Goal: Task Accomplishment & Management: Use online tool/utility

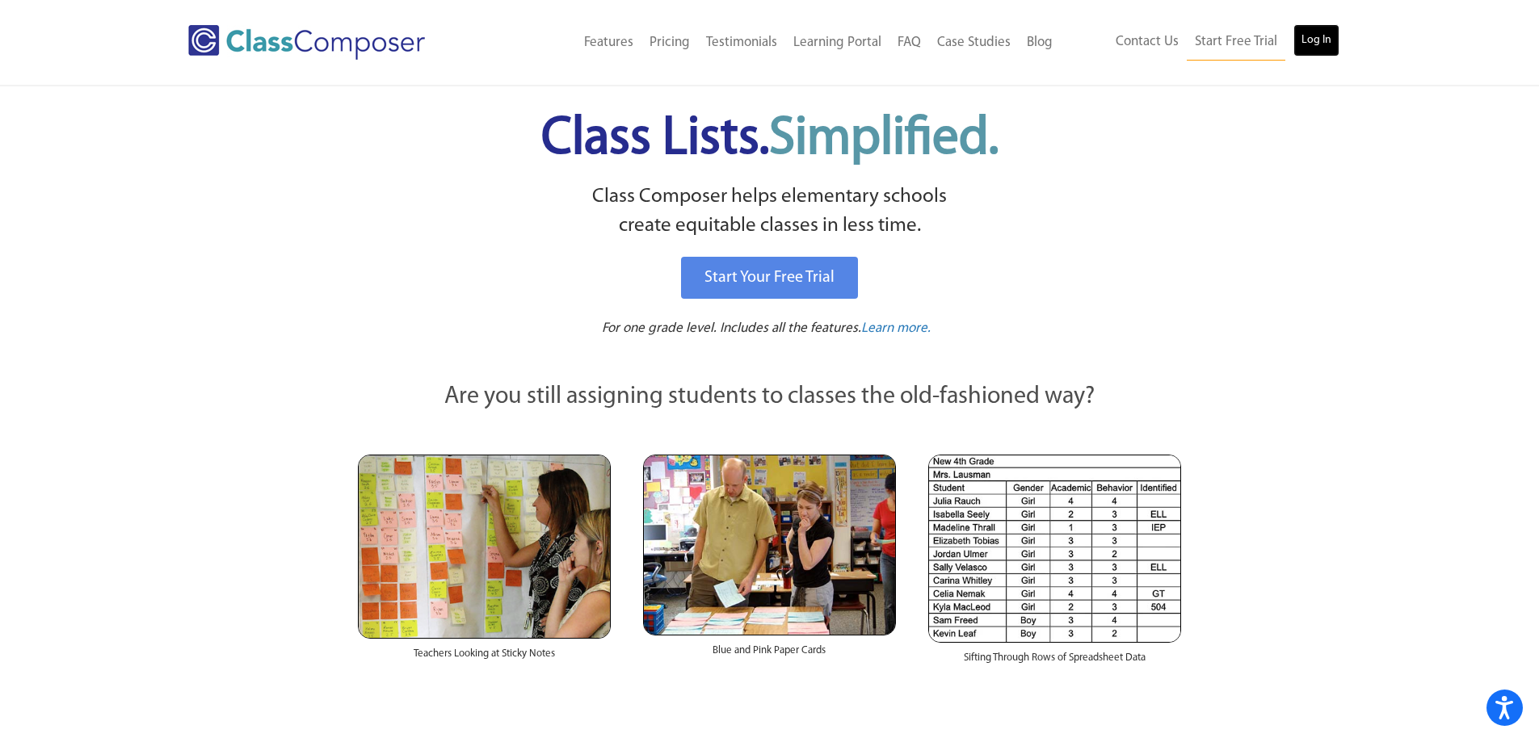
click at [1331, 40] on link "Log In" at bounding box center [1316, 40] width 46 height 32
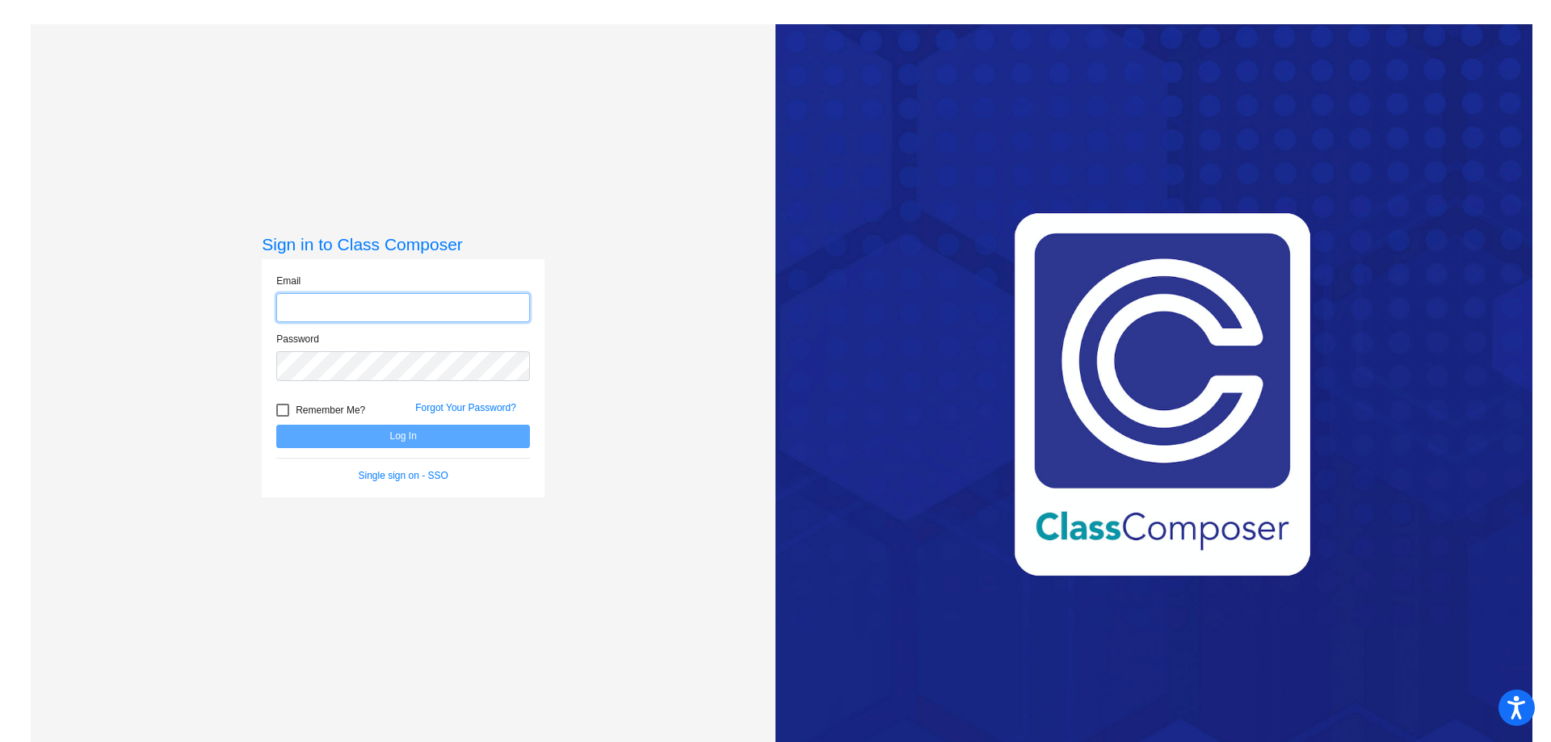
type input "[EMAIL_ADDRESS][DOMAIN_NAME]"
click at [394, 442] on button "Log In" at bounding box center [403, 436] width 254 height 23
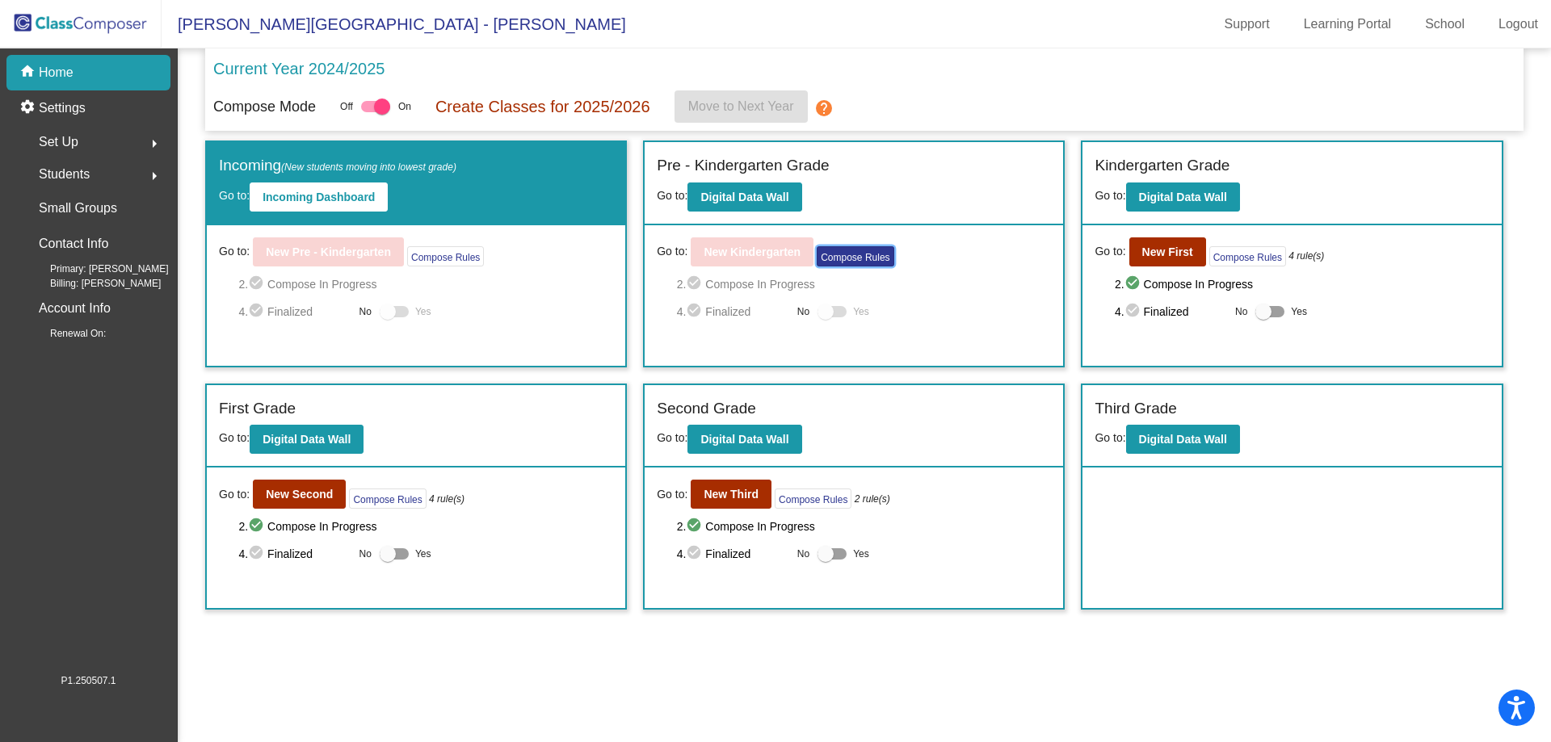
click at [861, 257] on button "Compose Rules" at bounding box center [855, 256] width 77 height 20
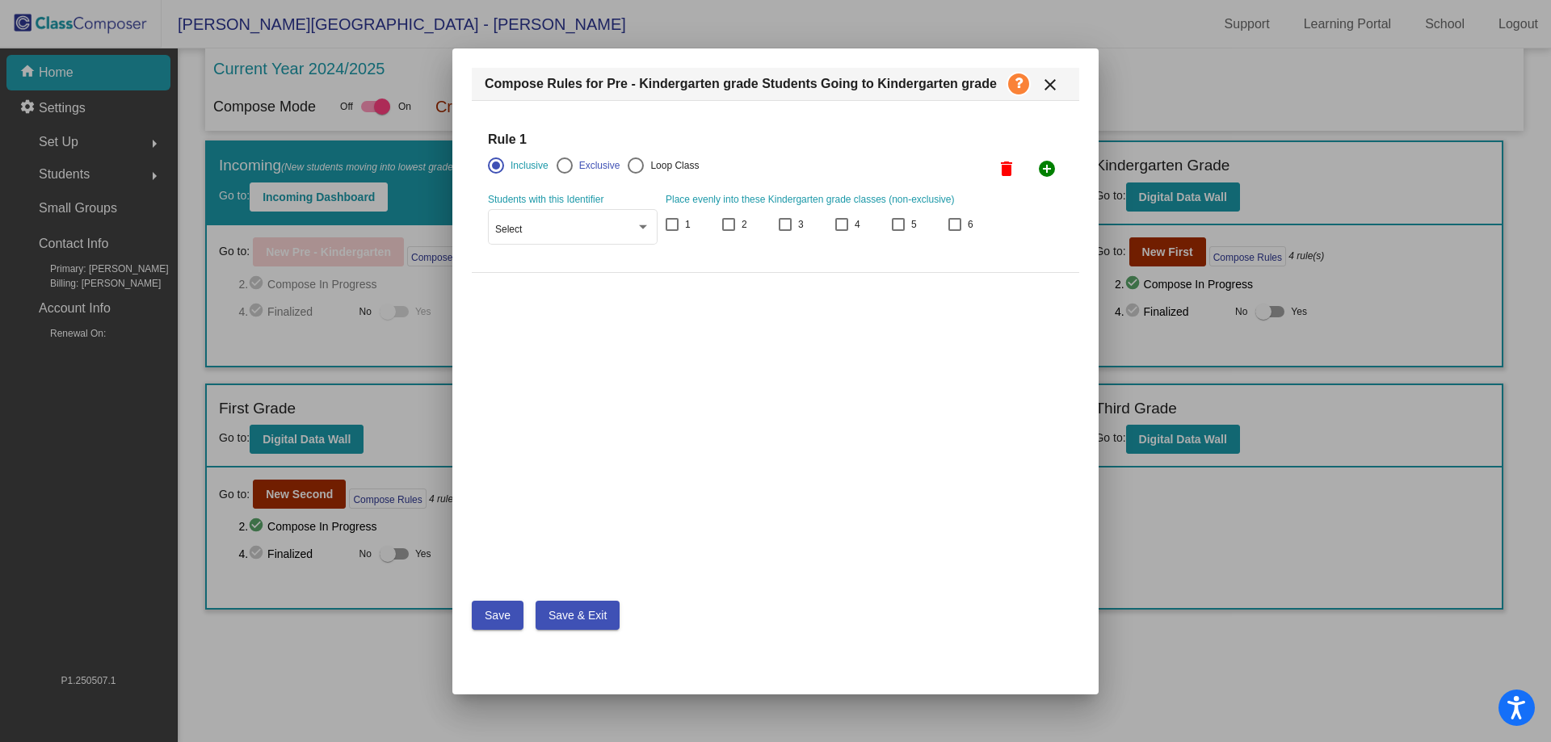
click at [1058, 86] on mat-icon "close" at bounding box center [1049, 84] width 19 height 19
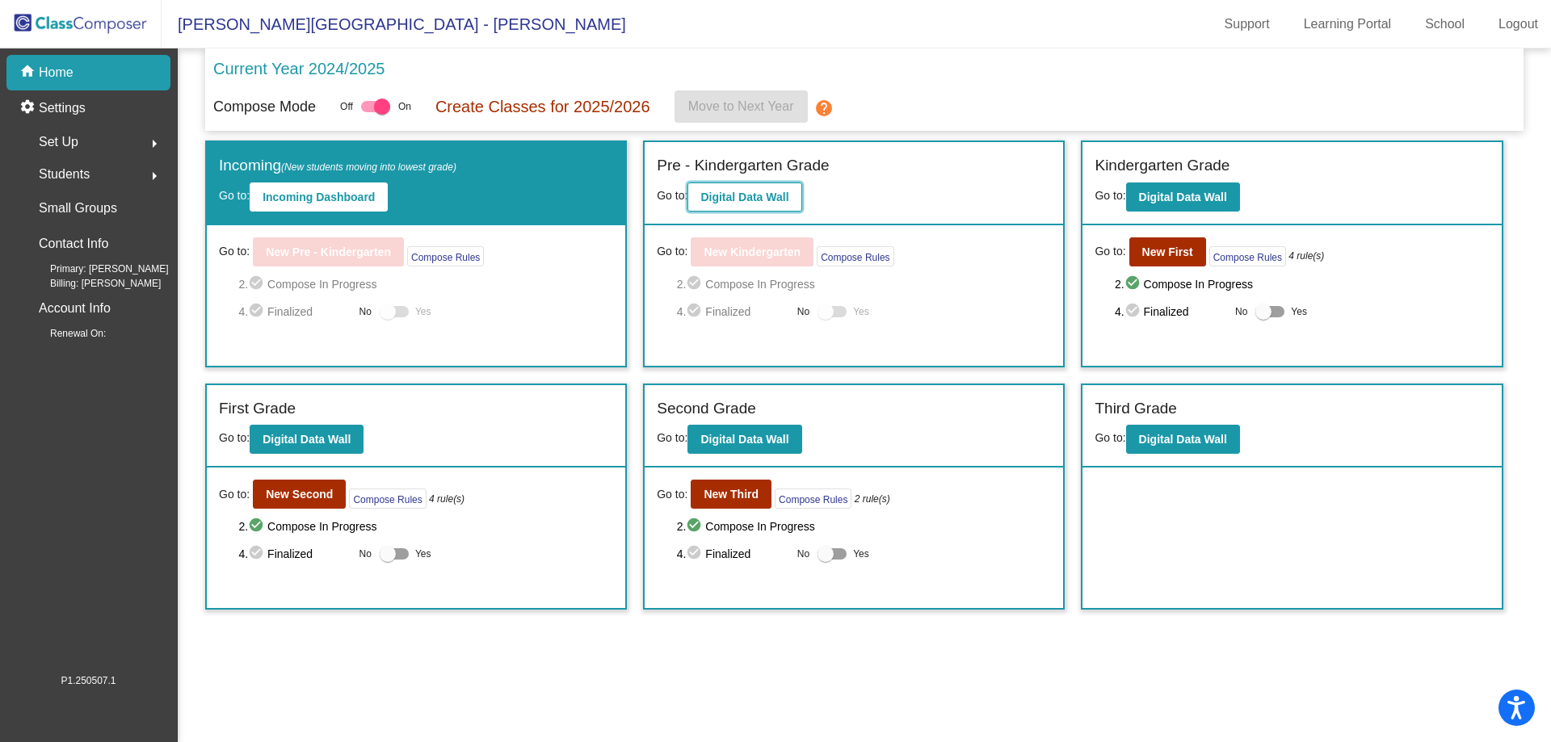
click at [771, 200] on b "Digital Data Wall" at bounding box center [744, 197] width 88 height 13
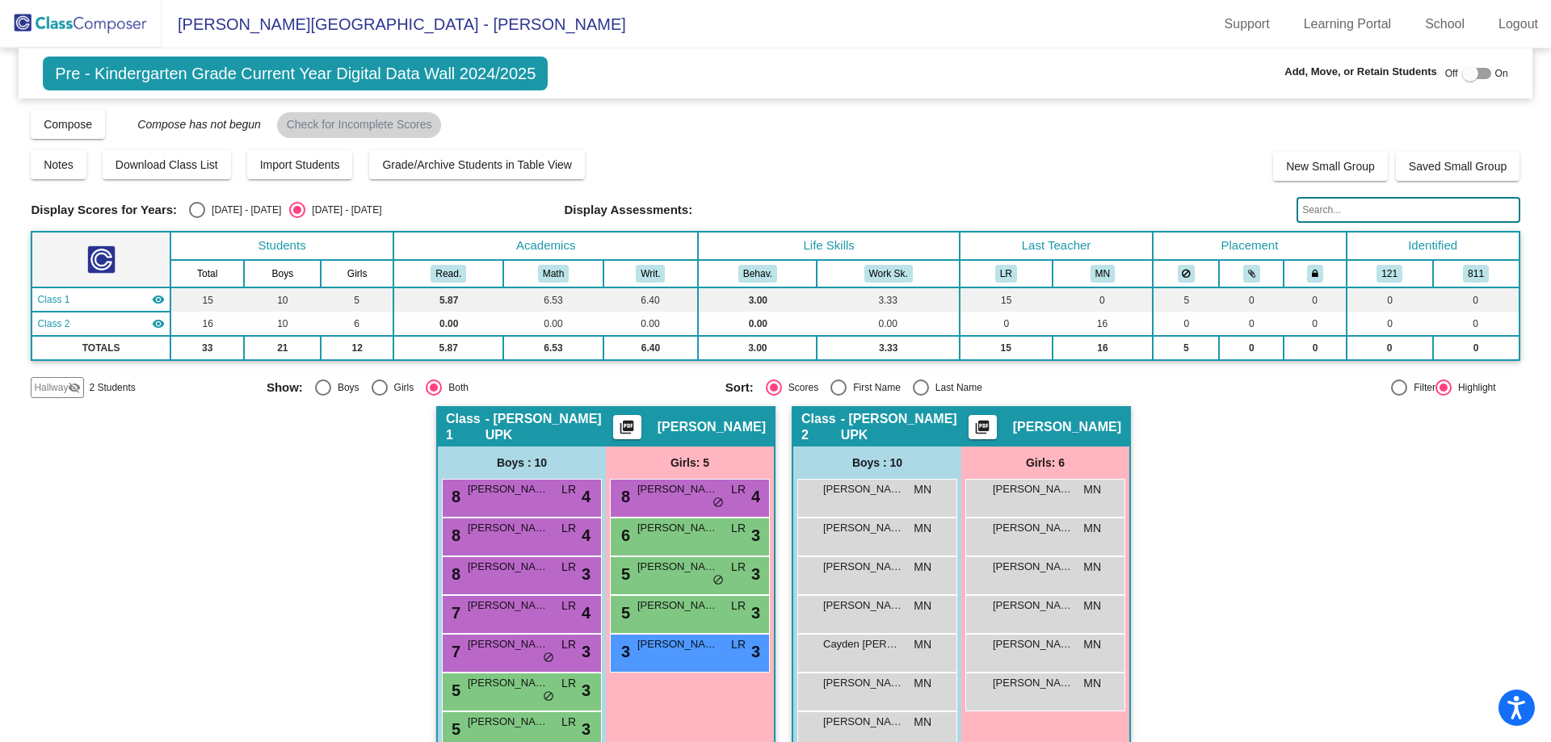
scroll to position [150, 0]
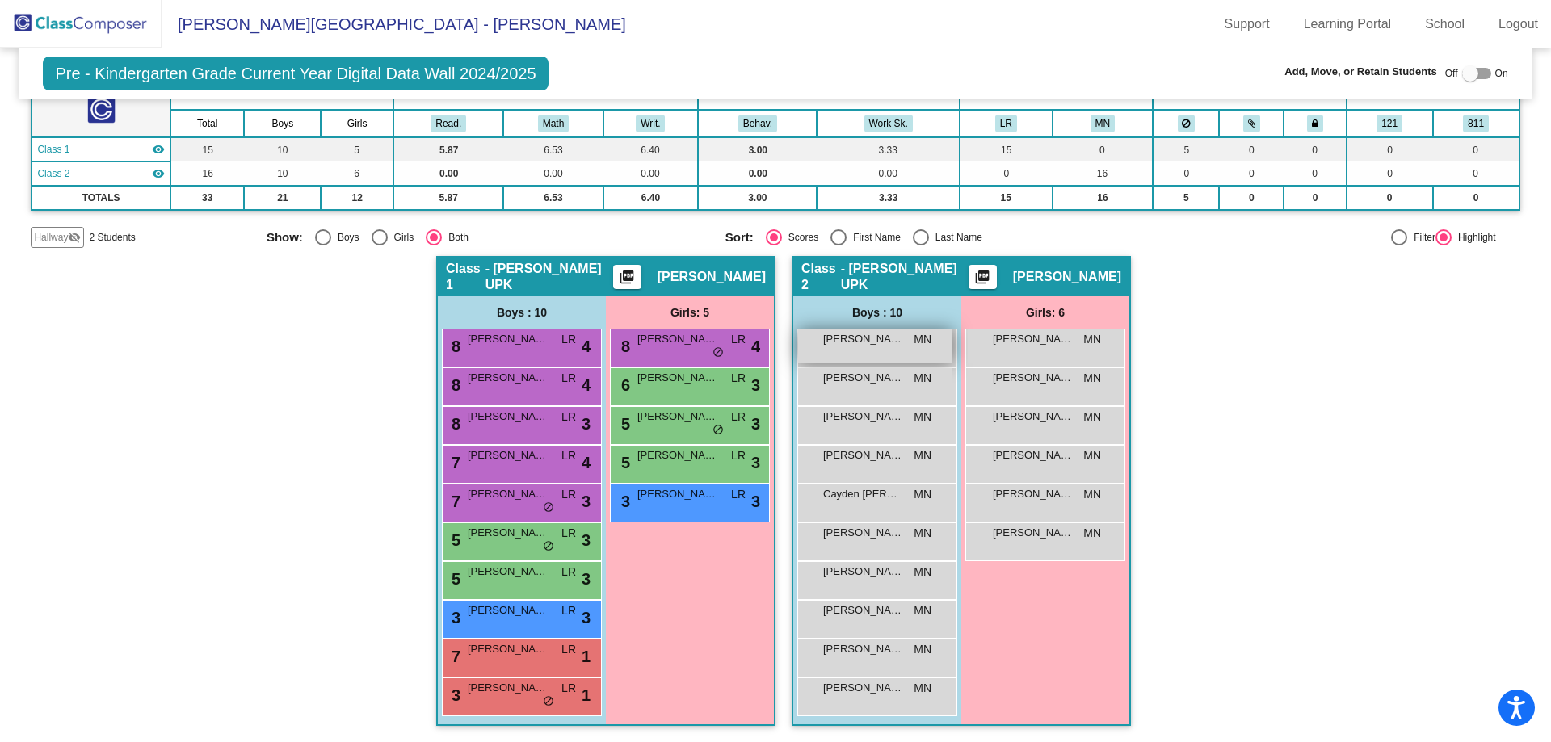
click at [871, 362] on div "[PERSON_NAME] MN lock do_not_disturb_alt" at bounding box center [875, 346] width 154 height 33
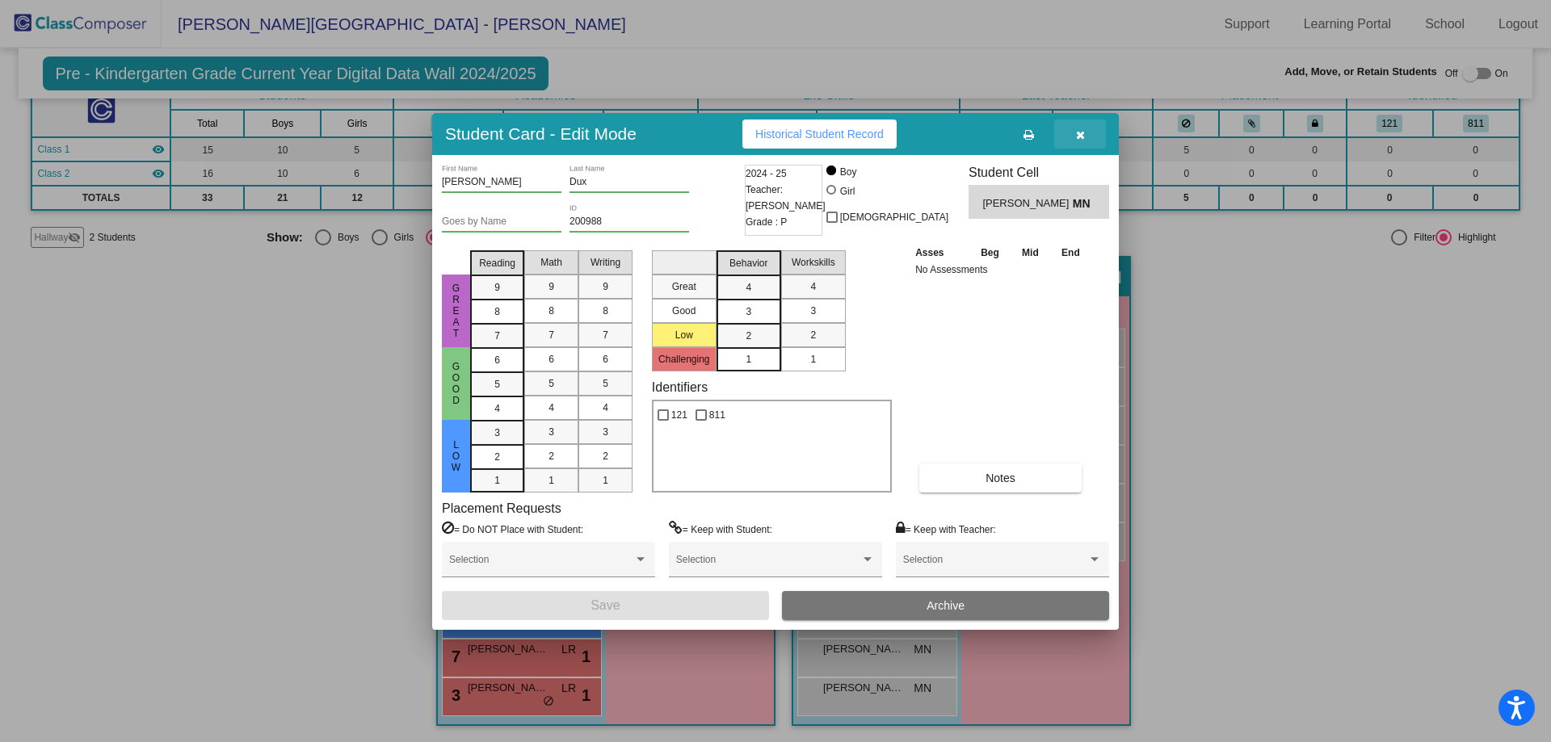
click at [1087, 132] on button "button" at bounding box center [1080, 134] width 52 height 29
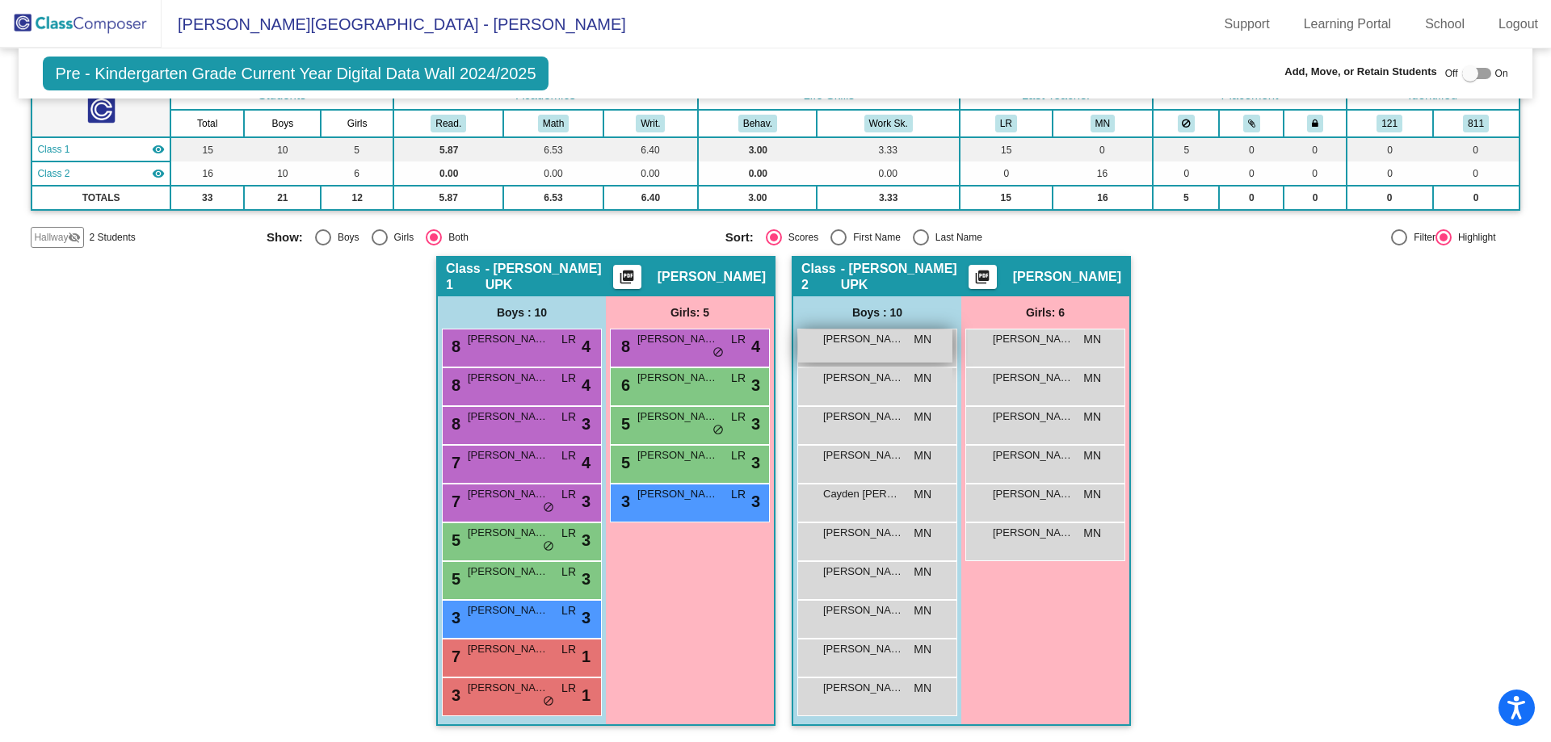
click at [891, 351] on div "Blake Dux MN lock do_not_disturb_alt" at bounding box center [875, 346] width 154 height 33
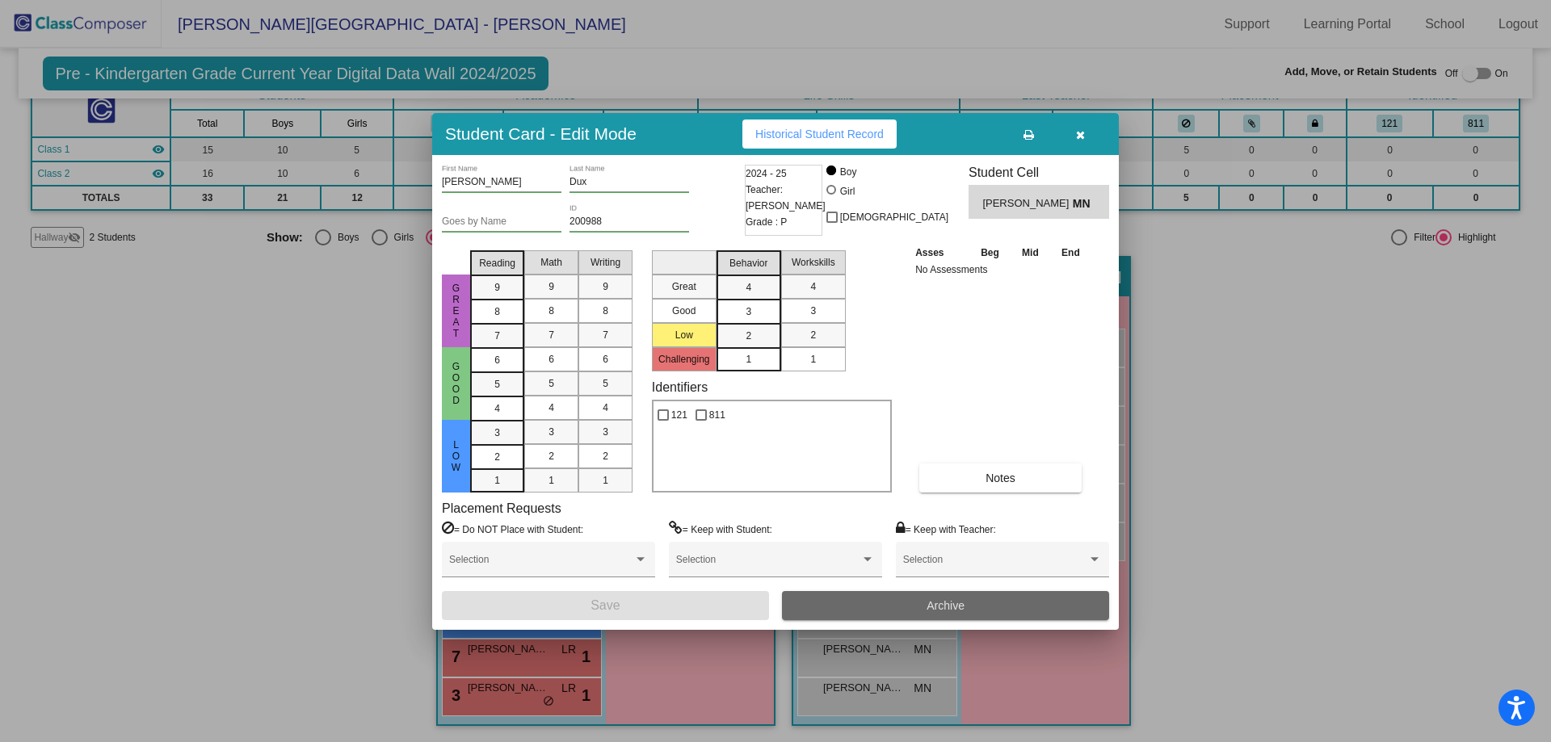
click at [1056, 611] on button "Archive" at bounding box center [945, 605] width 327 height 29
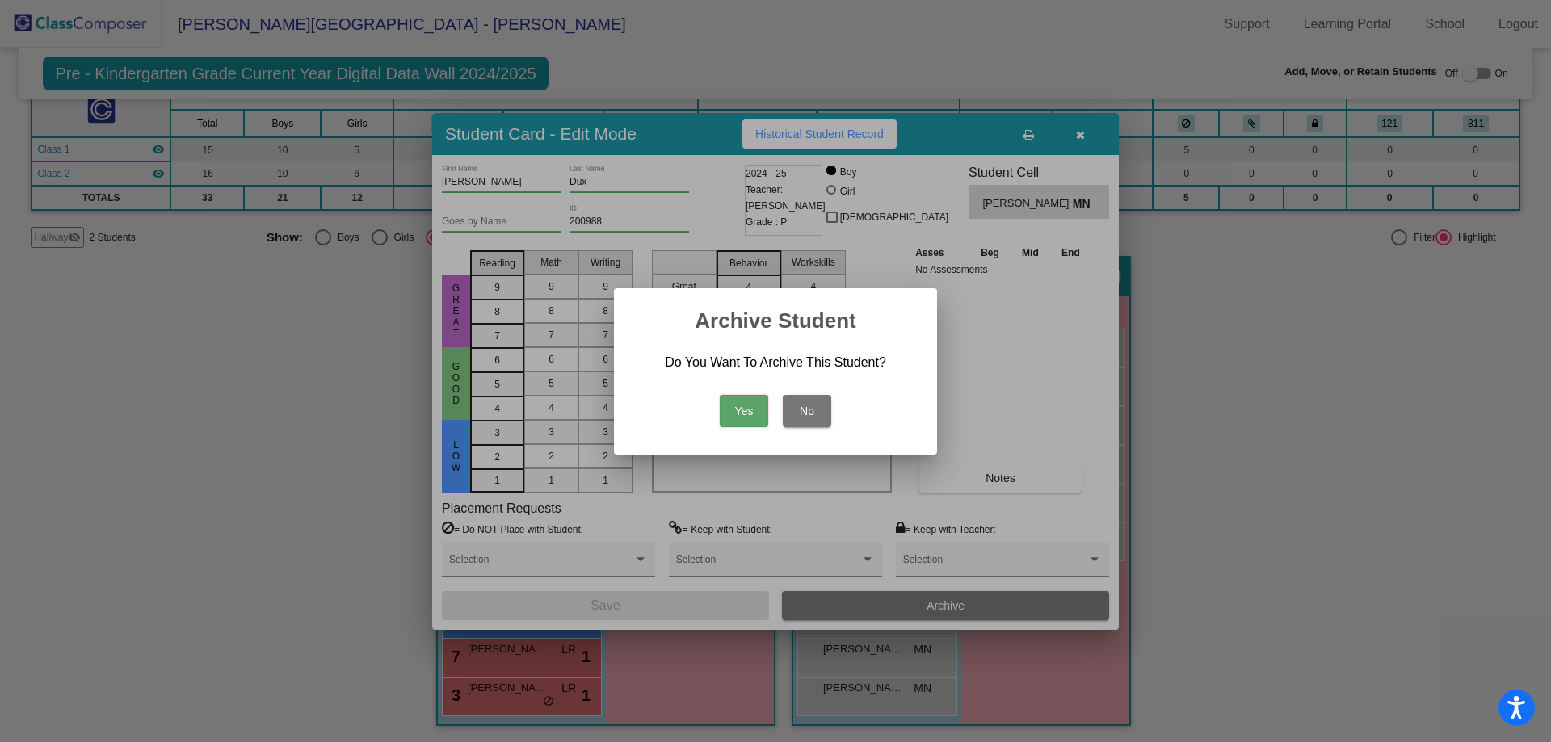
click at [756, 413] on button "Yes" at bounding box center [744, 411] width 48 height 32
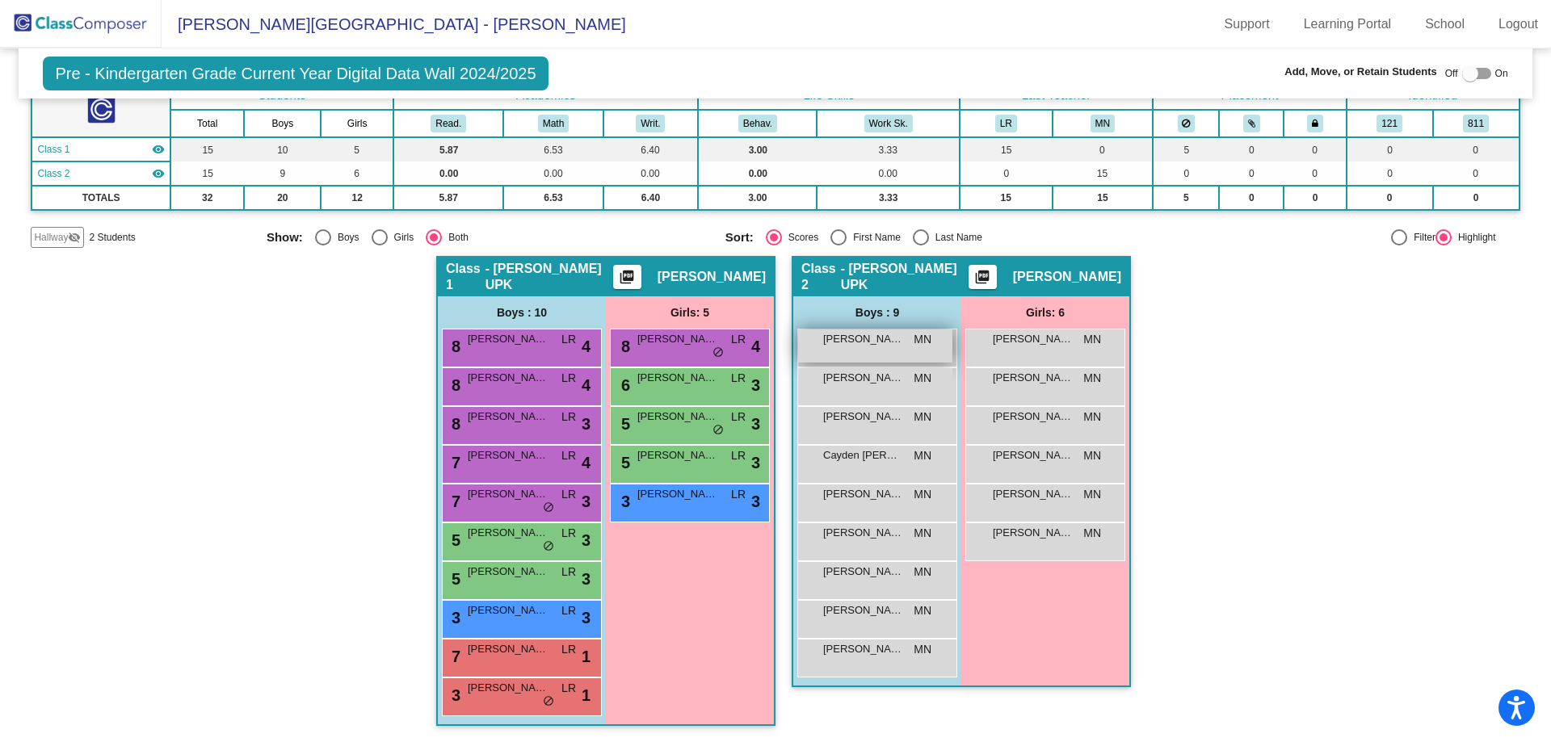
click at [879, 346] on span "Brayden McQueeney" at bounding box center [863, 339] width 81 height 16
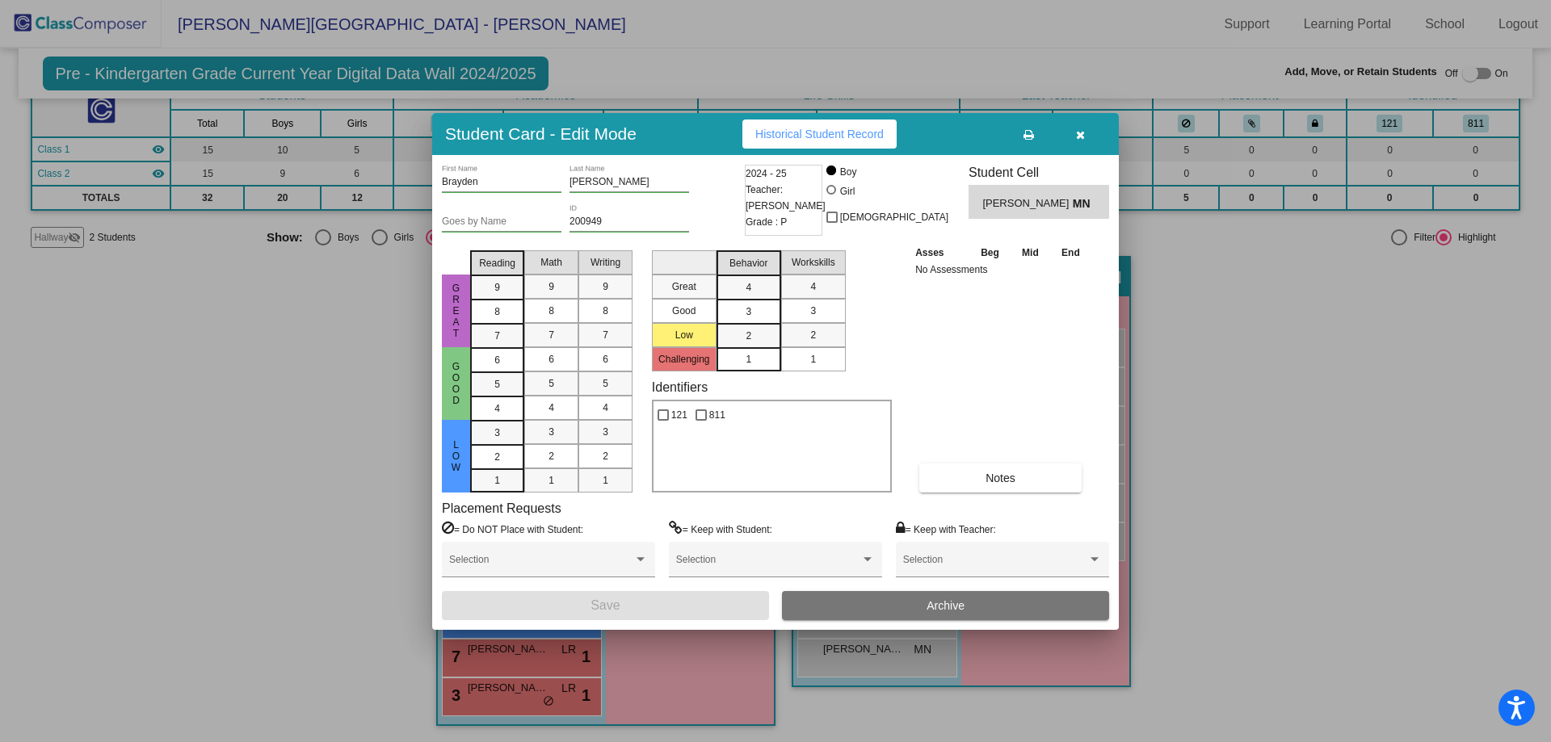
click at [704, 338] on mat-selection-list "Great Good Low Challenging" at bounding box center [684, 308] width 65 height 128
click at [814, 335] on span "2" at bounding box center [813, 335] width 6 height 15
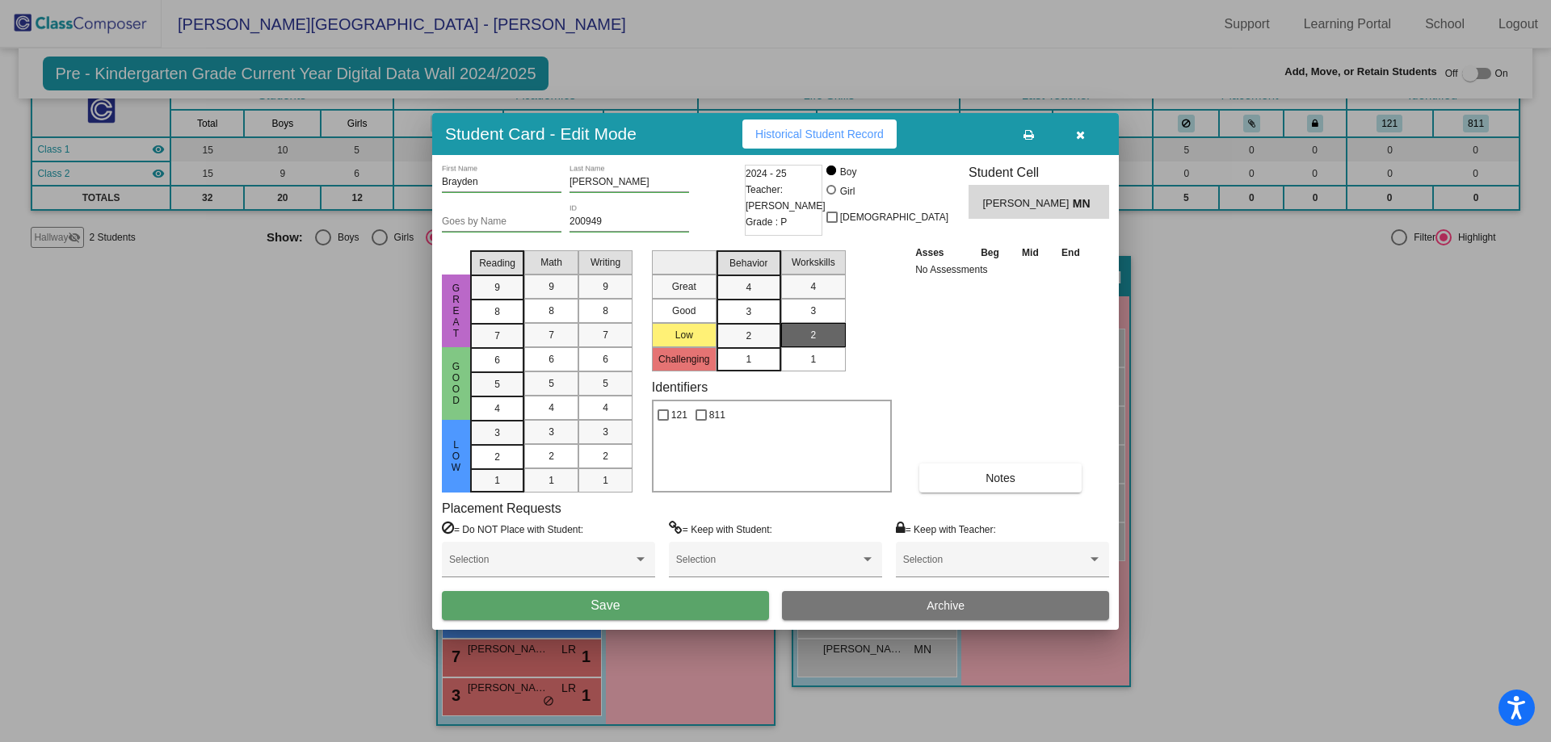
click at [836, 338] on mat-list-option "2" at bounding box center [813, 335] width 65 height 24
click at [836, 332] on mat-list-option "2" at bounding box center [813, 335] width 65 height 24
click at [958, 347] on div "Asses Beg Mid End No Assessments Notes" at bounding box center [1001, 368] width 180 height 249
click at [826, 340] on div "2" at bounding box center [813, 335] width 32 height 24
click at [700, 338] on mat-selection-list "Great Good Low Challenging" at bounding box center [684, 308] width 65 height 128
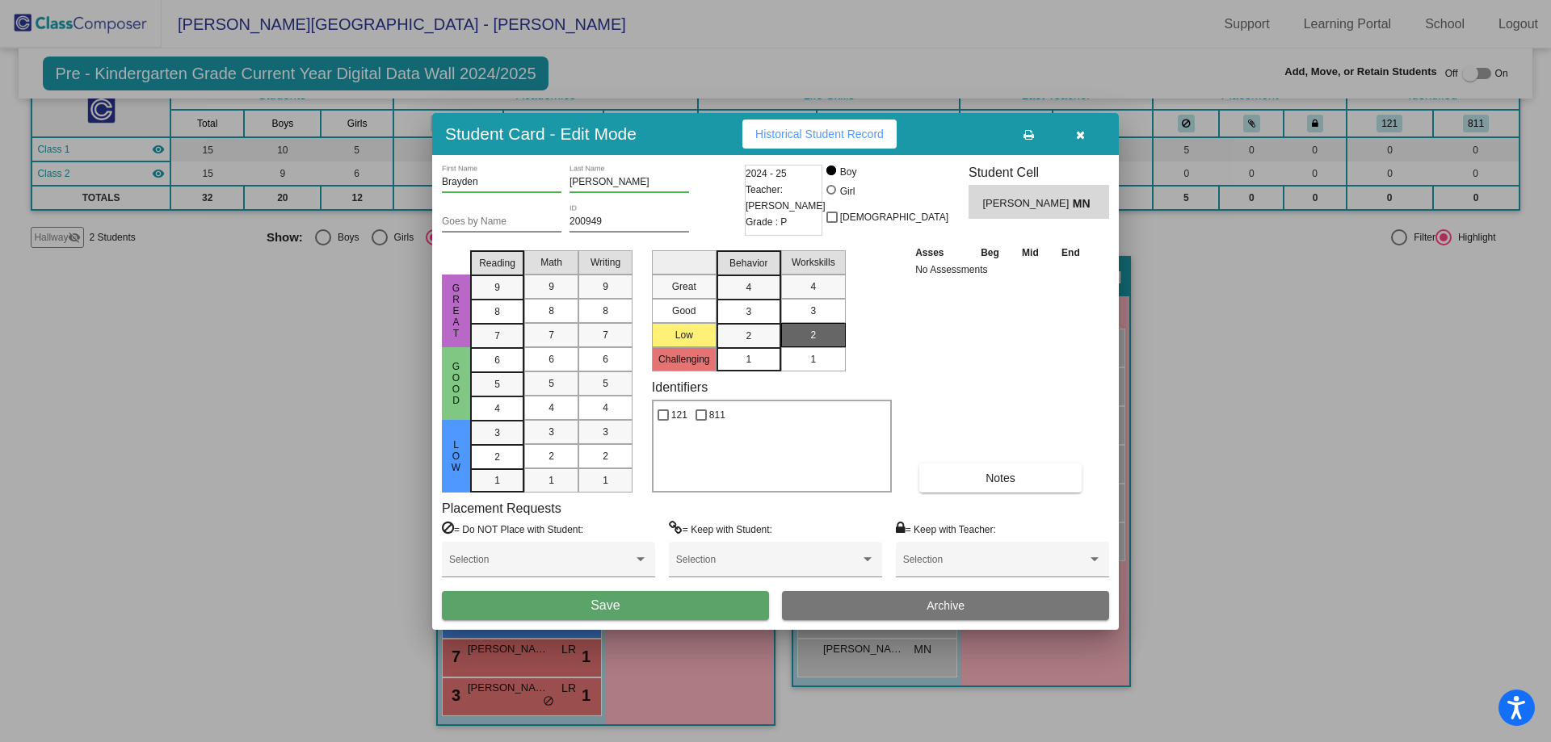
click at [800, 334] on div "2" at bounding box center [813, 335] width 32 height 24
click at [825, 251] on div "Workskills" at bounding box center [813, 262] width 69 height 24
click at [825, 249] on mat-selection-list "Workskills 4 3 2 1" at bounding box center [813, 308] width 65 height 128
click at [825, 250] on div "Workskills" at bounding box center [813, 262] width 69 height 24
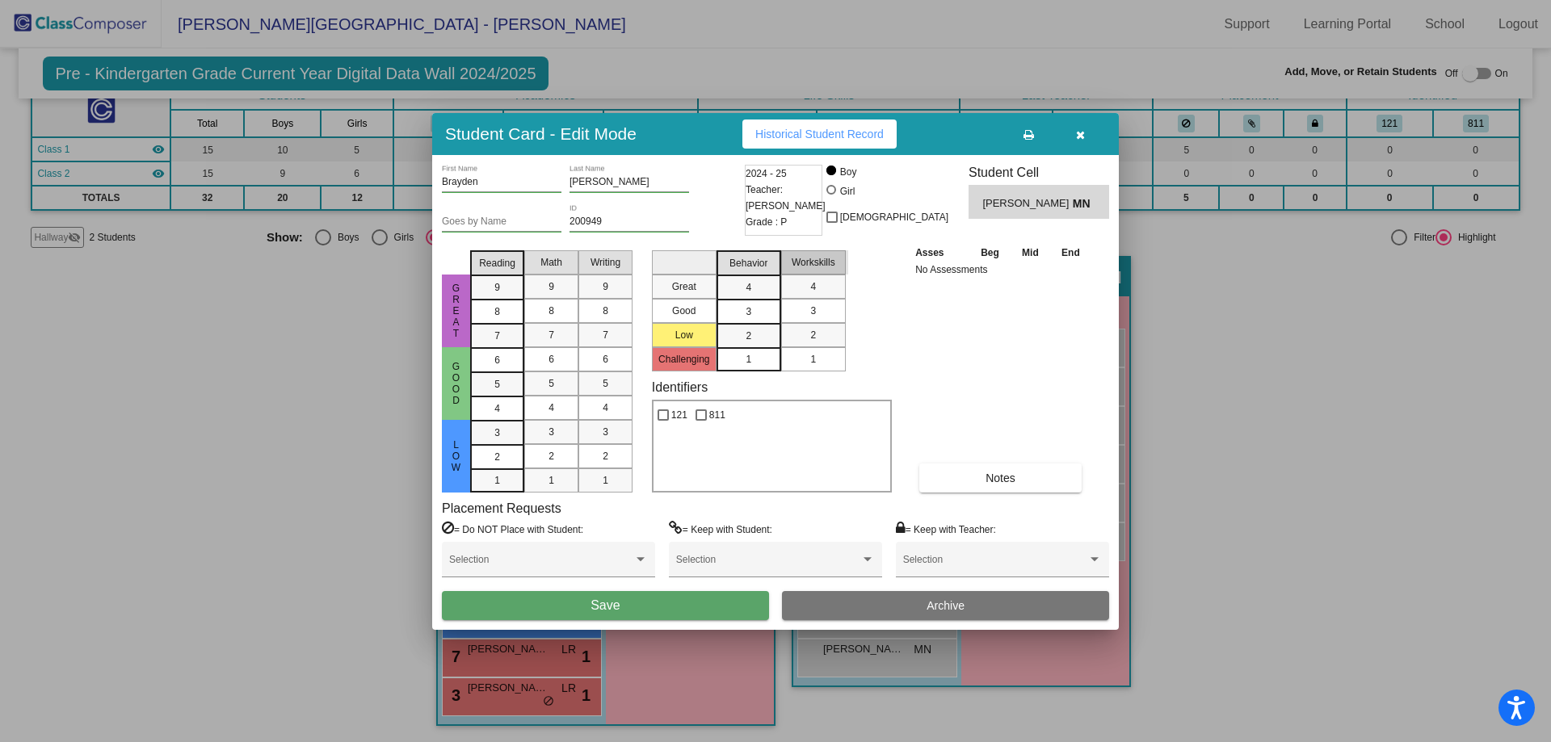
click at [969, 339] on div "Asses Beg Mid End No Assessments Notes" at bounding box center [1001, 368] width 180 height 249
click at [770, 344] on mat-list-option "2" at bounding box center [748, 335] width 65 height 24
click at [773, 338] on mat-list-option "2" at bounding box center [748, 335] width 65 height 24
click at [763, 271] on div "Behavior" at bounding box center [748, 263] width 64 height 24
click at [761, 258] on span "Behavior" at bounding box center [748, 263] width 38 height 15
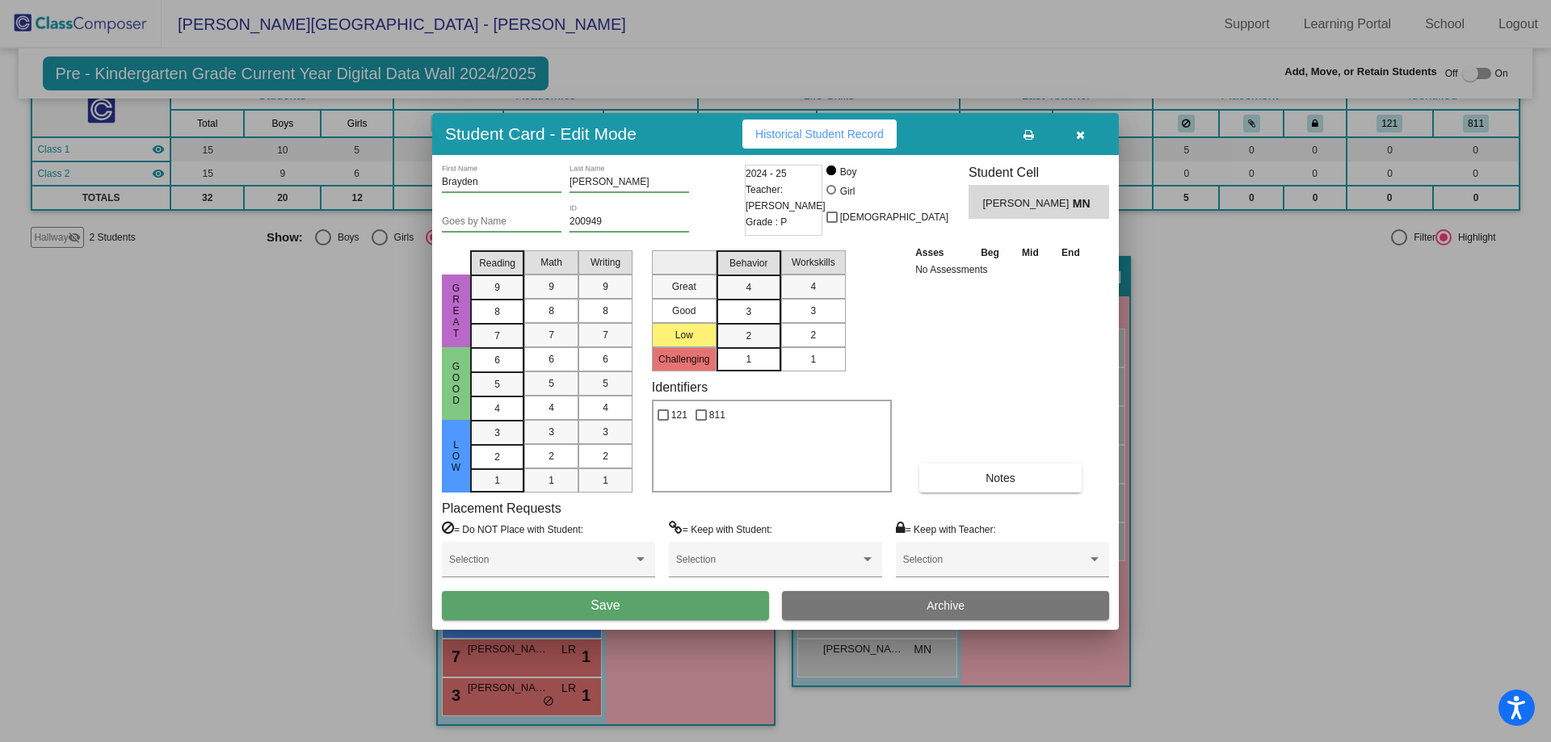
click at [817, 334] on div "2" at bounding box center [813, 335] width 32 height 24
click at [515, 434] on mat-list-option "3" at bounding box center [497, 432] width 54 height 24
click at [573, 438] on mat-list-option "3" at bounding box center [551, 432] width 54 height 24
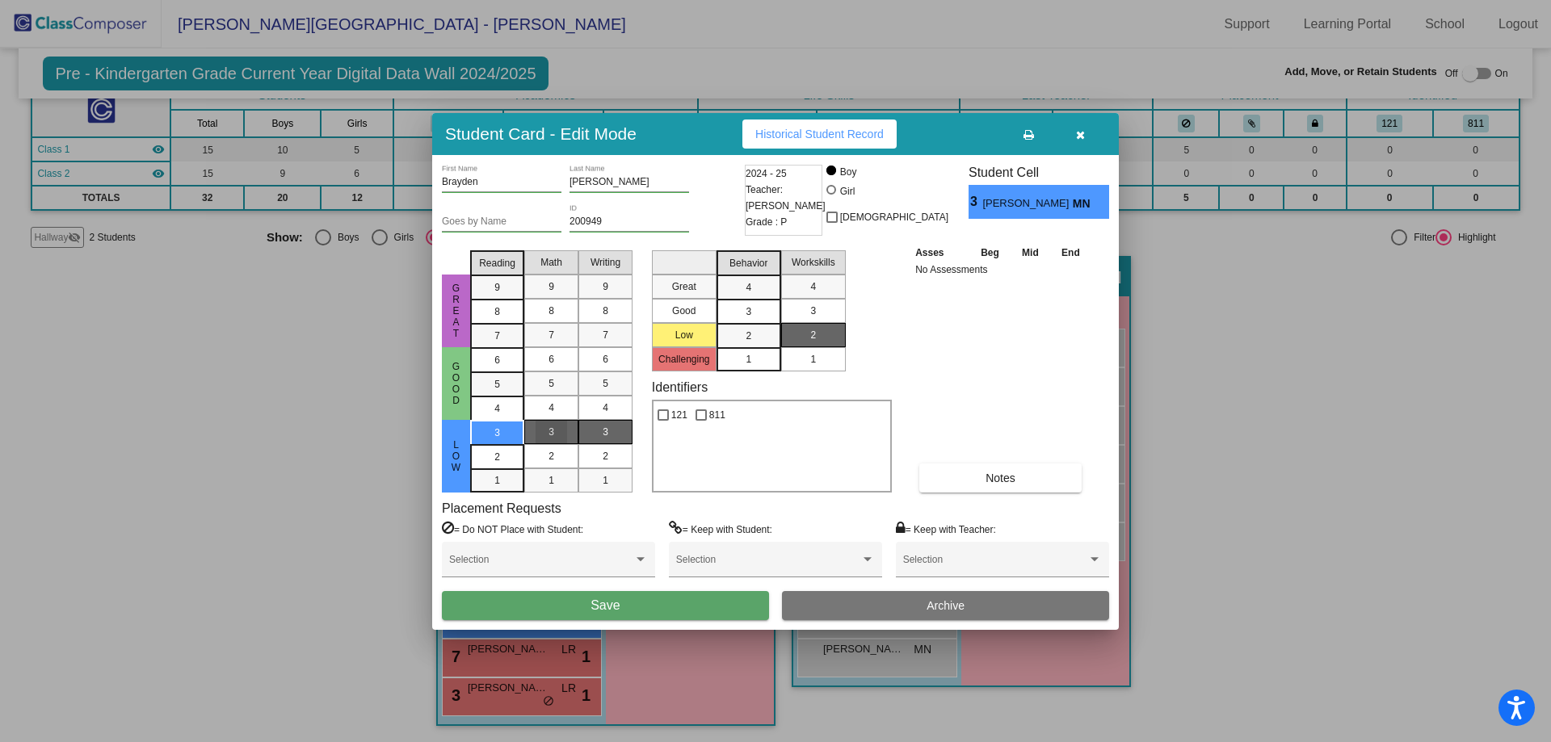
click at [590, 439] on div "3" at bounding box center [606, 432] width 32 height 24
click at [1021, 478] on button "Notes" at bounding box center [1000, 478] width 162 height 29
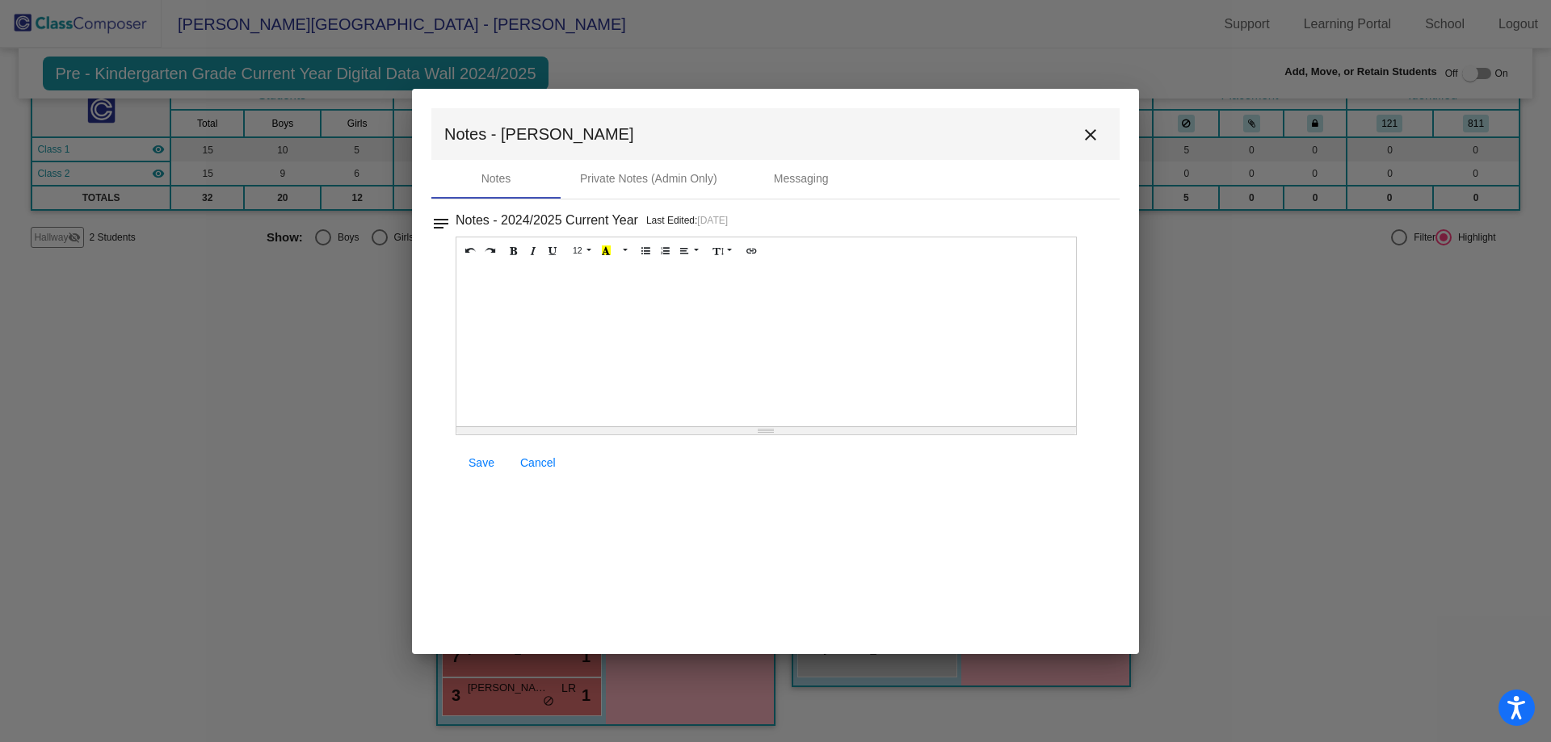
click at [647, 313] on div at bounding box center [766, 346] width 620 height 162
click at [475, 469] on span "Save" at bounding box center [482, 462] width 26 height 13
click at [1099, 132] on mat-icon "close" at bounding box center [1090, 134] width 19 height 19
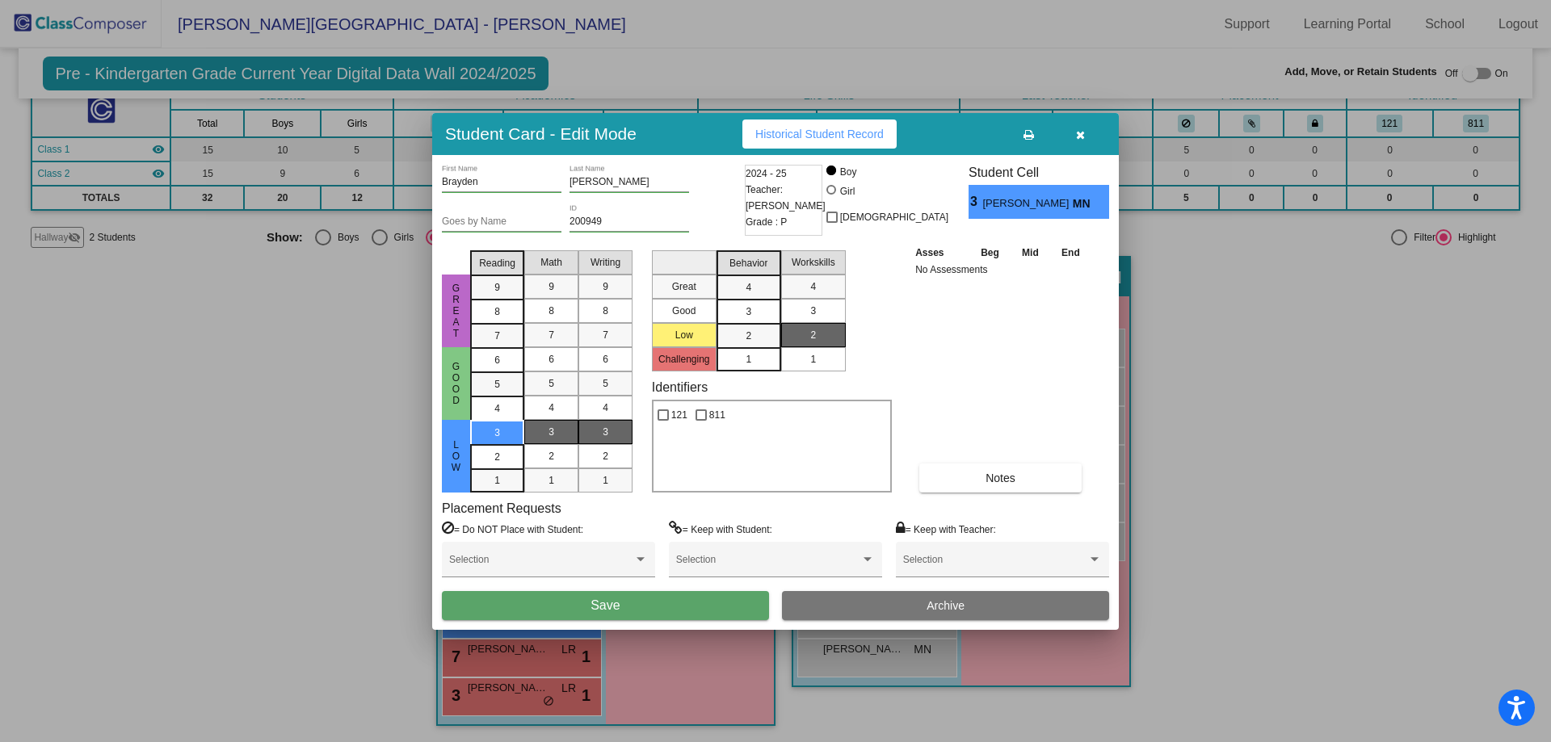
click at [810, 244] on mat-selection-list "Workskills 4 3 2 1" at bounding box center [813, 308] width 65 height 128
click at [814, 261] on span "Workskills" at bounding box center [814, 262] width 44 height 15
click at [591, 607] on span "Save" at bounding box center [604, 606] width 29 height 14
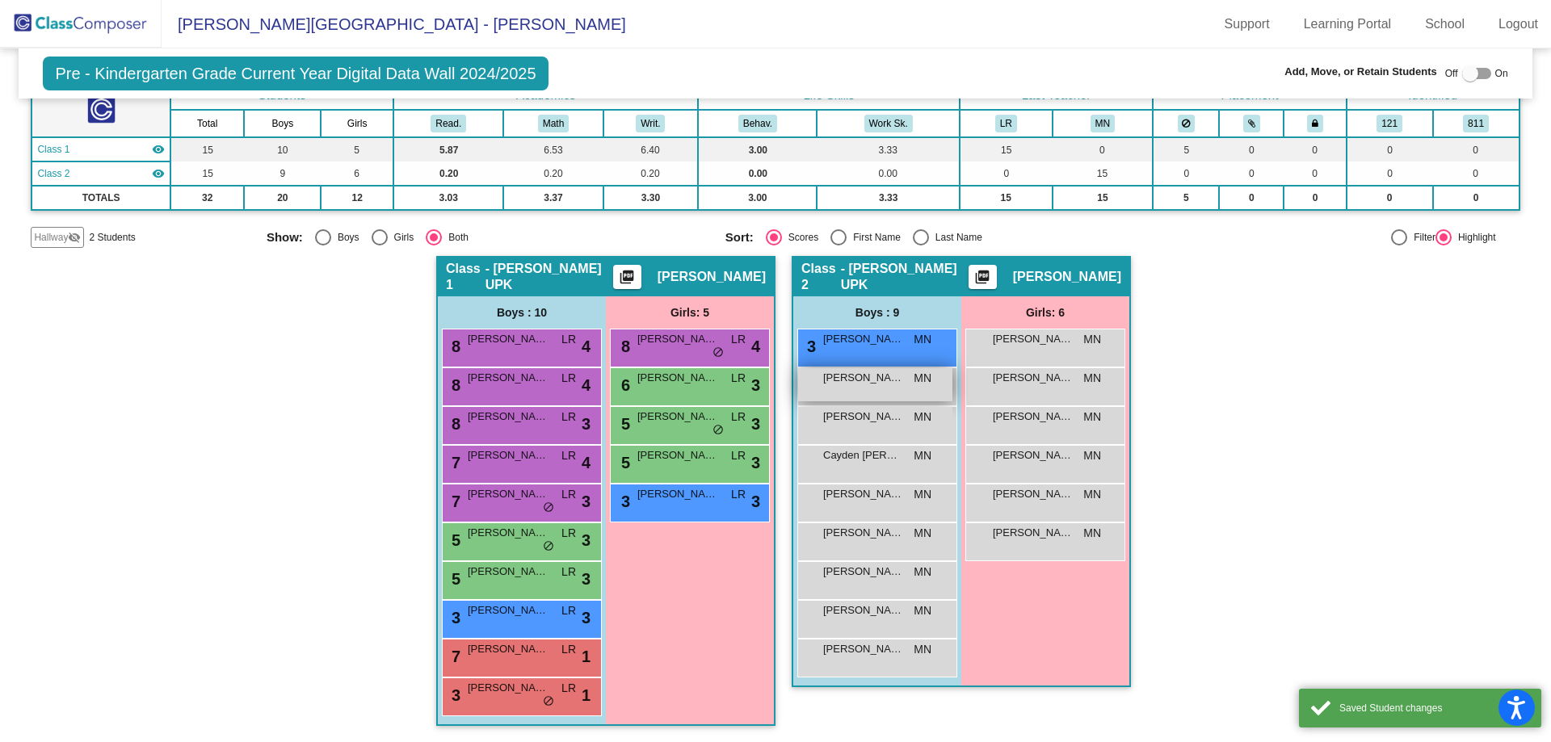
click at [911, 390] on div "Carter Corwin MN lock do_not_disturb_alt" at bounding box center [875, 384] width 154 height 33
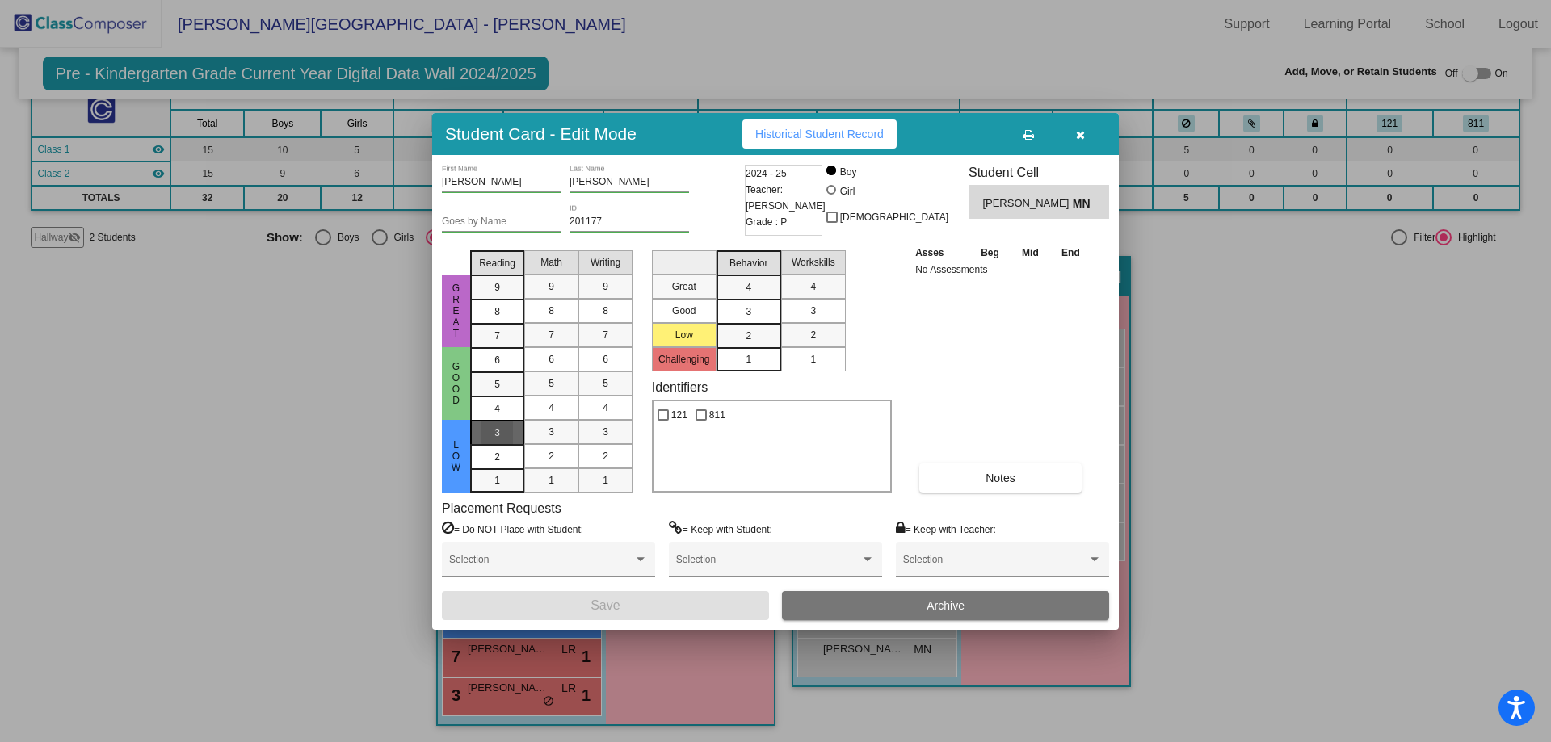
click at [521, 427] on mat-list-option "3" at bounding box center [497, 432] width 54 height 24
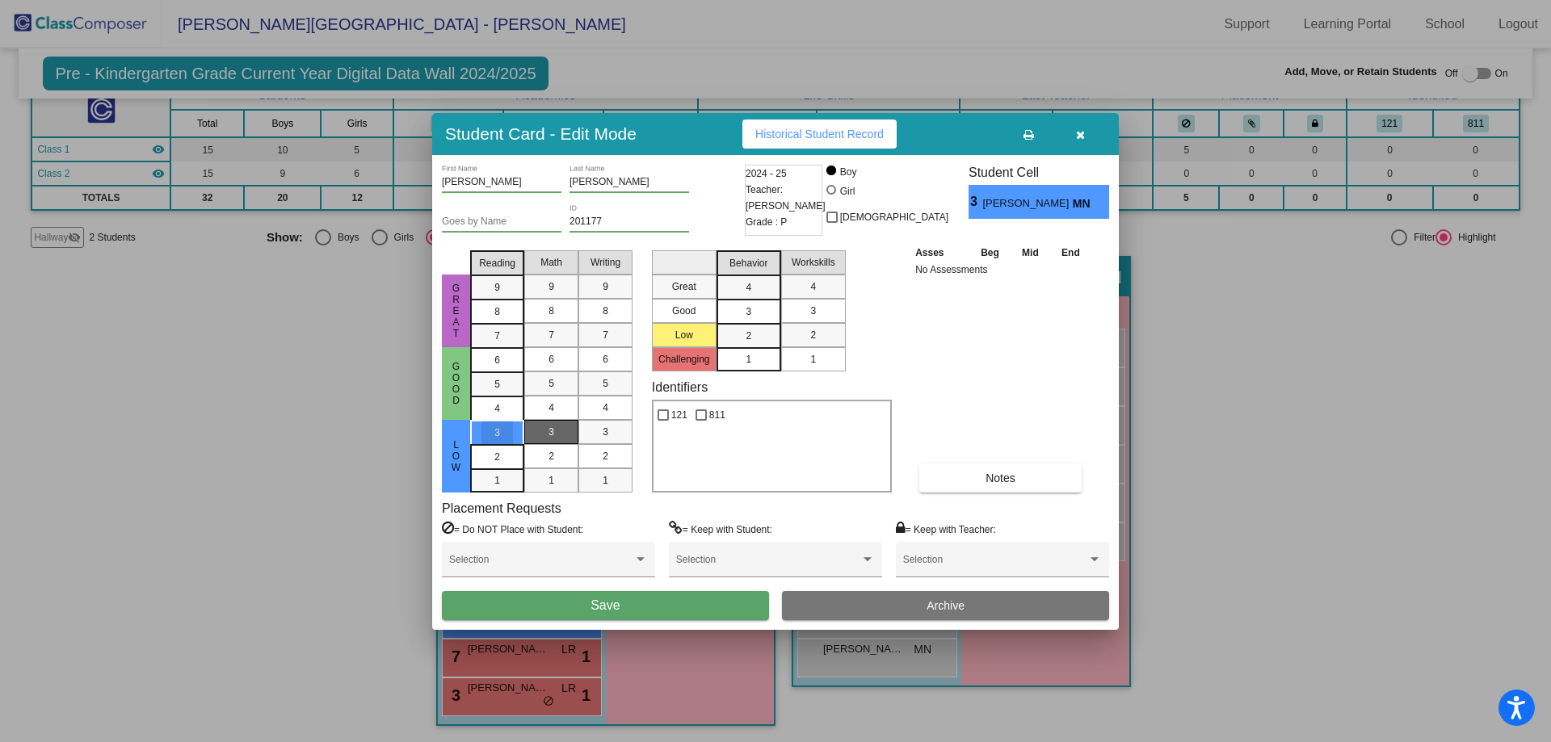
click at [559, 439] on div "3" at bounding box center [552, 432] width 32 height 24
click at [596, 443] on div "3" at bounding box center [606, 432] width 32 height 24
click at [725, 602] on button "Save" at bounding box center [605, 605] width 327 height 29
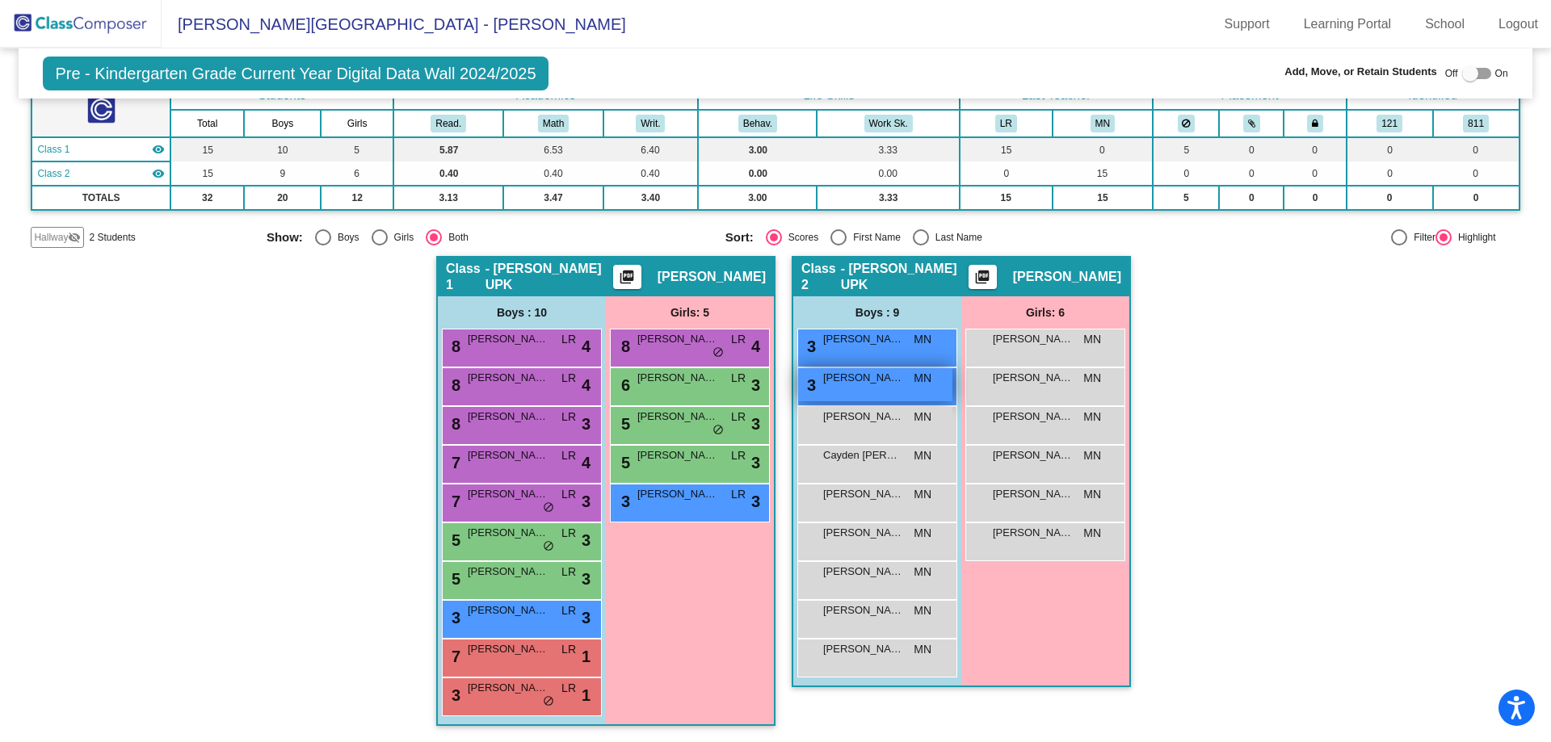
click at [889, 395] on div "3 Carter Corwin MN lock do_not_disturb_alt" at bounding box center [875, 384] width 154 height 33
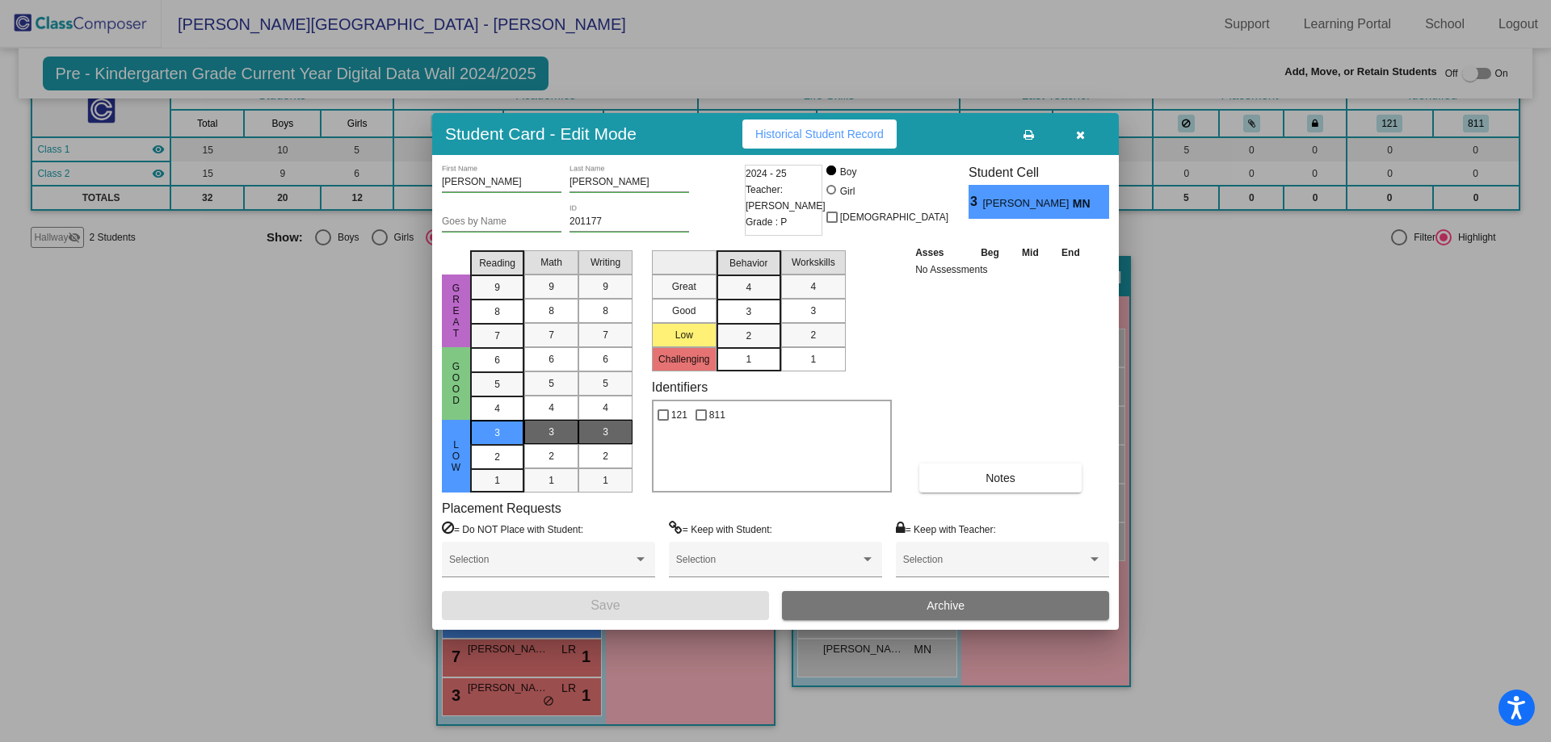
click at [507, 427] on div "3" at bounding box center [497, 433] width 32 height 24
click at [553, 435] on span "3" at bounding box center [551, 432] width 6 height 15
click at [605, 440] on div "3" at bounding box center [606, 432] width 32 height 24
click at [504, 372] on div "5" at bounding box center [497, 360] width 32 height 24
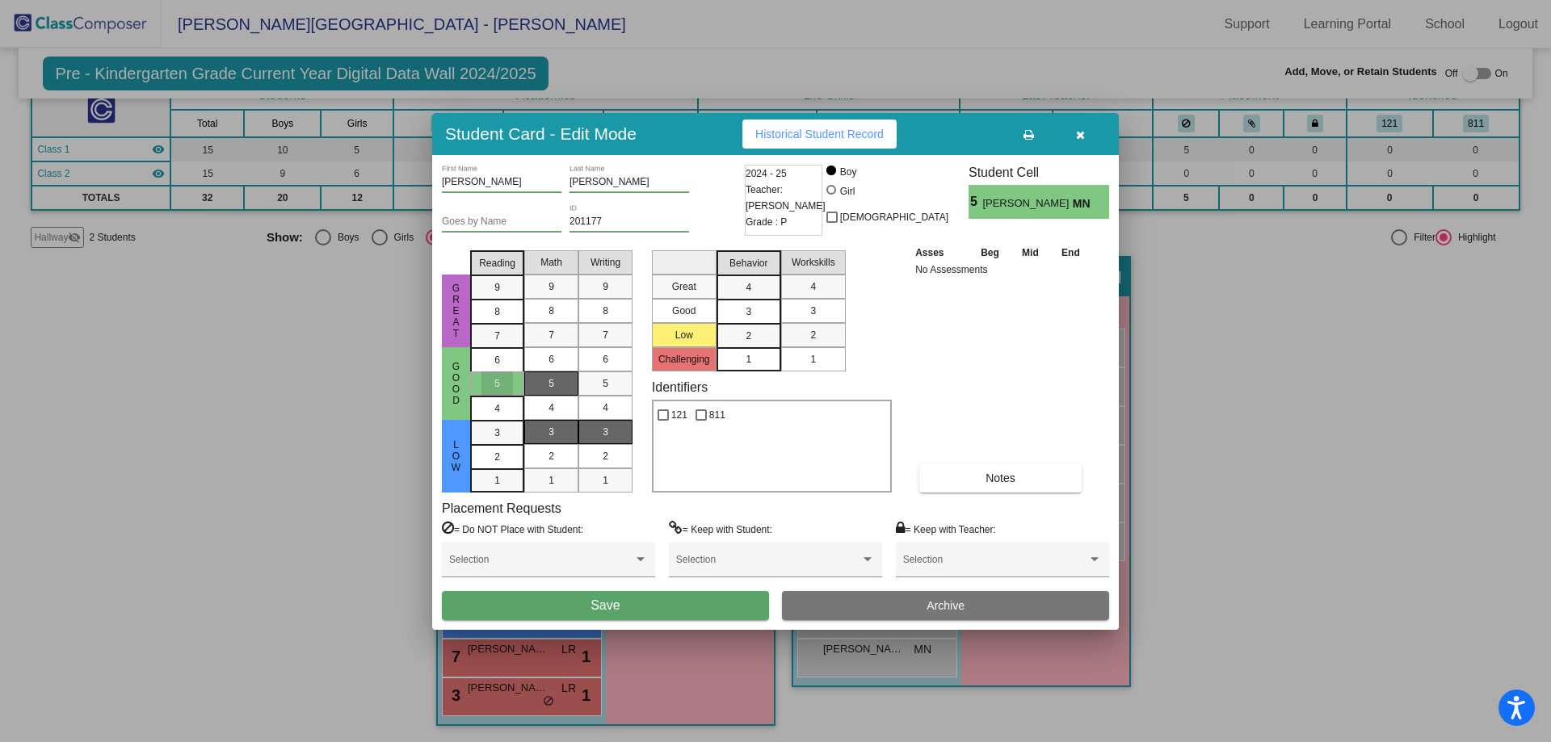
click at [544, 389] on div "5" at bounding box center [552, 384] width 32 height 24
click at [608, 389] on div "5" at bounding box center [606, 384] width 32 height 24
click at [505, 361] on div "6" at bounding box center [497, 360] width 32 height 24
click at [566, 377] on div "5" at bounding box center [552, 384] width 32 height 24
click at [553, 363] on span "6" at bounding box center [551, 359] width 6 height 15
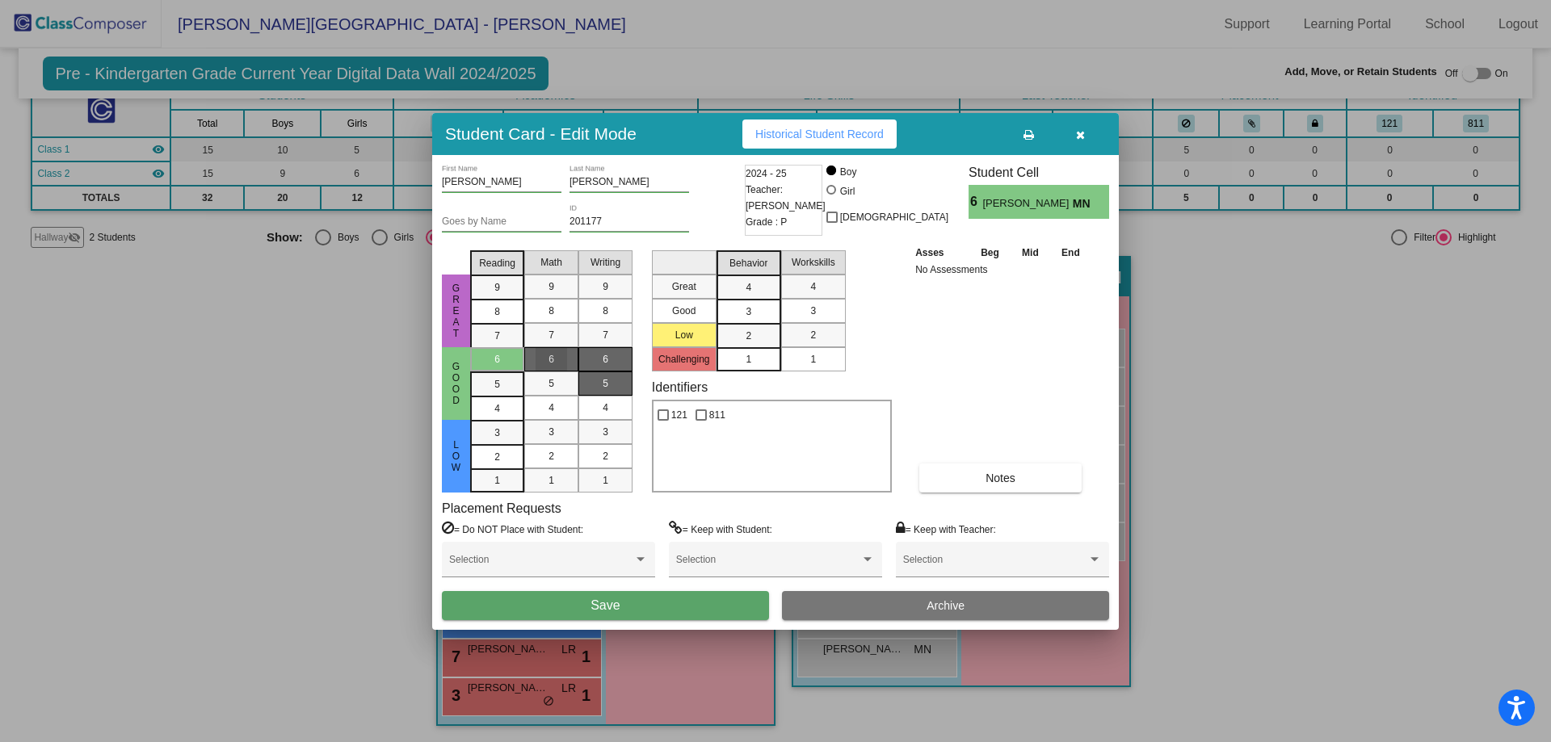
click at [601, 363] on div "6" at bounding box center [606, 359] width 32 height 24
click at [494, 372] on div "5" at bounding box center [497, 359] width 32 height 24
click at [528, 379] on mat-list-option "5" at bounding box center [551, 384] width 54 height 24
click at [606, 383] on span "5" at bounding box center [606, 383] width 6 height 15
click at [517, 362] on mat-list-option "6" at bounding box center [497, 359] width 54 height 24
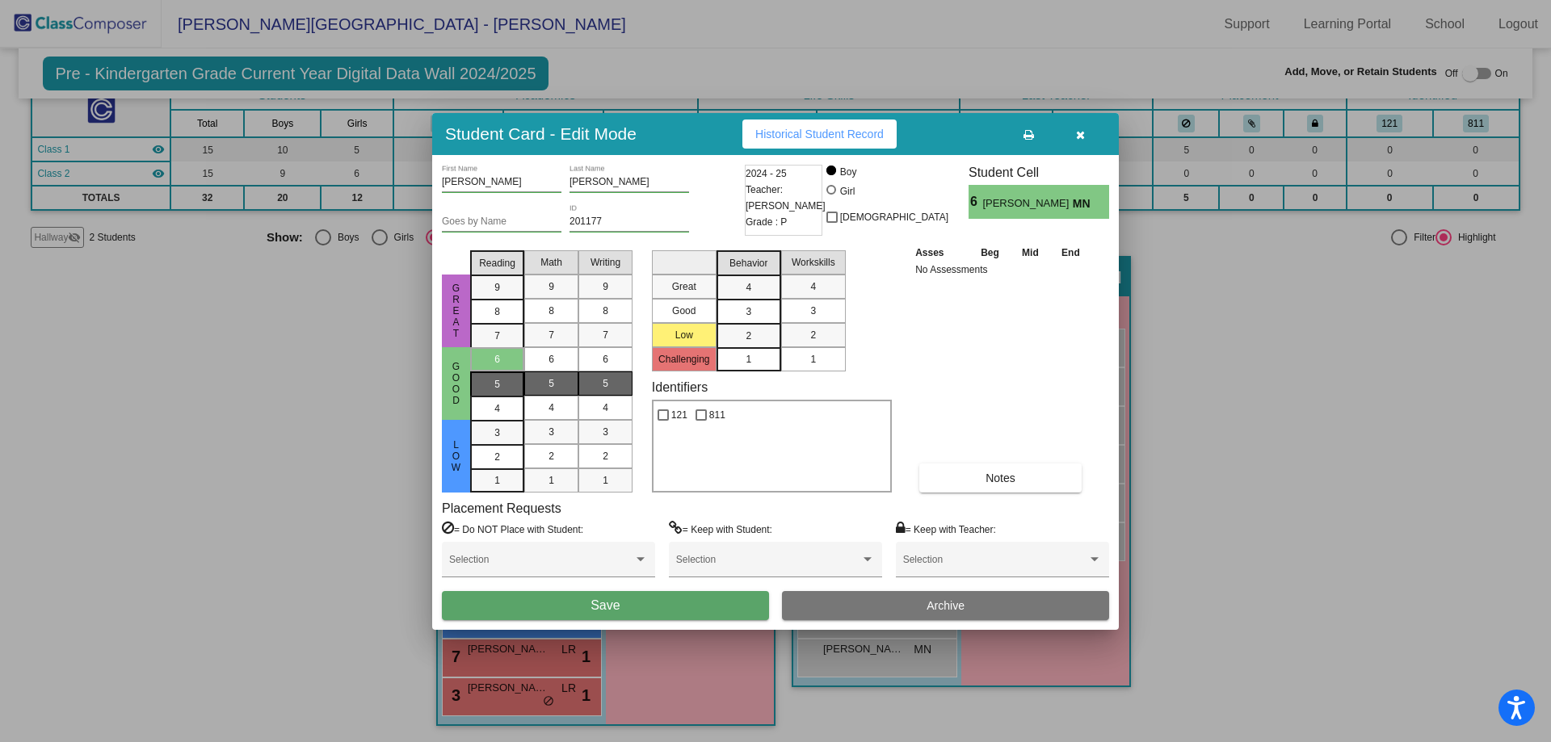
click at [501, 372] on div "5" at bounding box center [497, 359] width 32 height 24
click at [731, 605] on button "Save" at bounding box center [605, 605] width 327 height 29
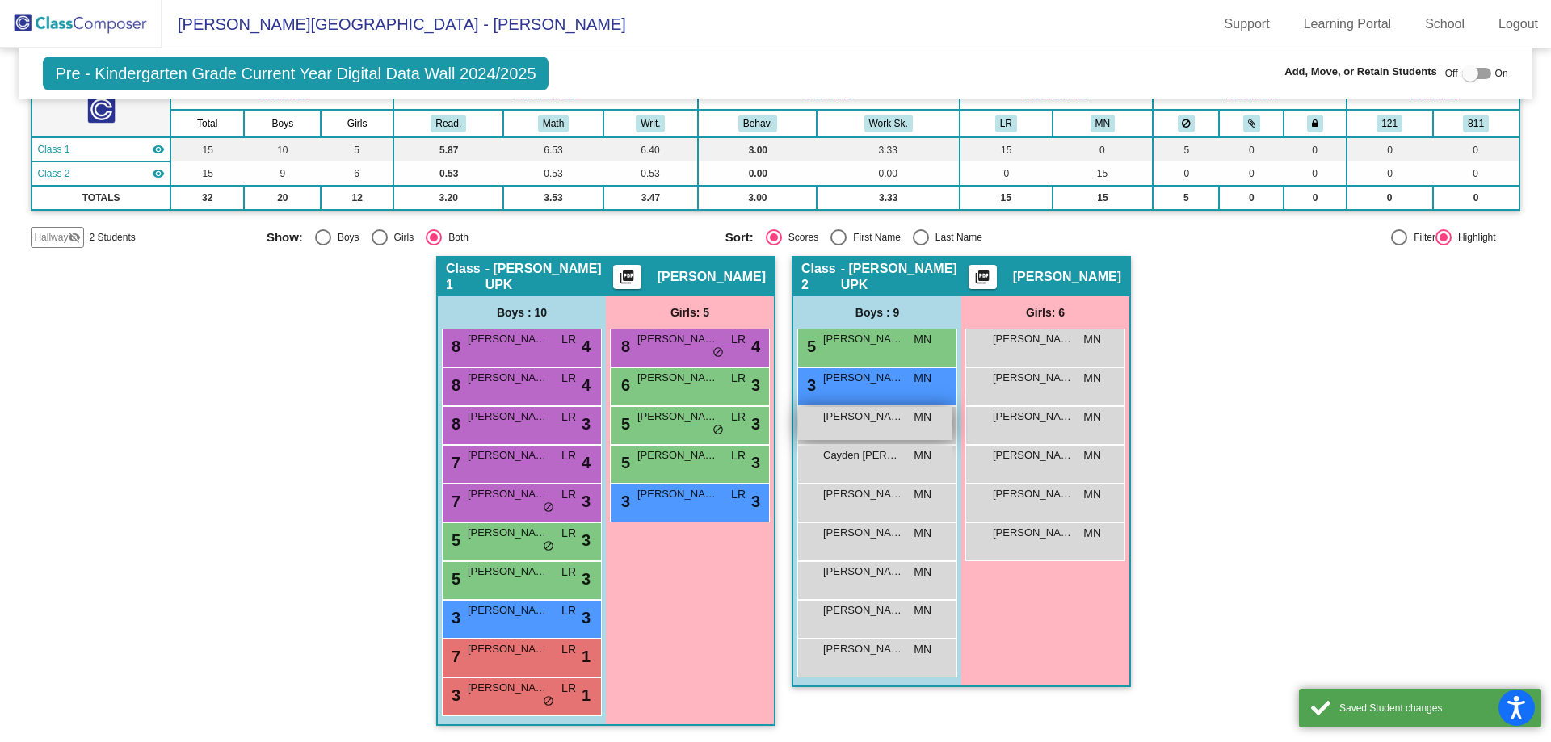
click at [876, 431] on div "Carter Dooley MN lock do_not_disturb_alt" at bounding box center [875, 423] width 154 height 33
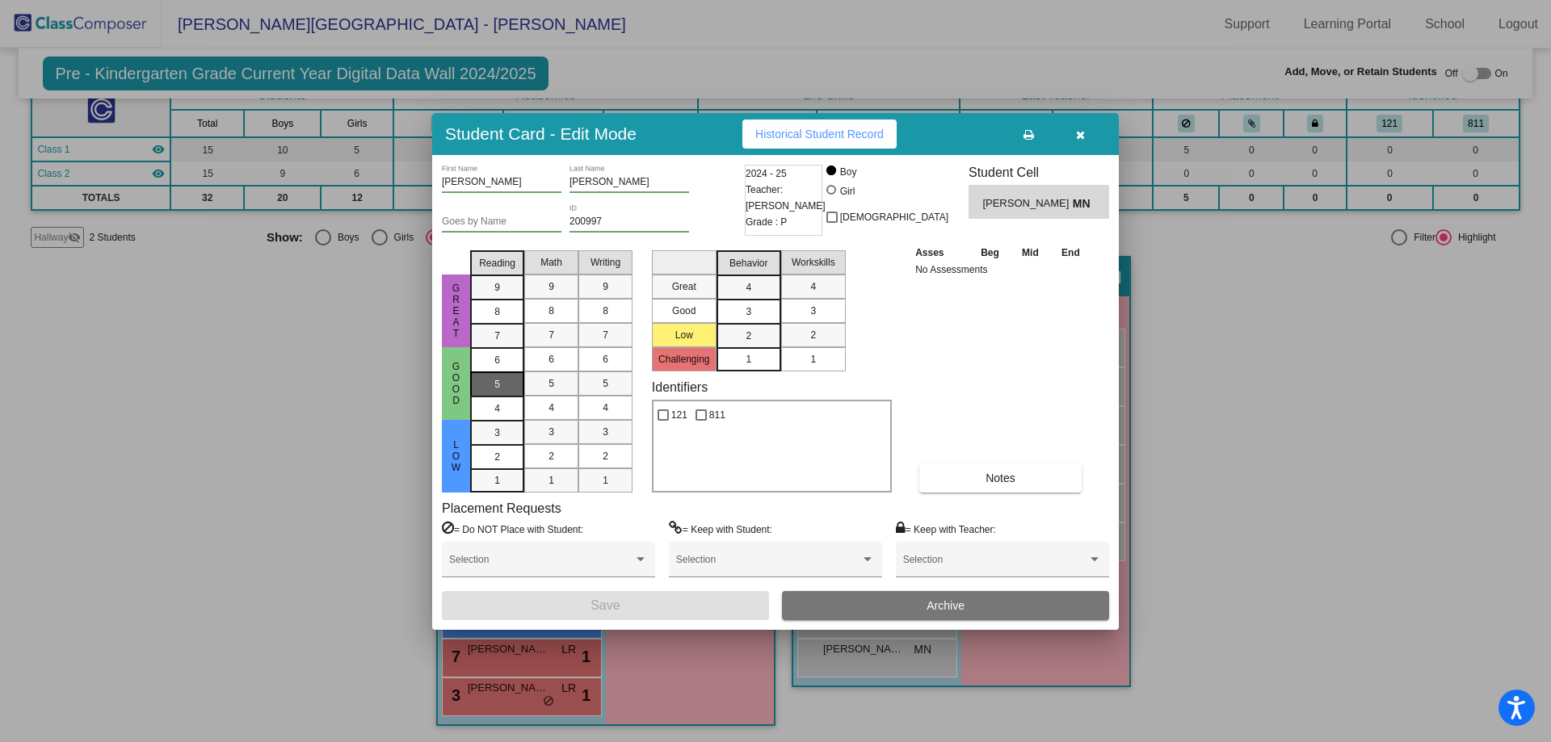
click at [511, 372] on div "5" at bounding box center [497, 360] width 32 height 24
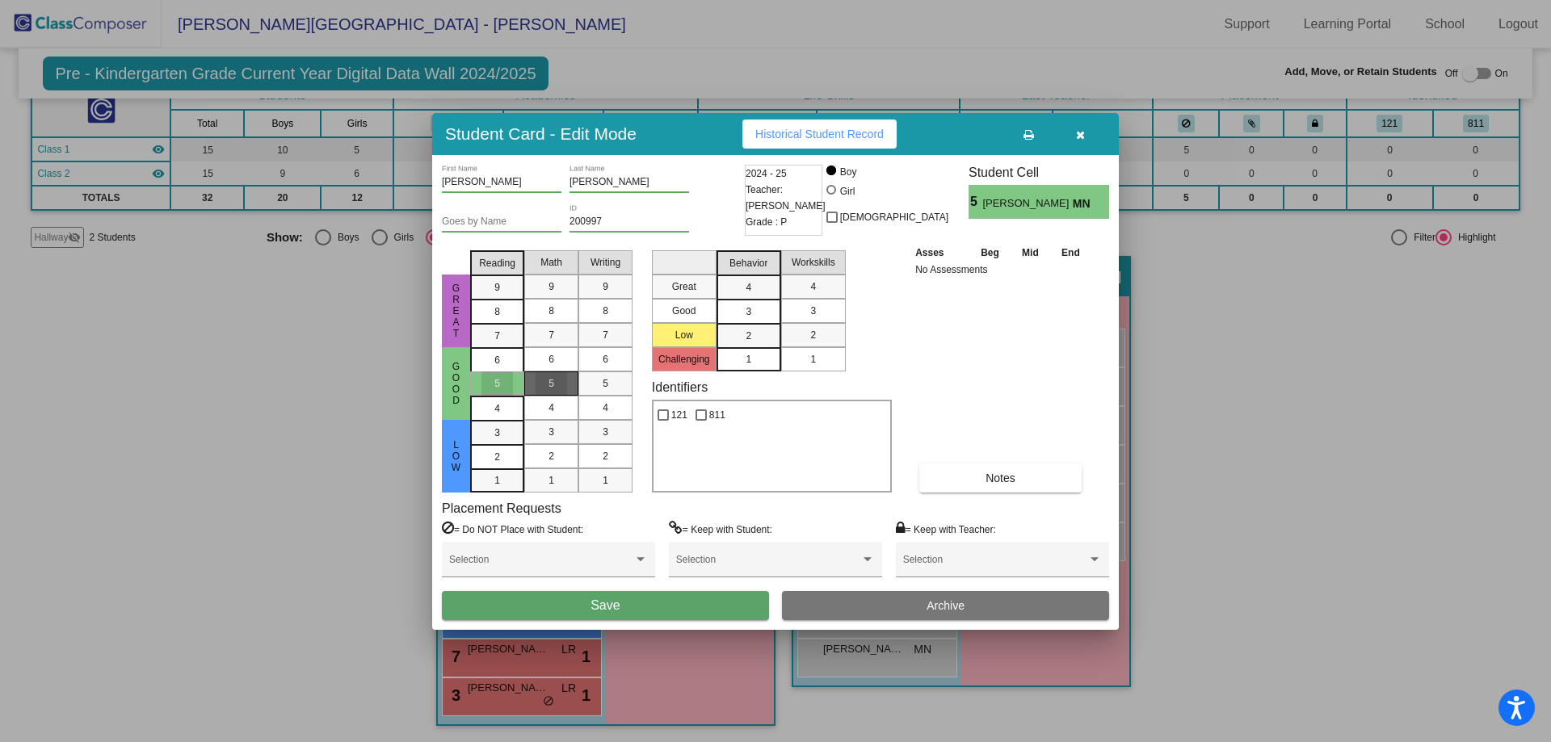
click at [537, 383] on div "5" at bounding box center [552, 384] width 32 height 24
click at [590, 384] on div "5" at bounding box center [606, 384] width 32 height 24
click at [750, 610] on button "Save" at bounding box center [605, 605] width 327 height 29
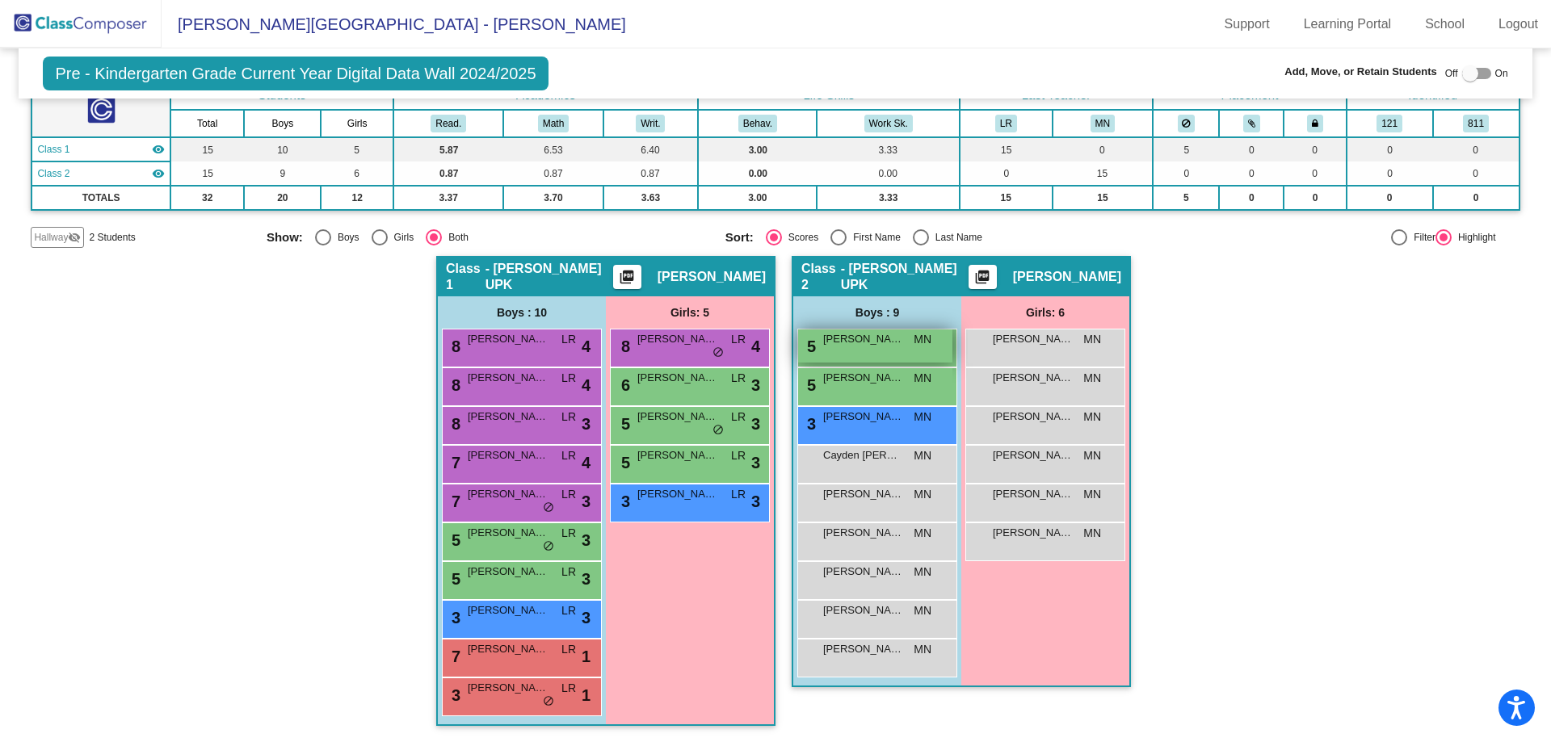
click at [925, 352] on div "5 Carter Corwin MN lock do_not_disturb_alt" at bounding box center [875, 346] width 154 height 33
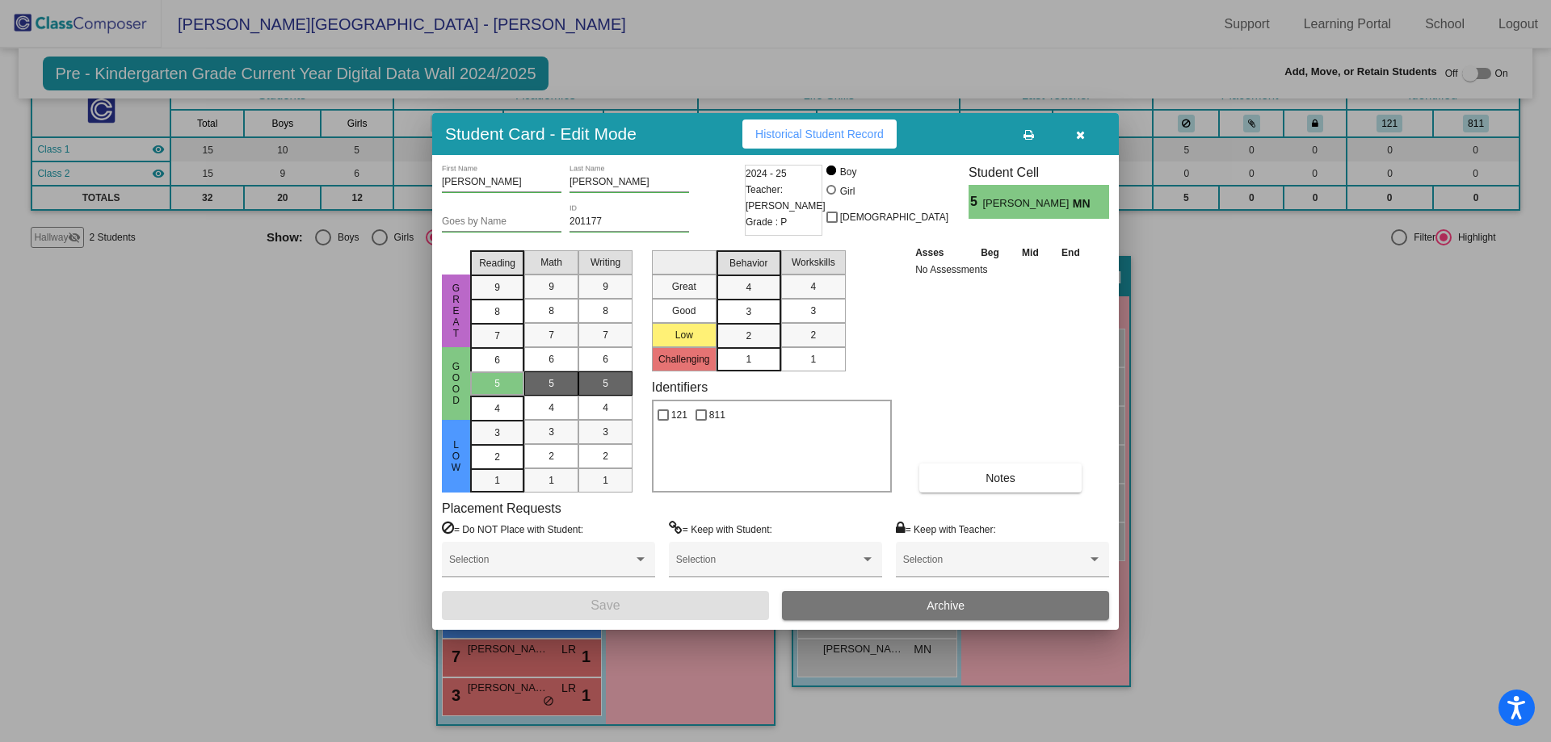
click at [1082, 129] on icon "button" at bounding box center [1080, 134] width 9 height 11
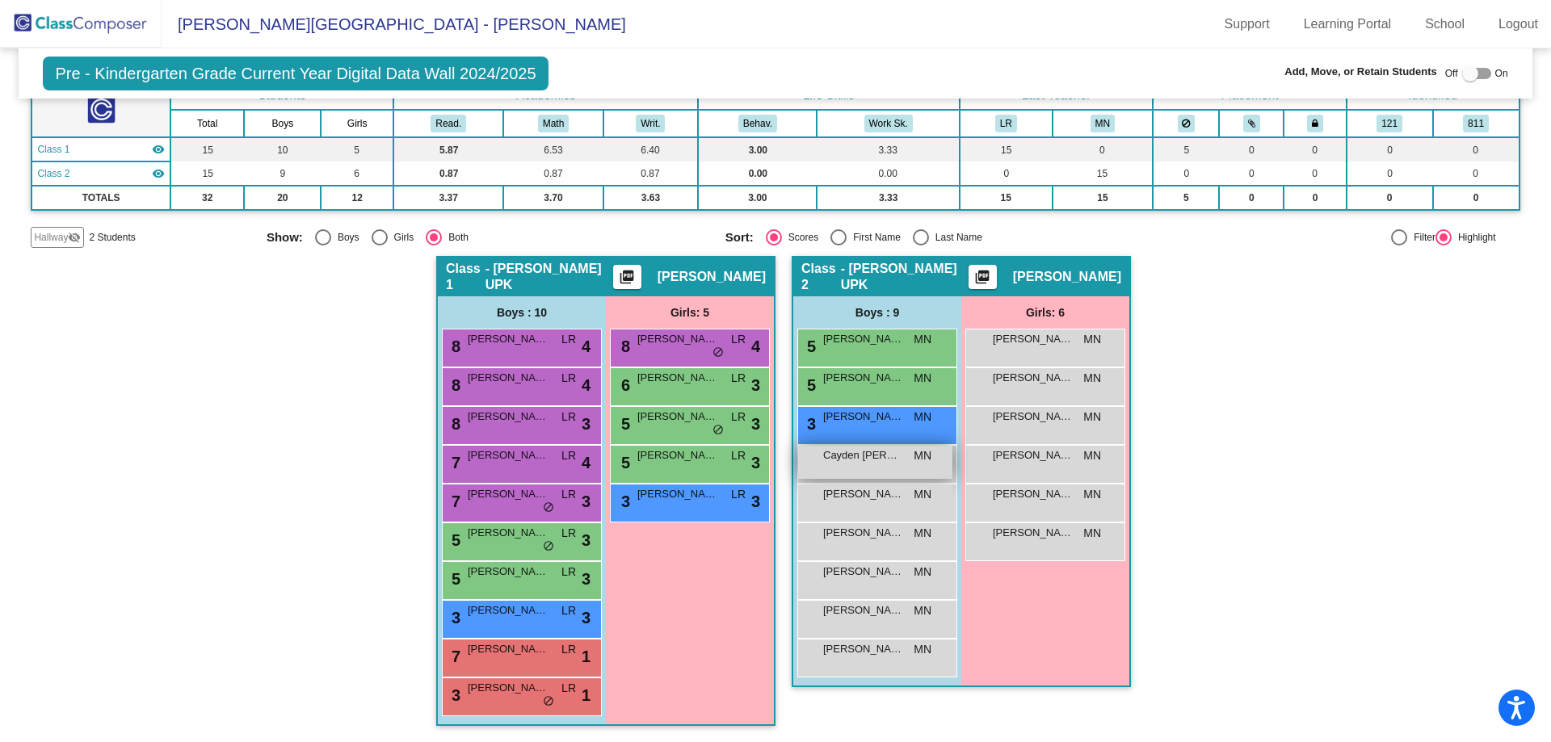
click at [883, 469] on div "Cayden Perrone MN lock do_not_disturb_alt" at bounding box center [875, 462] width 154 height 33
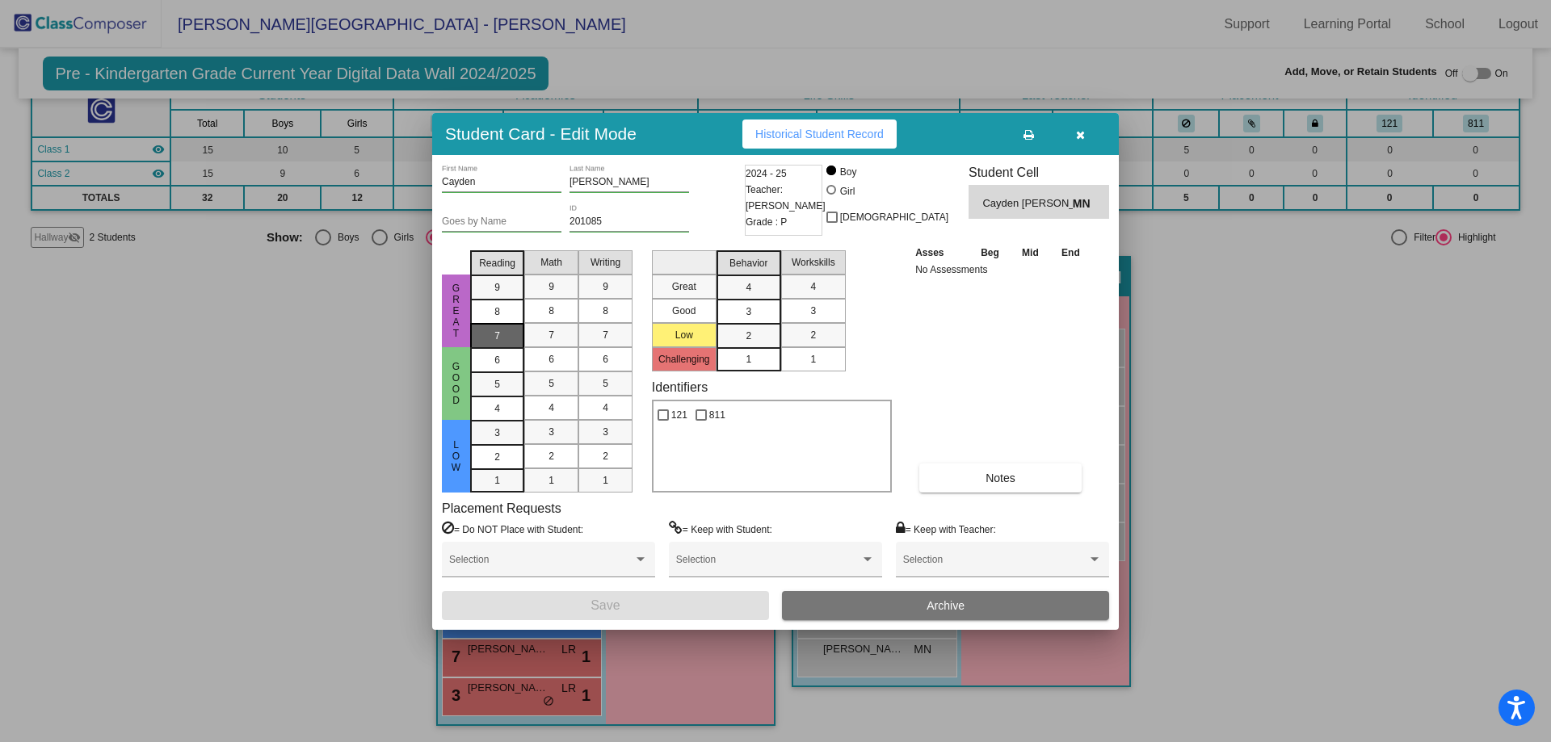
click at [504, 300] on div "7" at bounding box center [497, 287] width 32 height 24
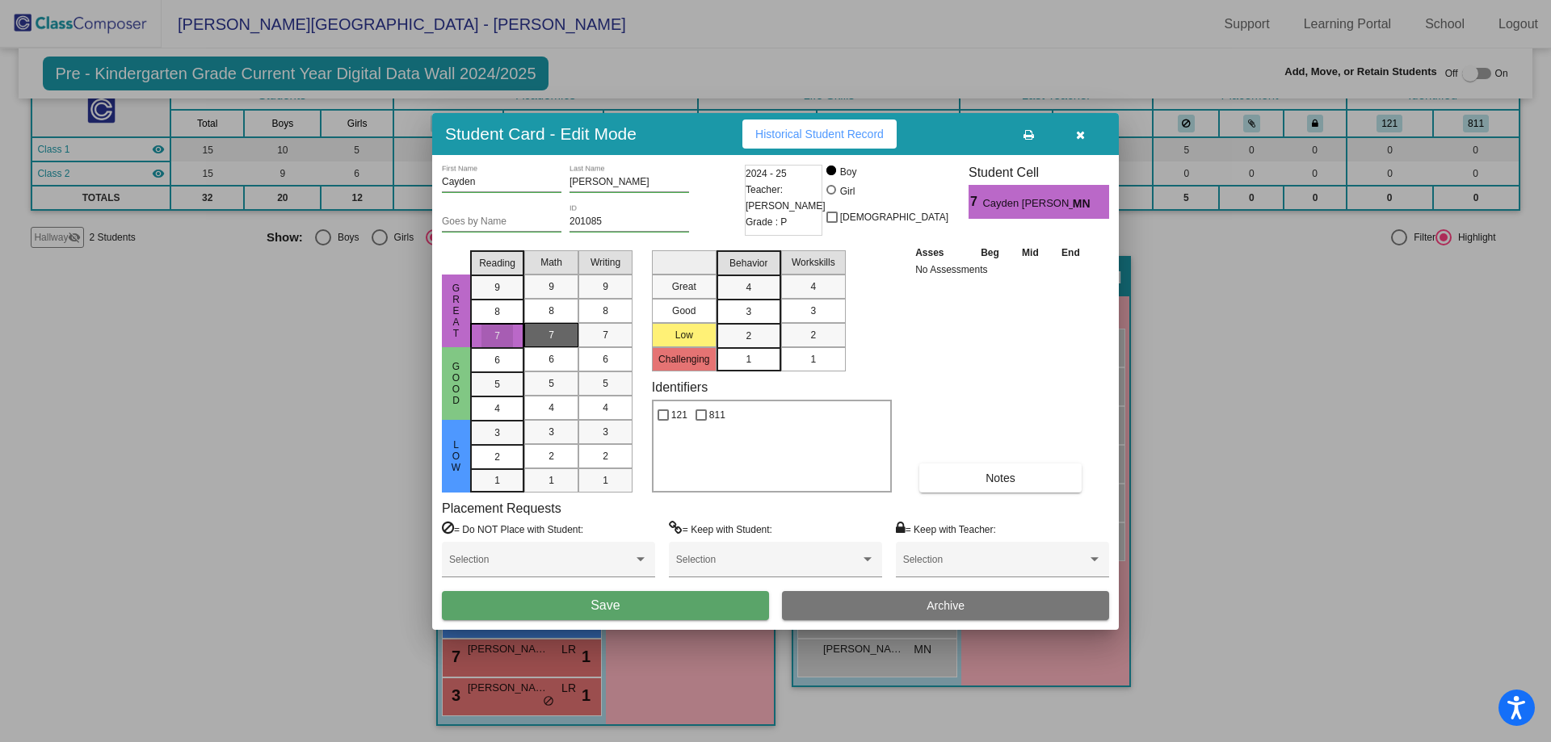
click at [545, 335] on div "7" at bounding box center [552, 335] width 32 height 24
click at [614, 338] on div "7" at bounding box center [606, 335] width 32 height 24
click at [658, 605] on button "Save" at bounding box center [605, 605] width 327 height 29
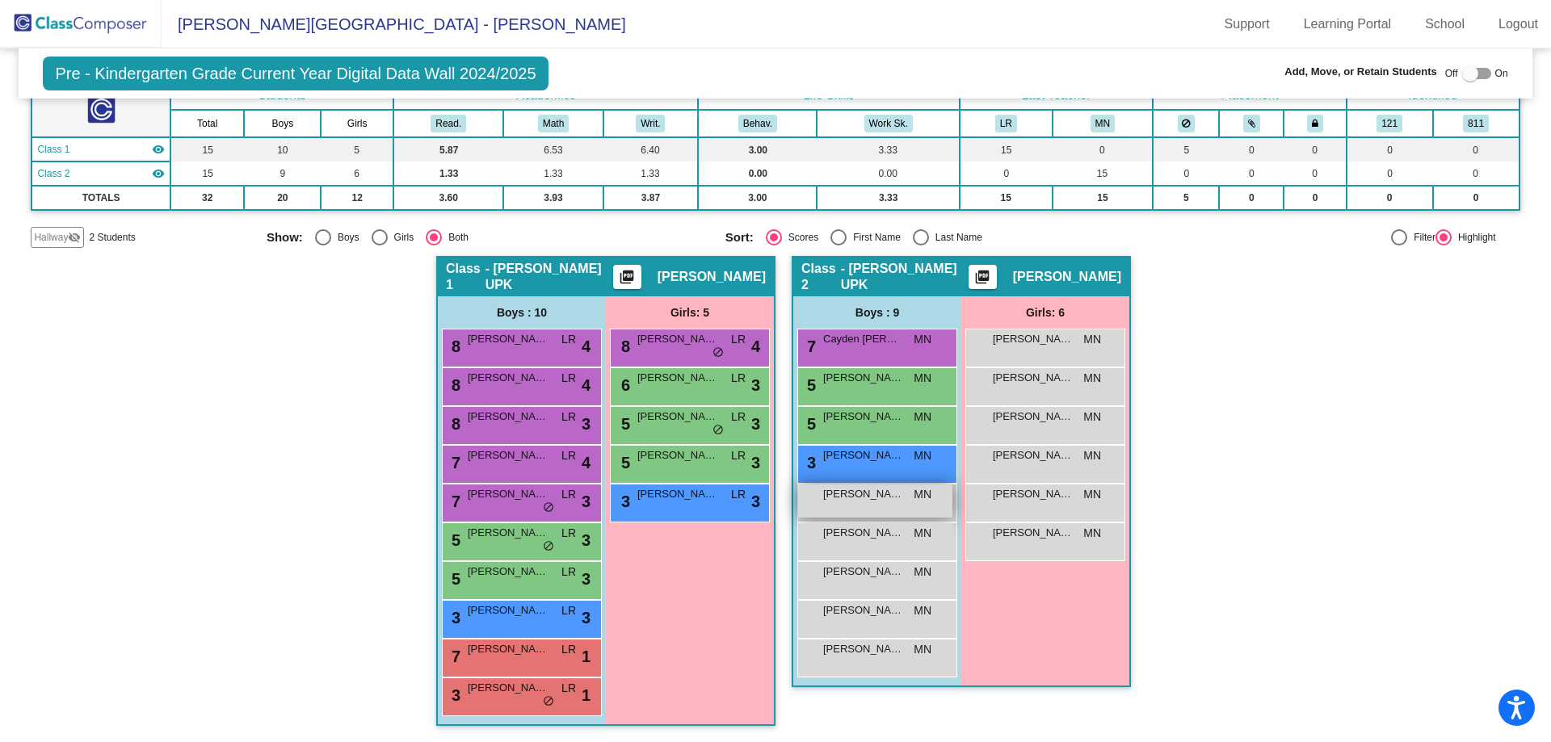
click at [826, 500] on span "Cody Kral" at bounding box center [863, 494] width 81 height 16
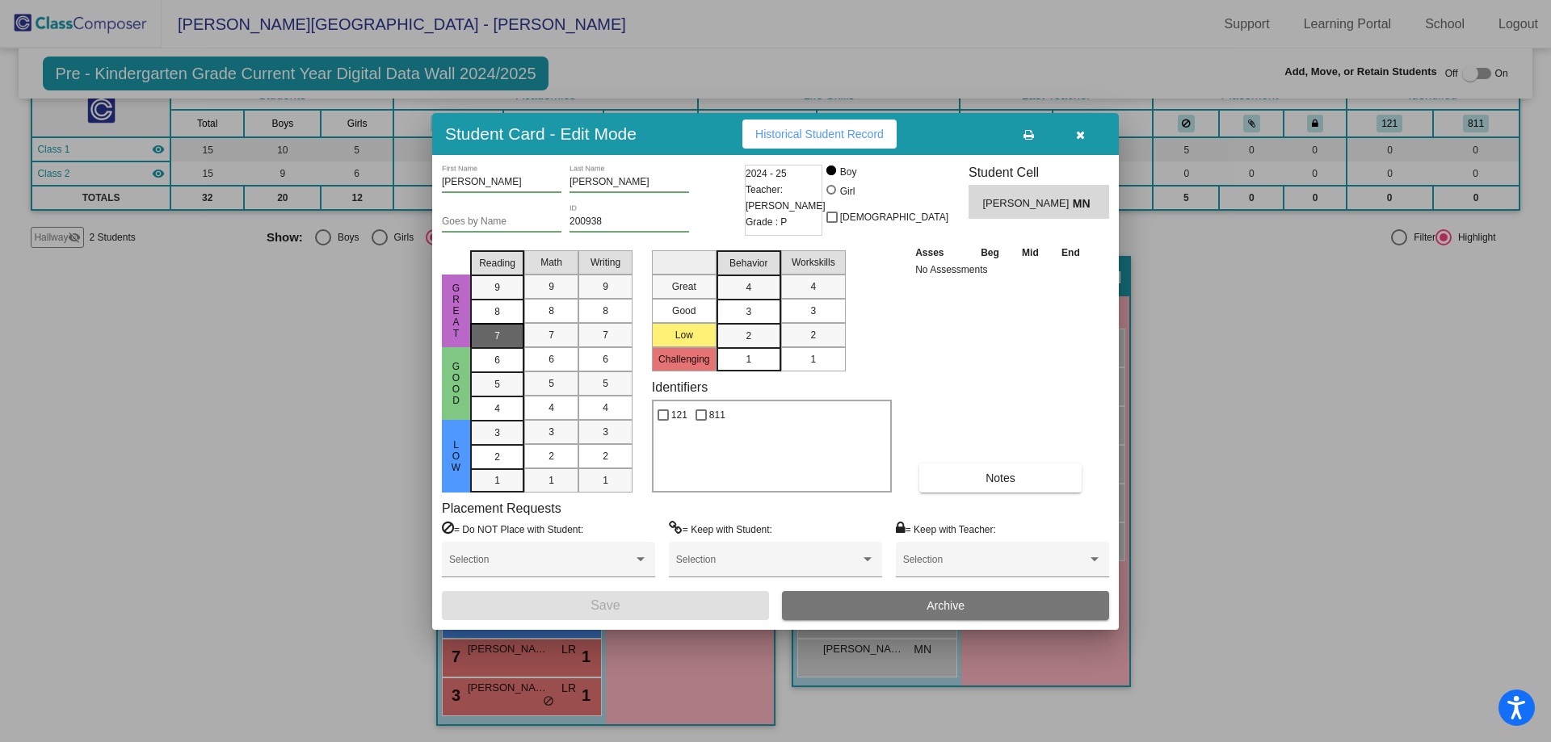
click at [519, 333] on mat-list-option "7" at bounding box center [497, 335] width 54 height 24
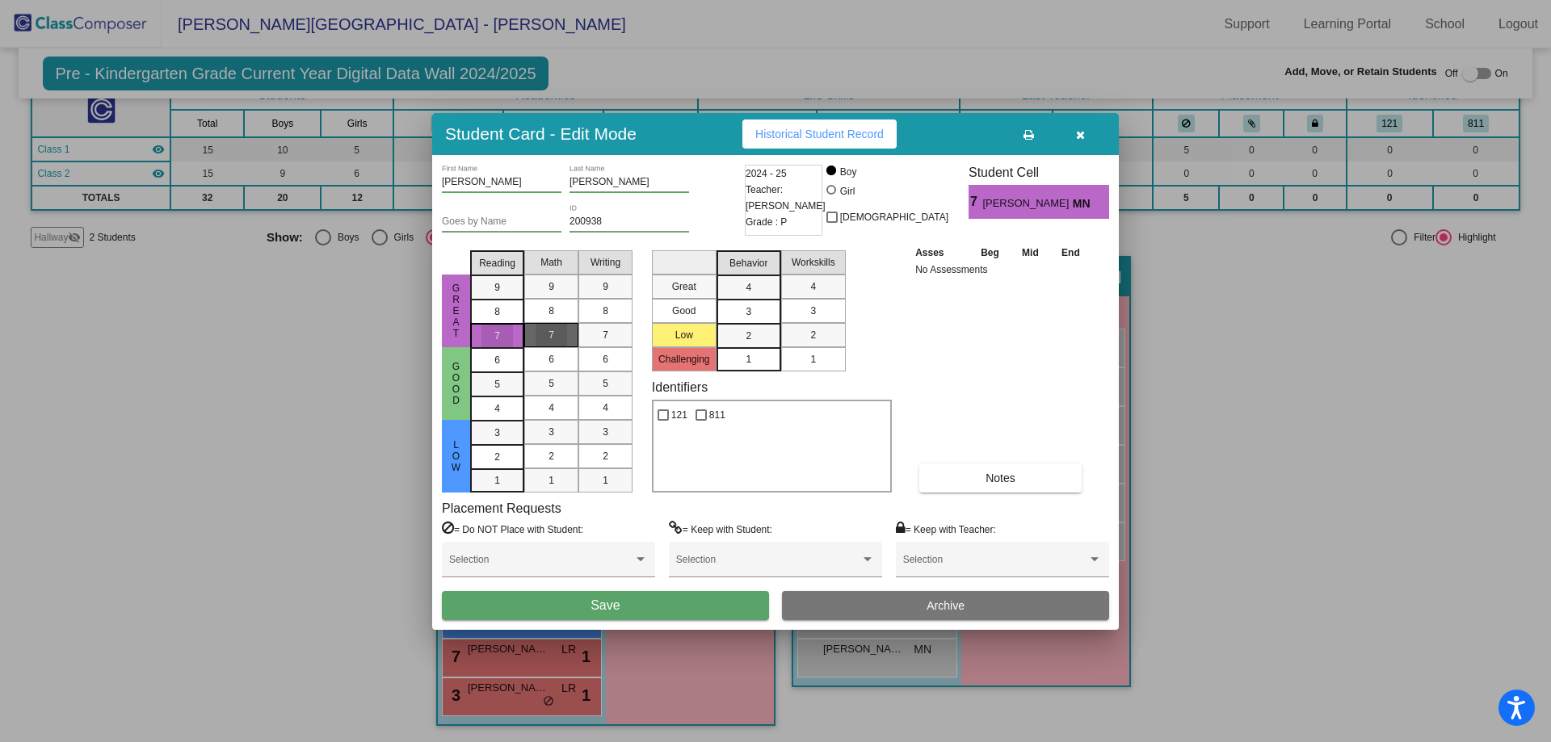
click at [545, 334] on div "7" at bounding box center [552, 335] width 32 height 24
click at [599, 343] on div "7" at bounding box center [606, 335] width 32 height 24
click at [738, 605] on button "Save" at bounding box center [605, 605] width 327 height 29
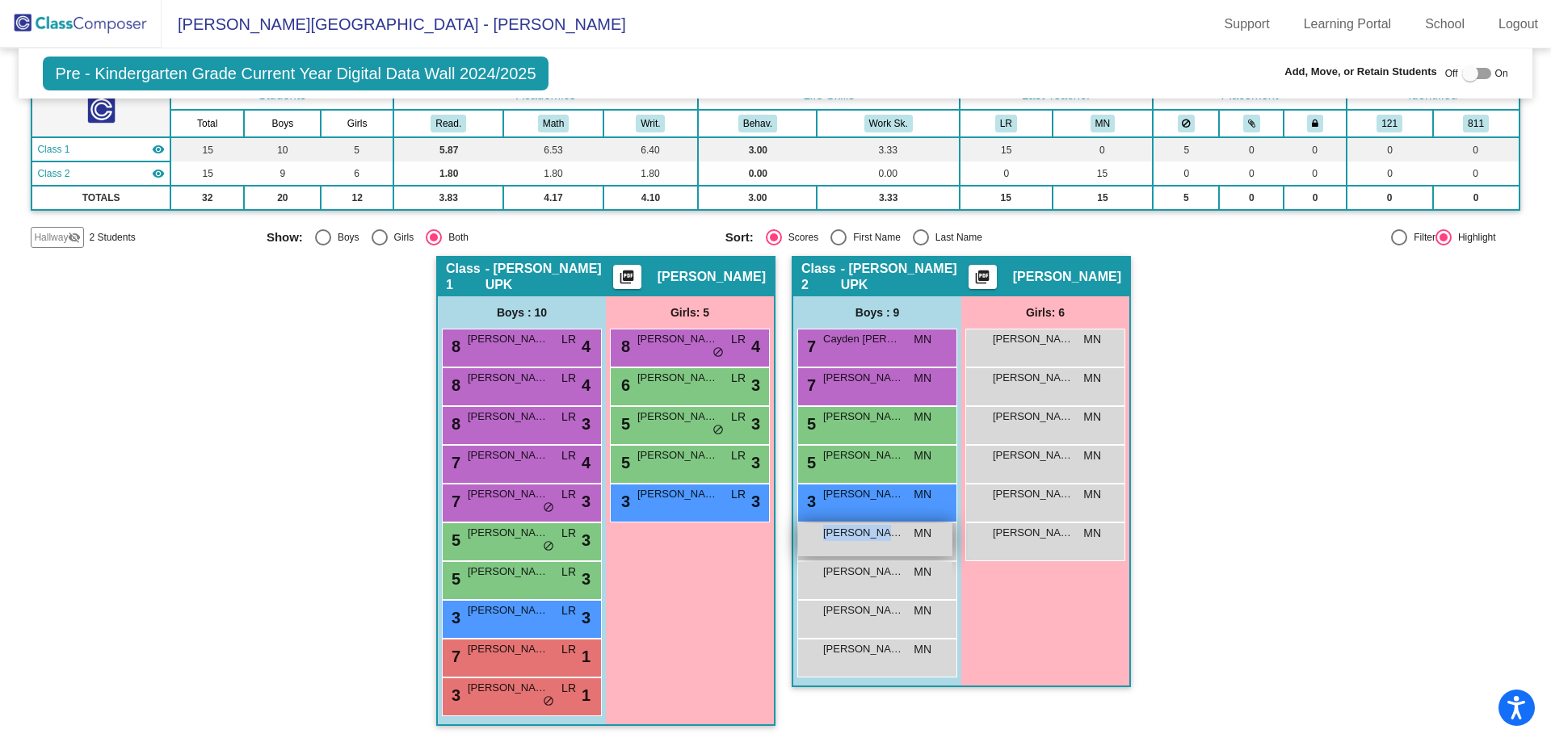
click at [877, 524] on div "Hudson Wolters MN lock do_not_disturb_alt" at bounding box center [875, 539] width 154 height 33
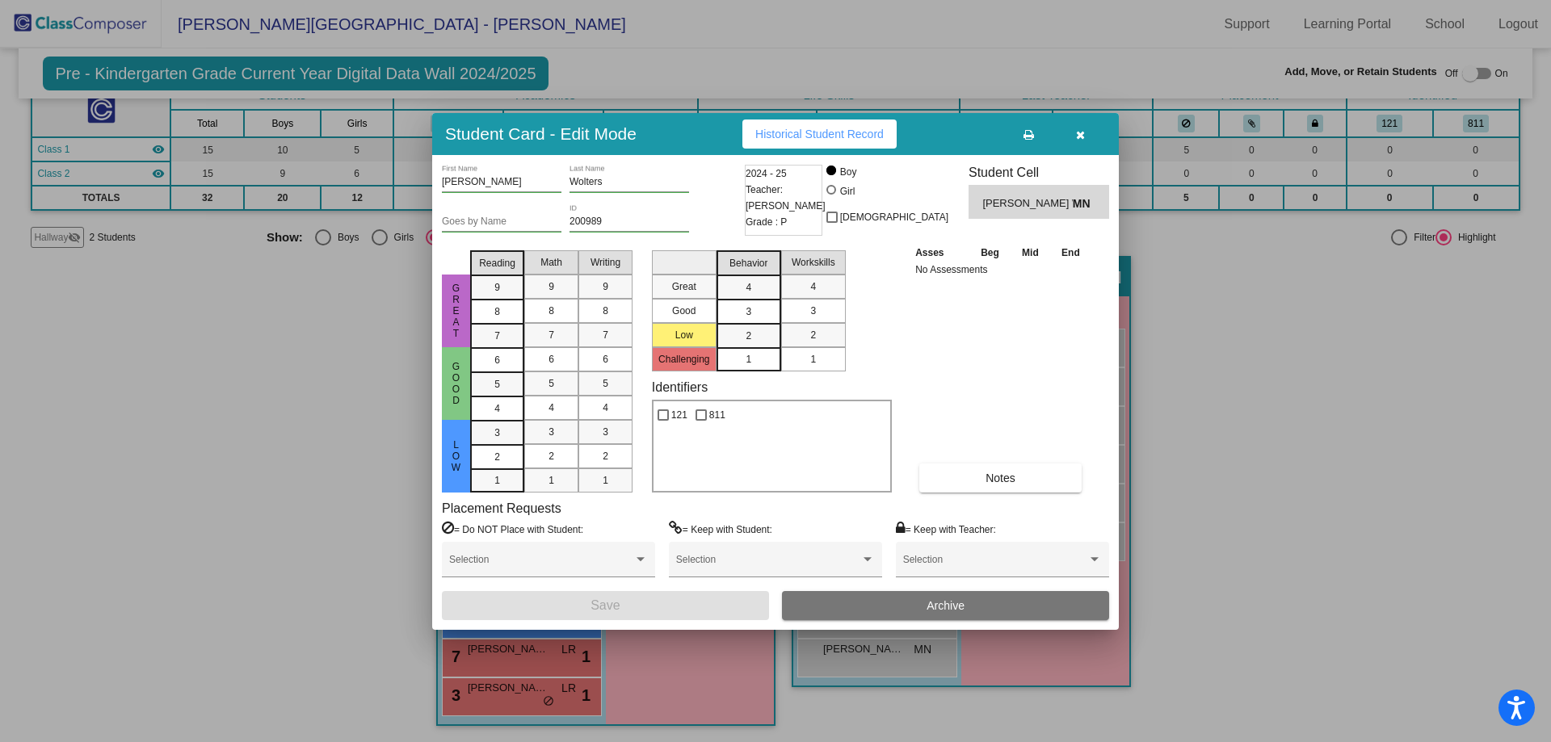
click at [876, 607] on button "Archive" at bounding box center [945, 605] width 327 height 29
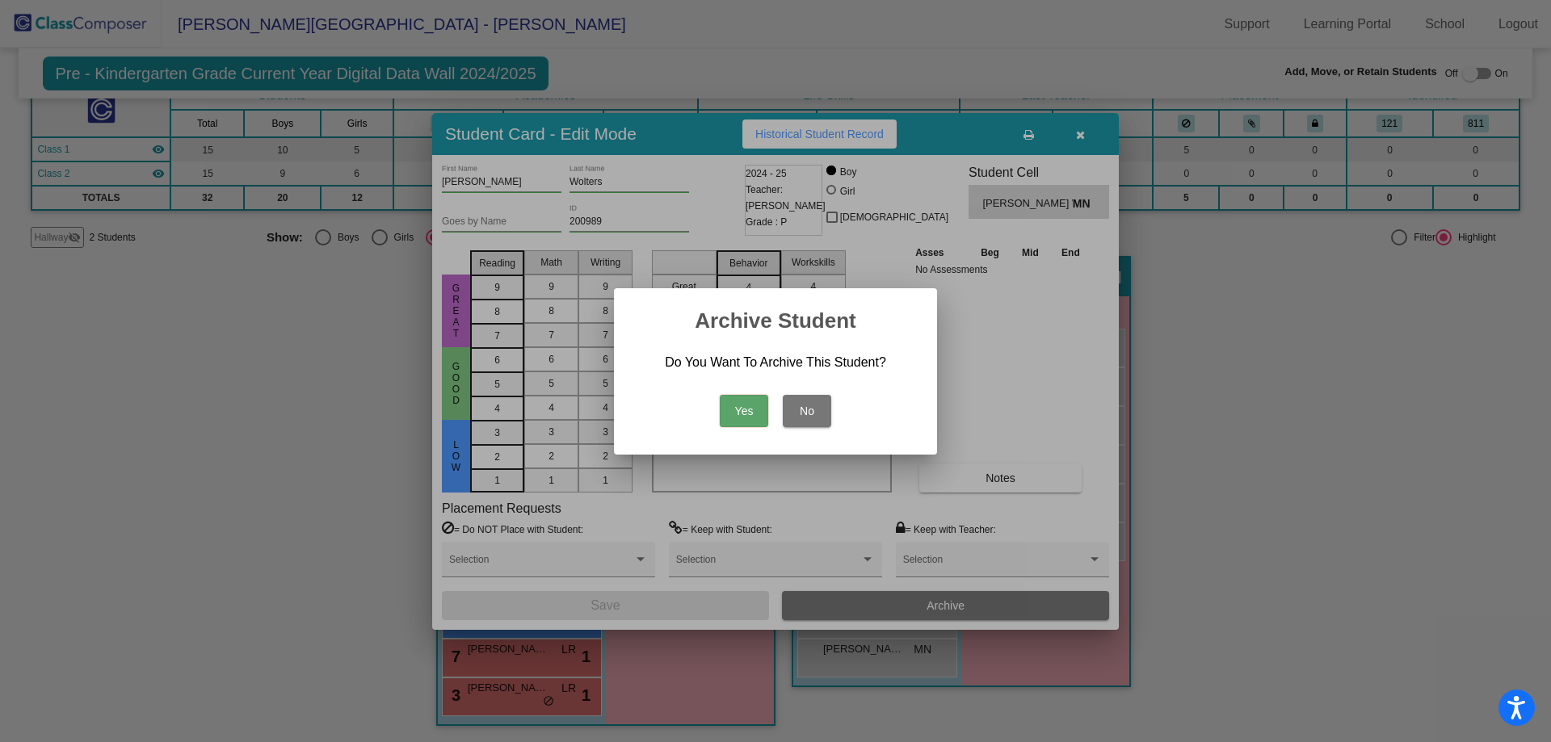
click at [746, 415] on button "Yes" at bounding box center [744, 411] width 48 height 32
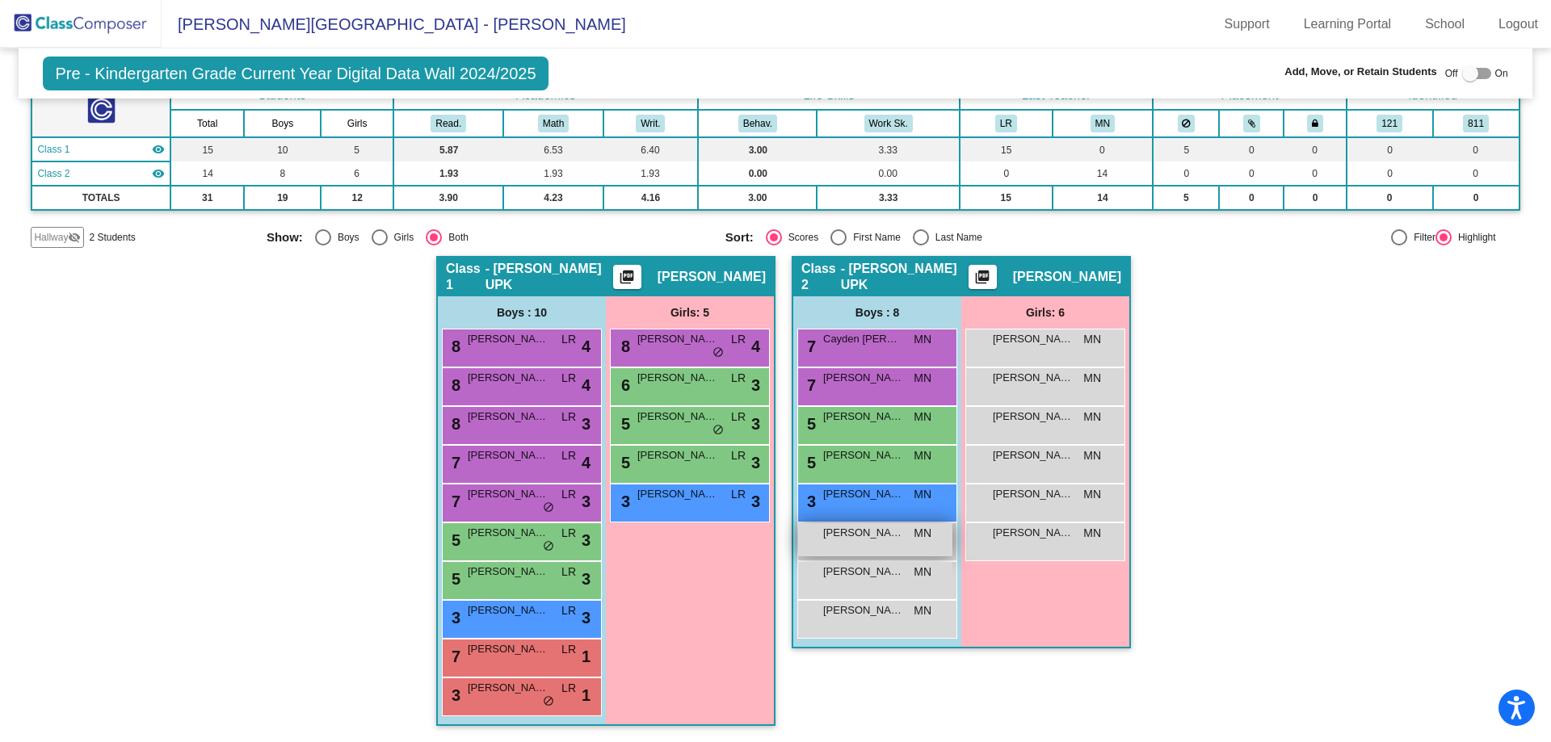
click at [934, 530] on div "Jason Lombardi MN lock do_not_disturb_alt" at bounding box center [875, 539] width 154 height 33
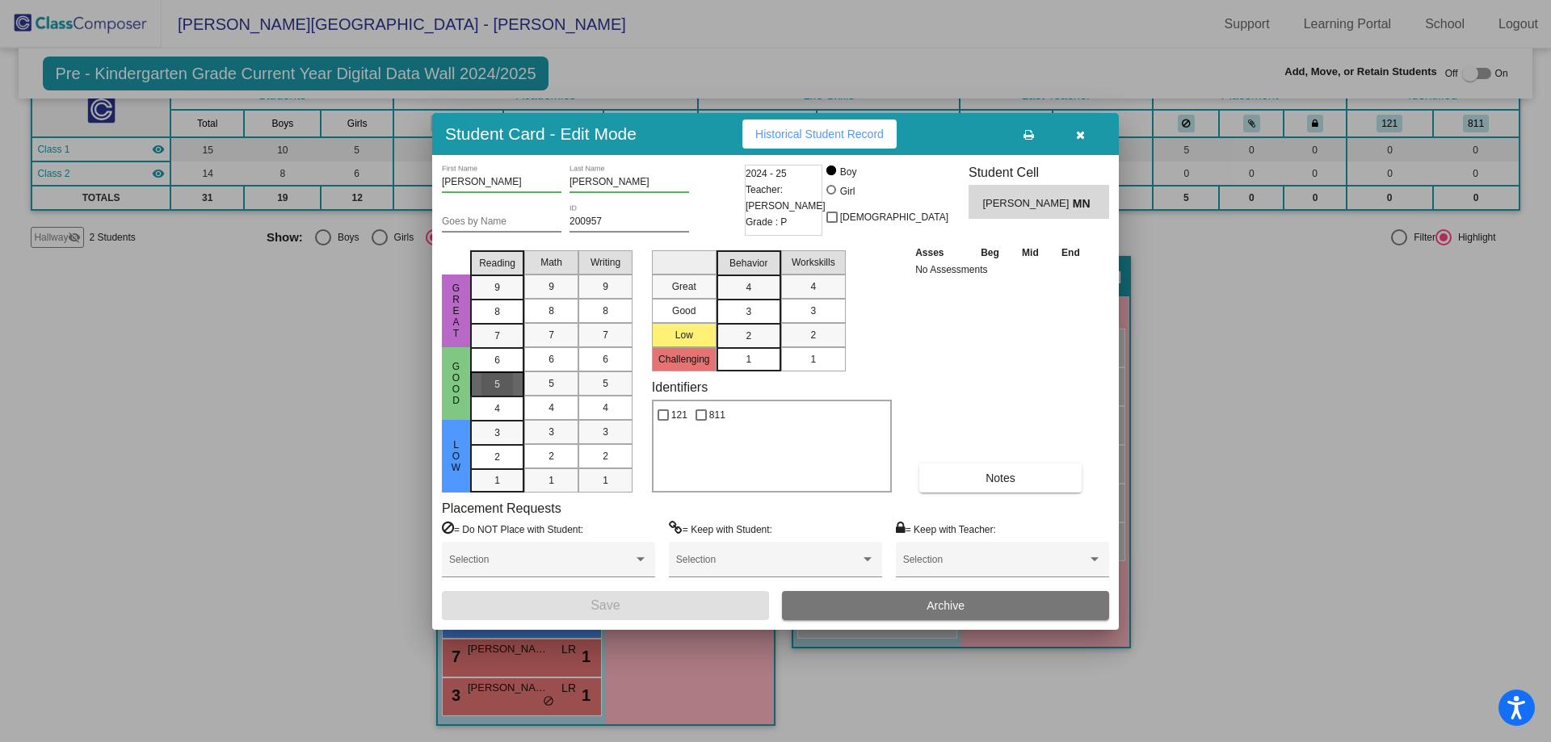
click at [491, 372] on div "5" at bounding box center [497, 360] width 32 height 24
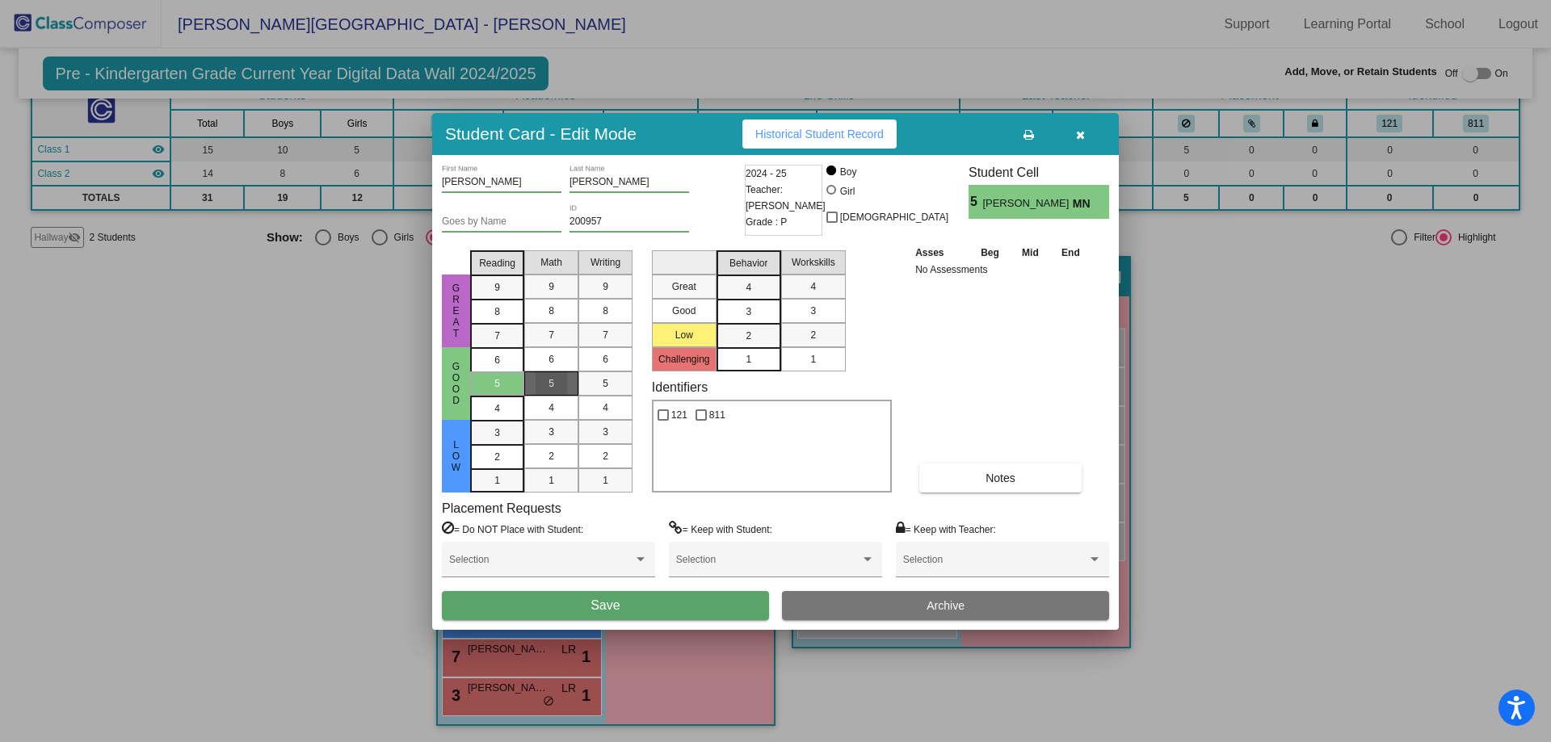
click at [548, 382] on span "5" at bounding box center [551, 383] width 6 height 15
click at [608, 384] on div "5" at bounding box center [606, 384] width 32 height 24
click at [618, 605] on span "Save" at bounding box center [604, 606] width 29 height 14
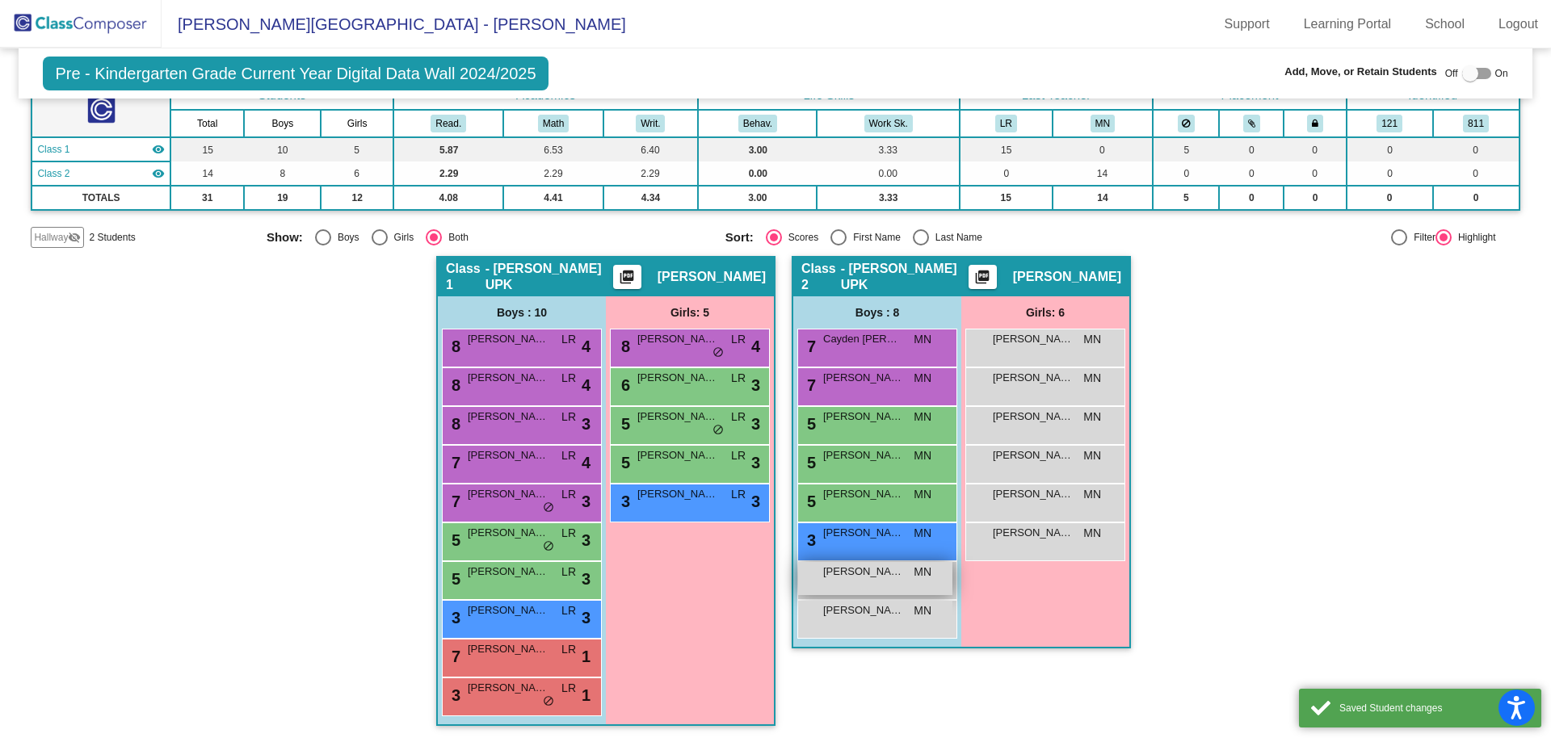
click at [885, 582] on div "Javier De Leon Escalante MN lock do_not_disturb_alt" at bounding box center [875, 578] width 154 height 33
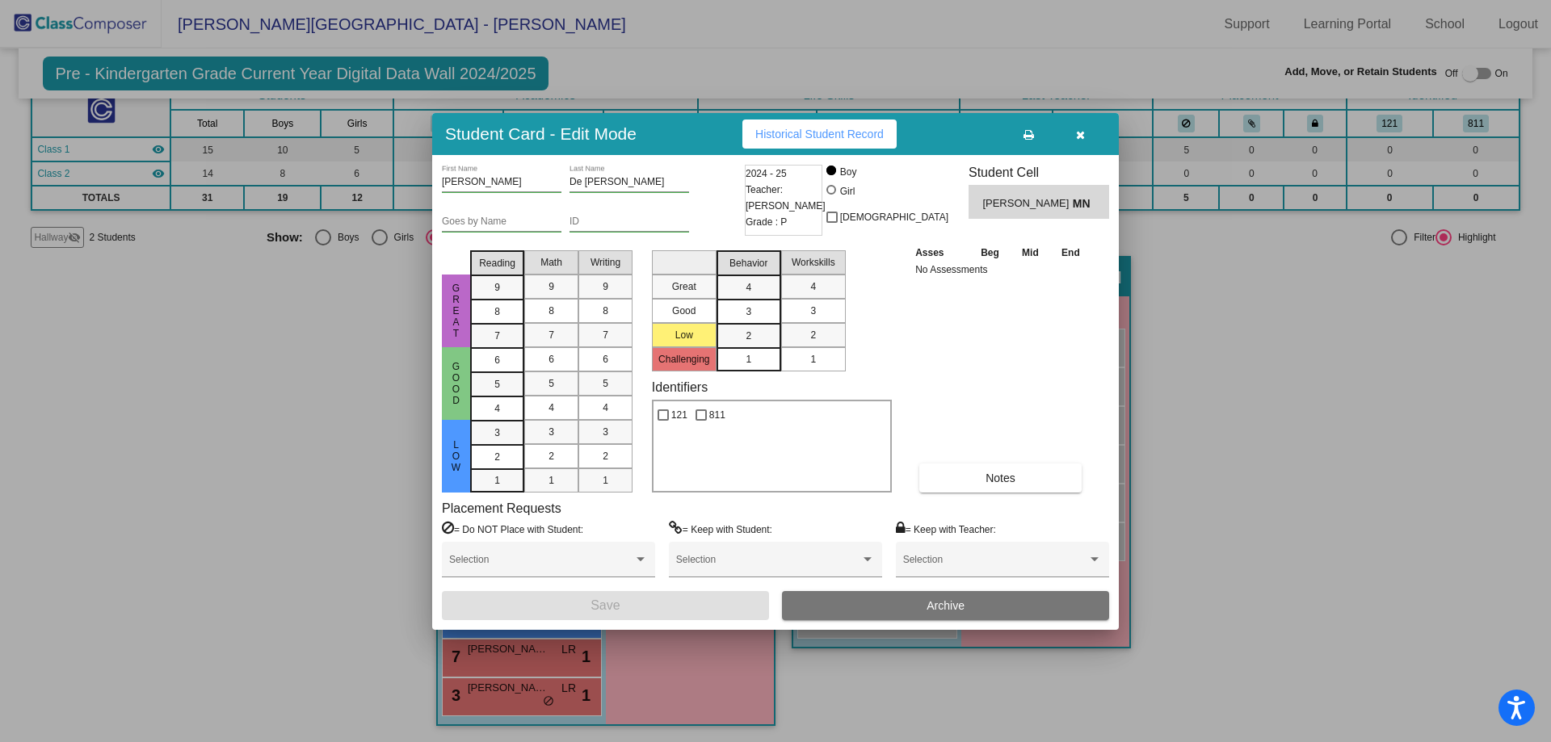
click at [1086, 133] on button "button" at bounding box center [1080, 134] width 52 height 29
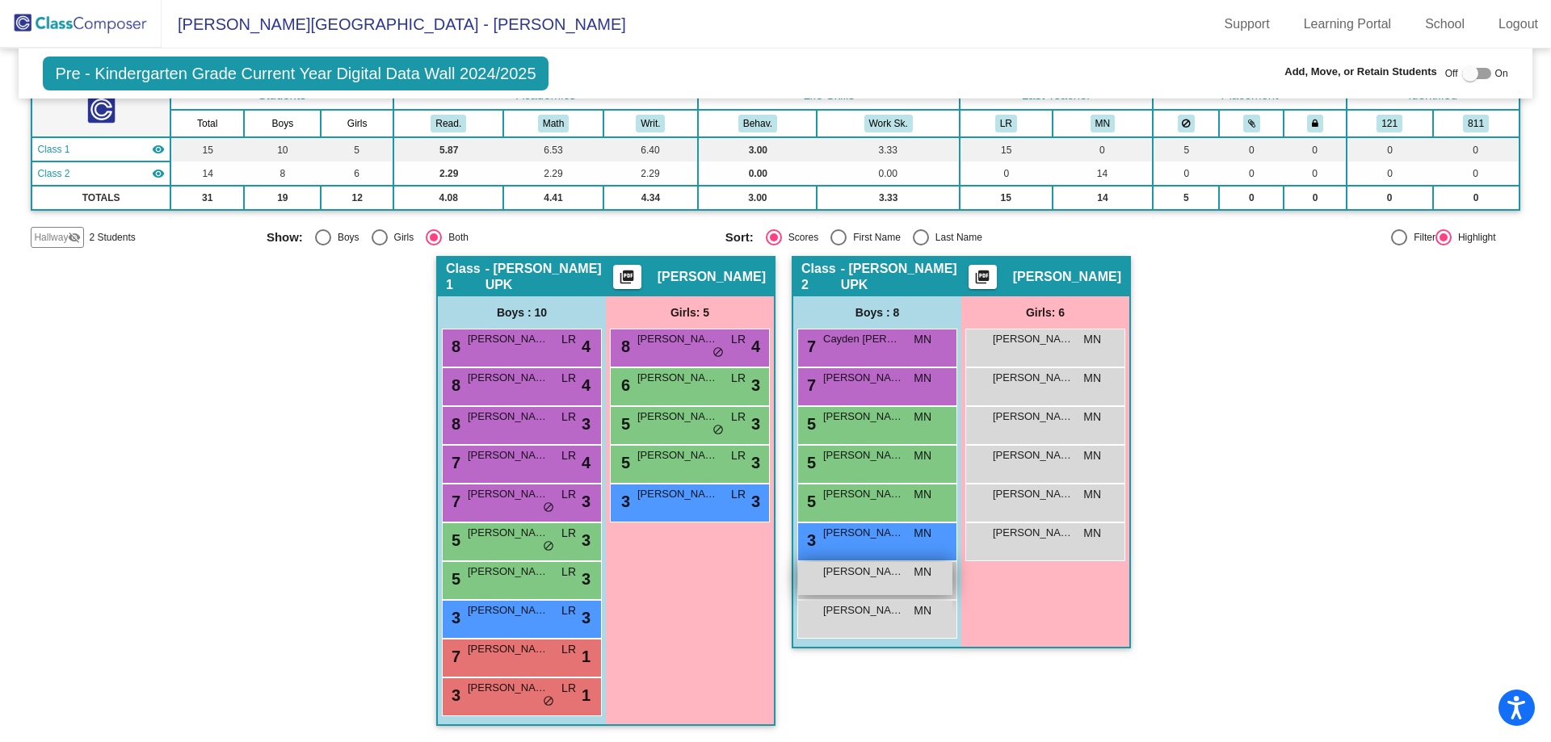
click at [886, 584] on div "Javier De Leon Escalante MN lock do_not_disturb_alt" at bounding box center [875, 578] width 154 height 33
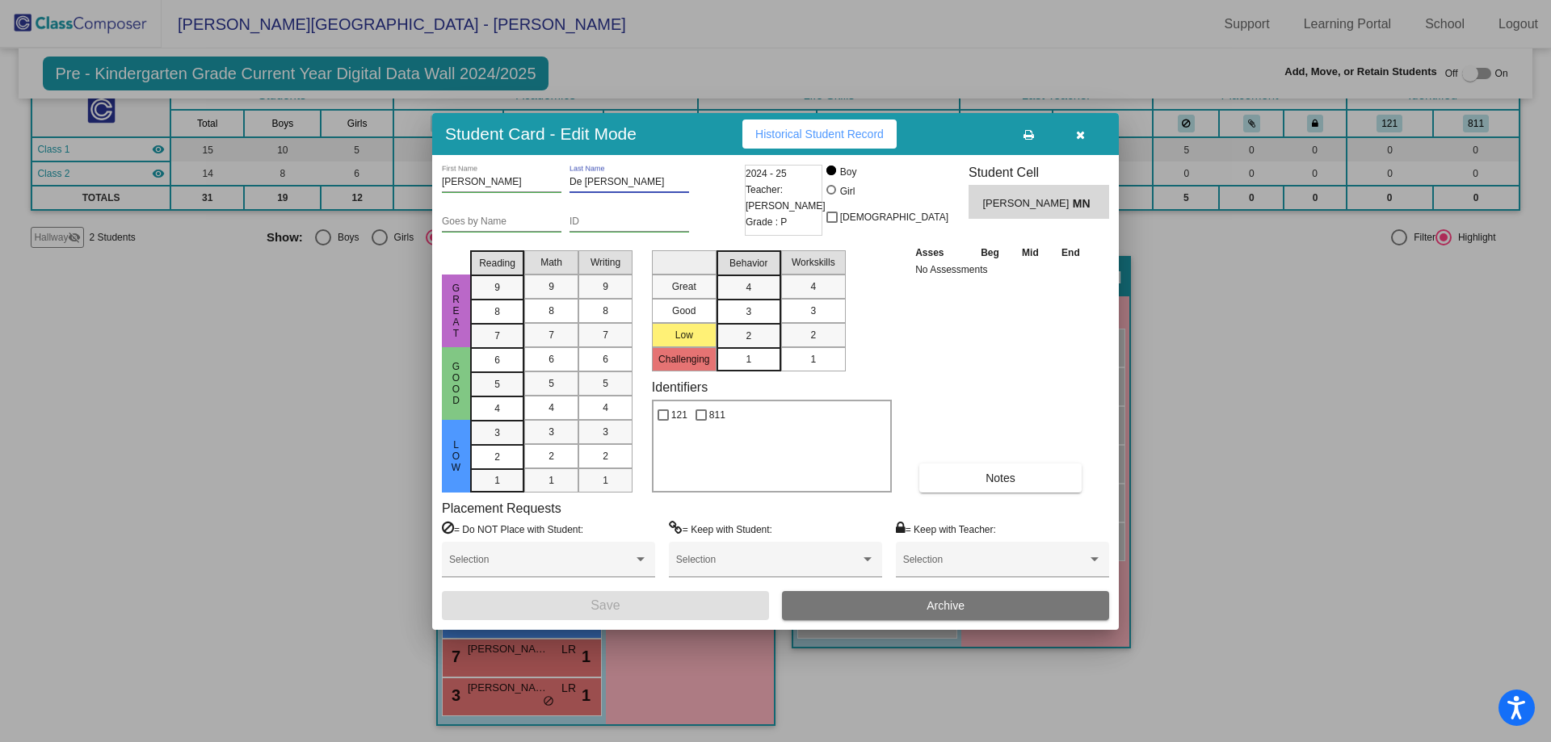
drag, startPoint x: 657, startPoint y: 186, endPoint x: 557, endPoint y: 182, distance: 99.4
click at [557, 182] on div "Javier First Name De Leon Escalante Last Name" at bounding box center [591, 185] width 299 height 40
click at [859, 609] on button "Archive" at bounding box center [945, 605] width 327 height 29
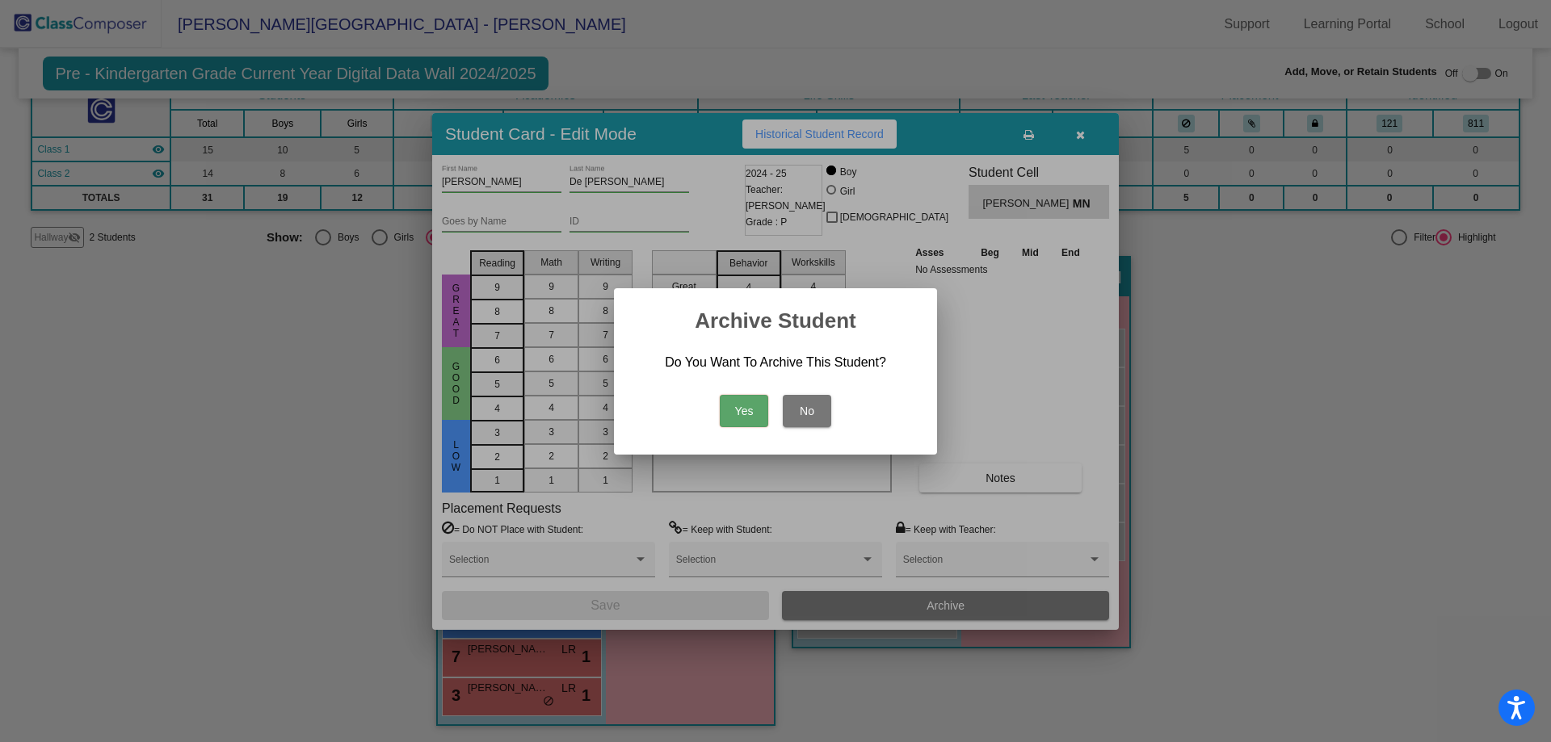
click at [749, 416] on button "Yes" at bounding box center [744, 411] width 48 height 32
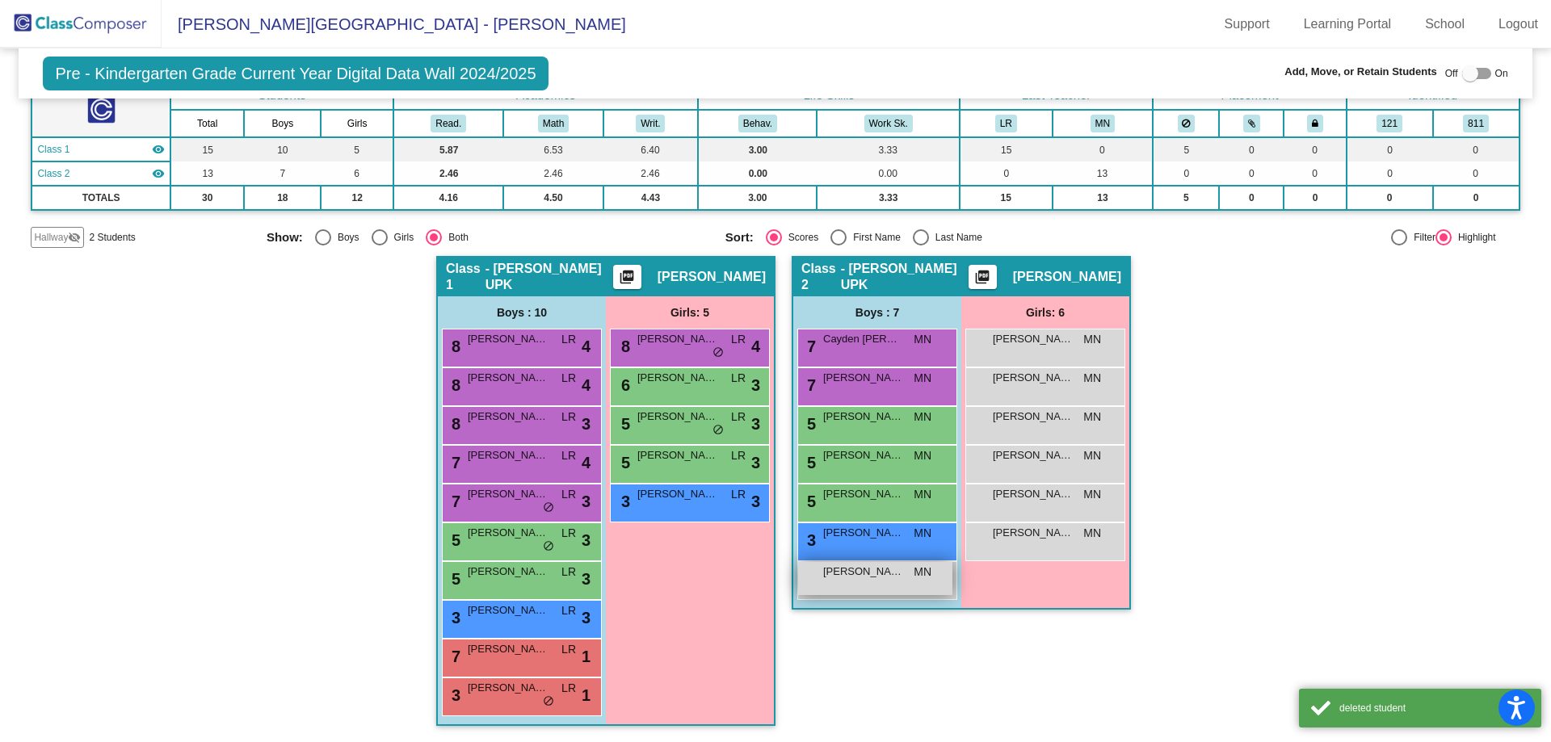
click at [889, 578] on span "Mason Pan" at bounding box center [863, 572] width 81 height 16
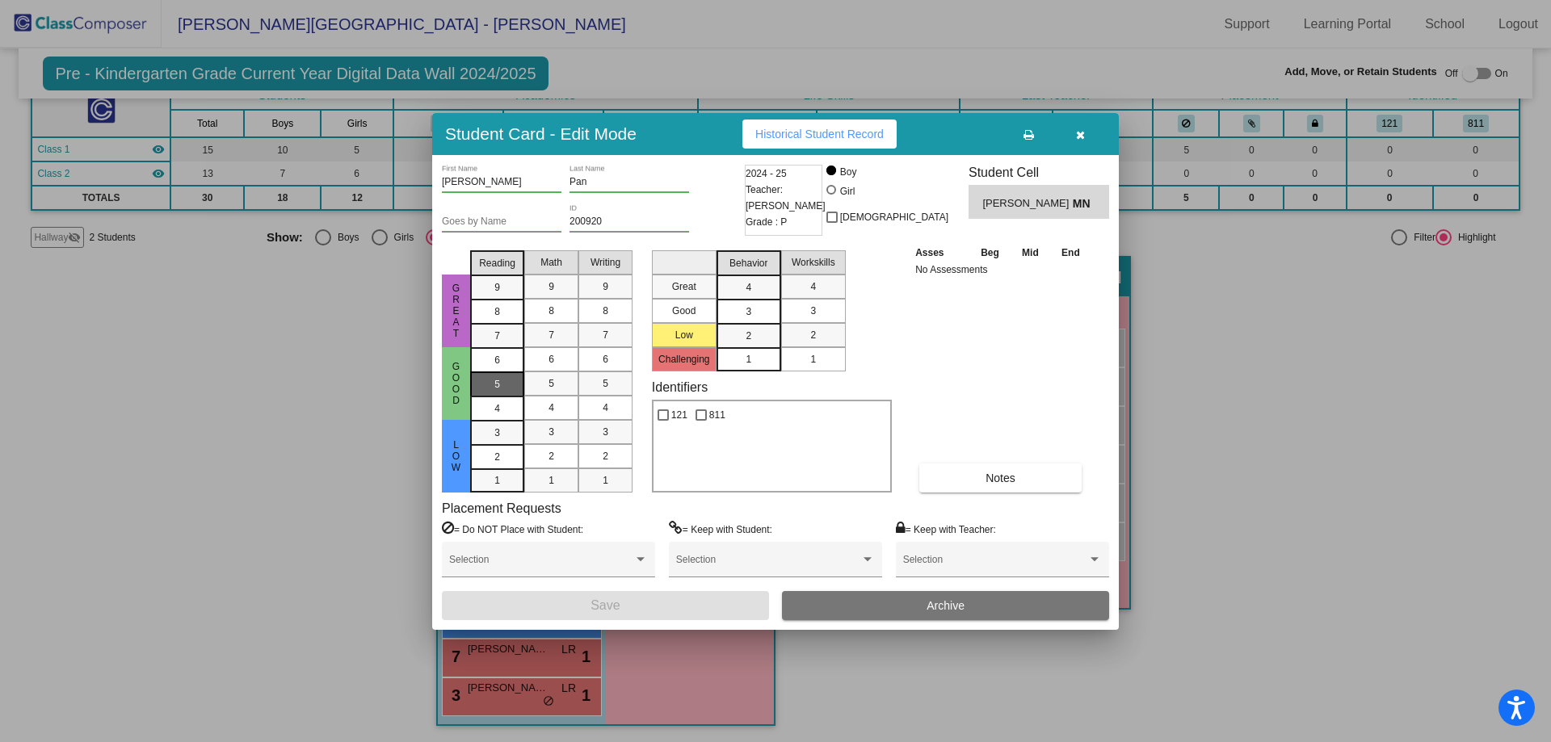
click at [509, 372] on div "5" at bounding box center [497, 360] width 32 height 24
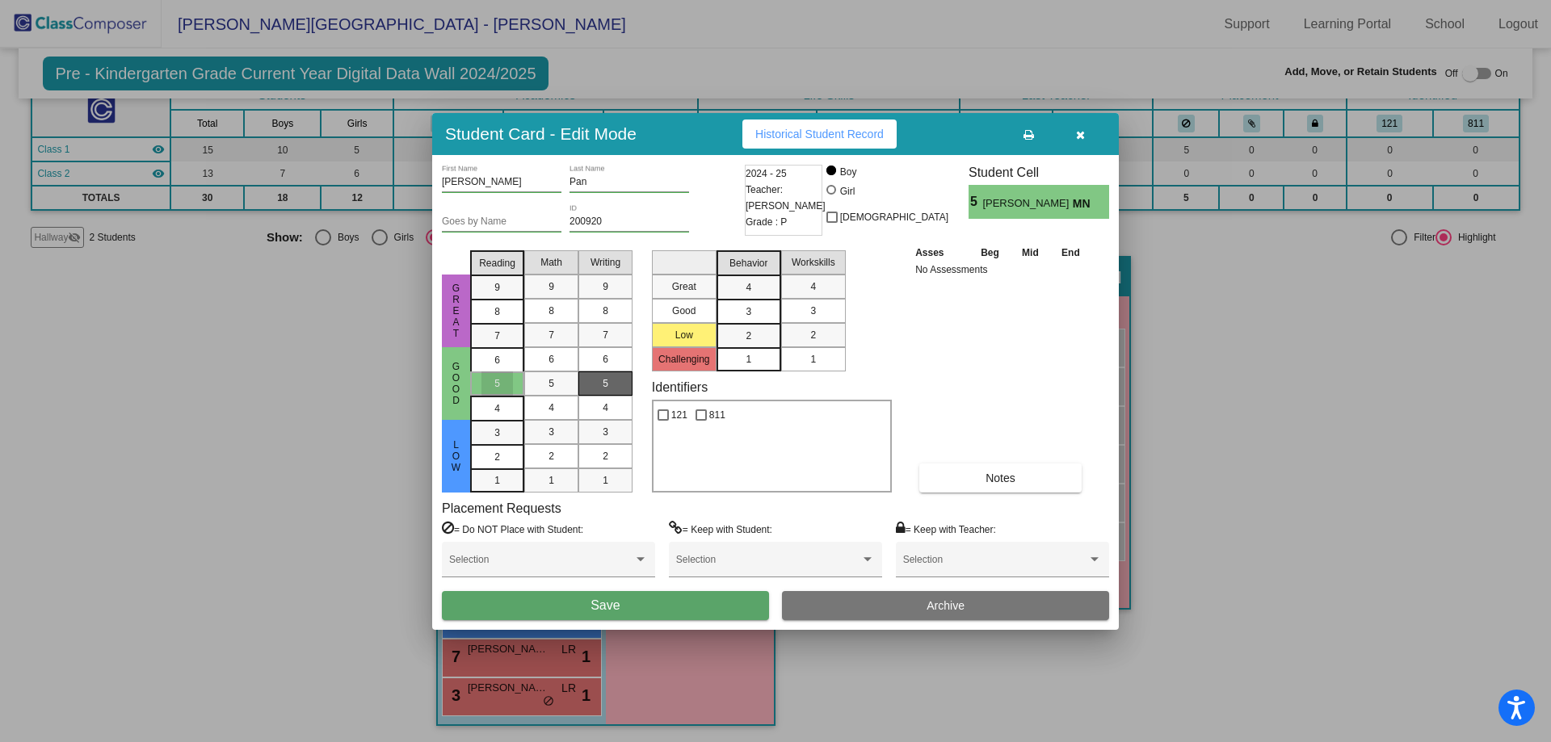
drag, startPoint x: 555, startPoint y: 376, endPoint x: 609, endPoint y: 382, distance: 54.4
click at [555, 376] on div "5" at bounding box center [552, 384] width 32 height 24
click at [625, 383] on mat-list-option "5" at bounding box center [605, 384] width 54 height 24
click at [1003, 486] on button "Notes" at bounding box center [1000, 478] width 162 height 29
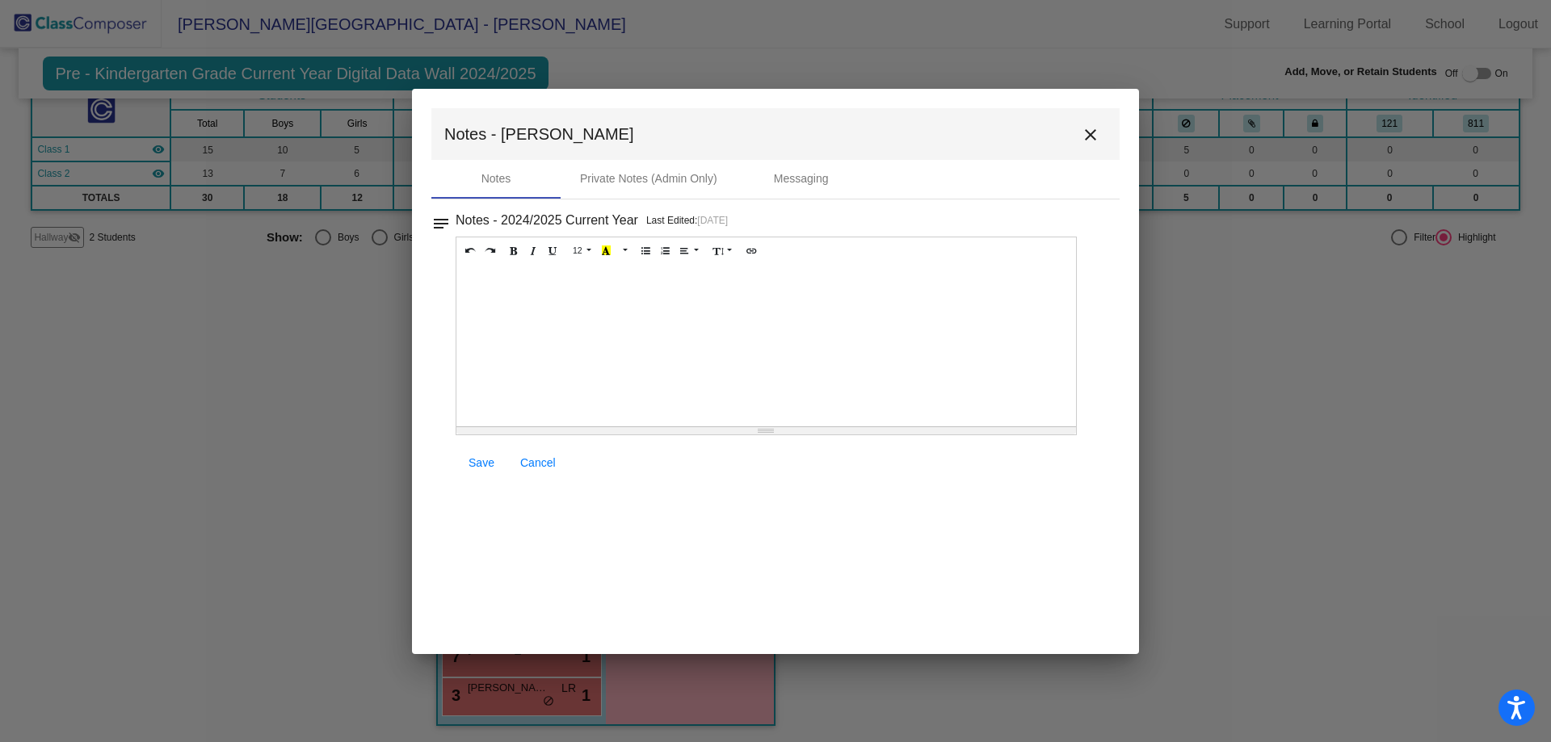
click at [653, 385] on div at bounding box center [766, 346] width 620 height 162
click at [476, 460] on span "Save" at bounding box center [482, 462] width 26 height 13
click at [1094, 137] on mat-icon "close" at bounding box center [1090, 134] width 19 height 19
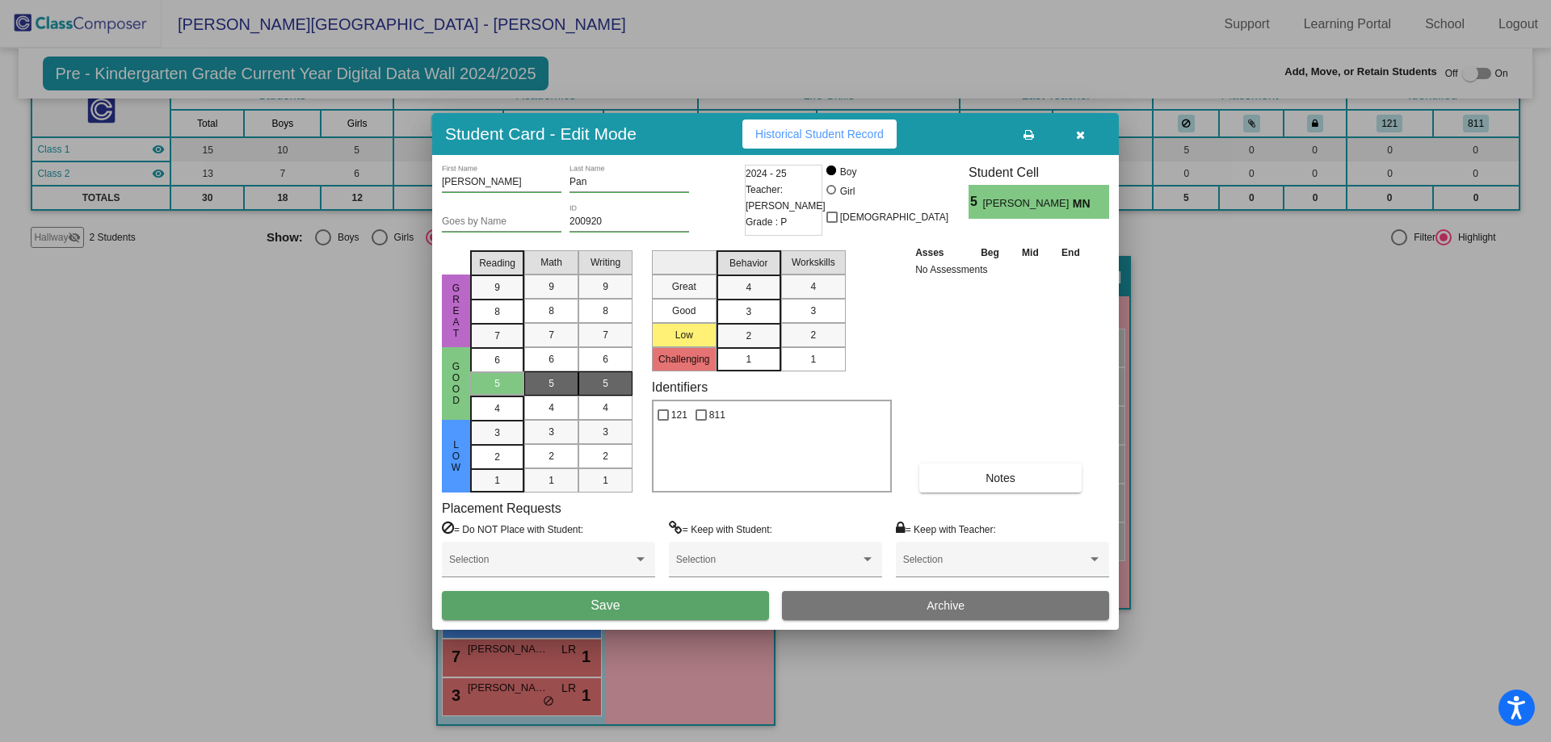
click at [704, 611] on button "Save" at bounding box center [605, 605] width 327 height 29
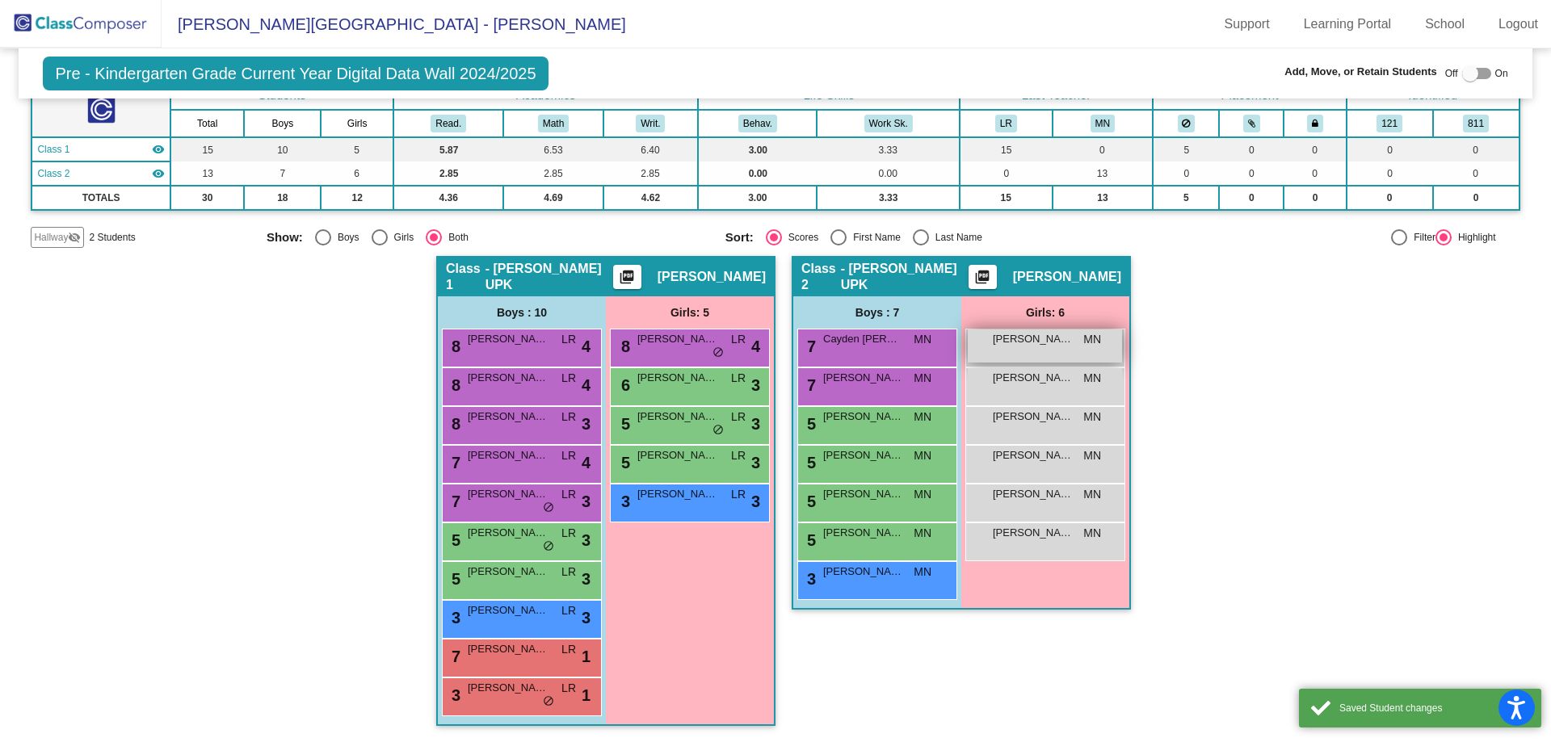
click at [1045, 347] on span "Aishling Flynn" at bounding box center [1033, 339] width 81 height 16
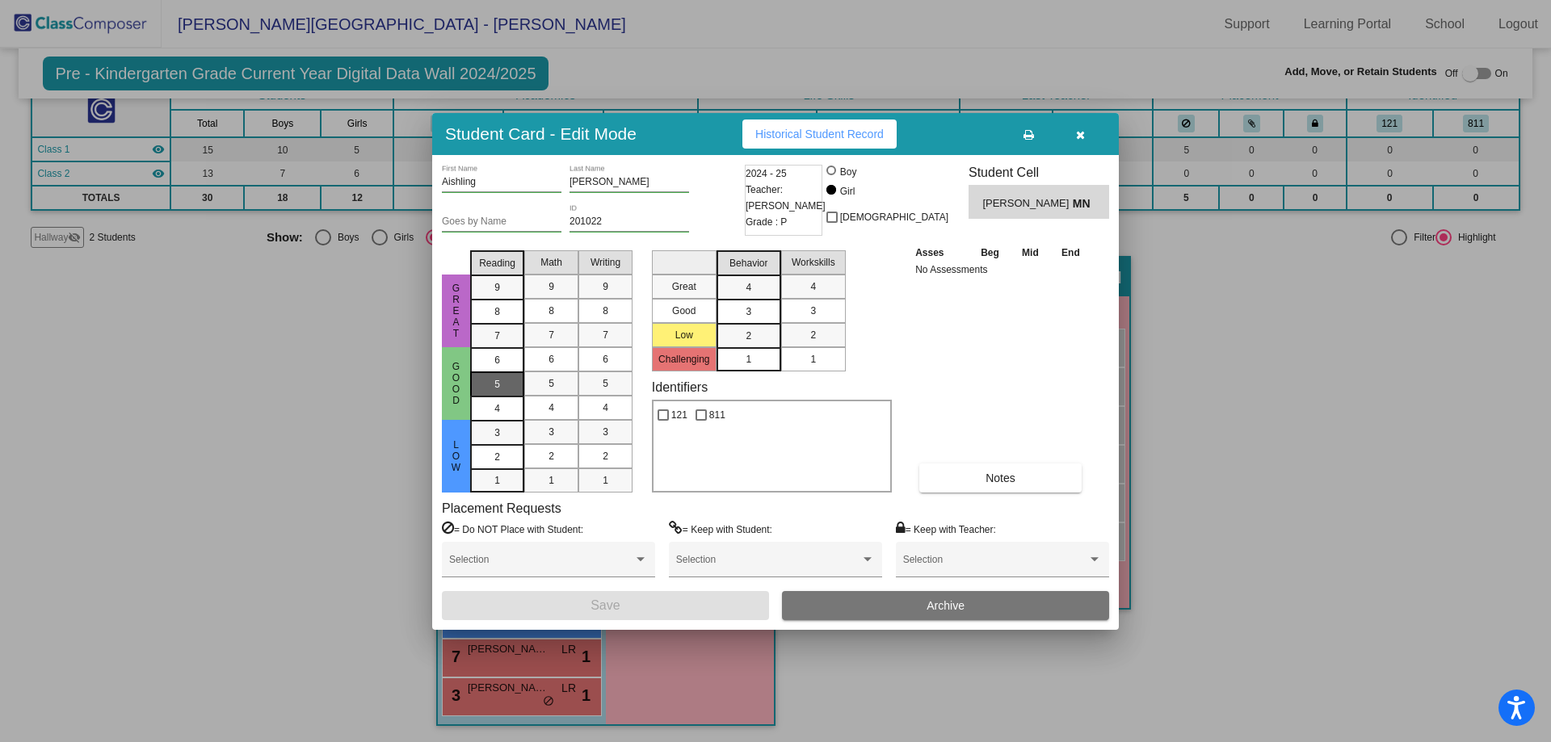
click at [504, 372] on div "5" at bounding box center [497, 360] width 32 height 24
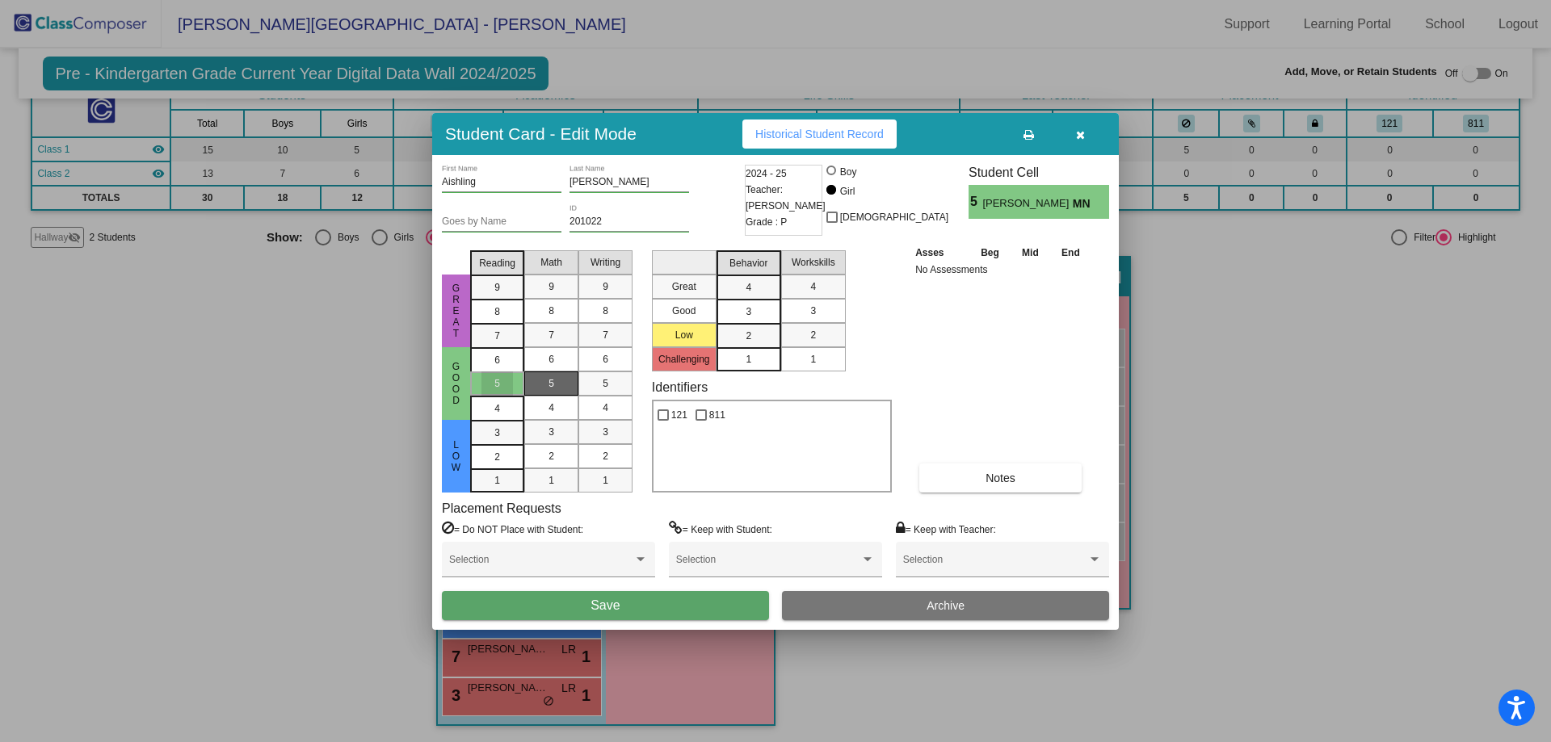
click at [567, 387] on mat-list-option "5" at bounding box center [551, 384] width 54 height 24
click at [619, 386] on div "5" at bounding box center [606, 384] width 32 height 24
click at [692, 606] on button "Save" at bounding box center [605, 605] width 327 height 29
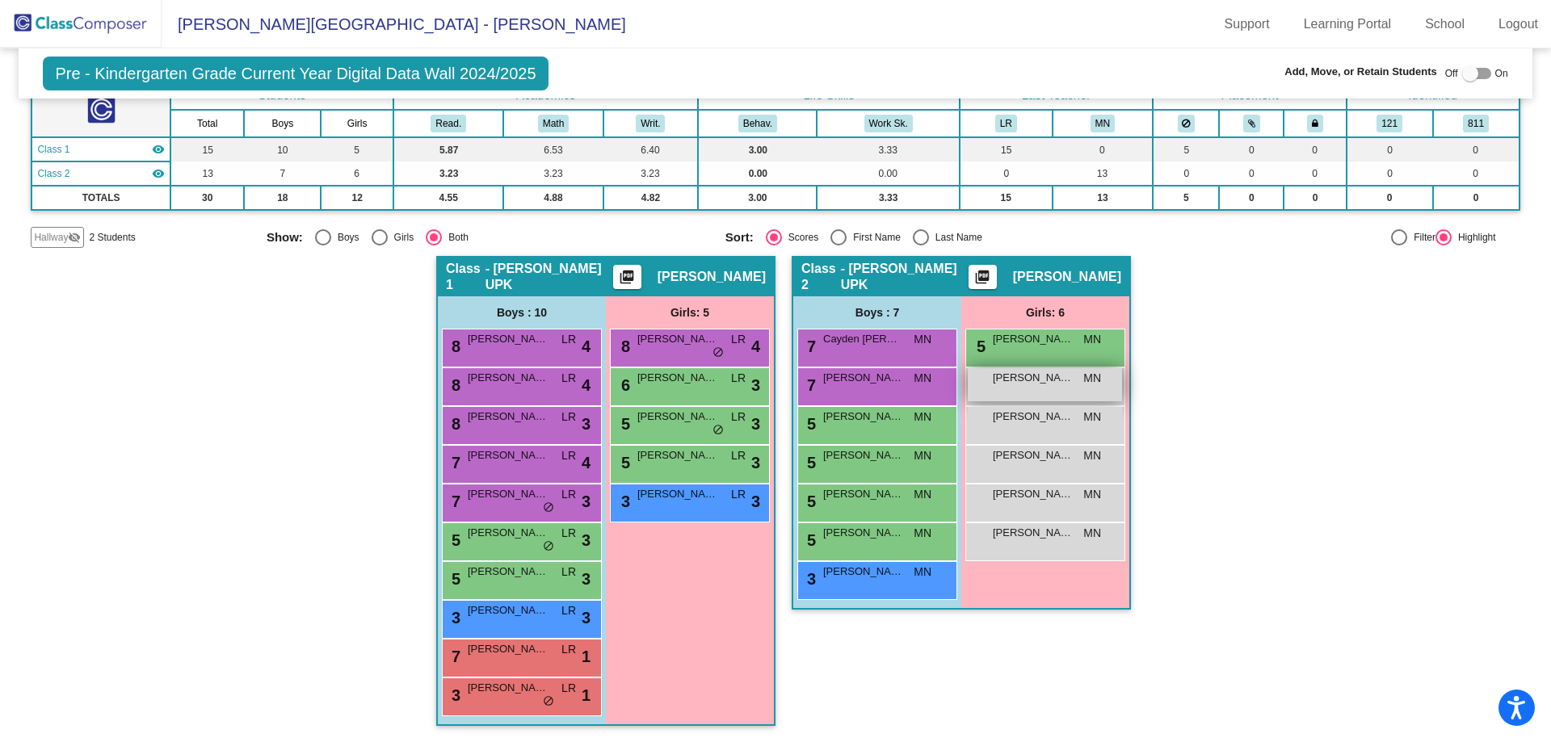
click at [1083, 400] on div "Charley Altagracia MN lock do_not_disturb_alt" at bounding box center [1045, 384] width 154 height 33
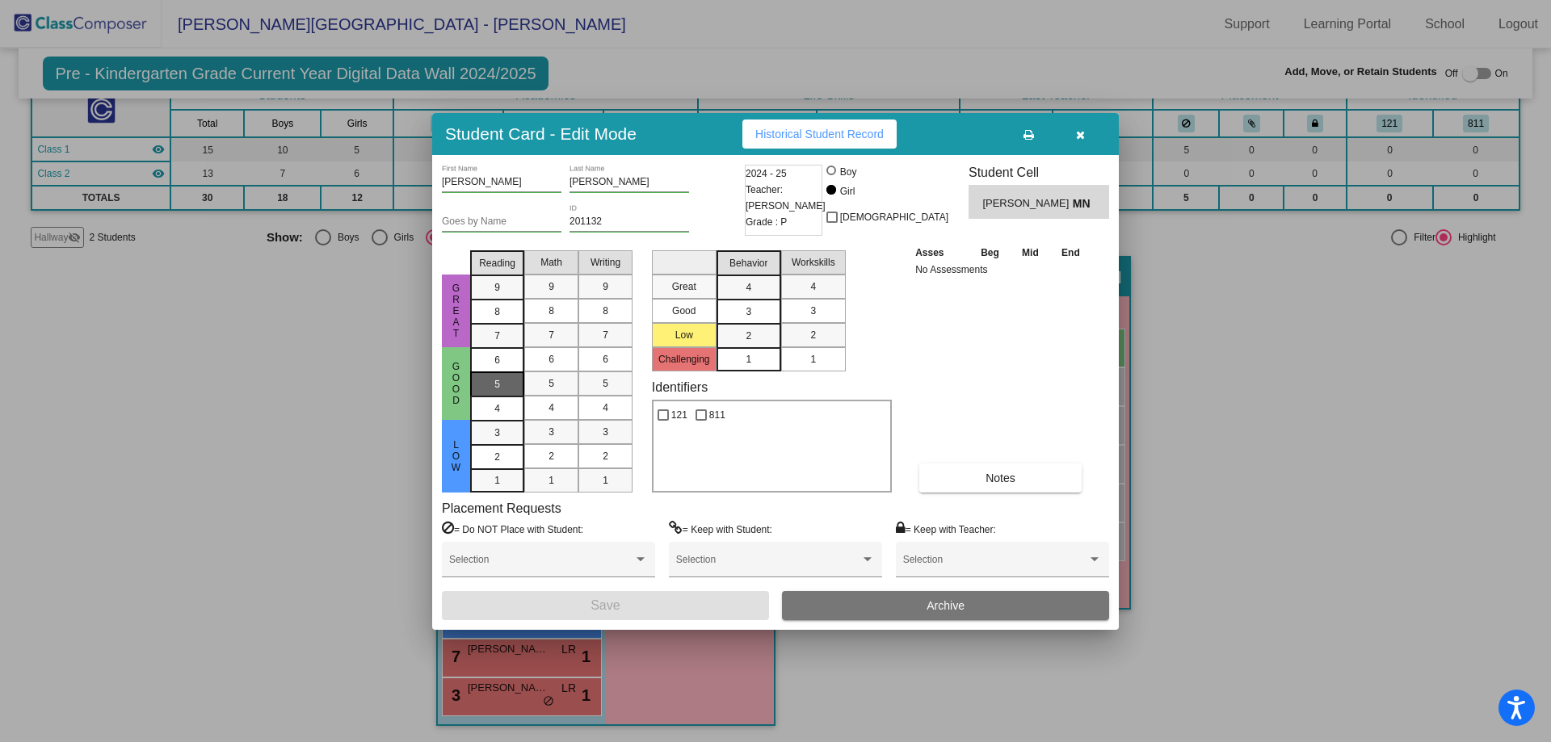
click at [515, 380] on mat-list-option "5" at bounding box center [497, 384] width 54 height 24
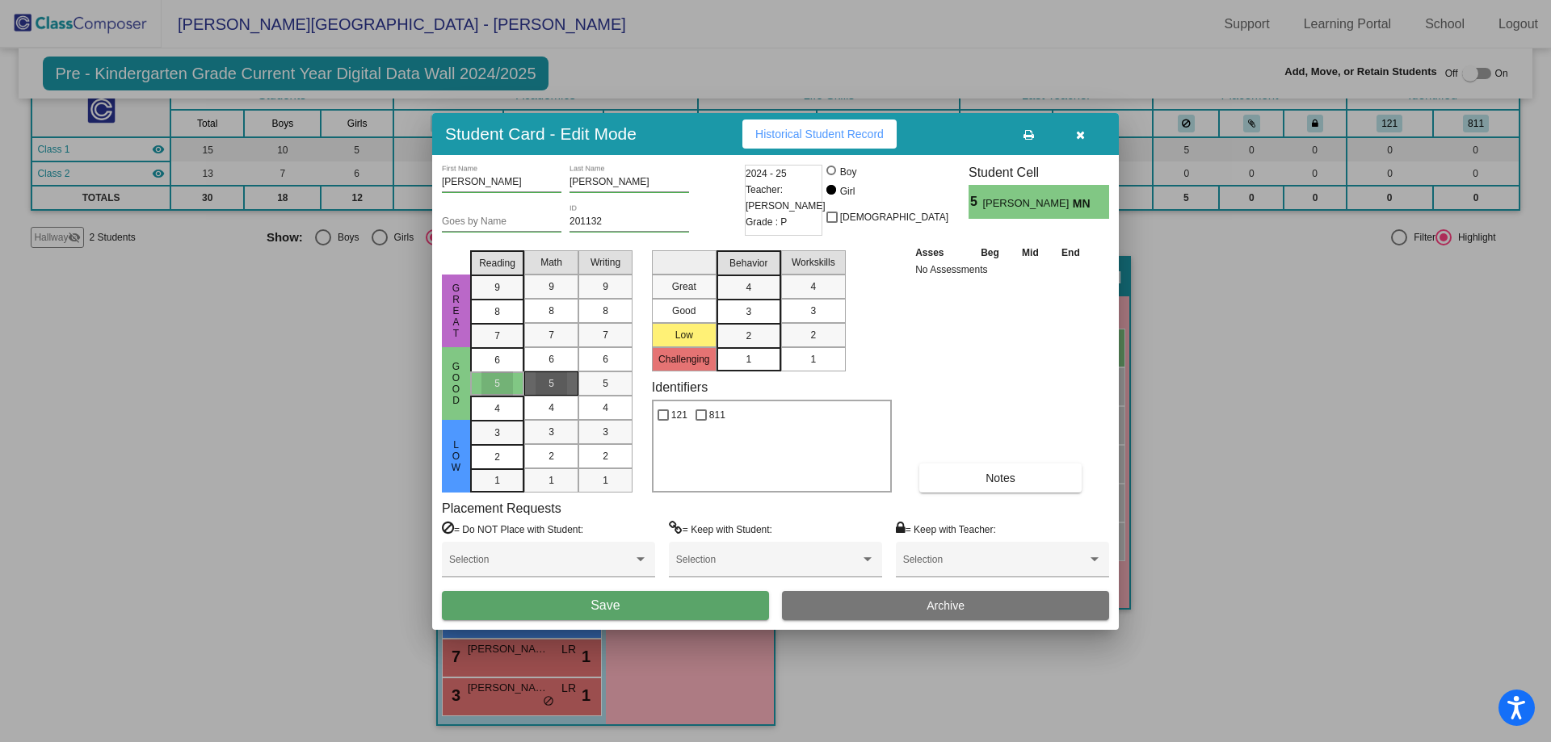
click at [546, 378] on div "5" at bounding box center [552, 384] width 32 height 24
click at [595, 385] on div "5" at bounding box center [606, 384] width 32 height 24
click at [658, 601] on button "Save" at bounding box center [605, 605] width 327 height 29
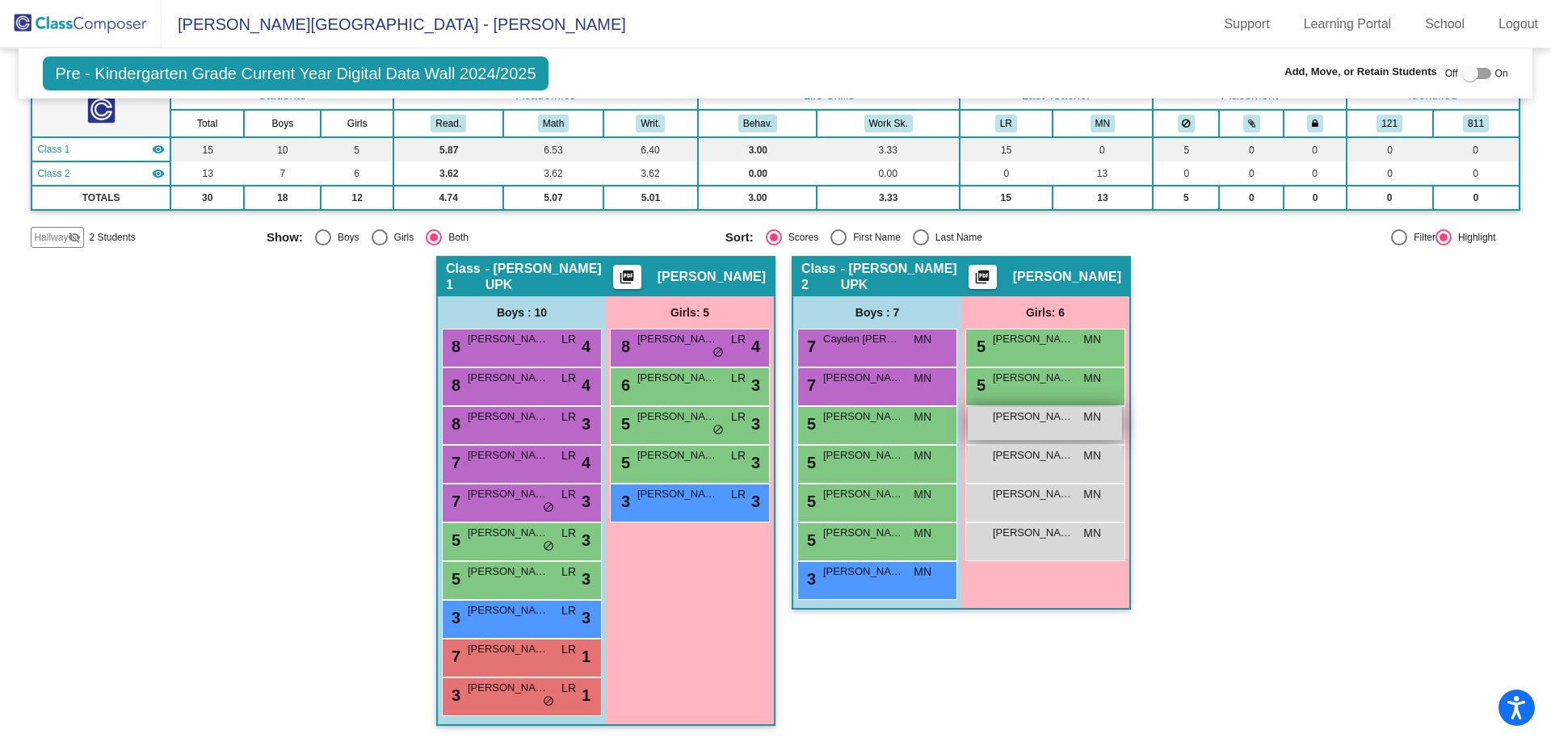
click at [1036, 431] on div "Juliette Klinger MN lock do_not_disturb_alt" at bounding box center [1045, 423] width 154 height 33
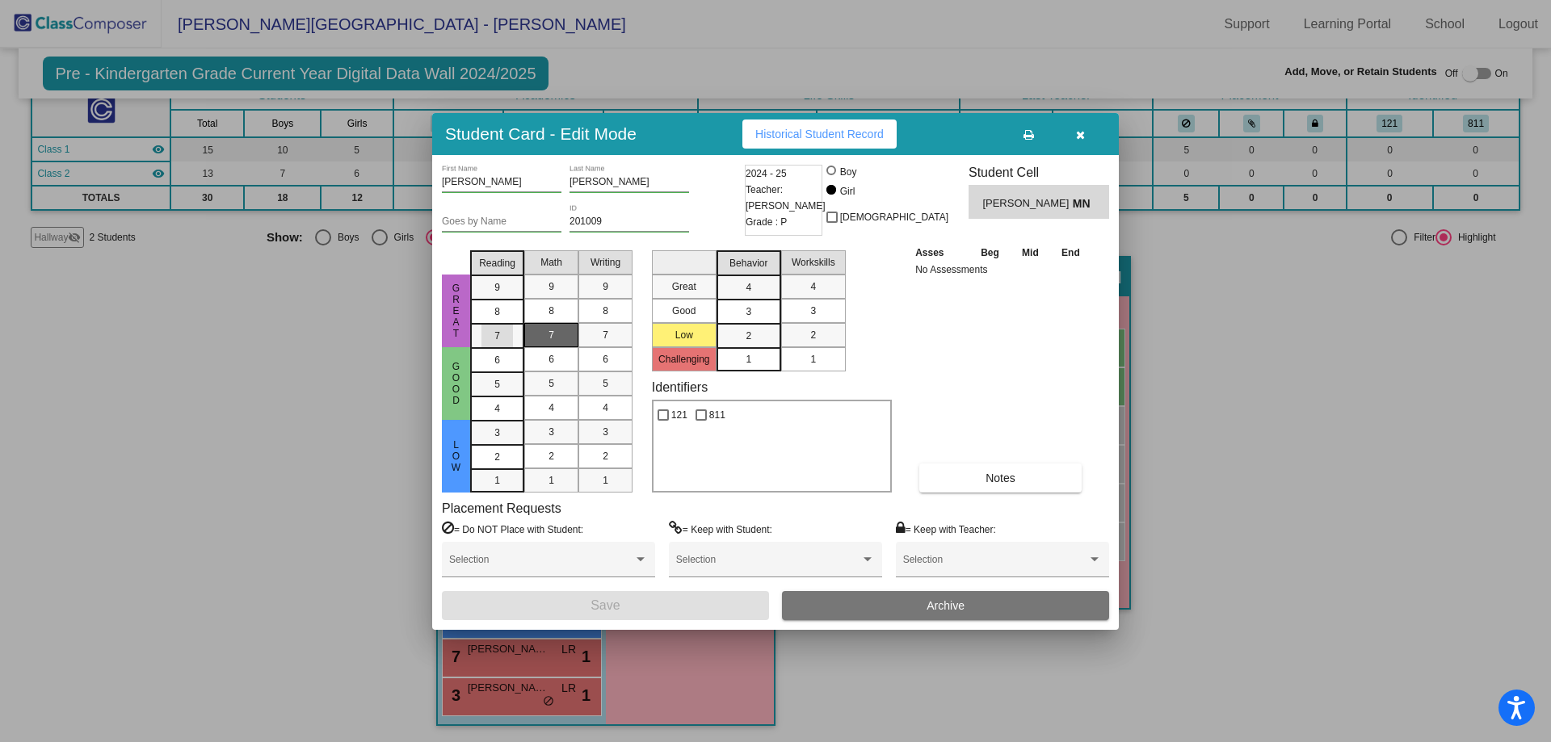
drag, startPoint x: 515, startPoint y: 343, endPoint x: 564, endPoint y: 338, distance: 49.5
click at [515, 342] on mat-list-option "7" at bounding box center [497, 335] width 54 height 24
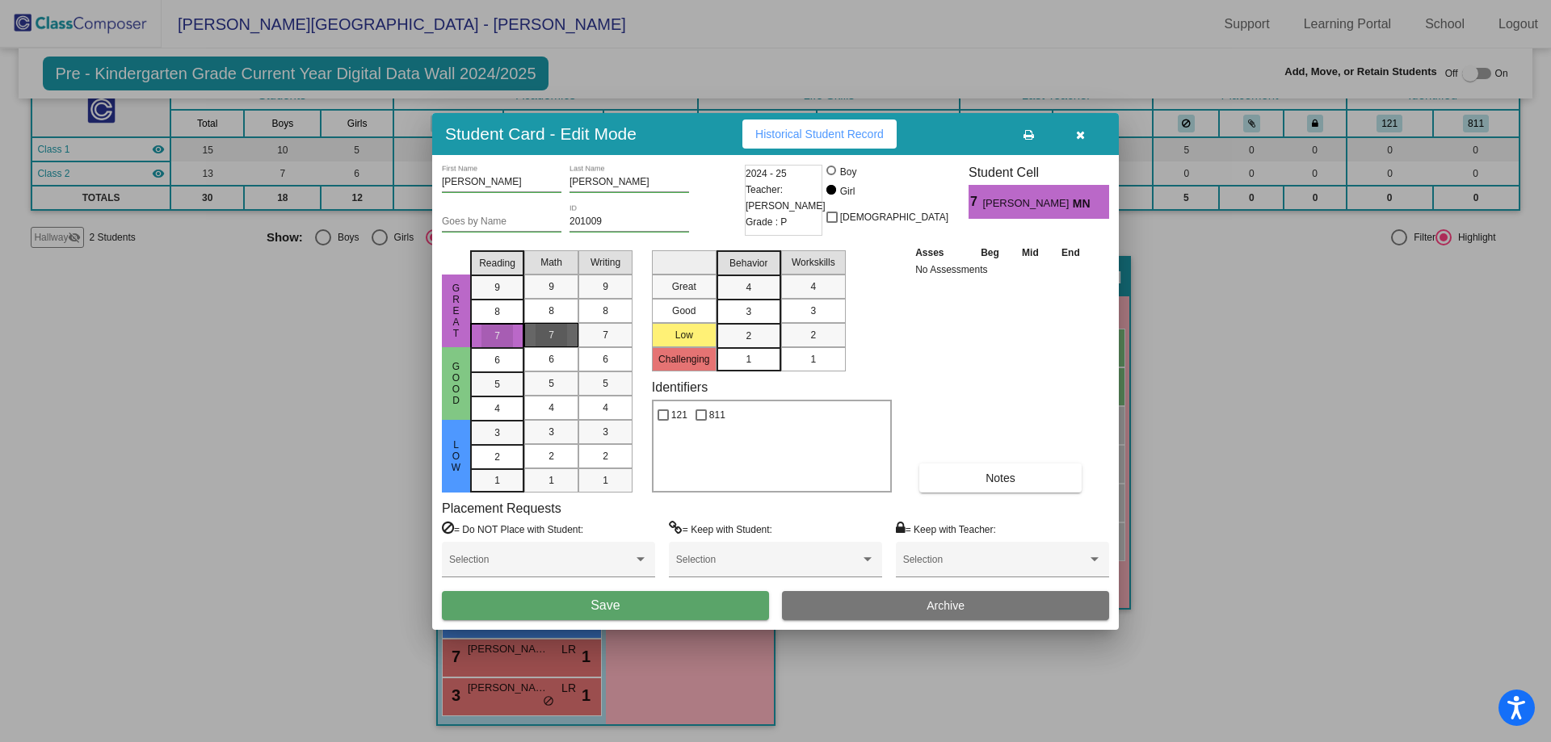
click at [564, 338] on div "7" at bounding box center [552, 335] width 32 height 24
click at [603, 338] on span "7" at bounding box center [606, 335] width 6 height 15
click at [716, 608] on button "Save" at bounding box center [605, 605] width 327 height 29
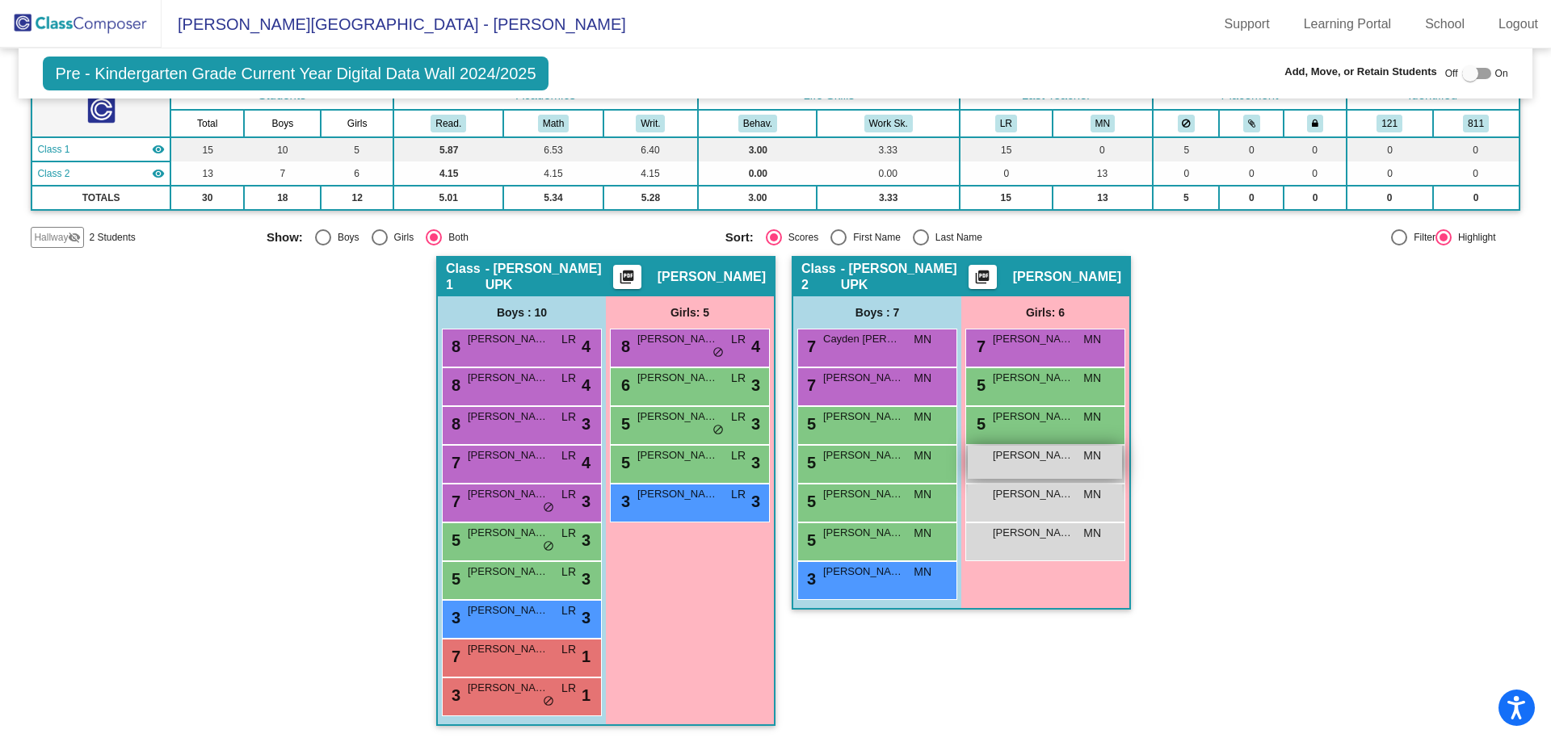
click at [1071, 469] on div "Philippa Veraldi MN lock do_not_disturb_alt" at bounding box center [1045, 462] width 154 height 33
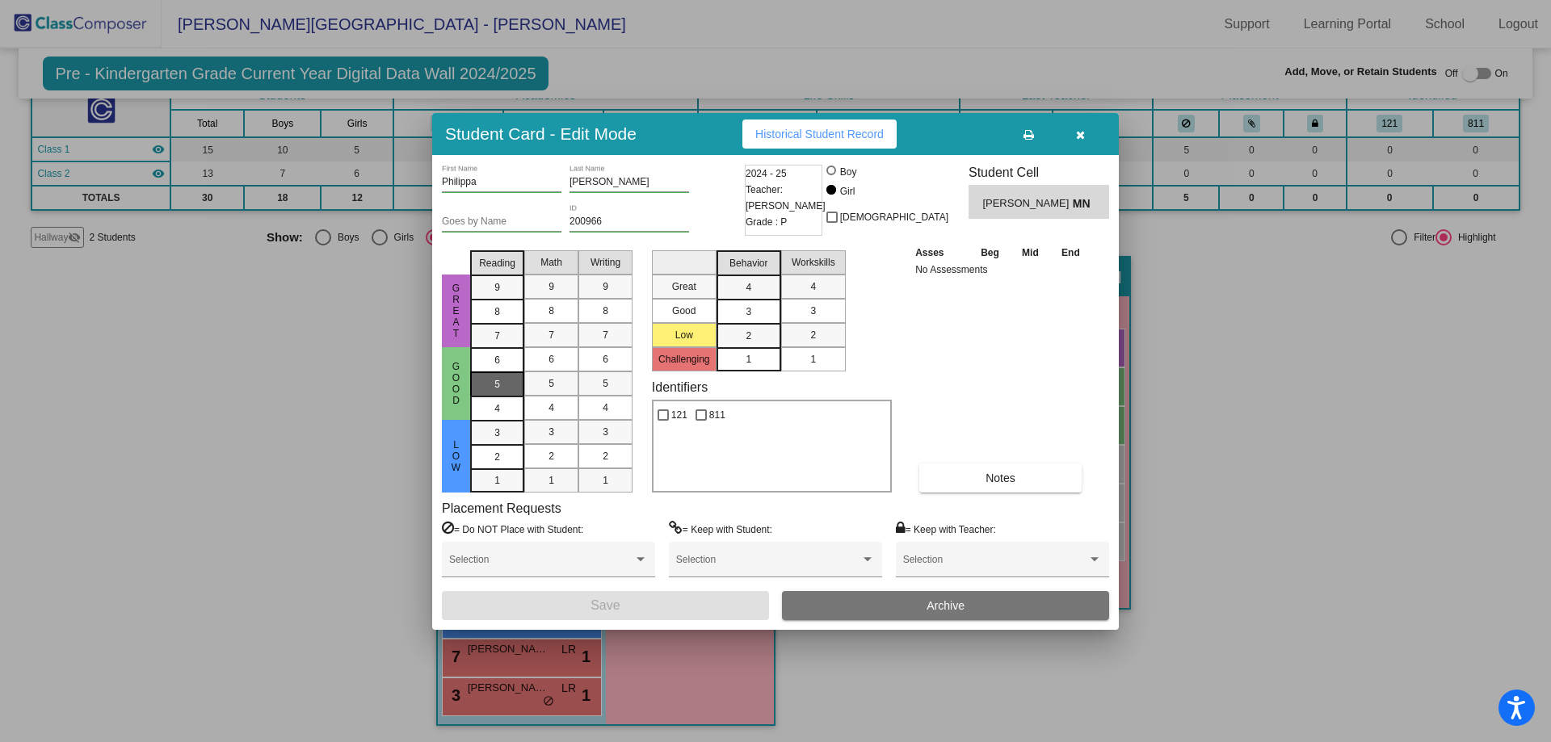
click at [512, 372] on div "5" at bounding box center [497, 360] width 32 height 24
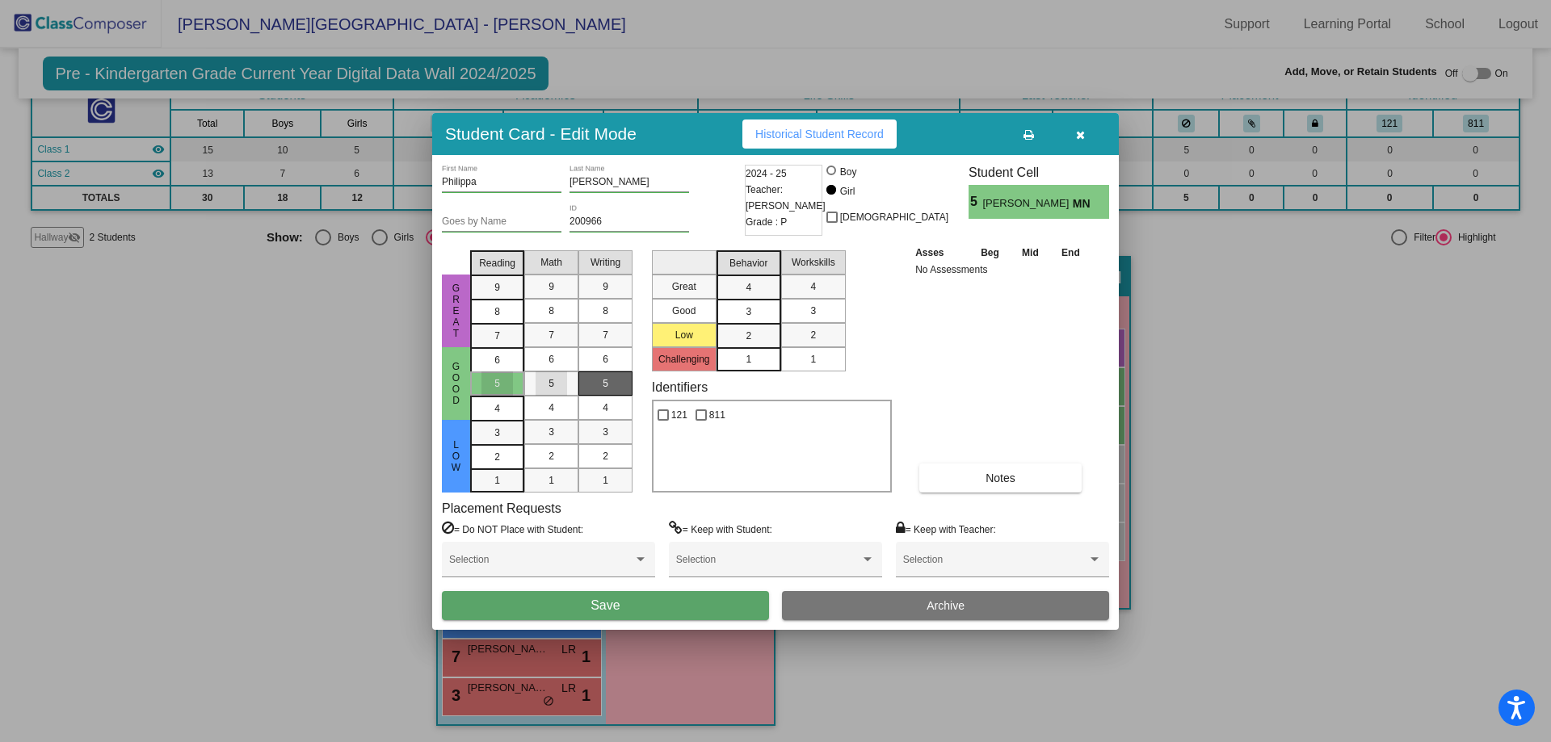
drag, startPoint x: 543, startPoint y: 385, endPoint x: 616, endPoint y: 391, distance: 73.7
click at [545, 385] on div "5" at bounding box center [552, 384] width 32 height 24
click at [622, 392] on mat-list-option "5" at bounding box center [605, 384] width 54 height 24
click at [683, 610] on button "Save" at bounding box center [605, 605] width 327 height 29
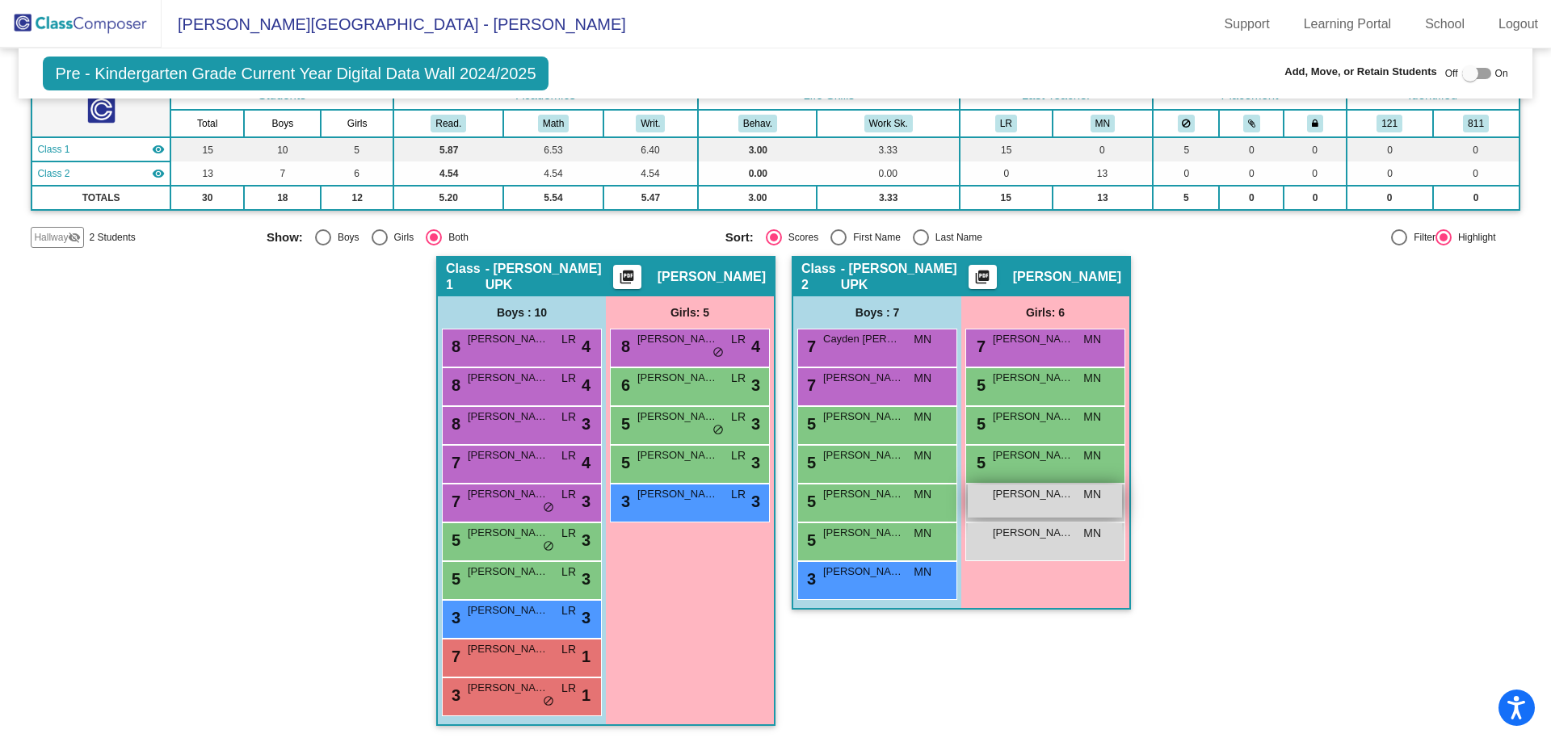
click at [1053, 502] on span "Reagan Seaman" at bounding box center [1033, 494] width 81 height 16
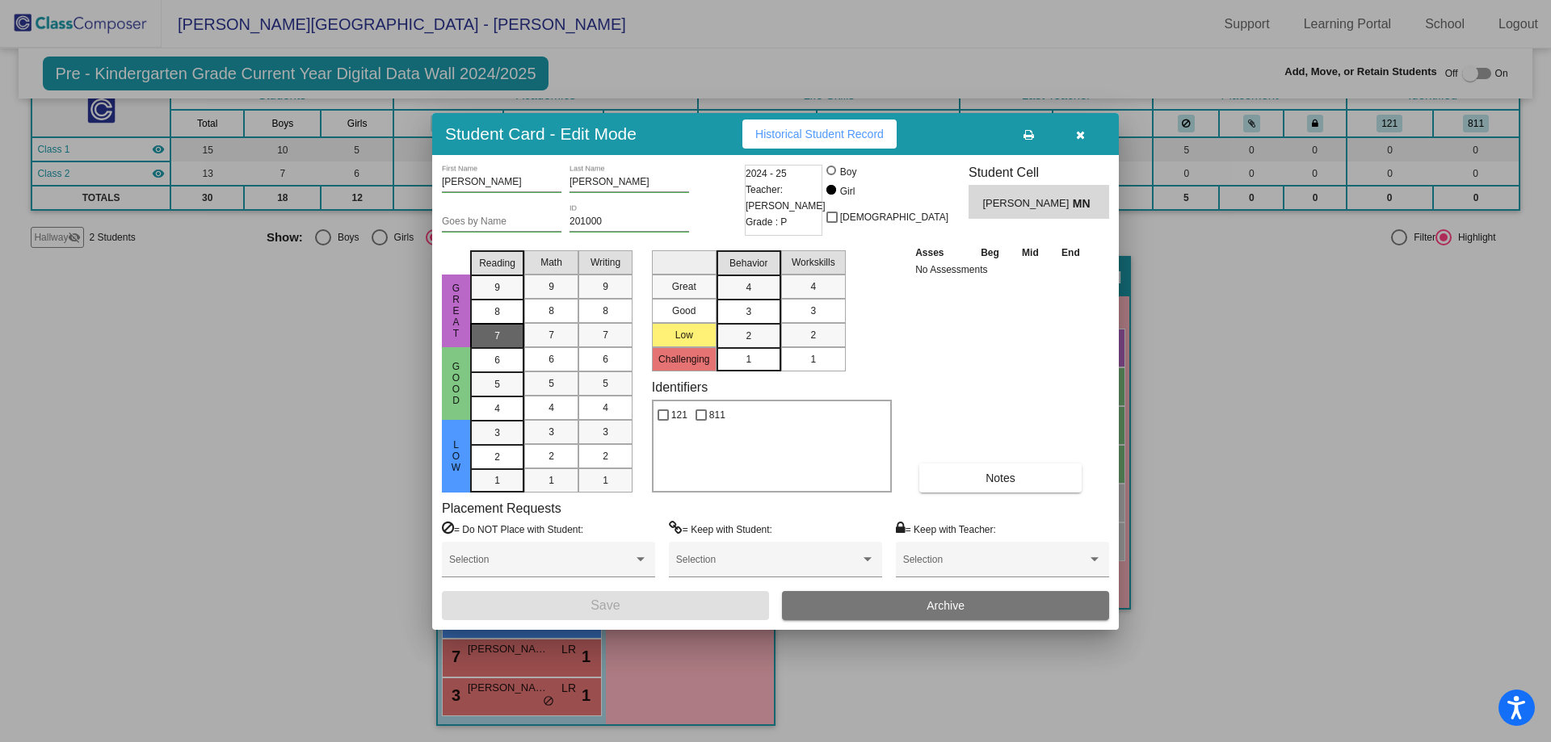
click at [513, 343] on mat-list-option "7" at bounding box center [497, 335] width 54 height 24
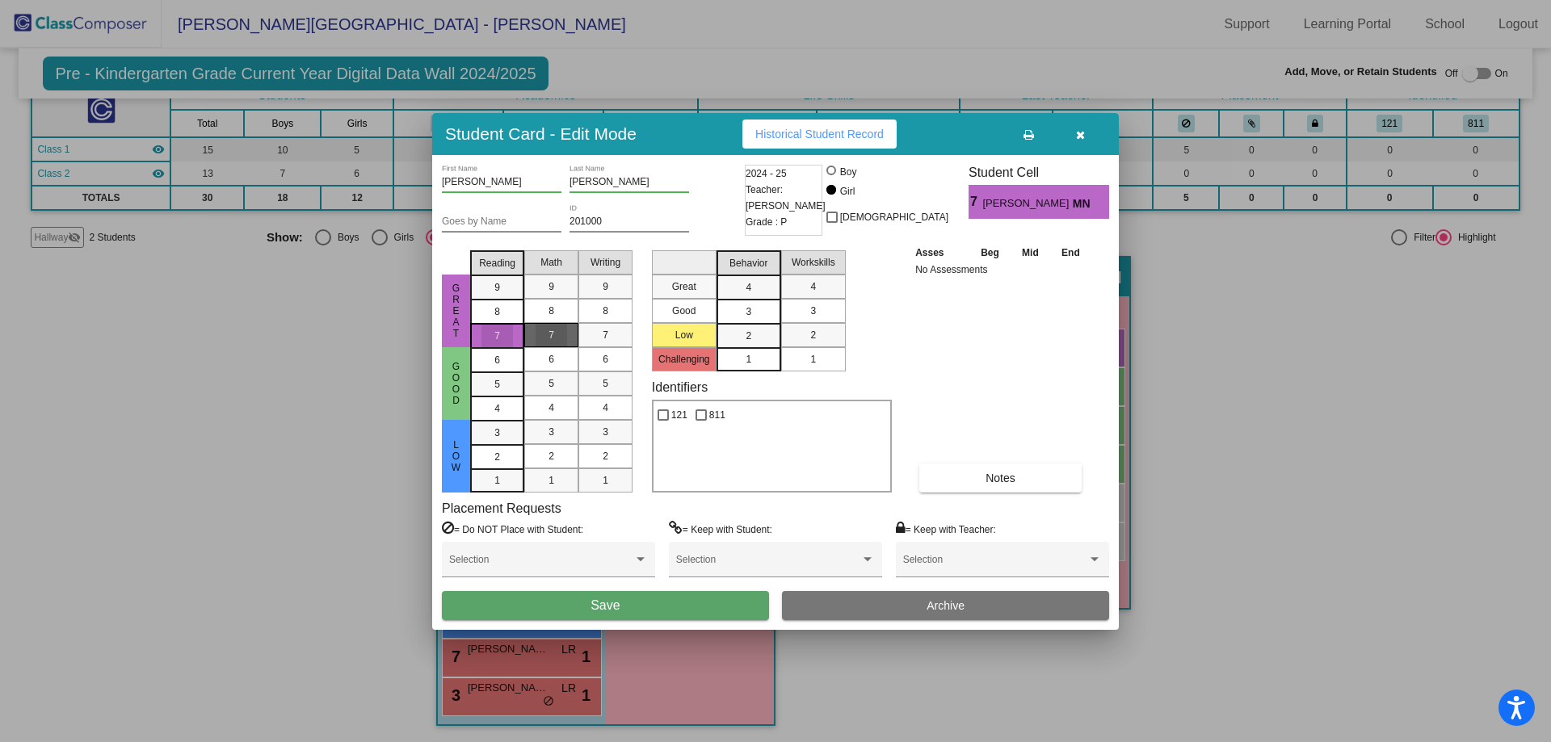
click at [565, 338] on div "7" at bounding box center [552, 335] width 32 height 24
click at [599, 335] on div "7" at bounding box center [606, 335] width 32 height 24
click at [641, 608] on button "Save" at bounding box center [605, 605] width 327 height 29
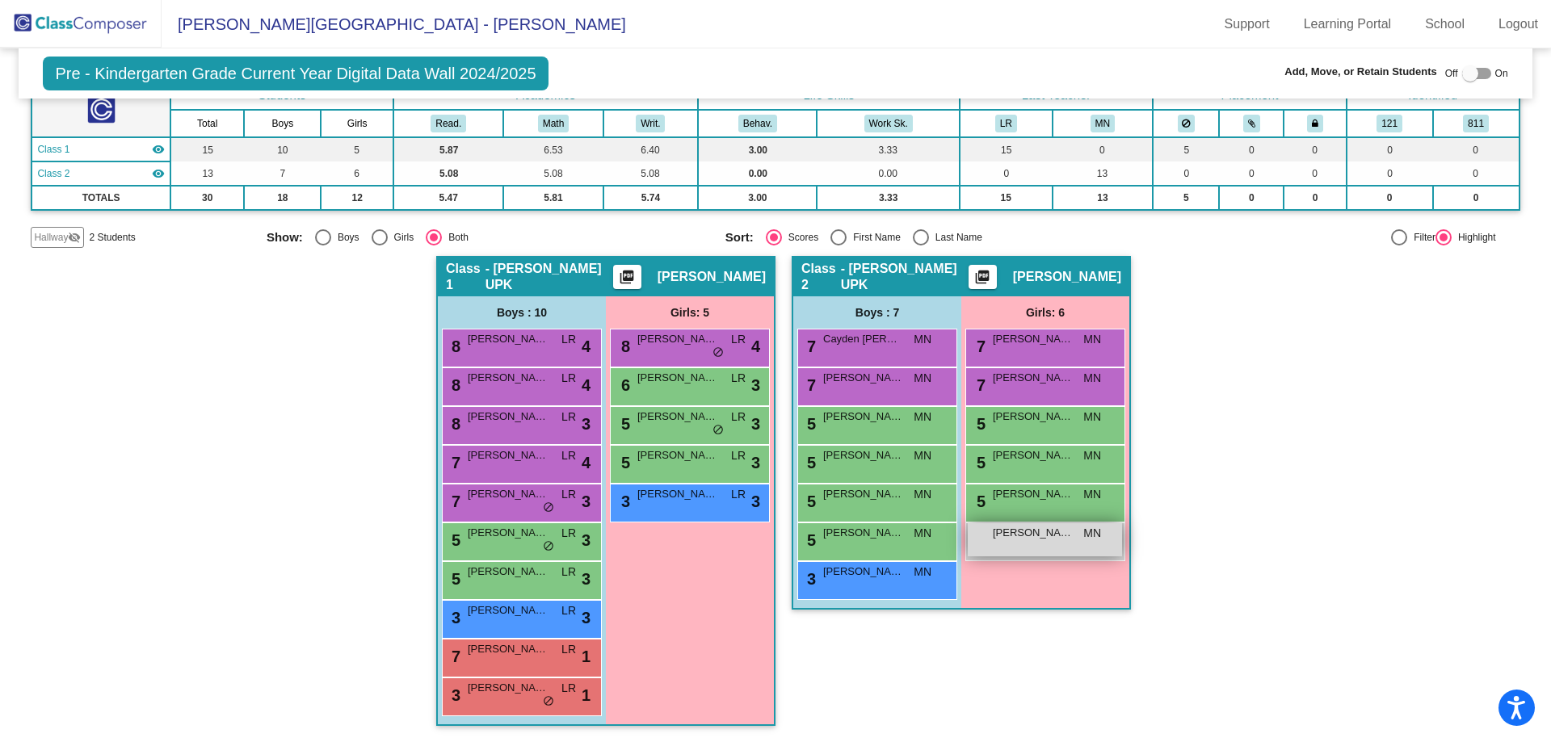
click at [1072, 543] on div "Stella Bancroft MN lock do_not_disturb_alt" at bounding box center [1045, 539] width 154 height 33
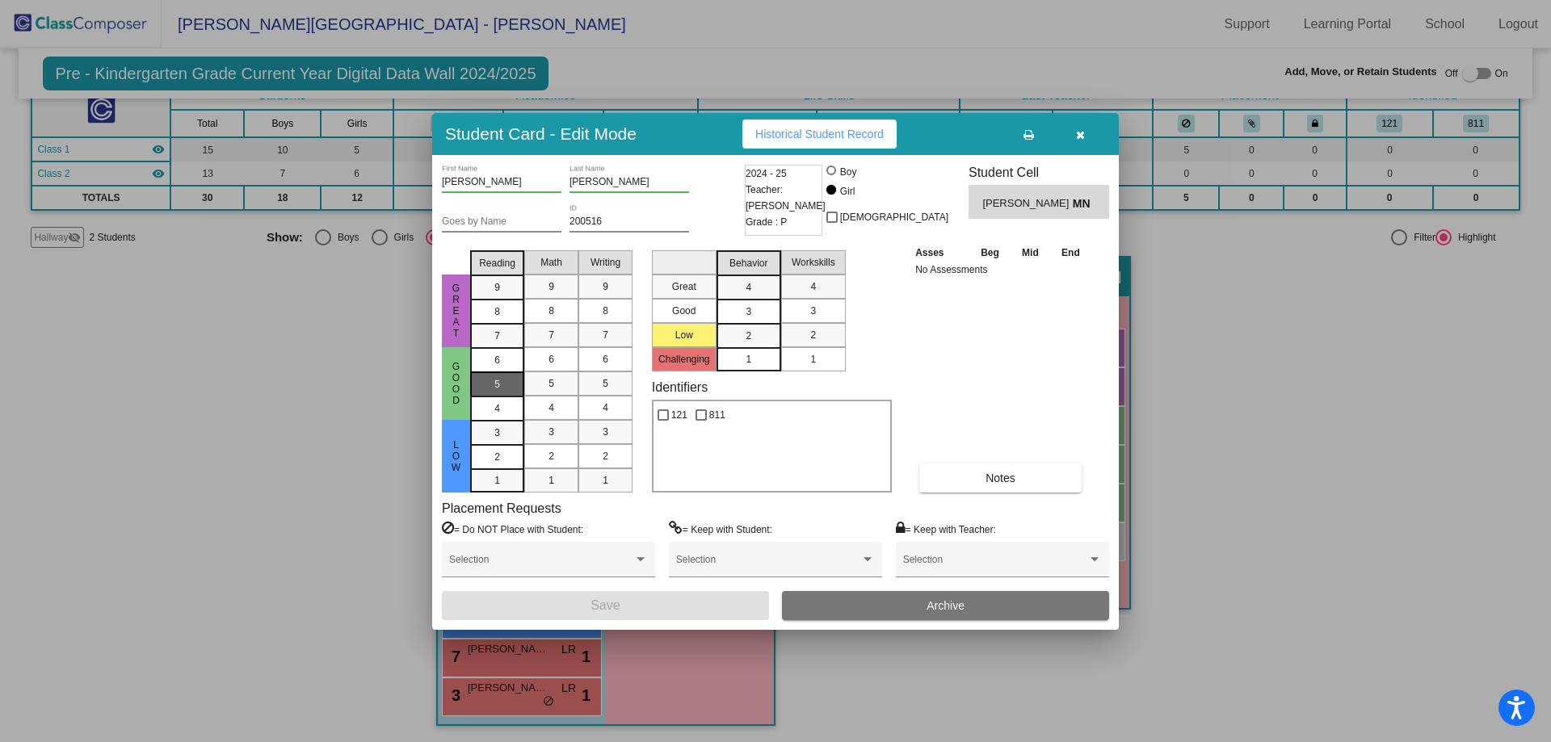
click at [509, 372] on div "5" at bounding box center [497, 360] width 32 height 24
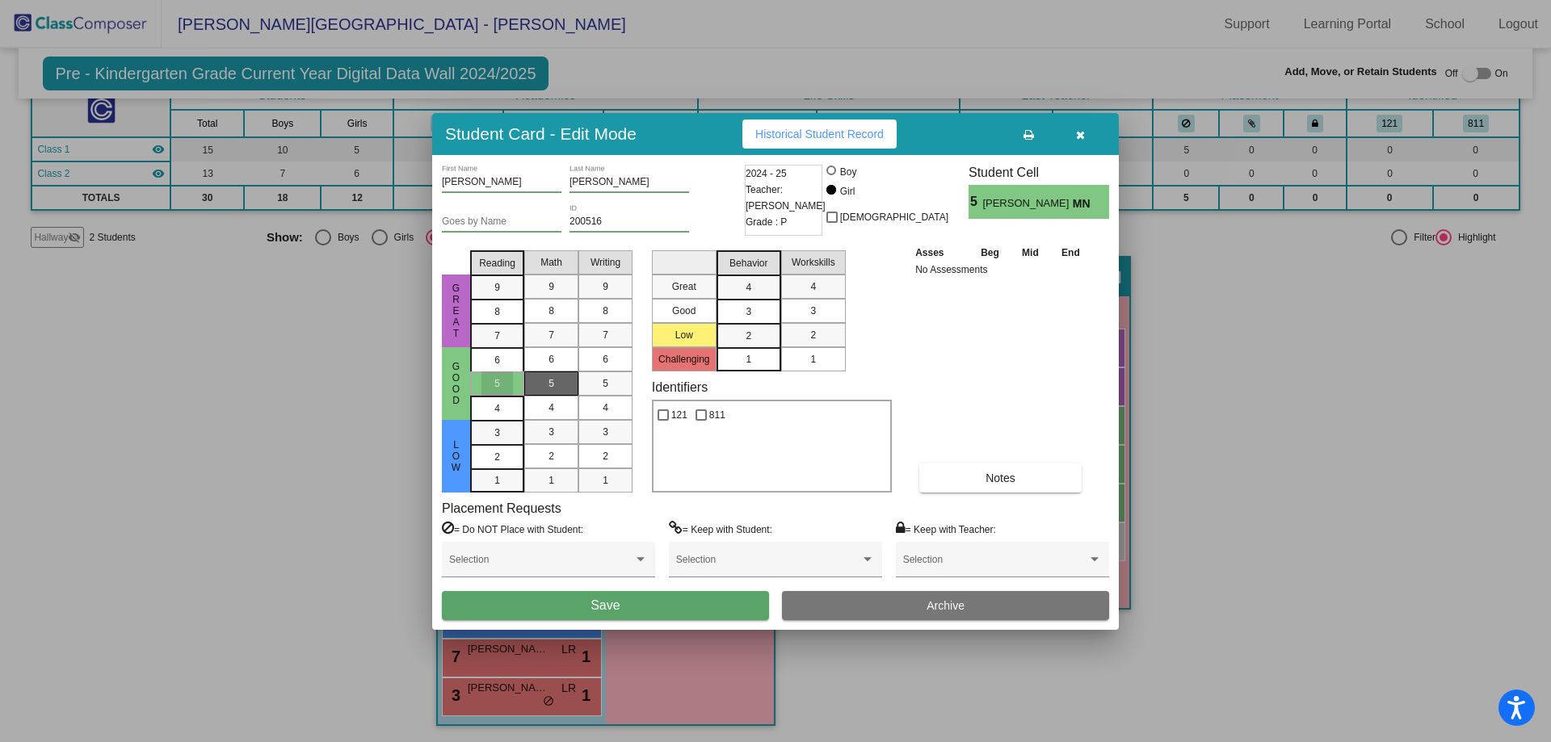
drag, startPoint x: 561, startPoint y: 386, endPoint x: 602, endPoint y: 388, distance: 41.2
click at [563, 386] on div "5" at bounding box center [552, 384] width 32 height 24
click at [607, 389] on span "5" at bounding box center [606, 383] width 6 height 15
drag, startPoint x: 645, startPoint y: 611, endPoint x: 597, endPoint y: 613, distance: 47.7
click at [645, 611] on button "Save" at bounding box center [605, 605] width 327 height 29
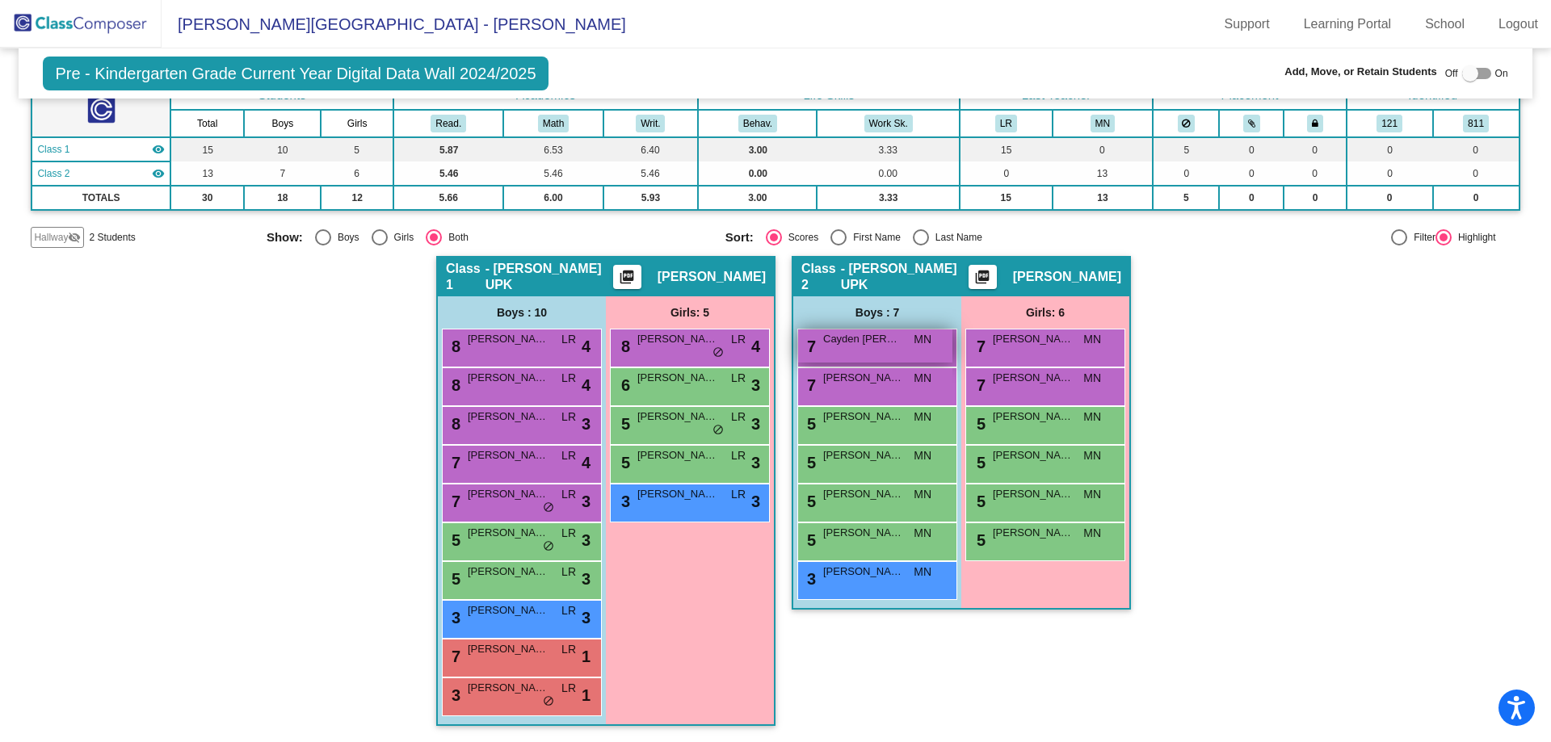
click at [893, 342] on span "Cayden Perrone" at bounding box center [863, 339] width 81 height 16
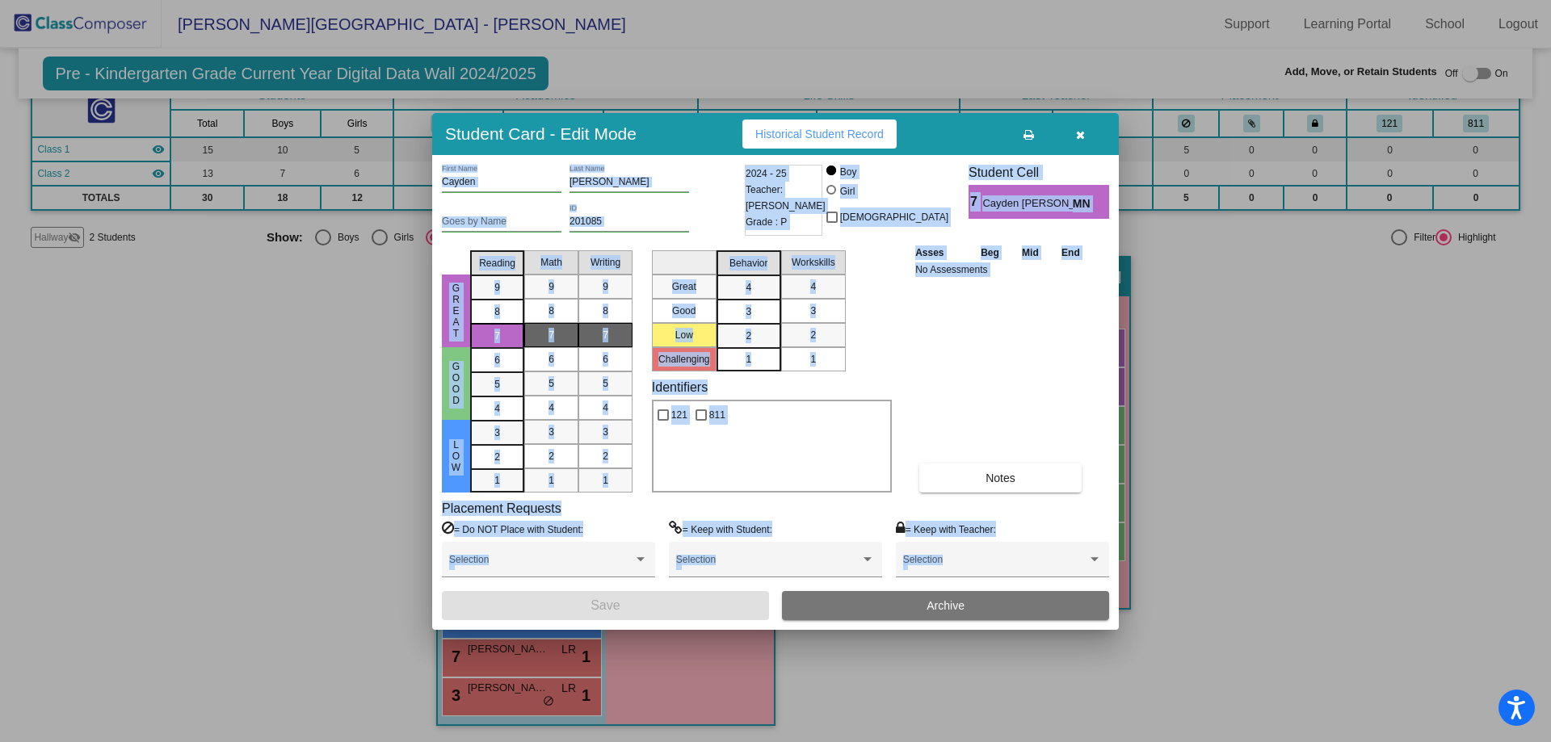
click at [992, 355] on div "Asses Beg Mid End No Assessments Notes" at bounding box center [1001, 368] width 180 height 249
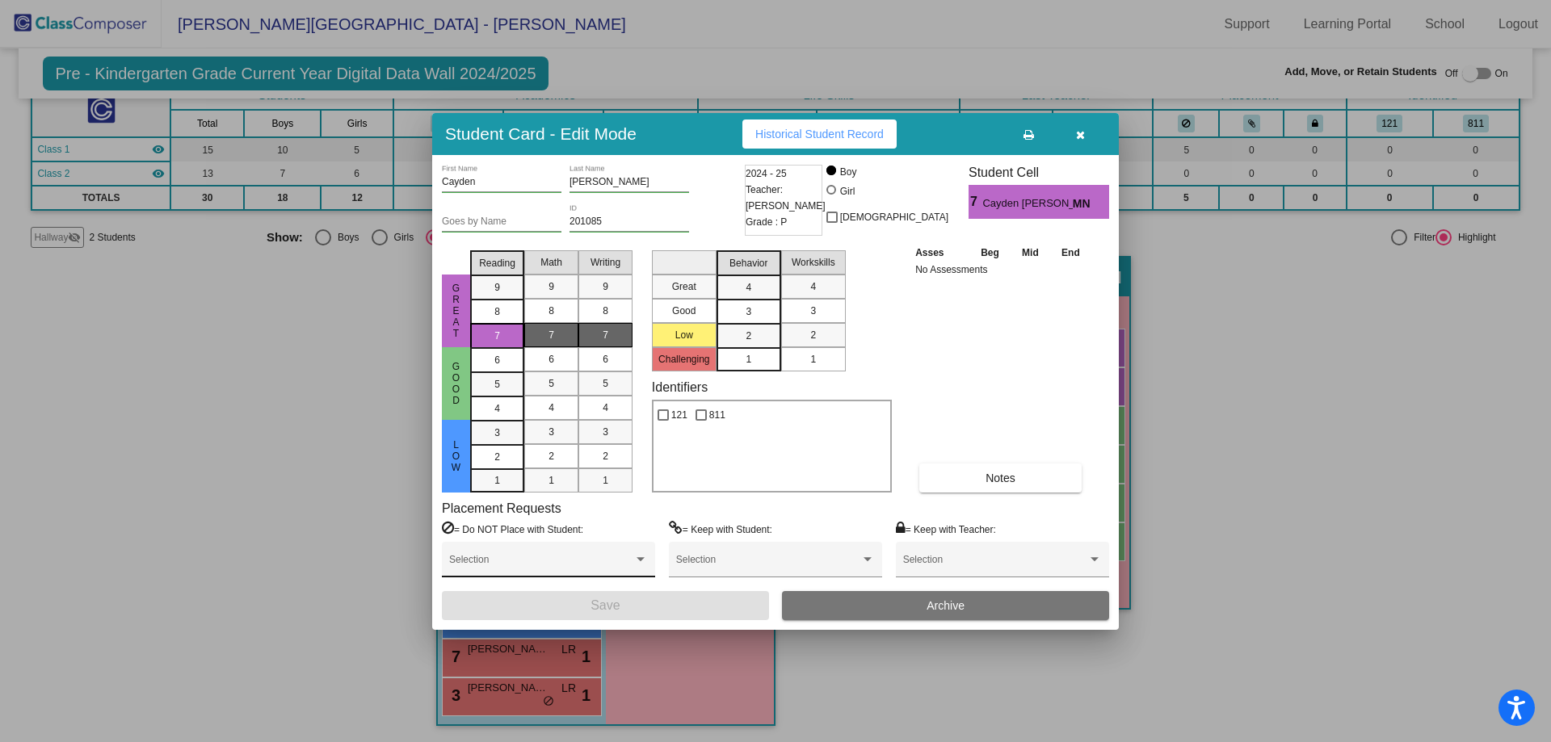
click at [607, 555] on div "Selection" at bounding box center [548, 563] width 199 height 29
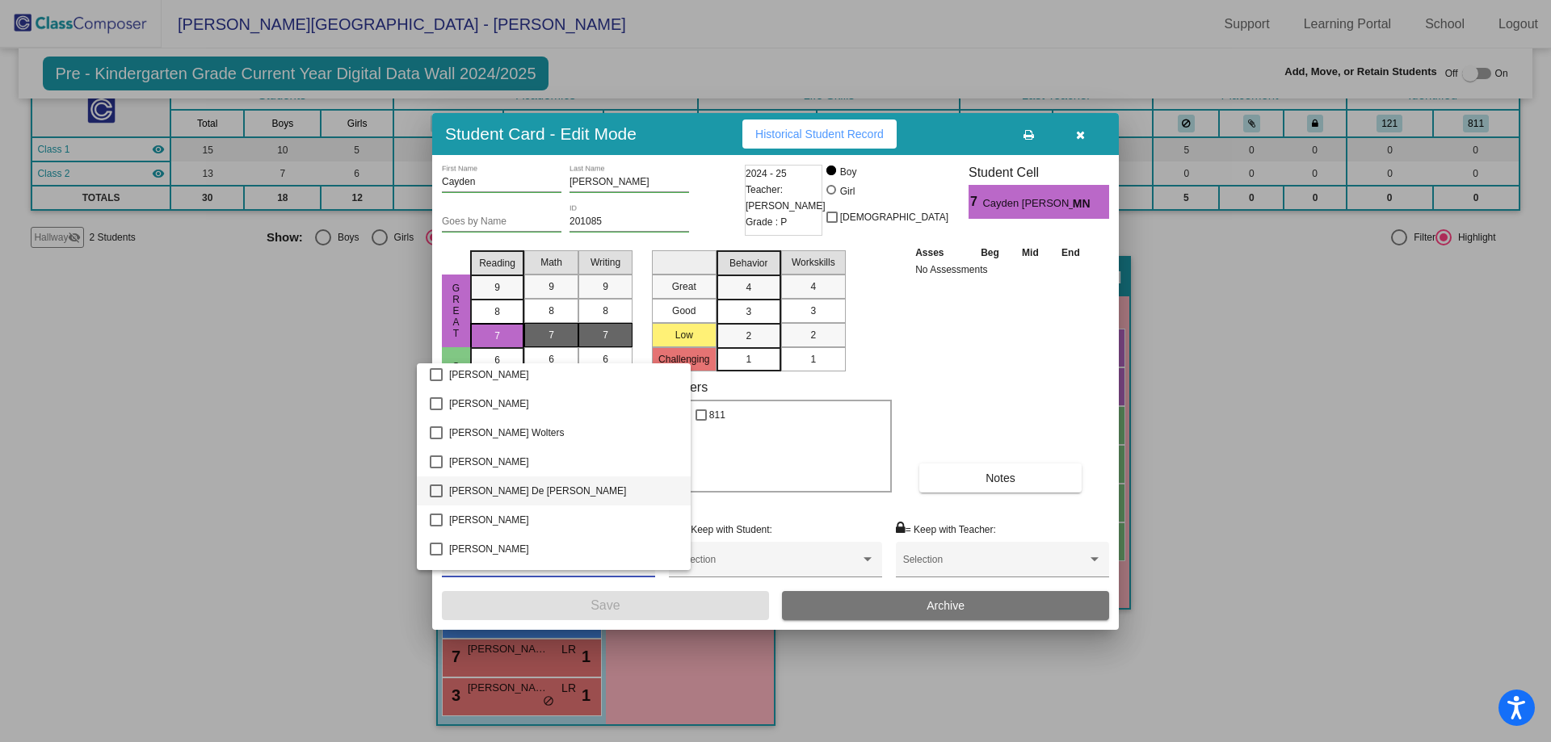
scroll to position [242, 0]
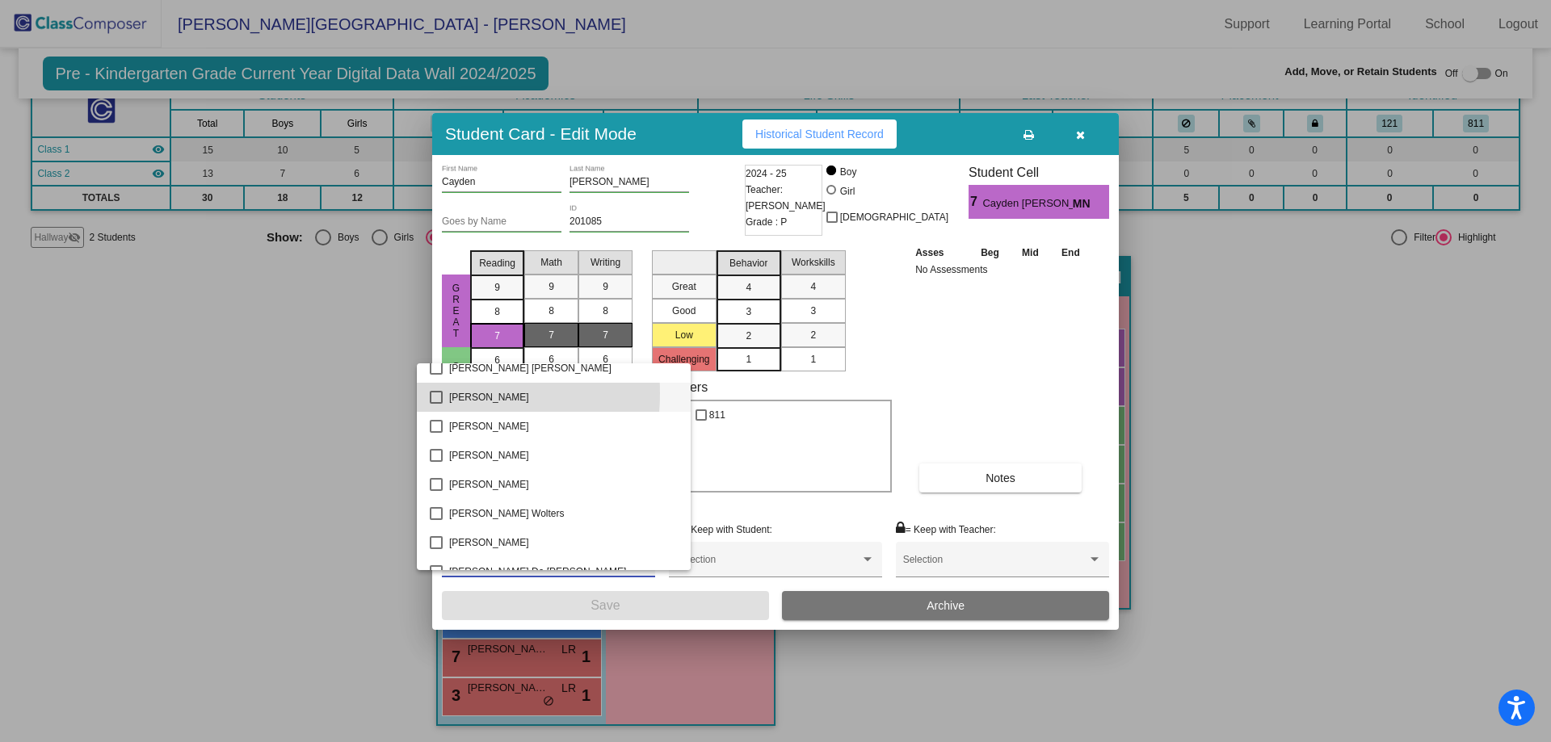
click at [432, 393] on mat-pseudo-checkbox at bounding box center [436, 397] width 13 height 13
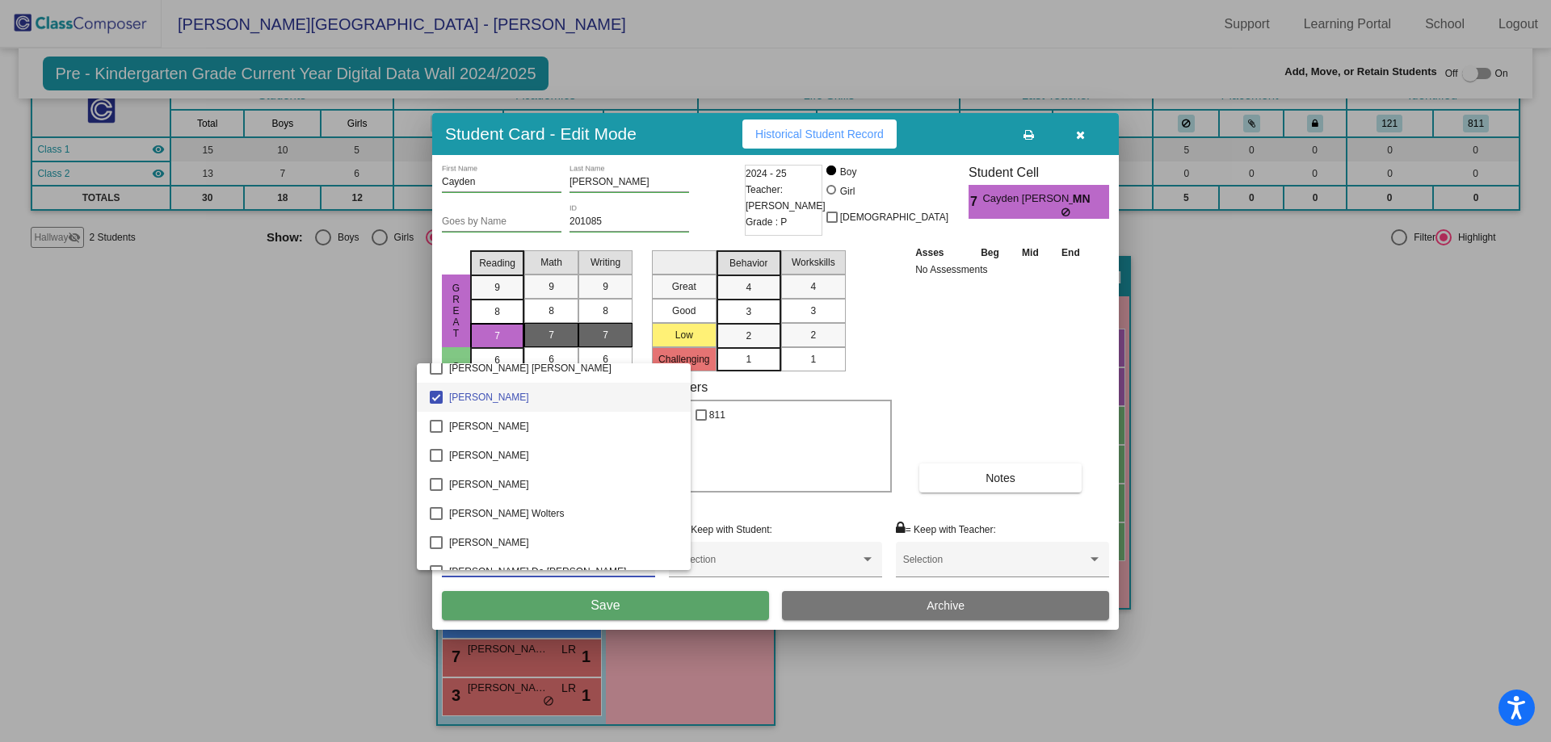
click at [628, 610] on div at bounding box center [775, 371] width 1551 height 742
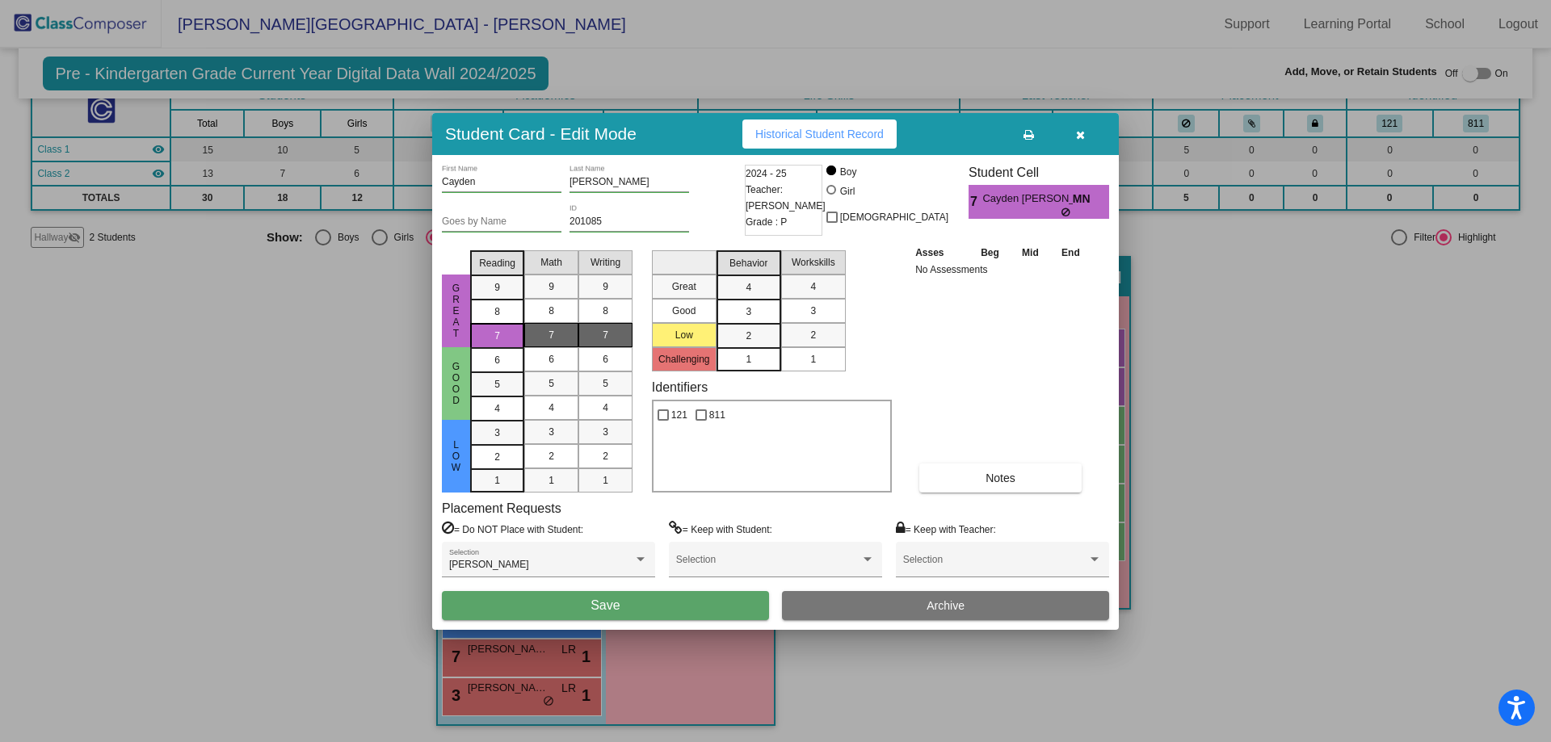
click at [681, 619] on button "Save" at bounding box center [605, 605] width 327 height 29
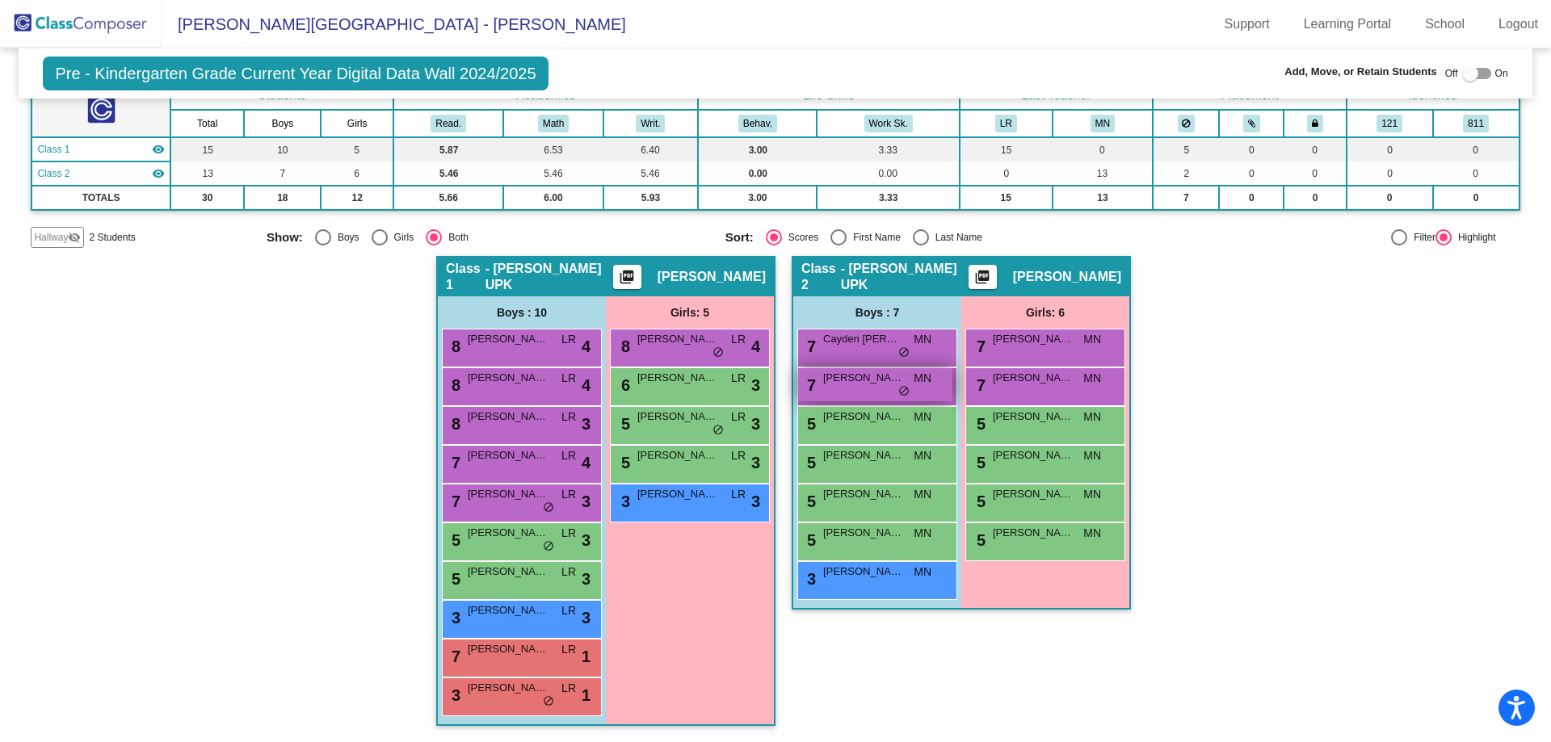
click at [884, 381] on span "Cody Kral" at bounding box center [863, 378] width 81 height 16
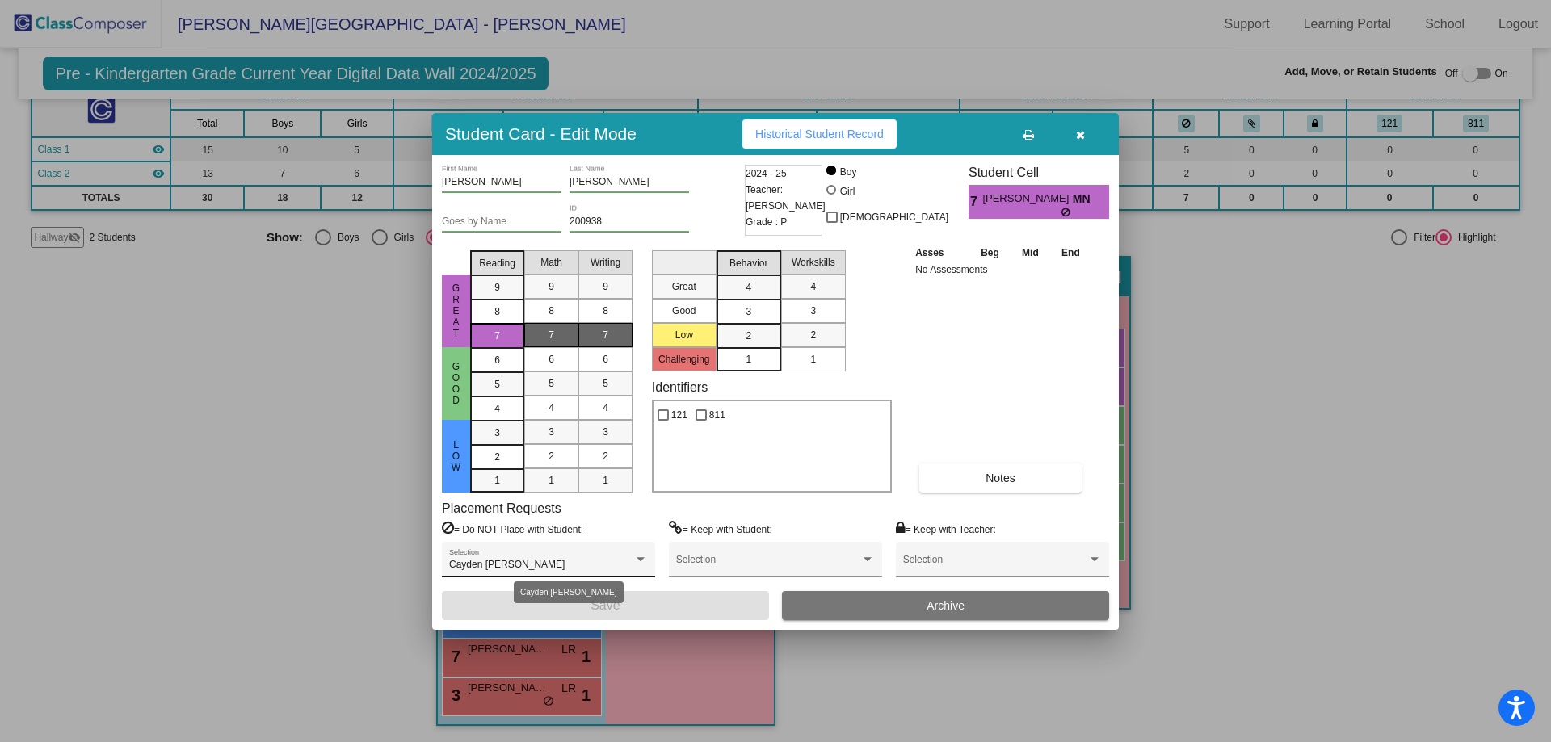
click at [635, 563] on div at bounding box center [640, 559] width 15 height 11
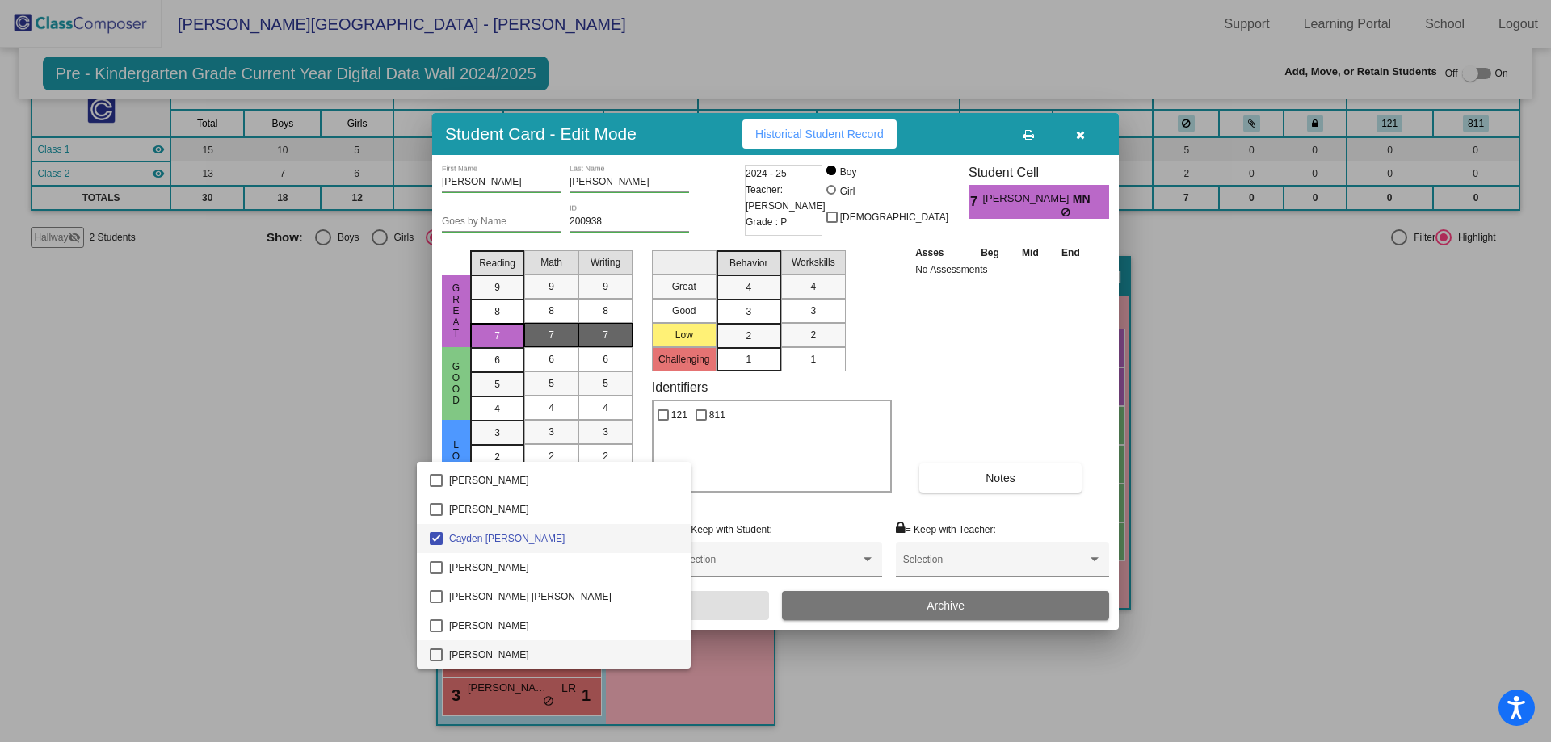
scroll to position [115, 0]
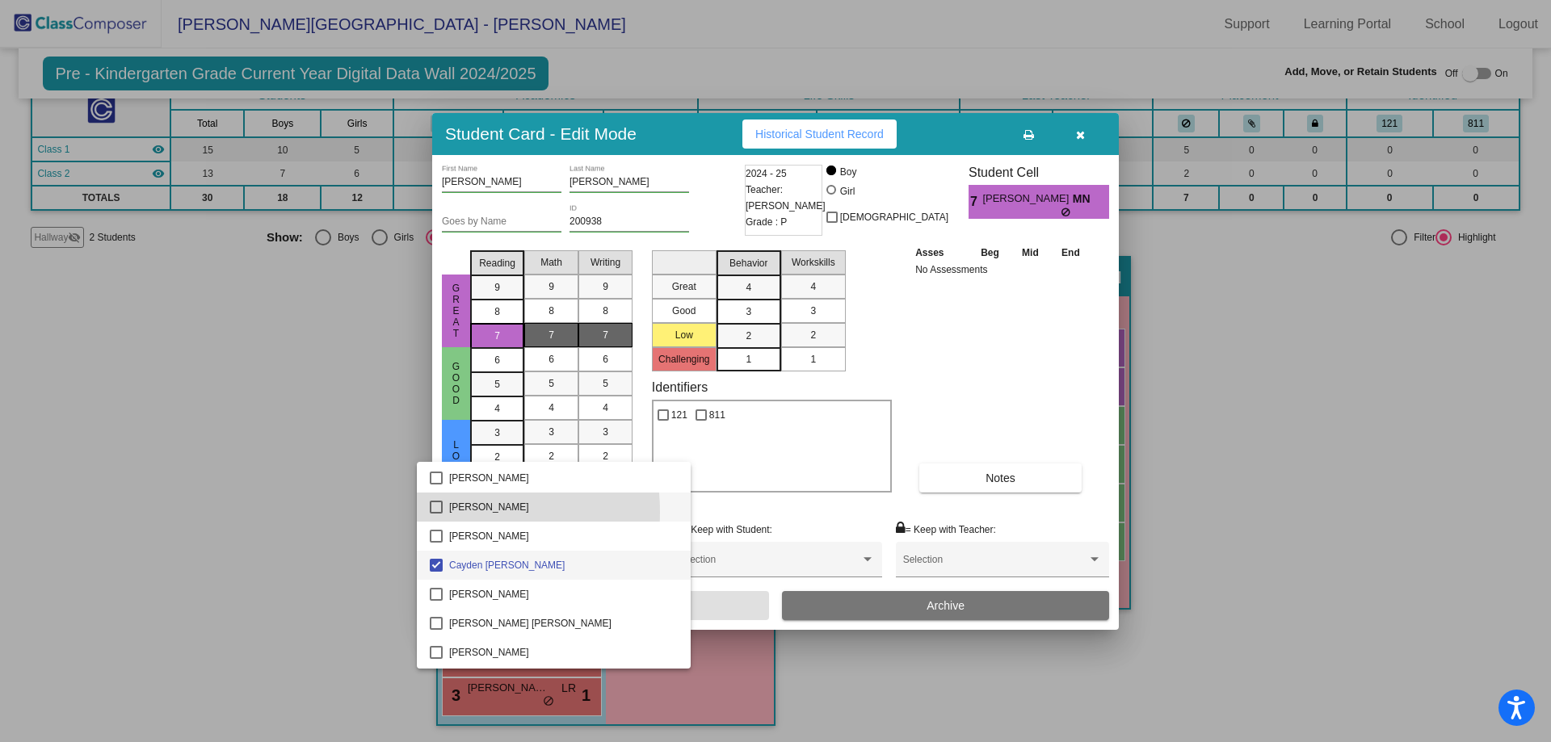
click at [442, 512] on mat-pseudo-checkbox at bounding box center [436, 507] width 13 height 13
click at [708, 608] on div at bounding box center [775, 371] width 1551 height 742
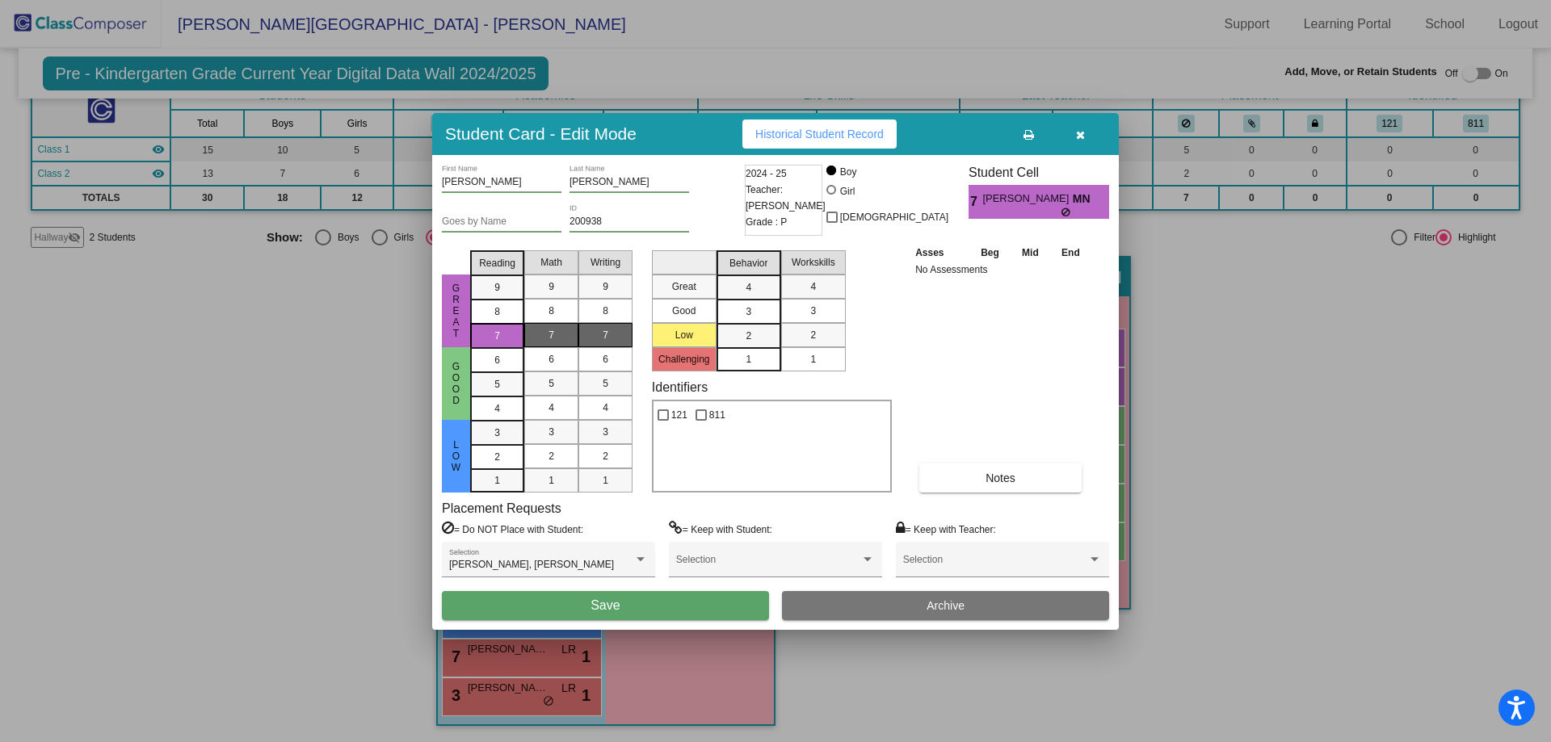
click at [708, 608] on button "Save" at bounding box center [605, 605] width 327 height 29
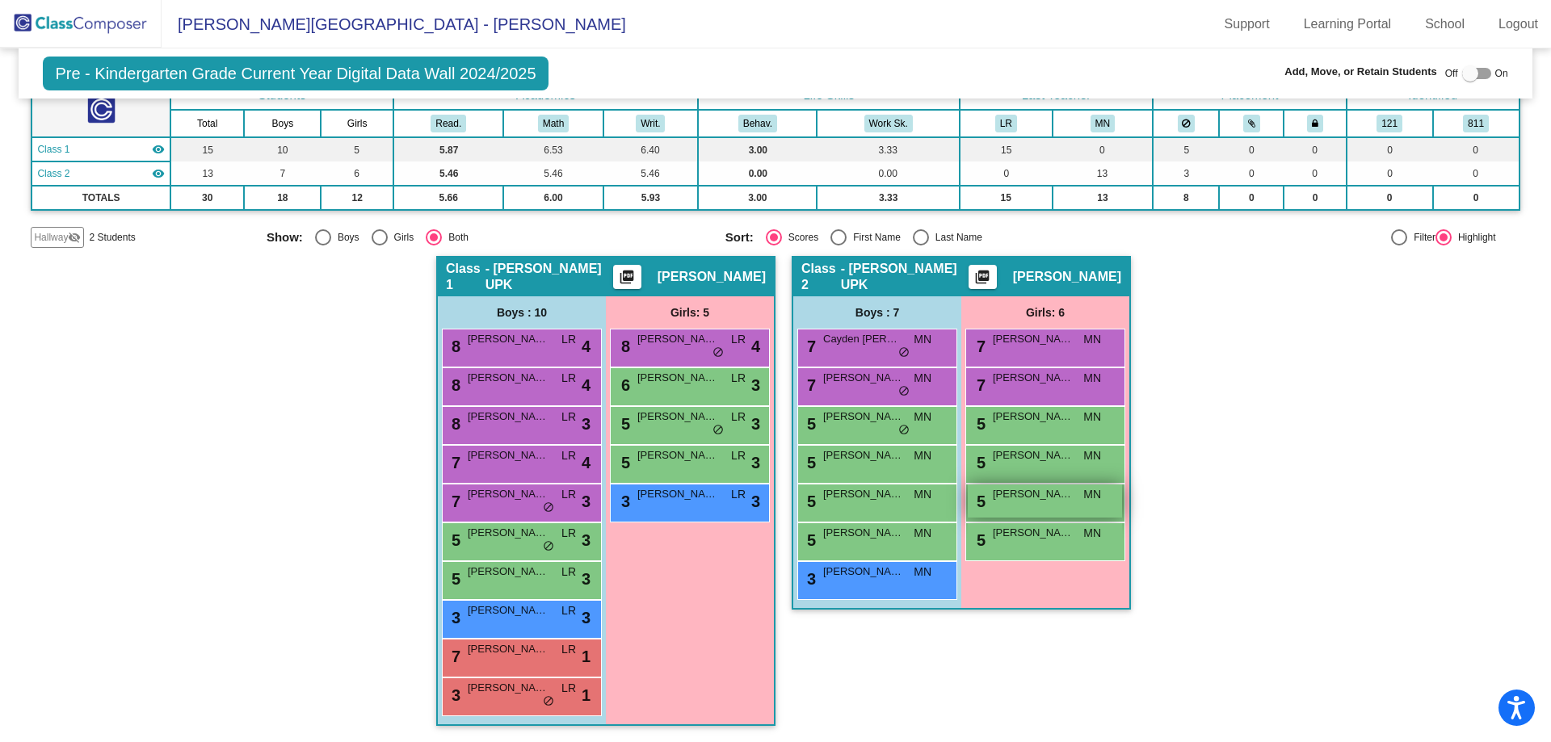
click at [1013, 504] on div "5 Philippa Veraldi MN lock do_not_disturb_alt" at bounding box center [1045, 501] width 154 height 33
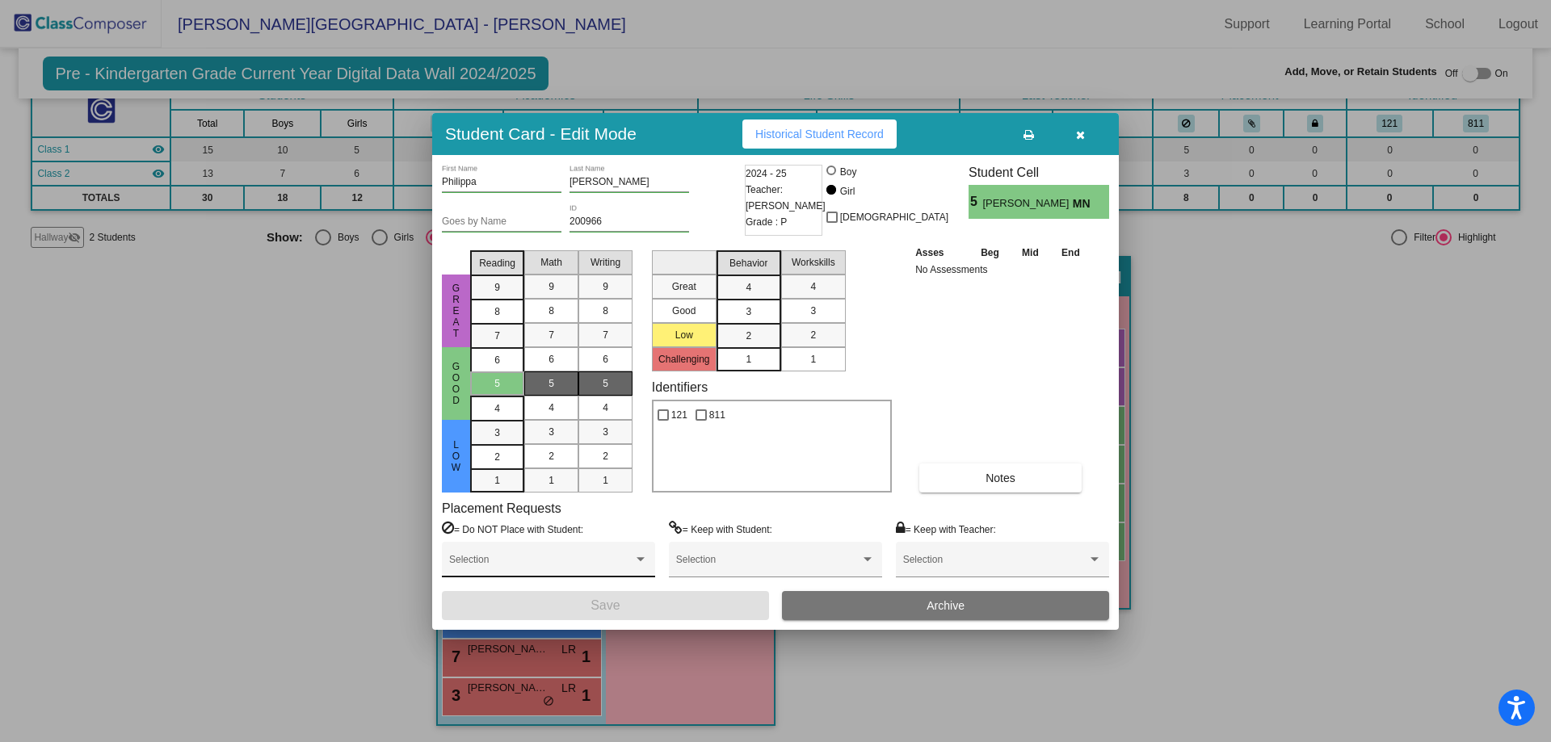
click at [606, 560] on span at bounding box center [541, 565] width 184 height 11
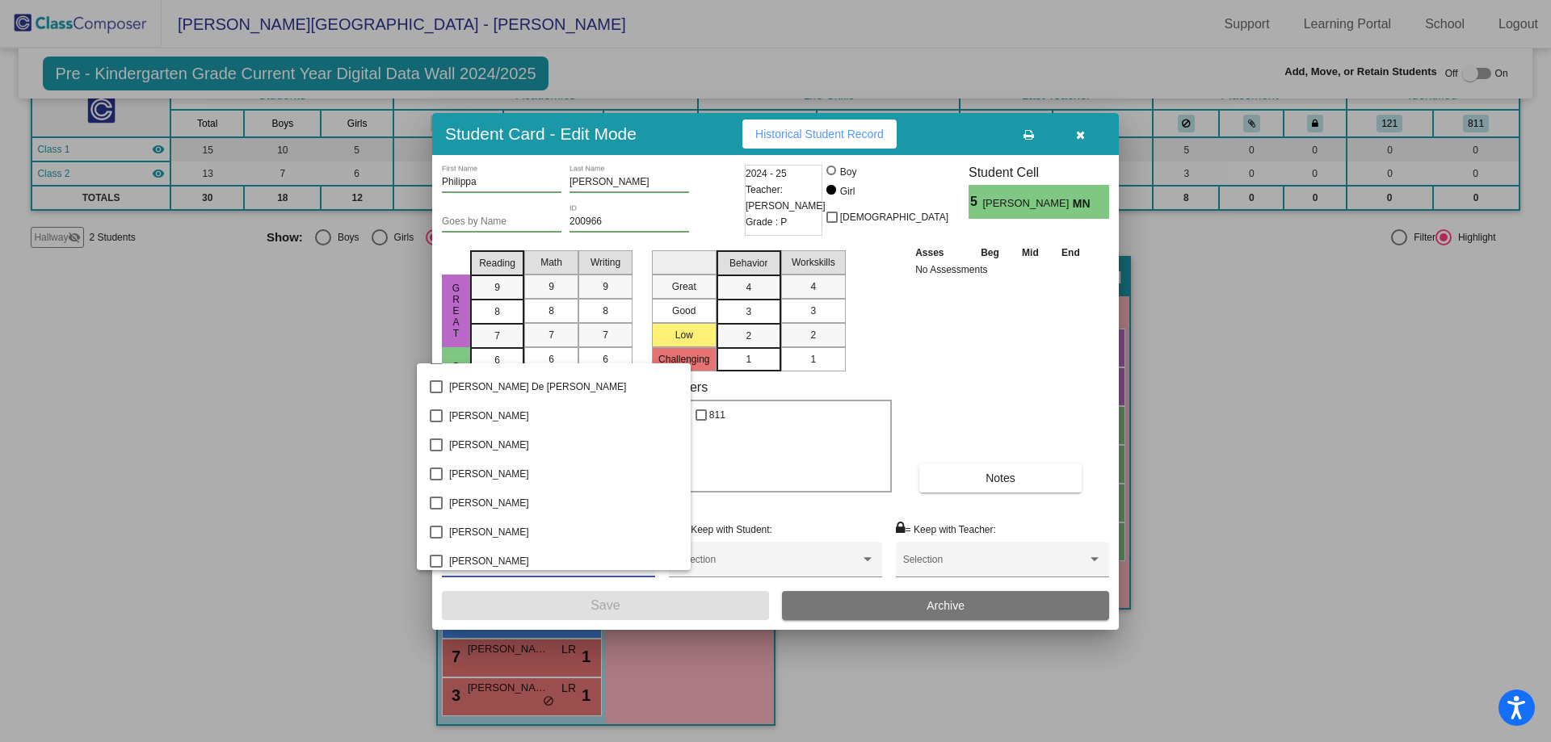
scroll to position [485, 0]
click at [435, 555] on mat-option "Mason Pan" at bounding box center [554, 562] width 274 height 29
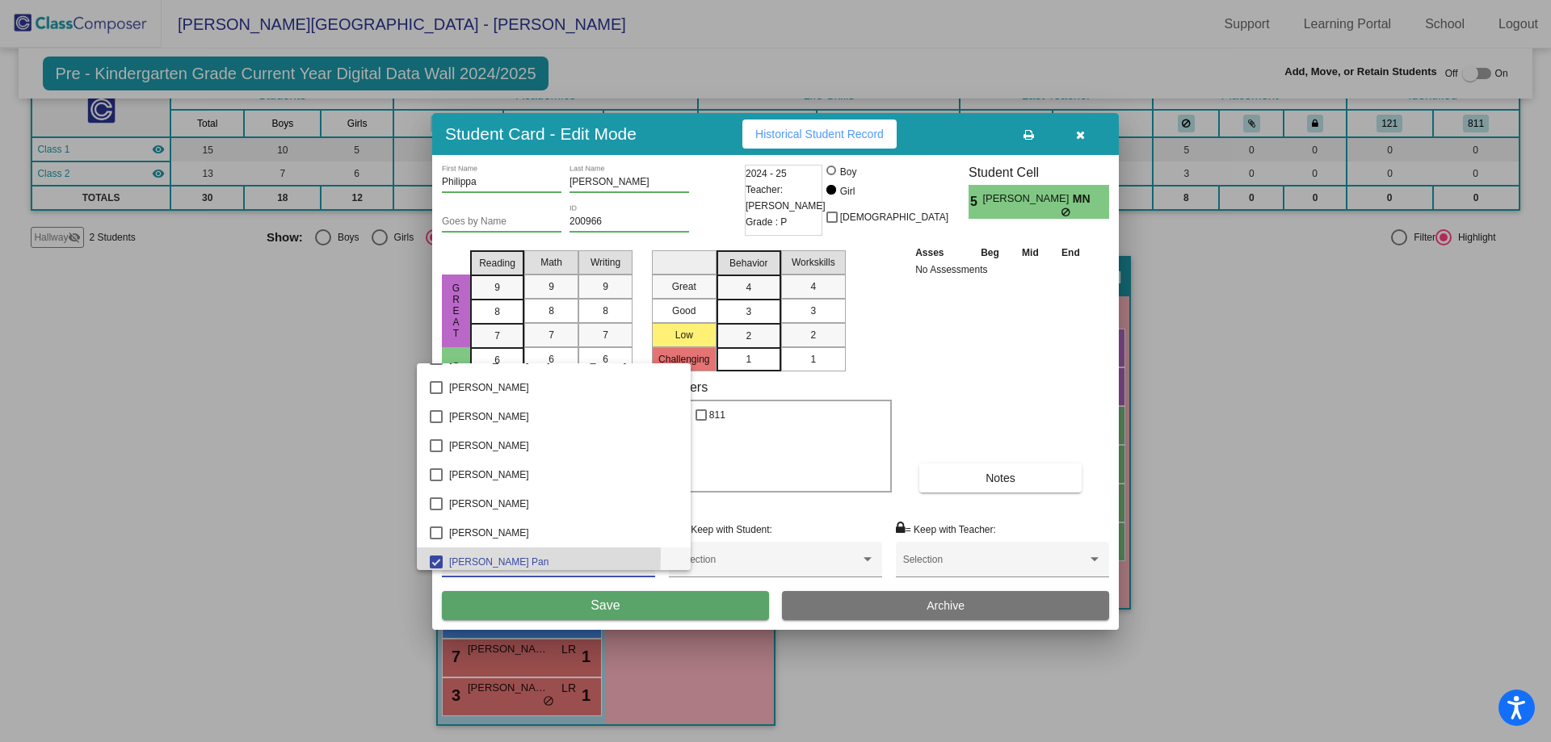
scroll to position [491, 0]
click at [542, 595] on div at bounding box center [775, 371] width 1551 height 742
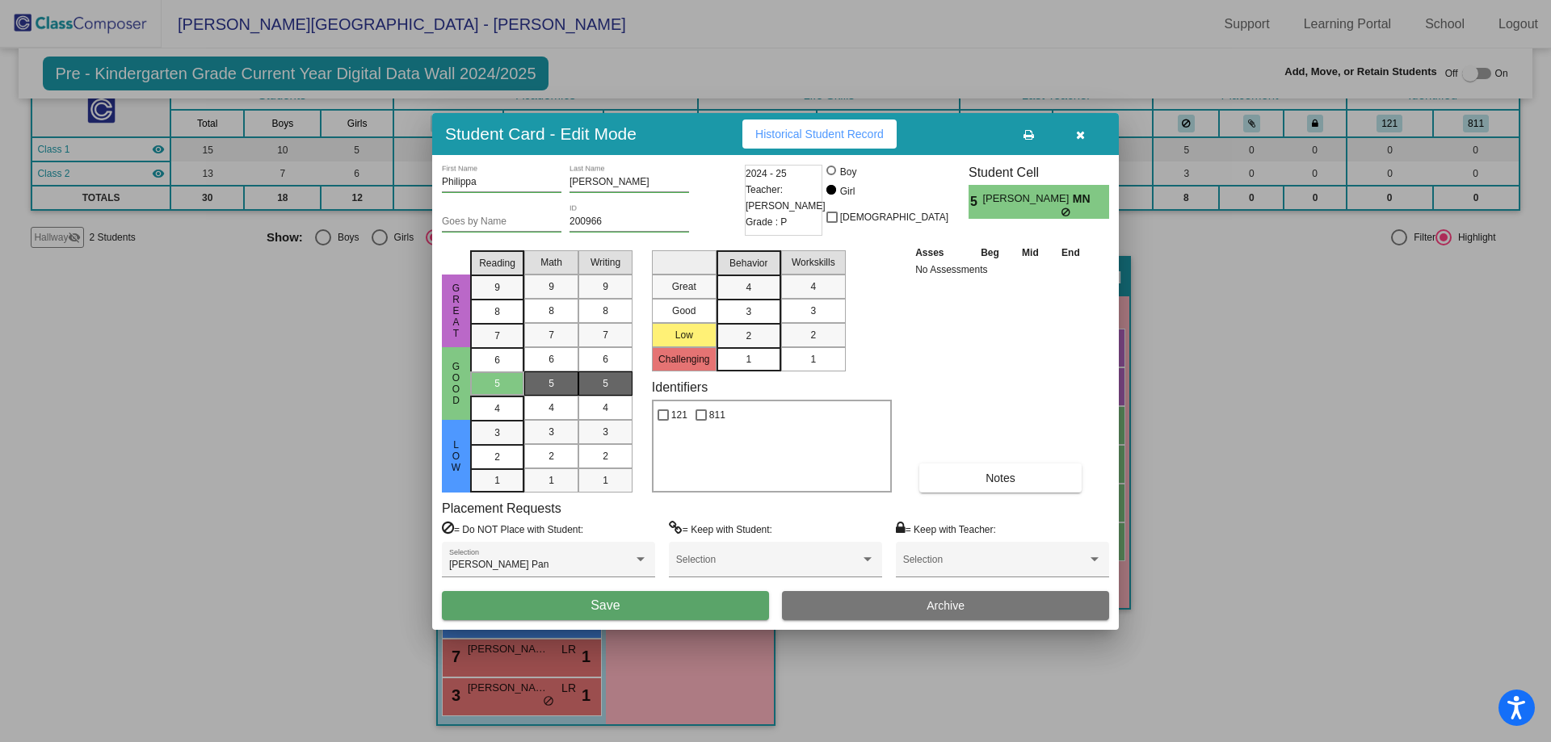
click at [549, 607] on button "Save" at bounding box center [605, 605] width 327 height 29
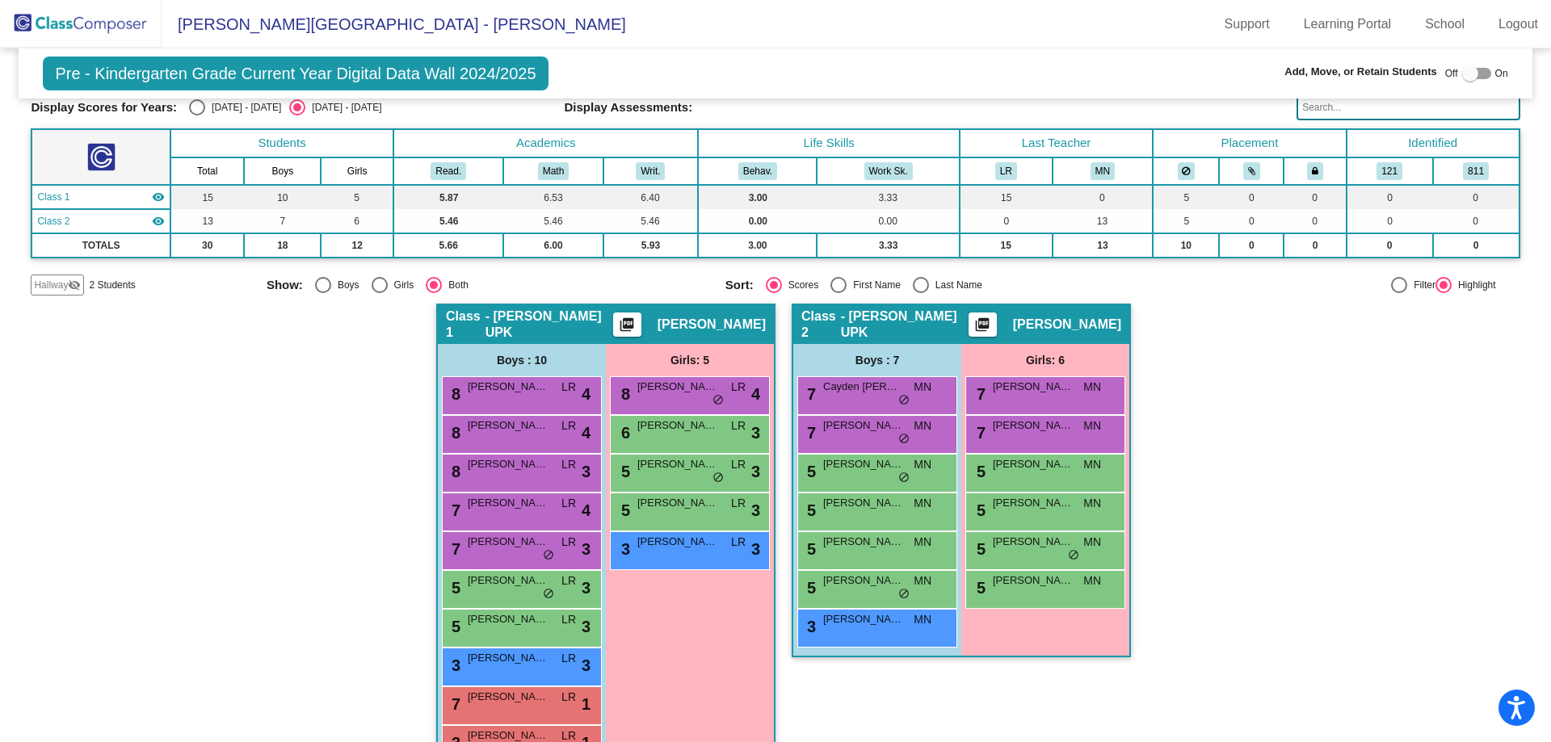
scroll to position [0, 0]
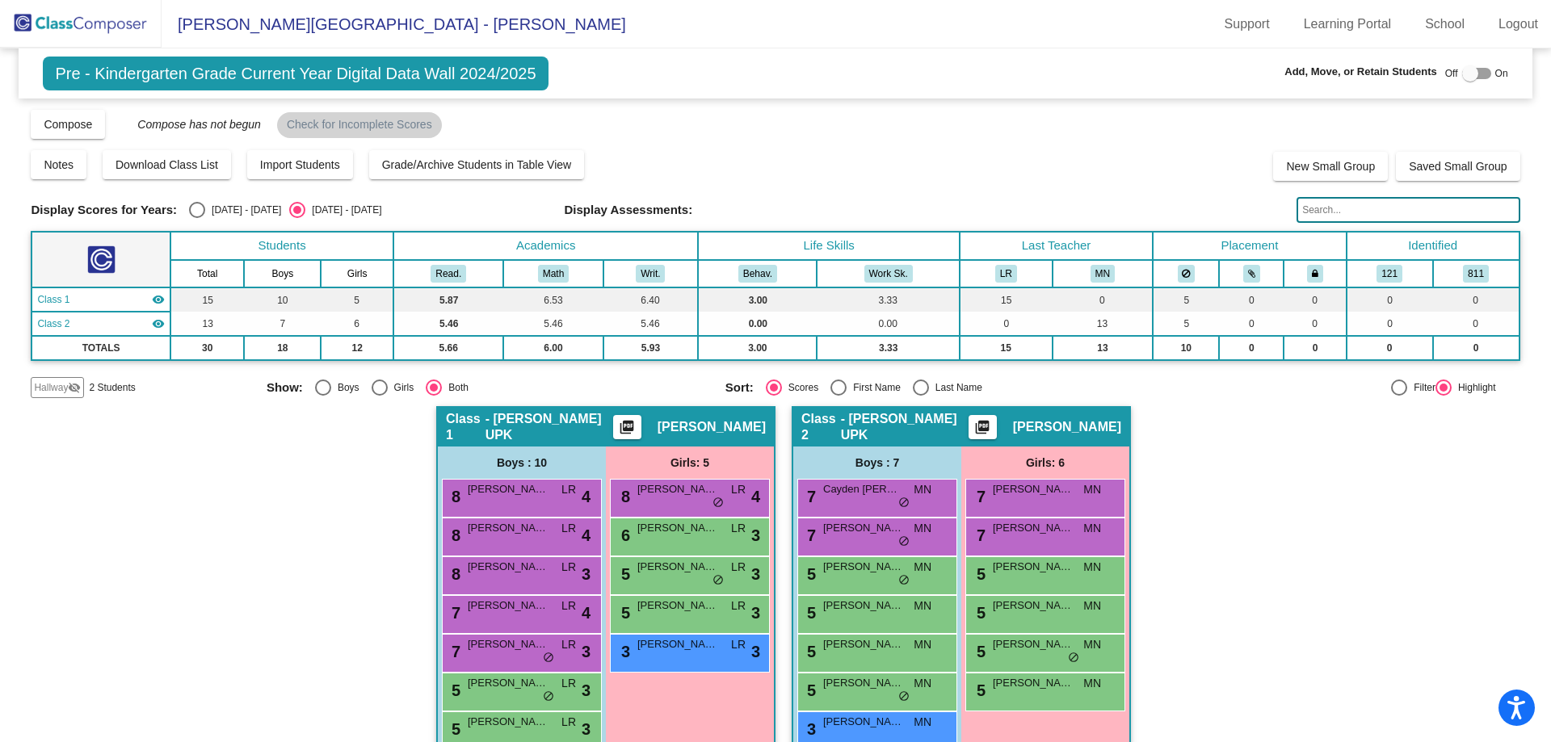
click at [55, 383] on span "Hallway" at bounding box center [51, 387] width 34 height 15
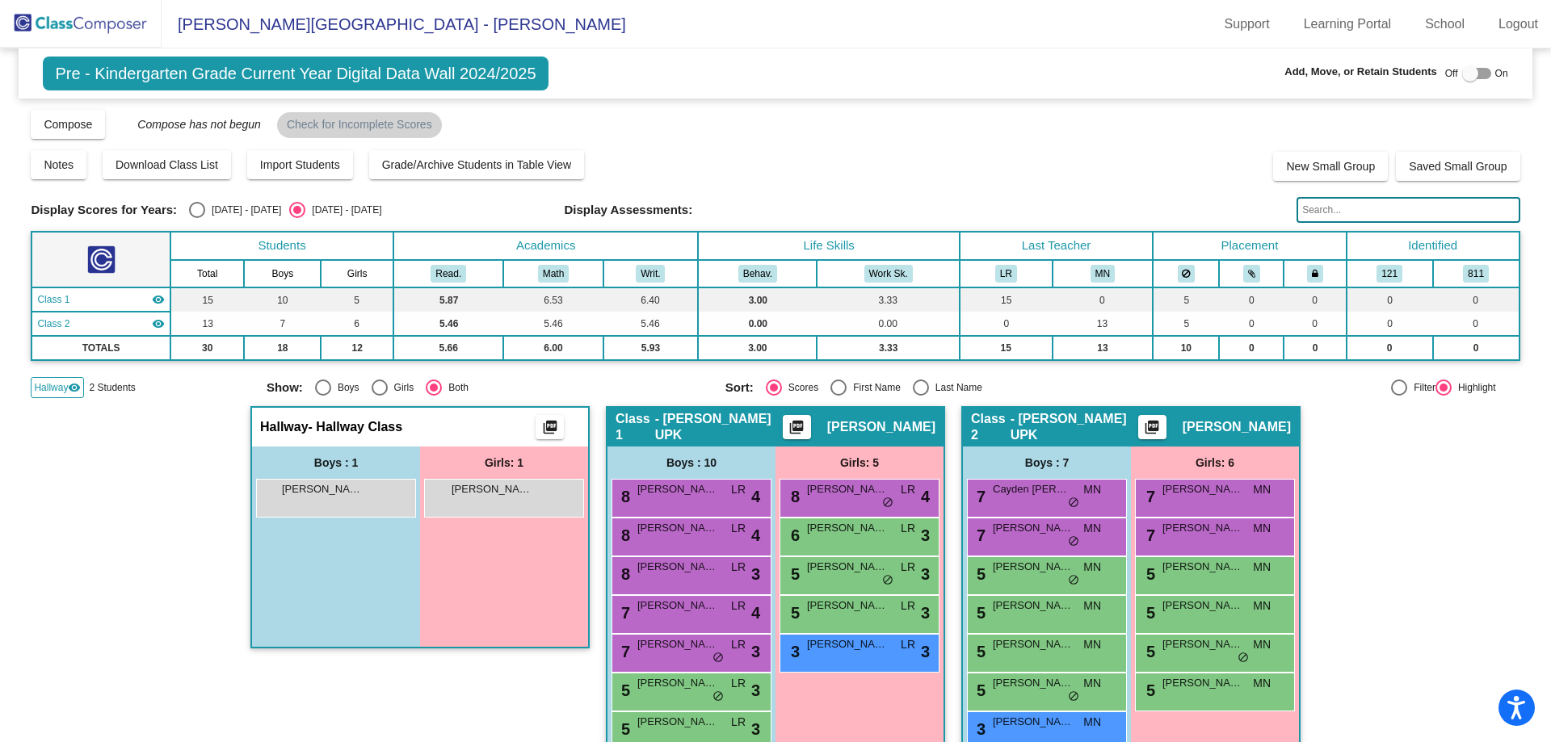
click at [46, 385] on span "Hallway" at bounding box center [51, 387] width 34 height 15
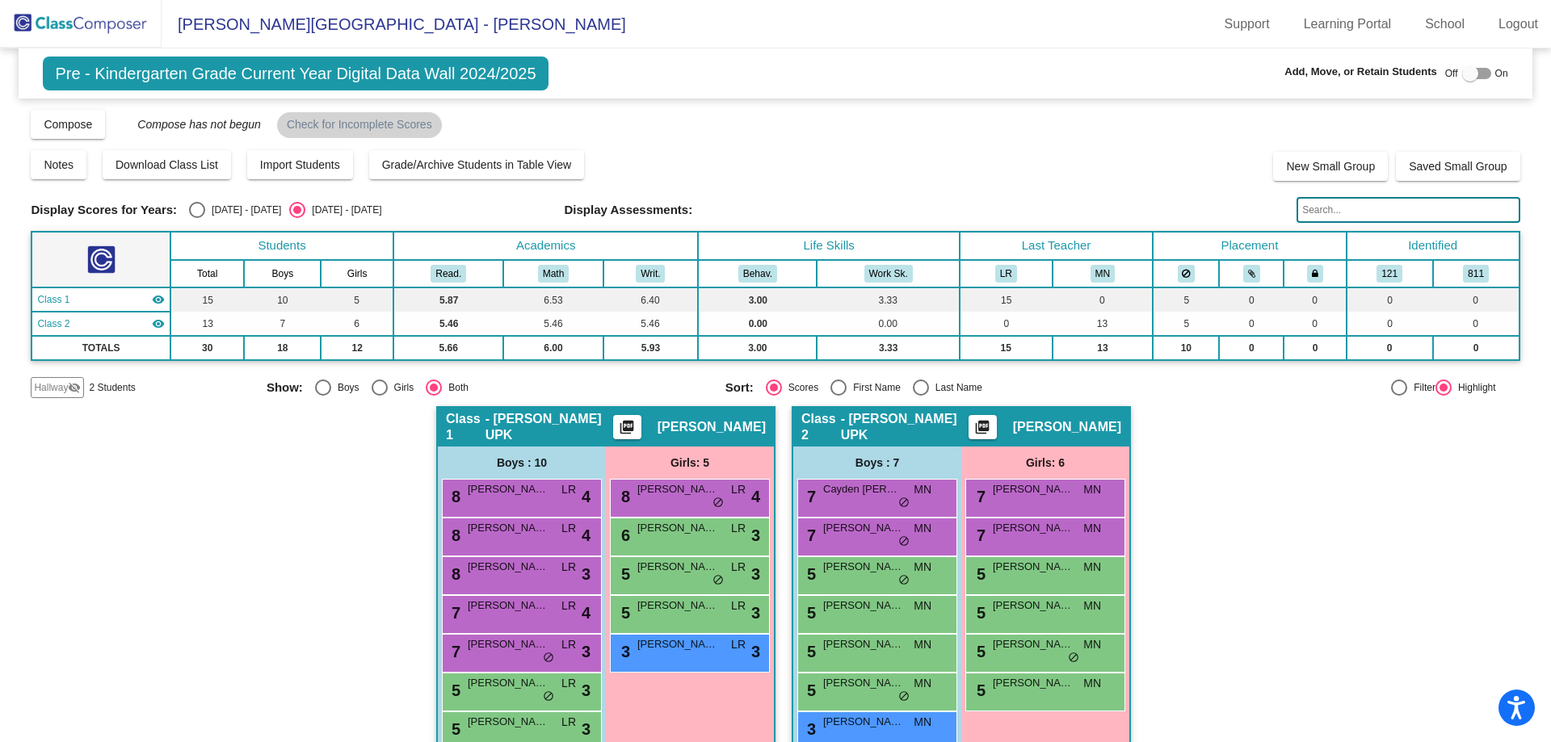
click at [99, 31] on img at bounding box center [81, 24] width 162 height 48
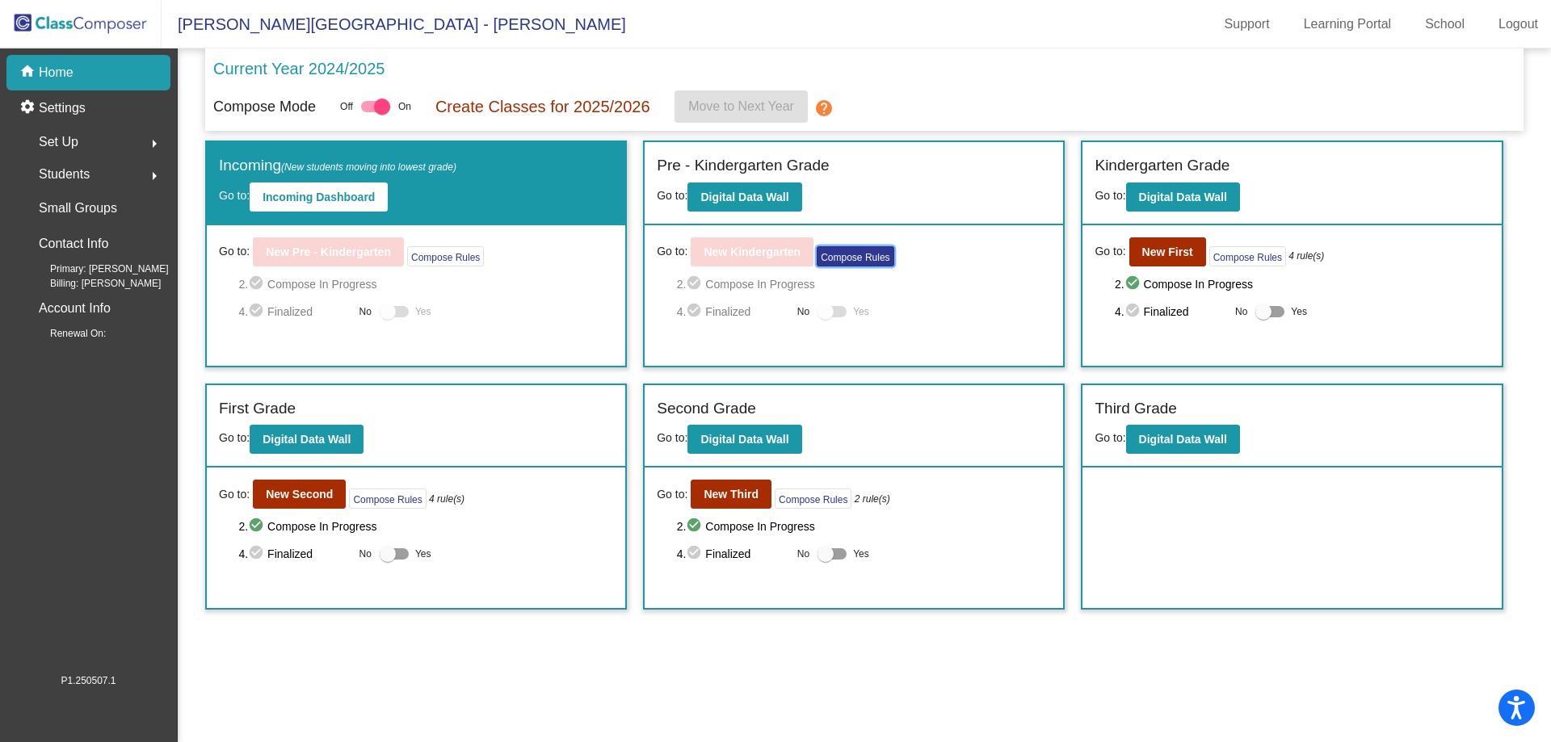
click at [859, 264] on button "Compose Rules" at bounding box center [855, 256] width 77 height 20
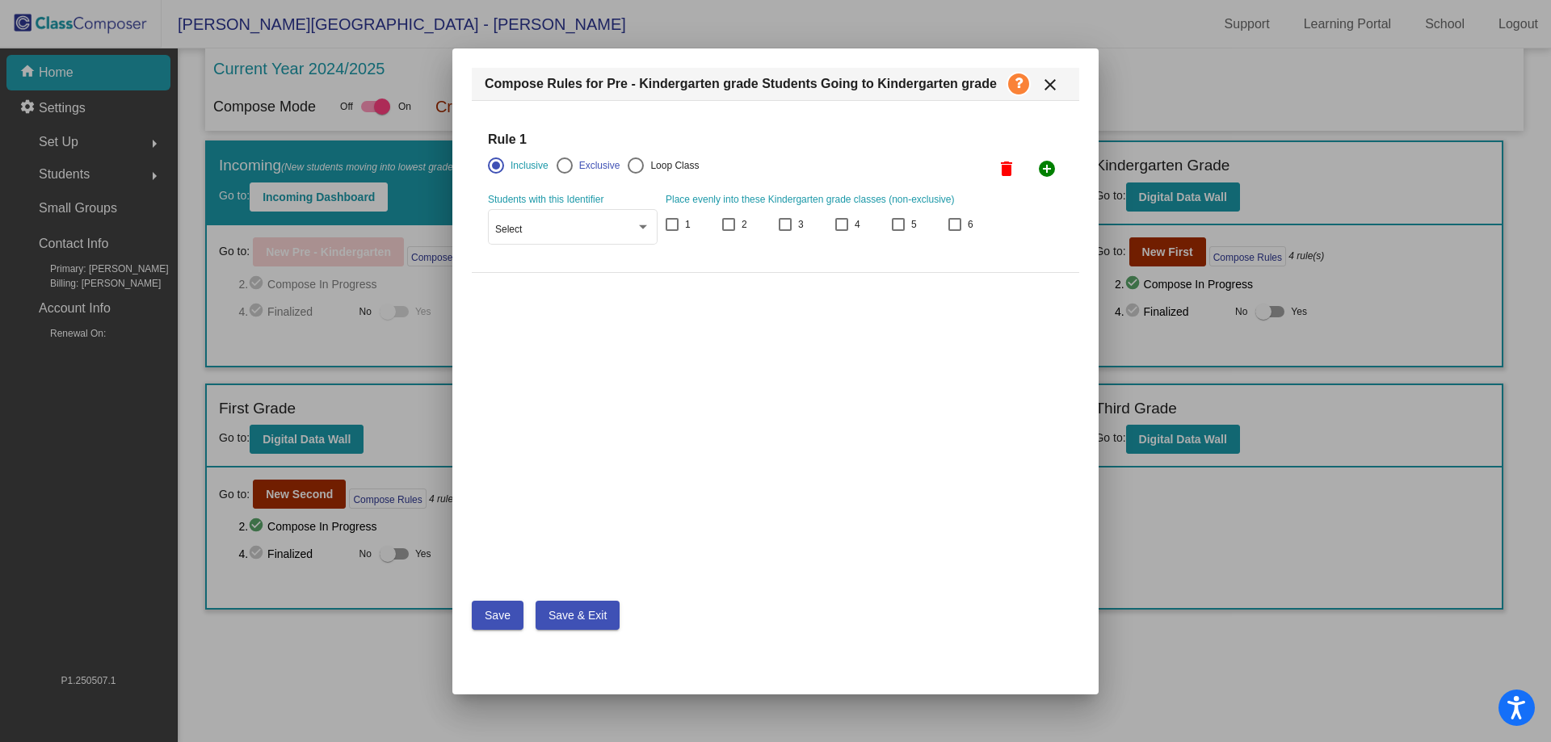
click at [1057, 75] on mat-icon "close" at bounding box center [1049, 84] width 19 height 19
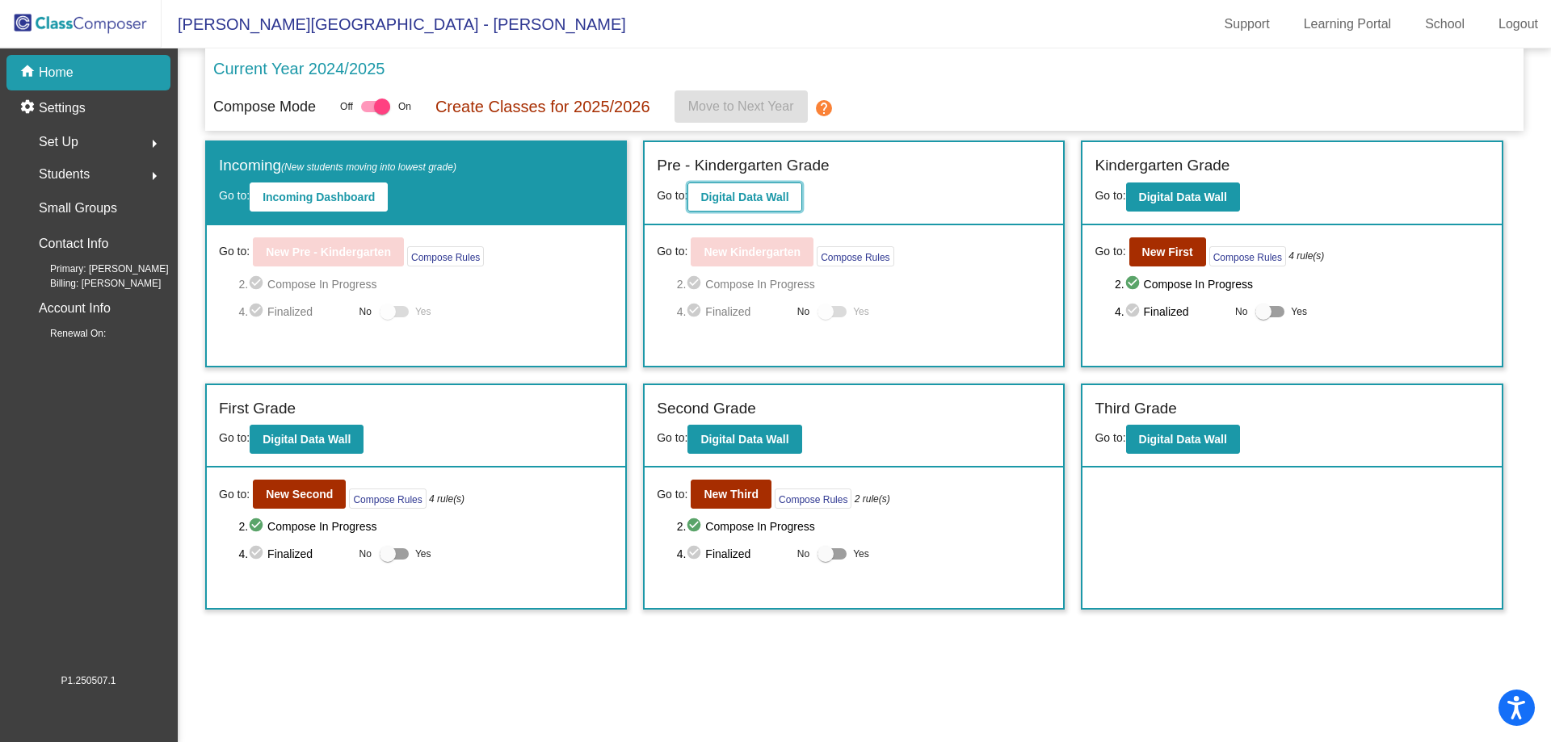
click at [763, 205] on button "Digital Data Wall" at bounding box center [744, 197] width 114 height 29
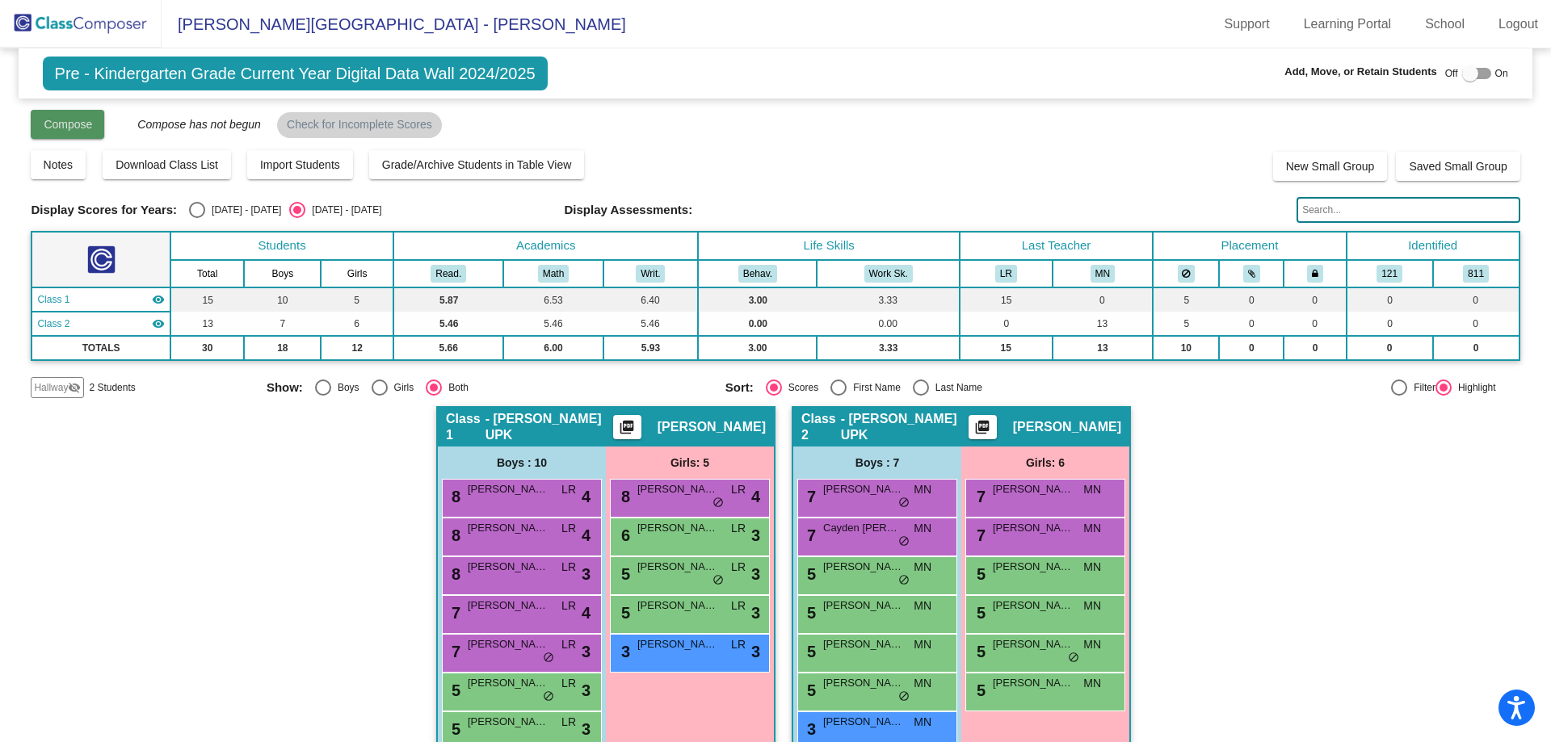
click at [69, 111] on button "Compose" at bounding box center [68, 124] width 74 height 29
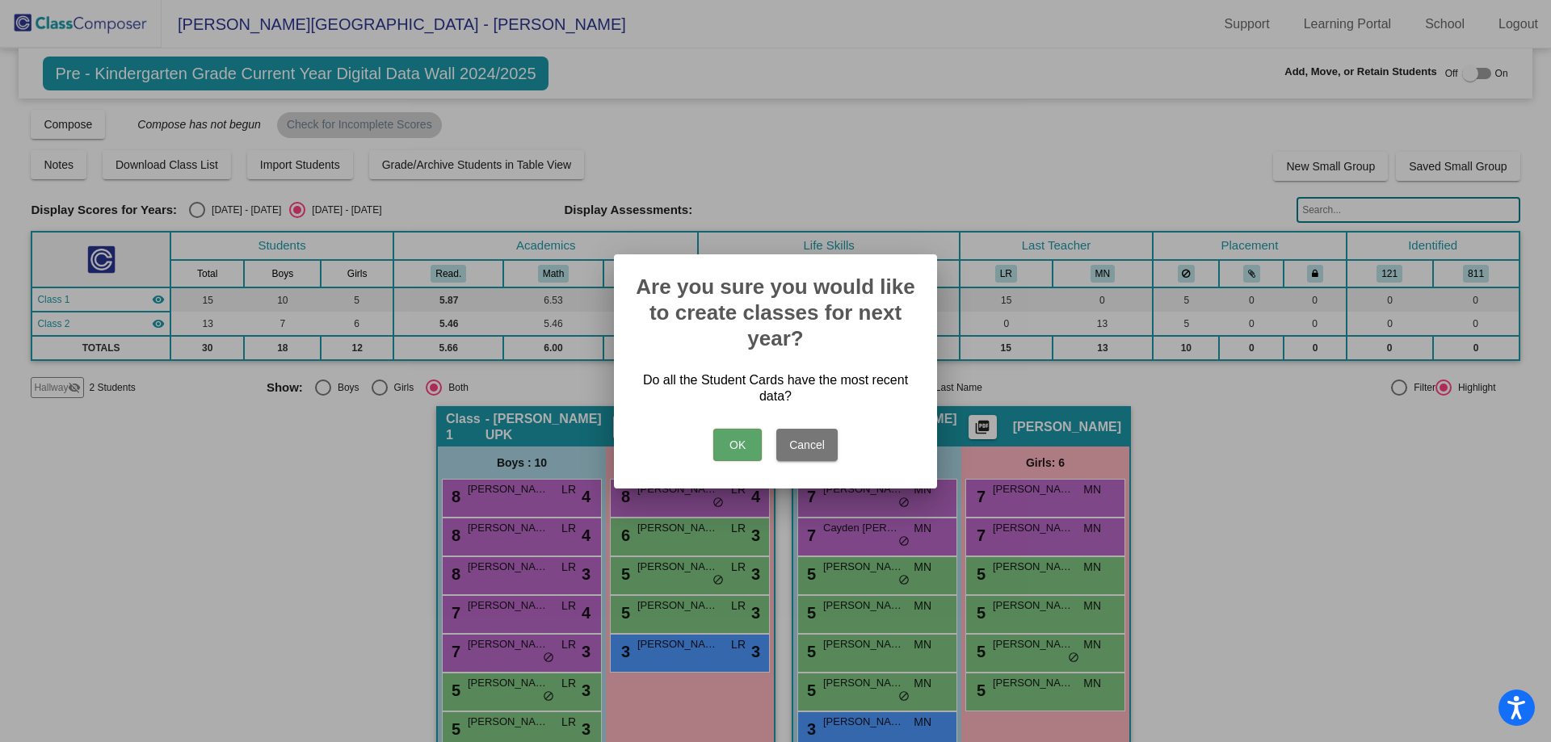
click at [737, 439] on button "OK" at bounding box center [737, 445] width 48 height 32
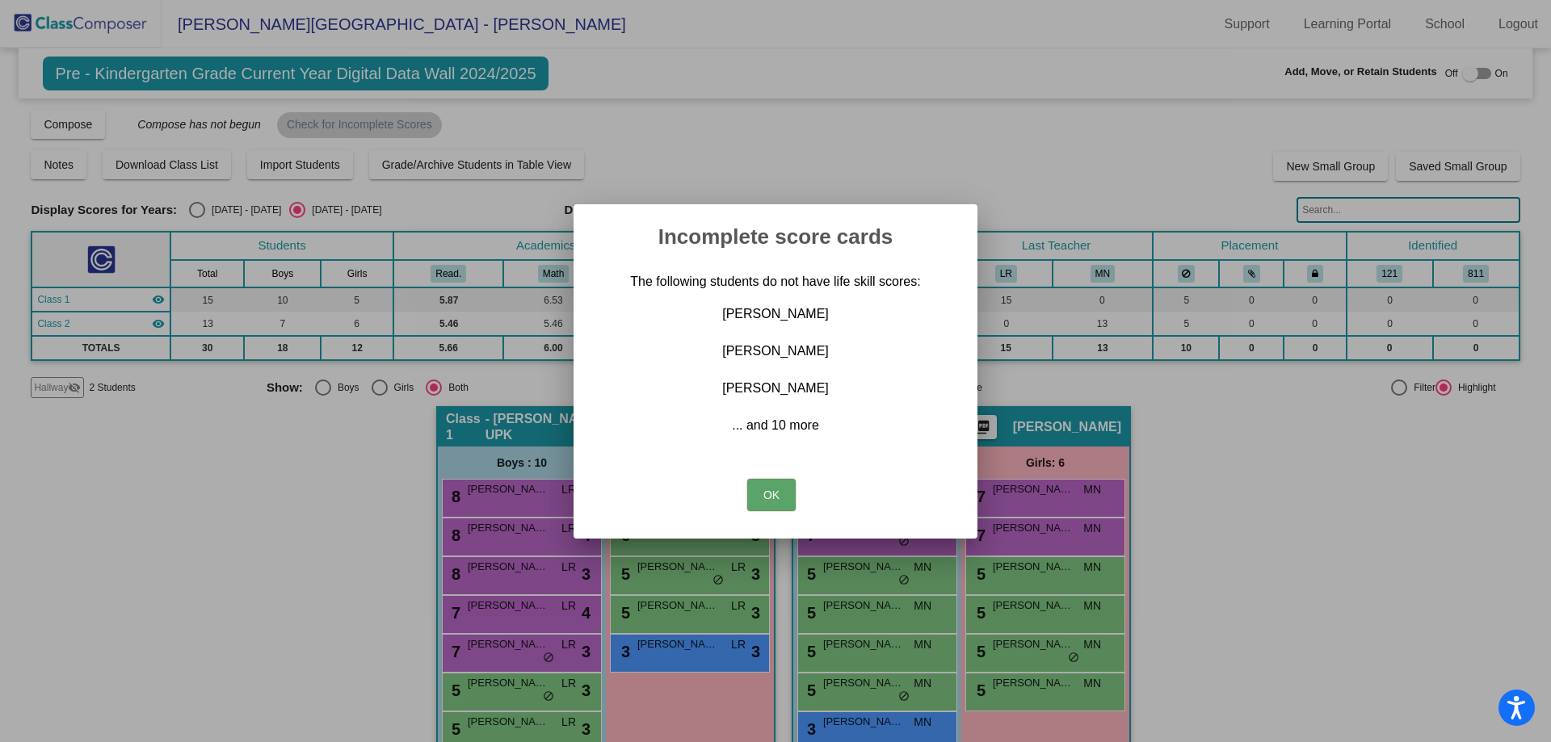
click at [785, 494] on button "OK" at bounding box center [771, 495] width 48 height 32
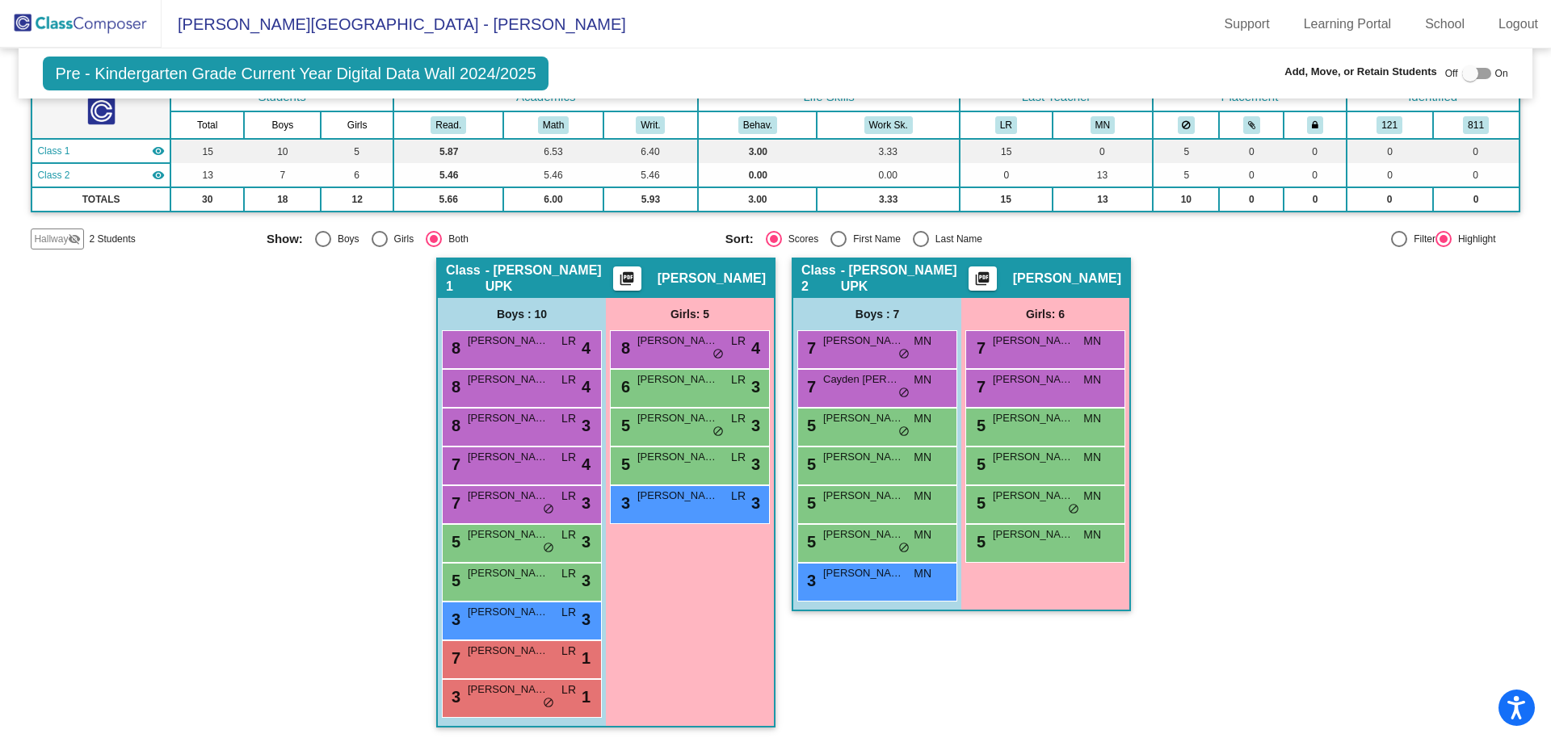
scroll to position [150, 0]
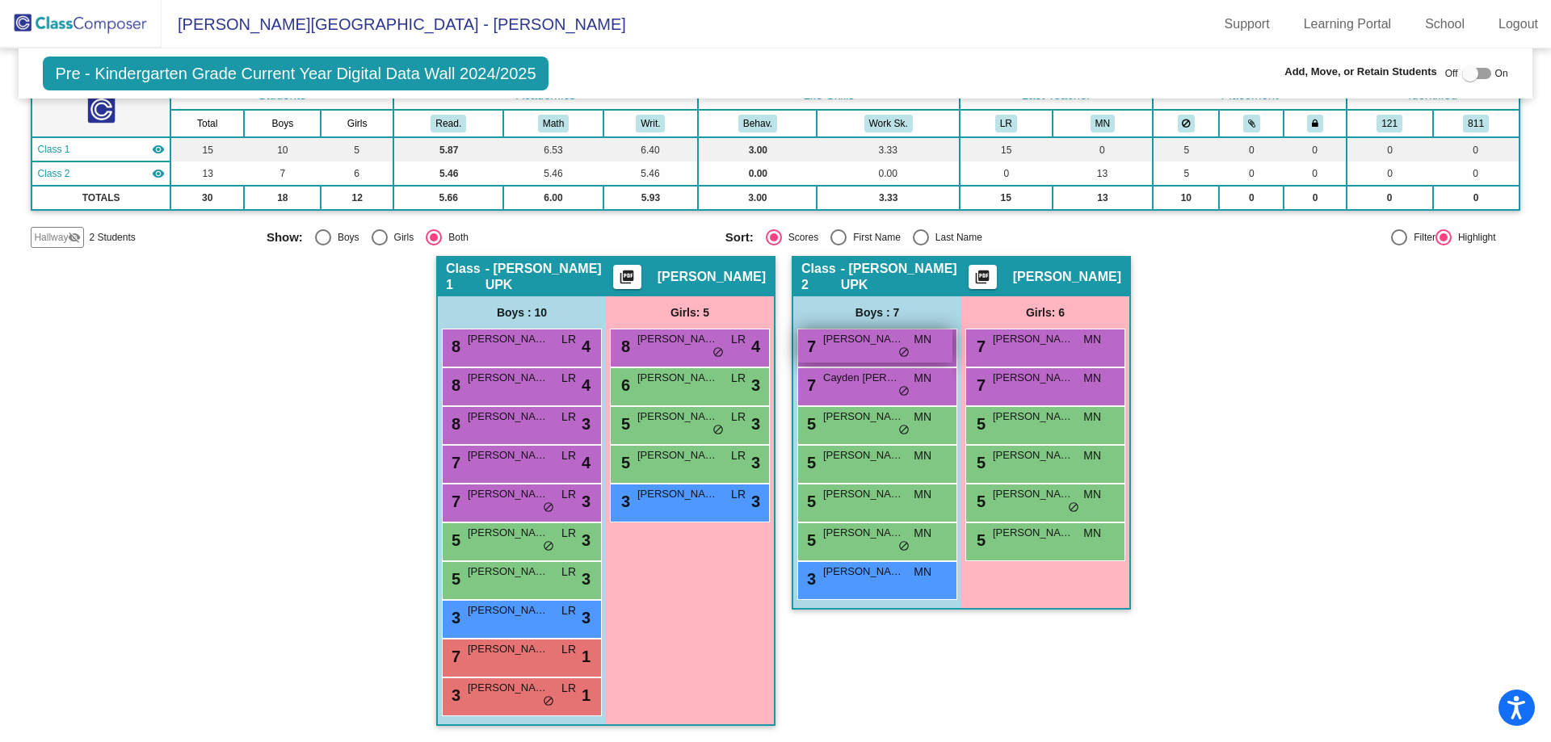
click at [858, 341] on span "Cody Kral" at bounding box center [863, 339] width 81 height 16
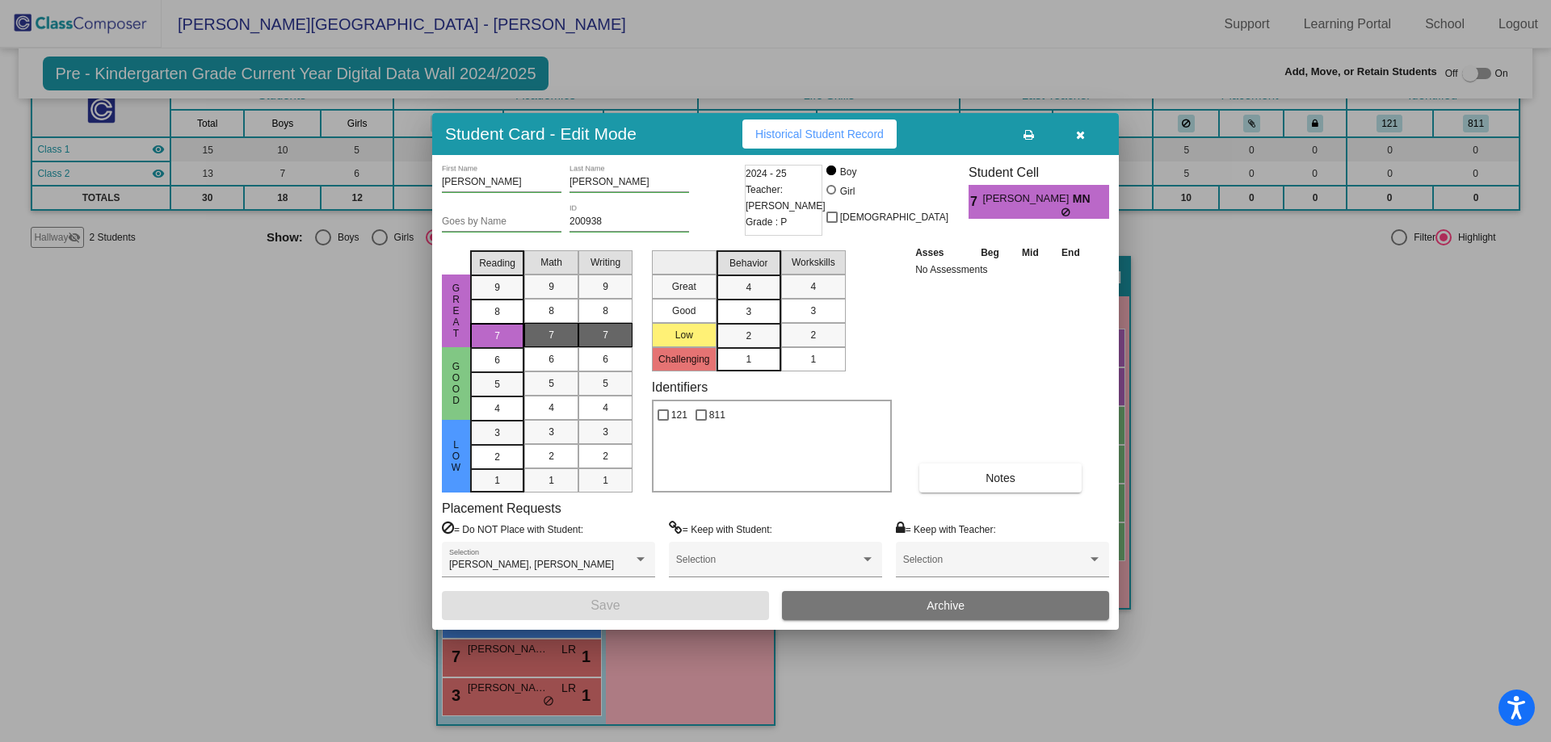
click at [772, 317] on mat-list-option "3" at bounding box center [748, 311] width 65 height 24
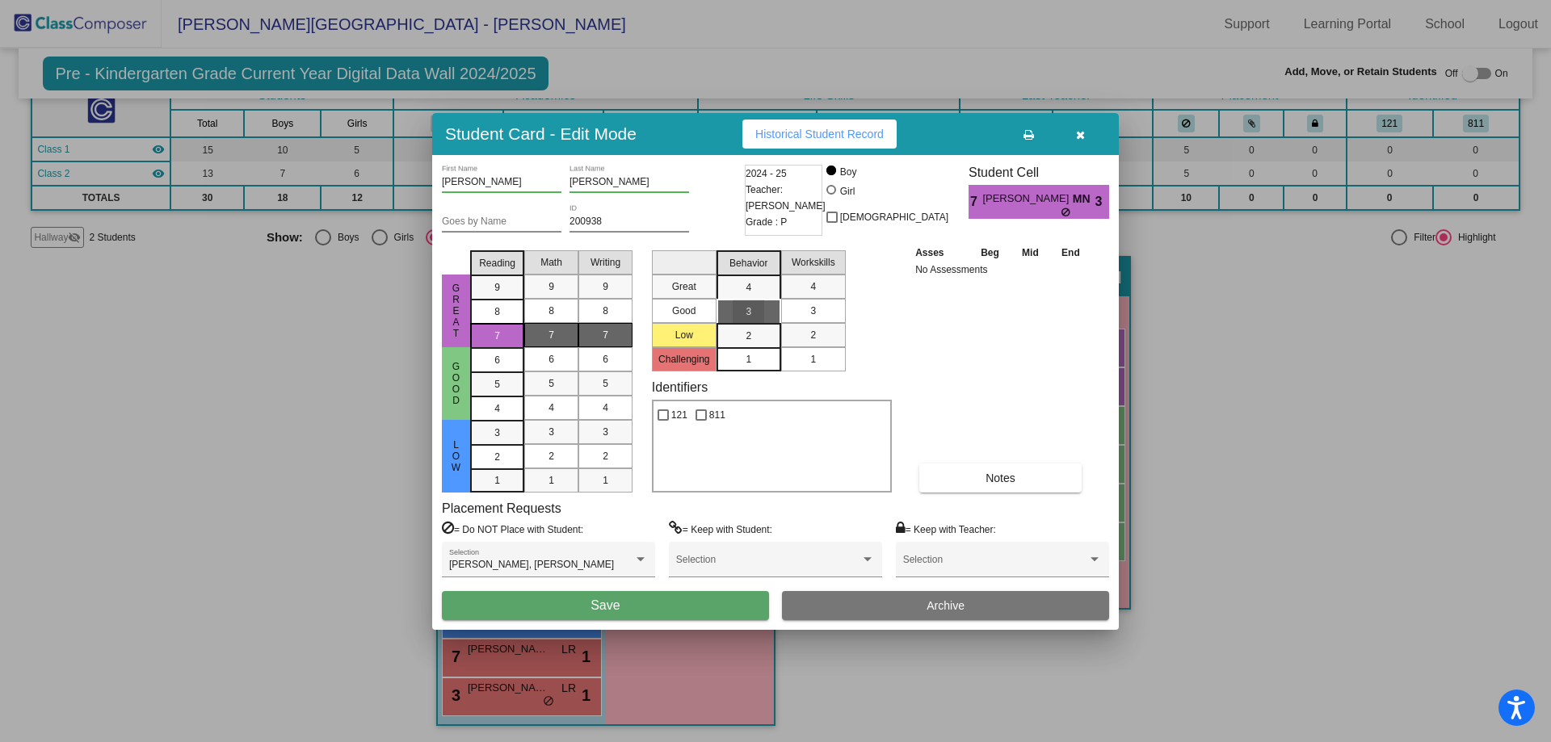
click at [831, 317] on mat-list-option "3" at bounding box center [813, 311] width 65 height 24
click at [687, 611] on button "Save" at bounding box center [605, 605] width 327 height 29
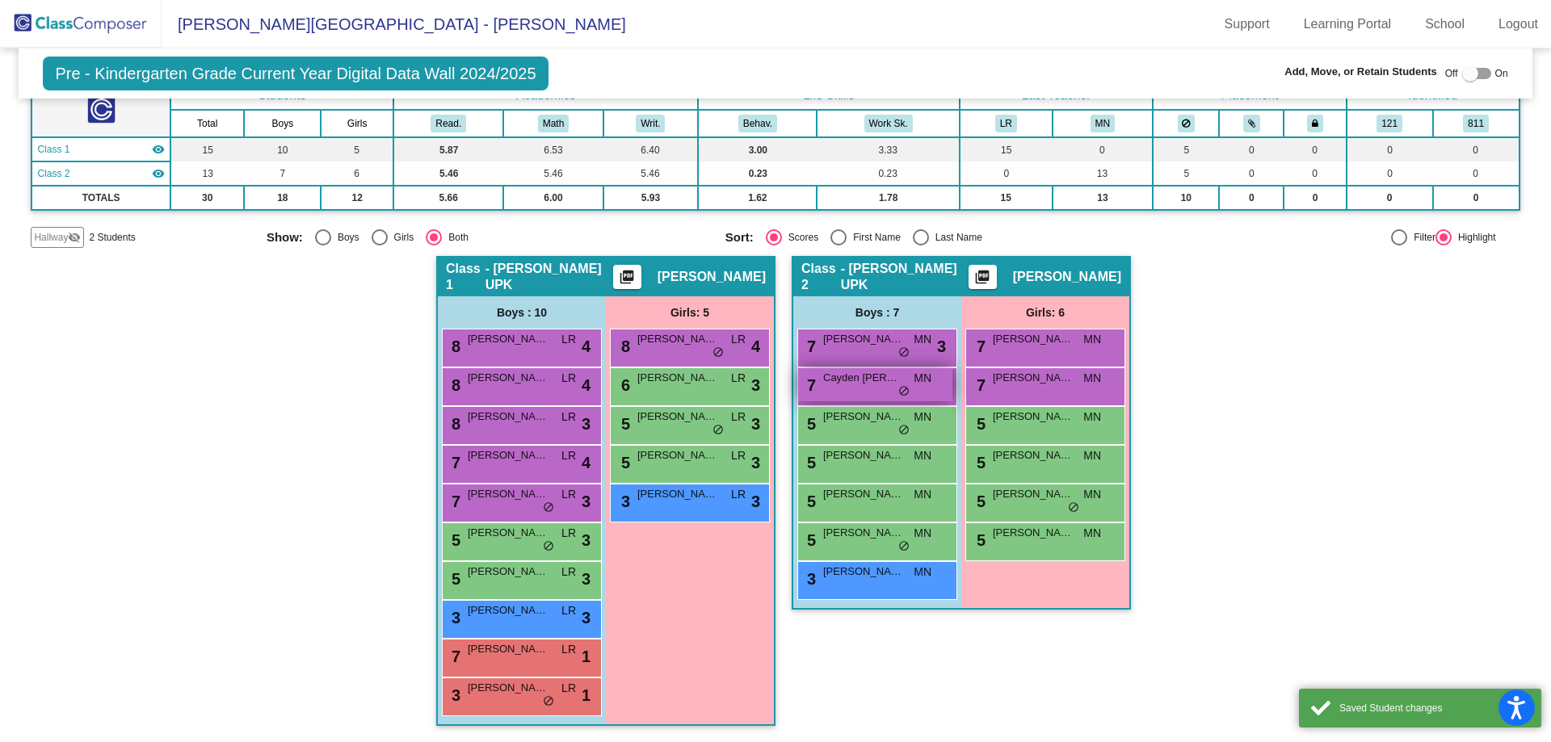
click at [868, 389] on div "7 Cayden Perrone MN lock do_not_disturb_alt" at bounding box center [875, 384] width 154 height 33
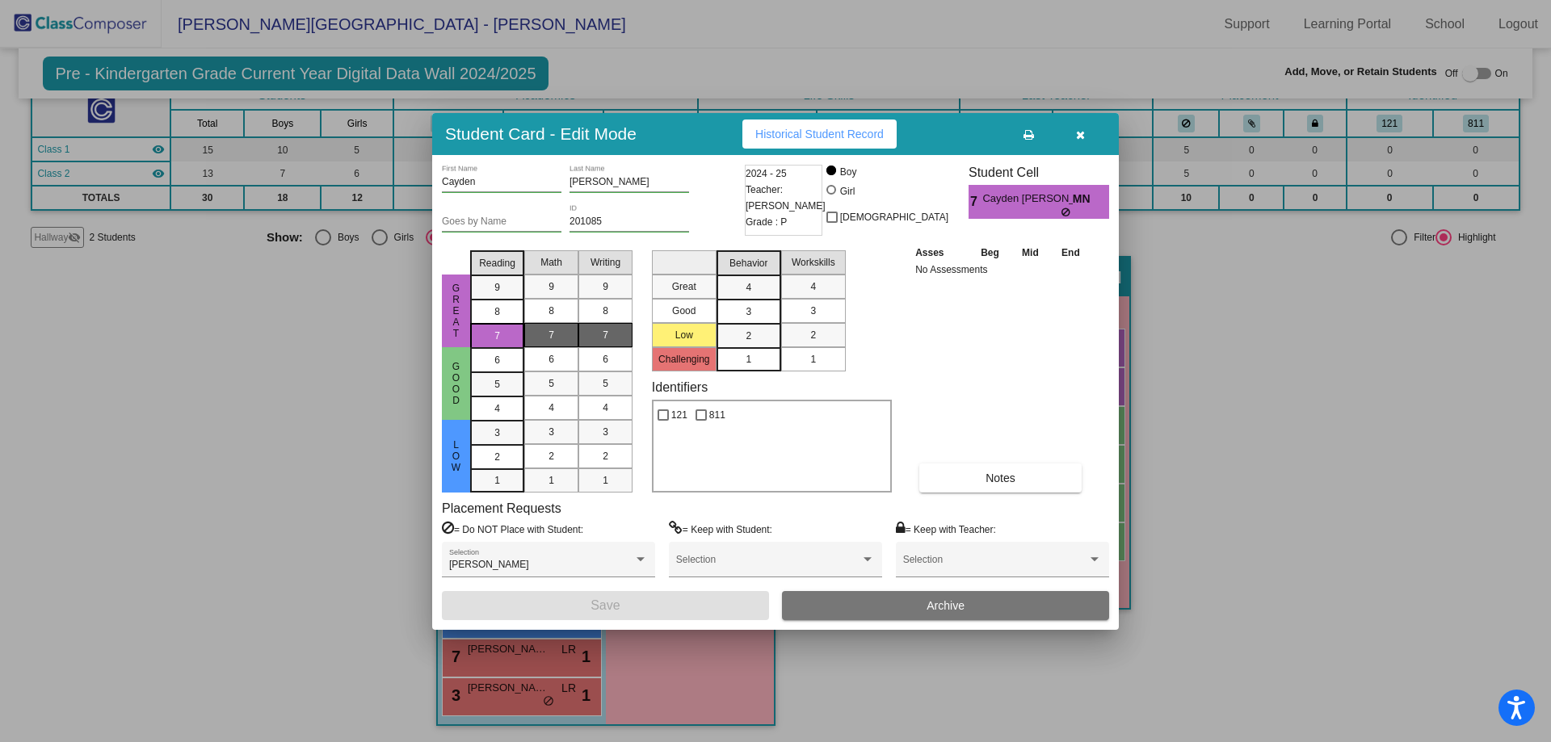
click at [749, 295] on span "3" at bounding box center [749, 287] width 6 height 15
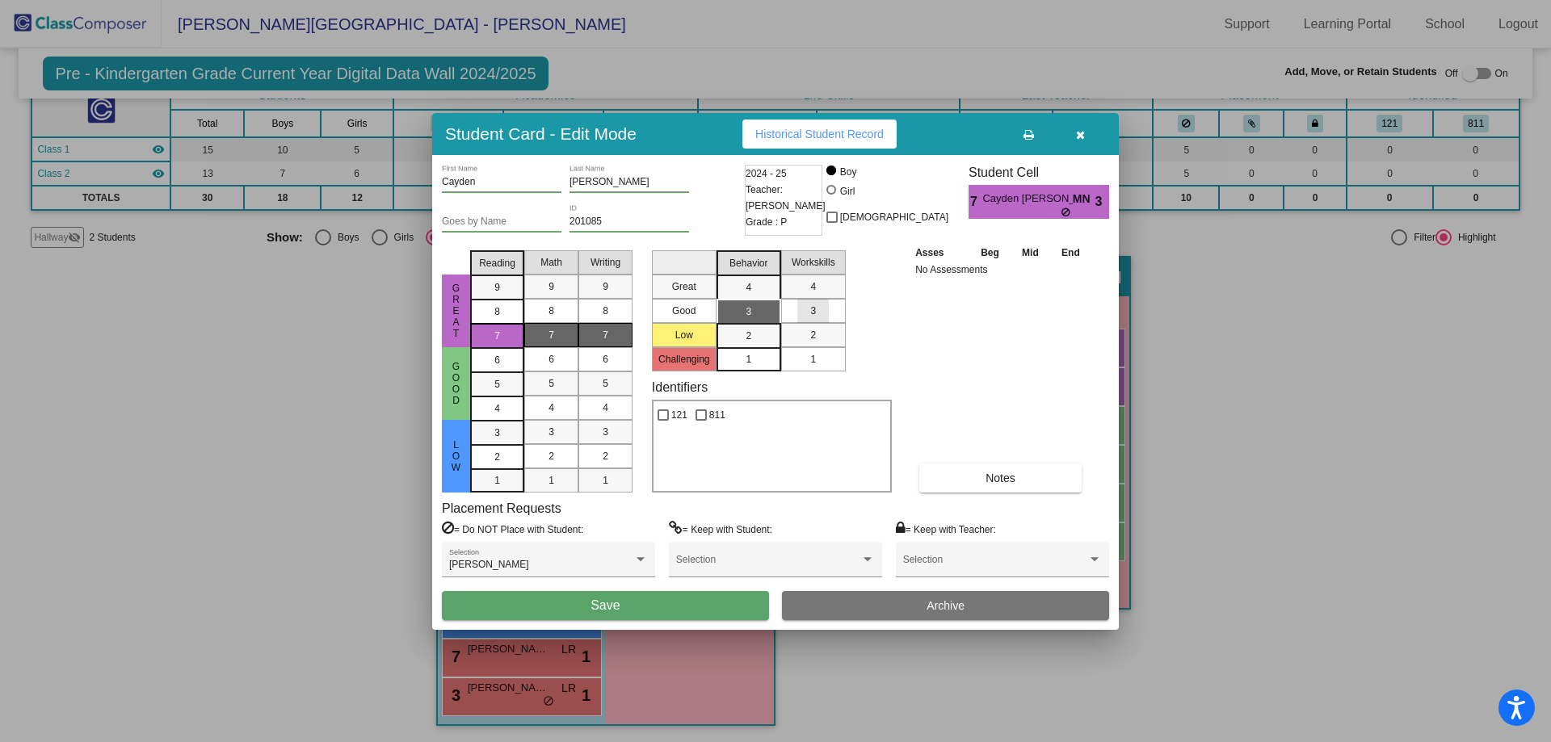
click at [826, 321] on div "3" at bounding box center [813, 311] width 32 height 24
click at [714, 602] on button "Save" at bounding box center [605, 605] width 327 height 29
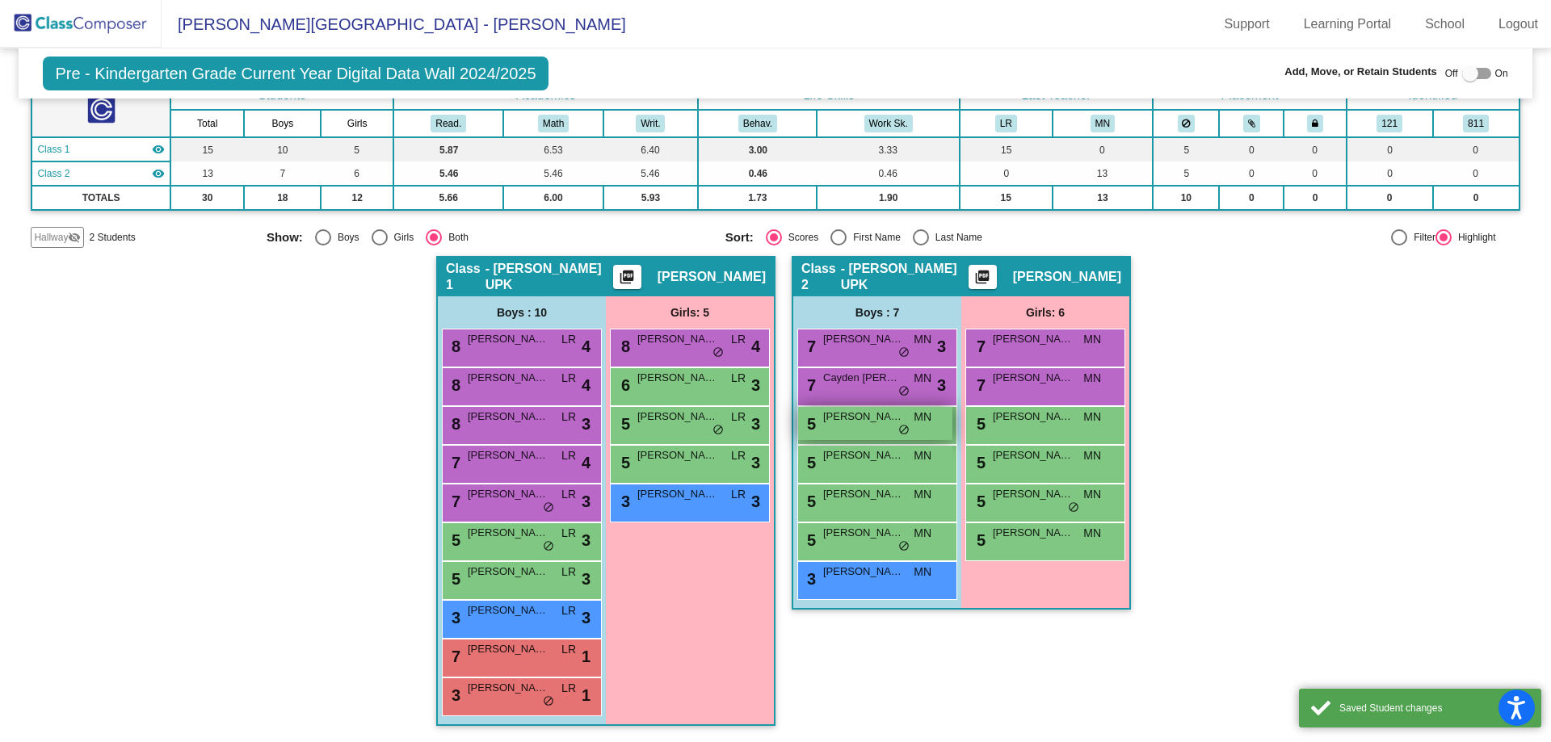
click at [901, 431] on span "do_not_disturb_alt" at bounding box center [903, 430] width 11 height 13
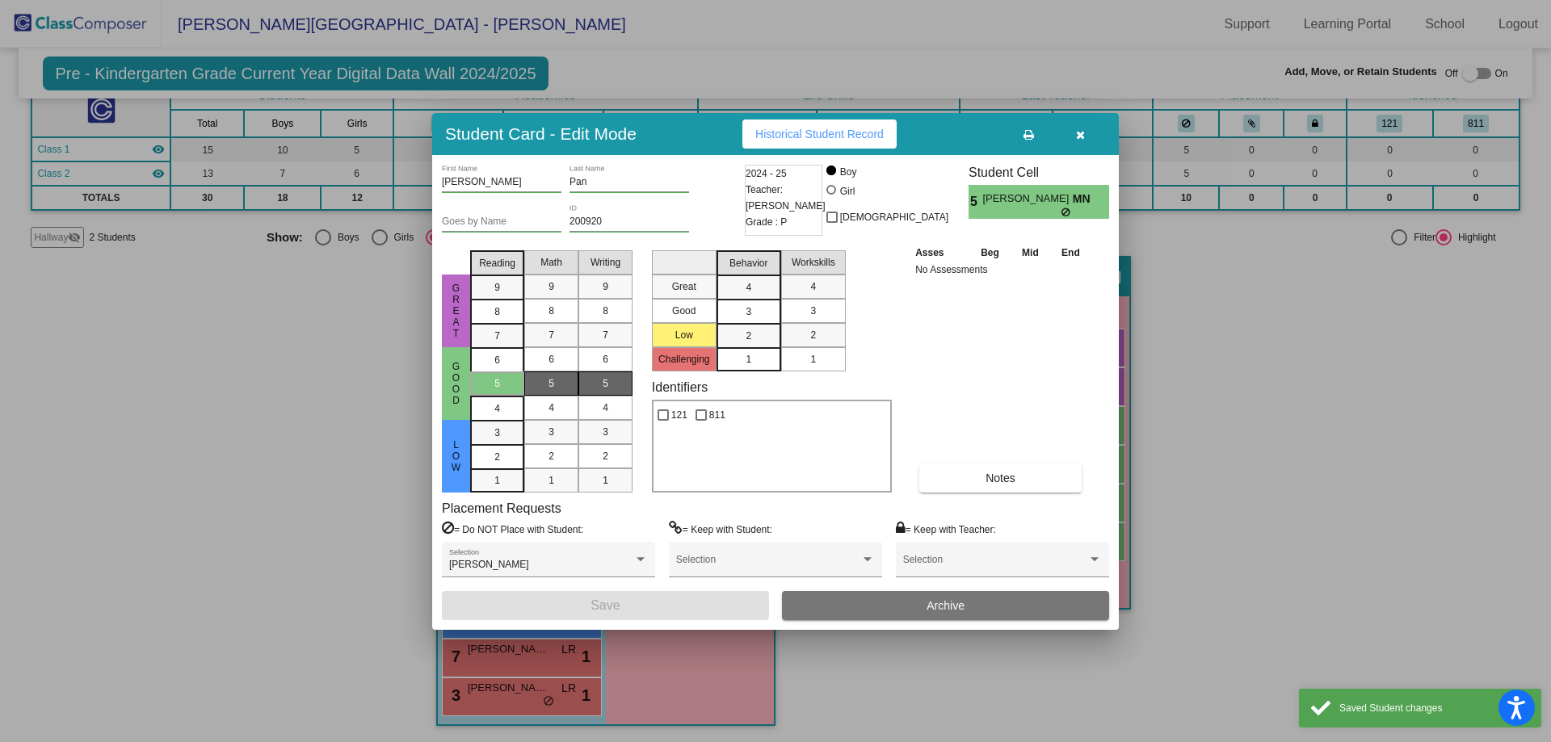
click at [746, 295] on span "3" at bounding box center [749, 287] width 6 height 15
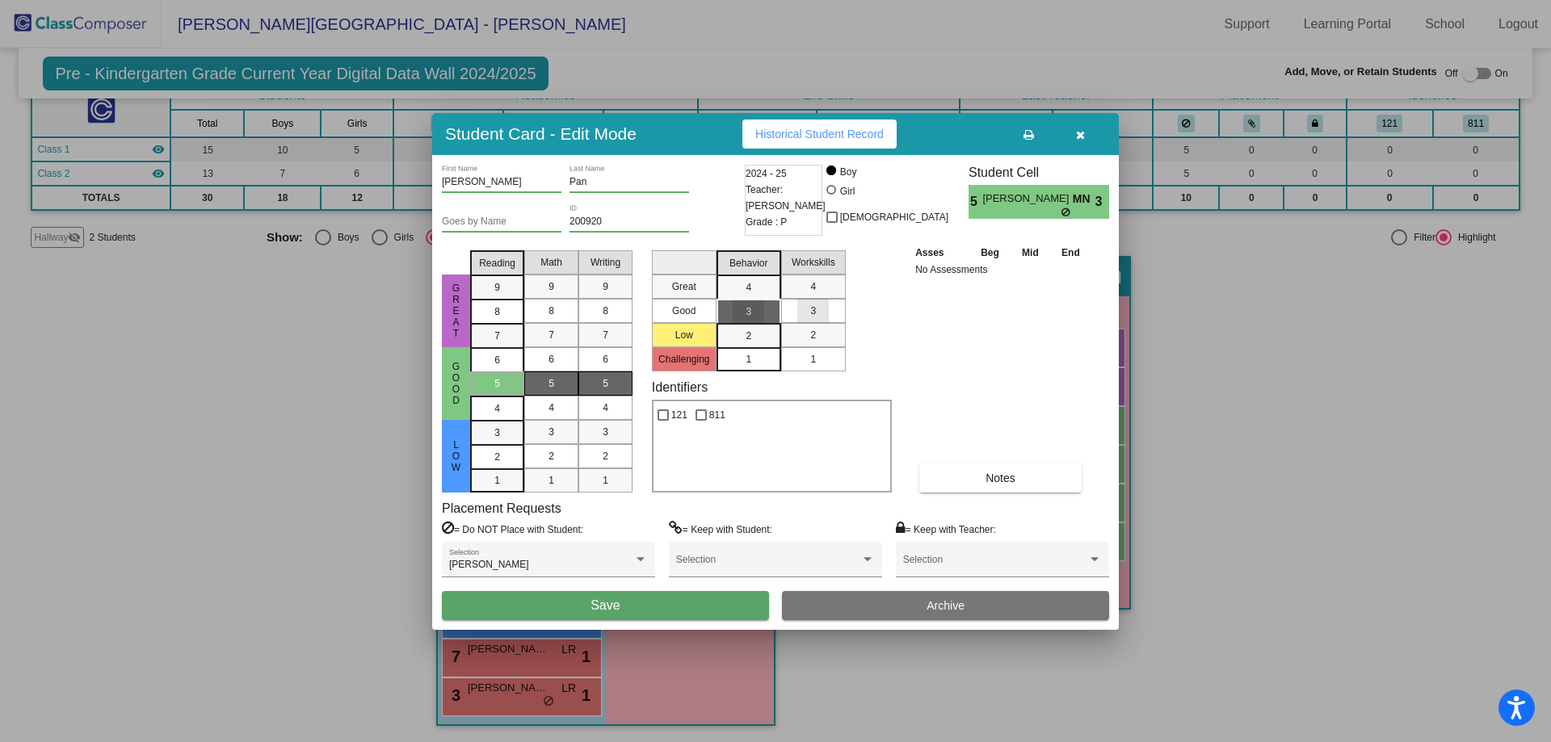
click at [820, 316] on div "3" at bounding box center [813, 311] width 32 height 24
click at [679, 607] on button "Save" at bounding box center [605, 605] width 327 height 29
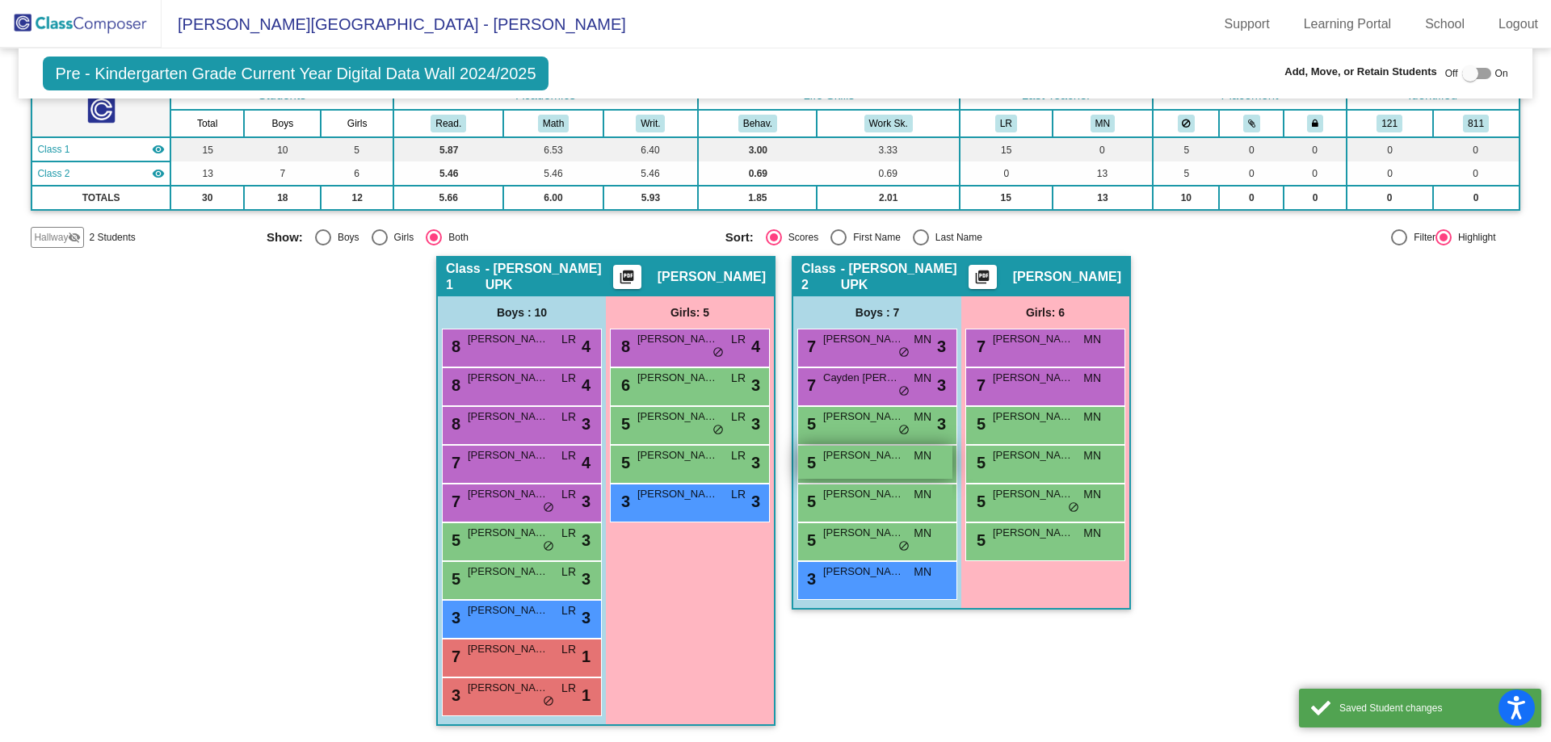
click at [868, 450] on span "Carter Dooley" at bounding box center [863, 456] width 81 height 16
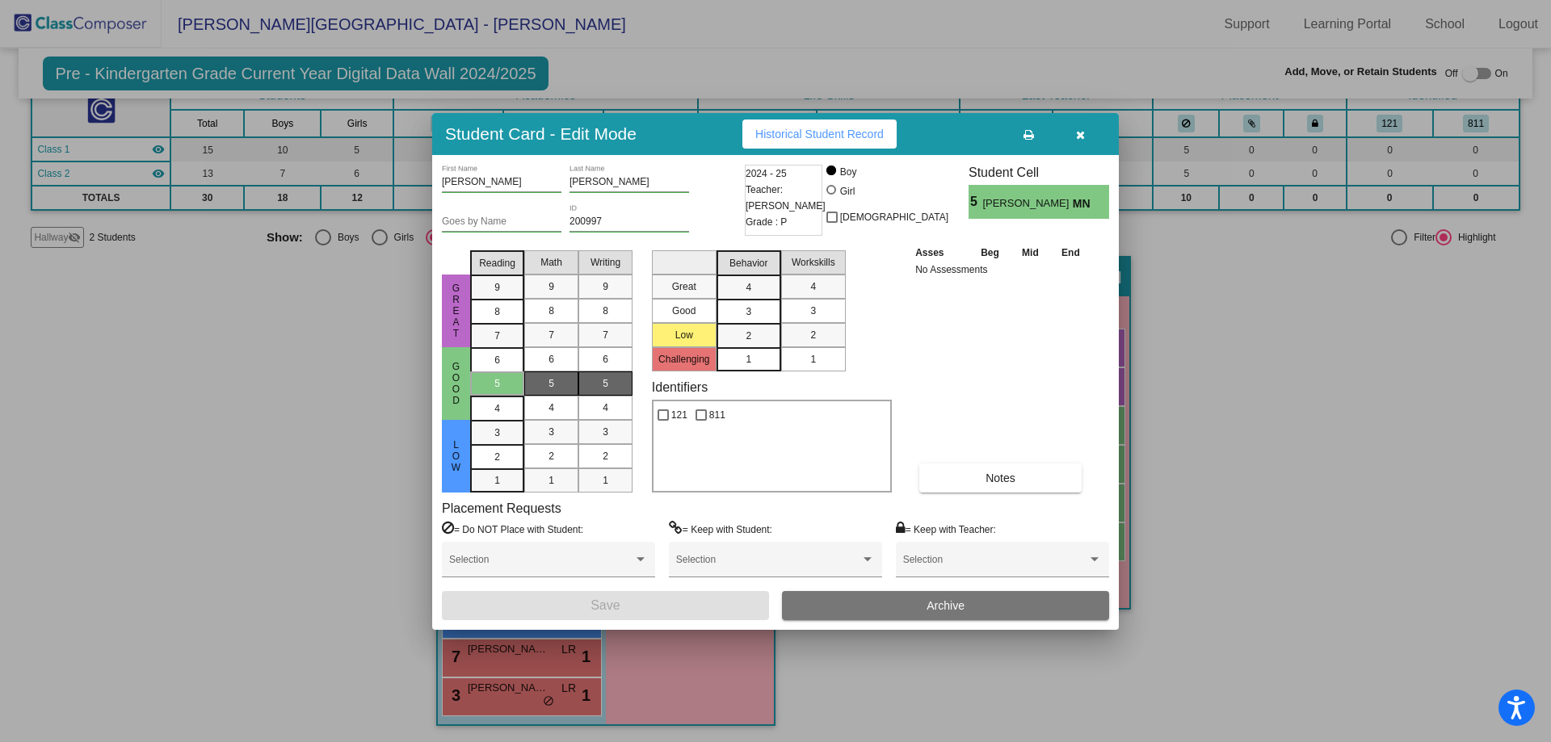
click at [750, 295] on span "3" at bounding box center [749, 287] width 6 height 15
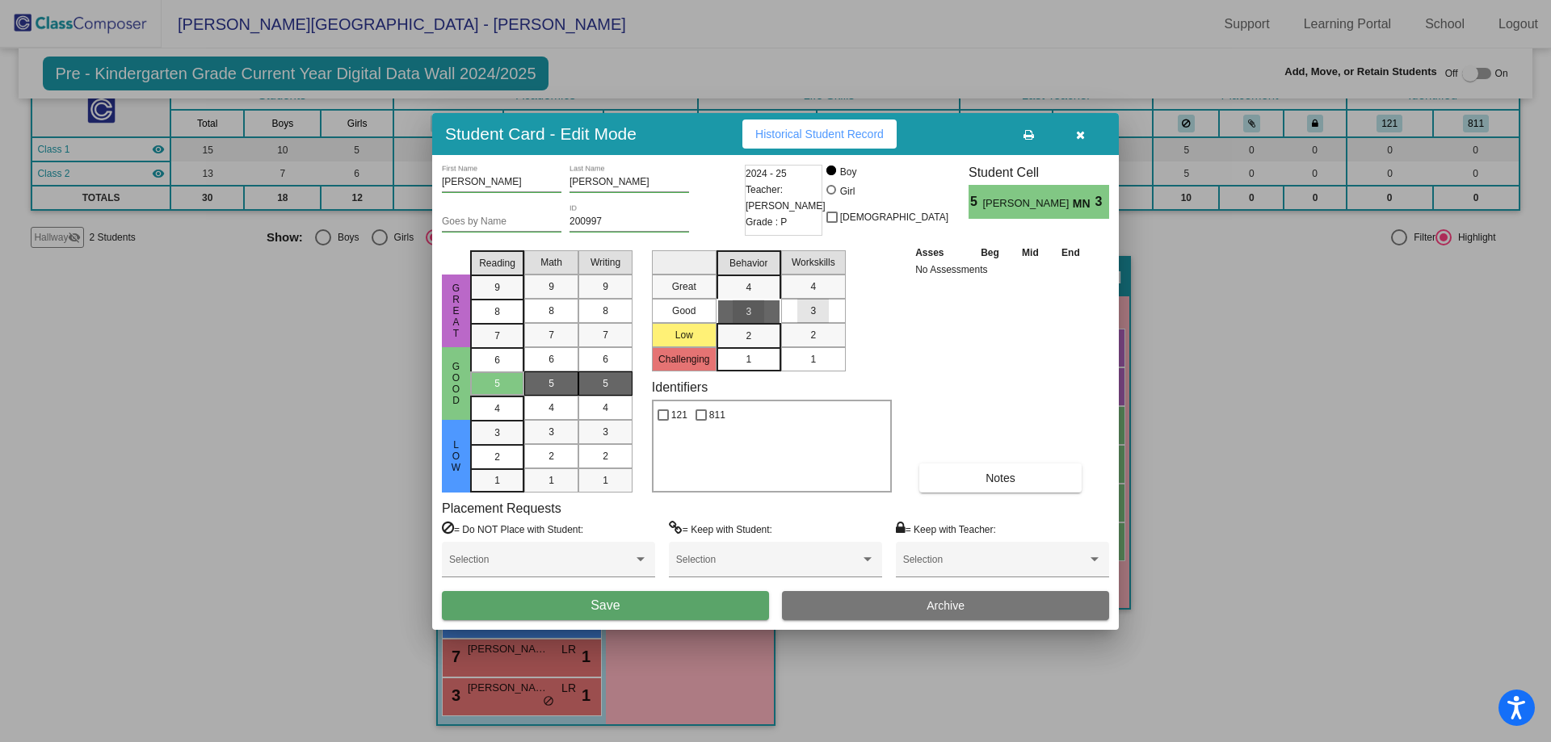
click at [809, 312] on div "3" at bounding box center [813, 311] width 32 height 24
click at [709, 603] on button "Save" at bounding box center [605, 605] width 327 height 29
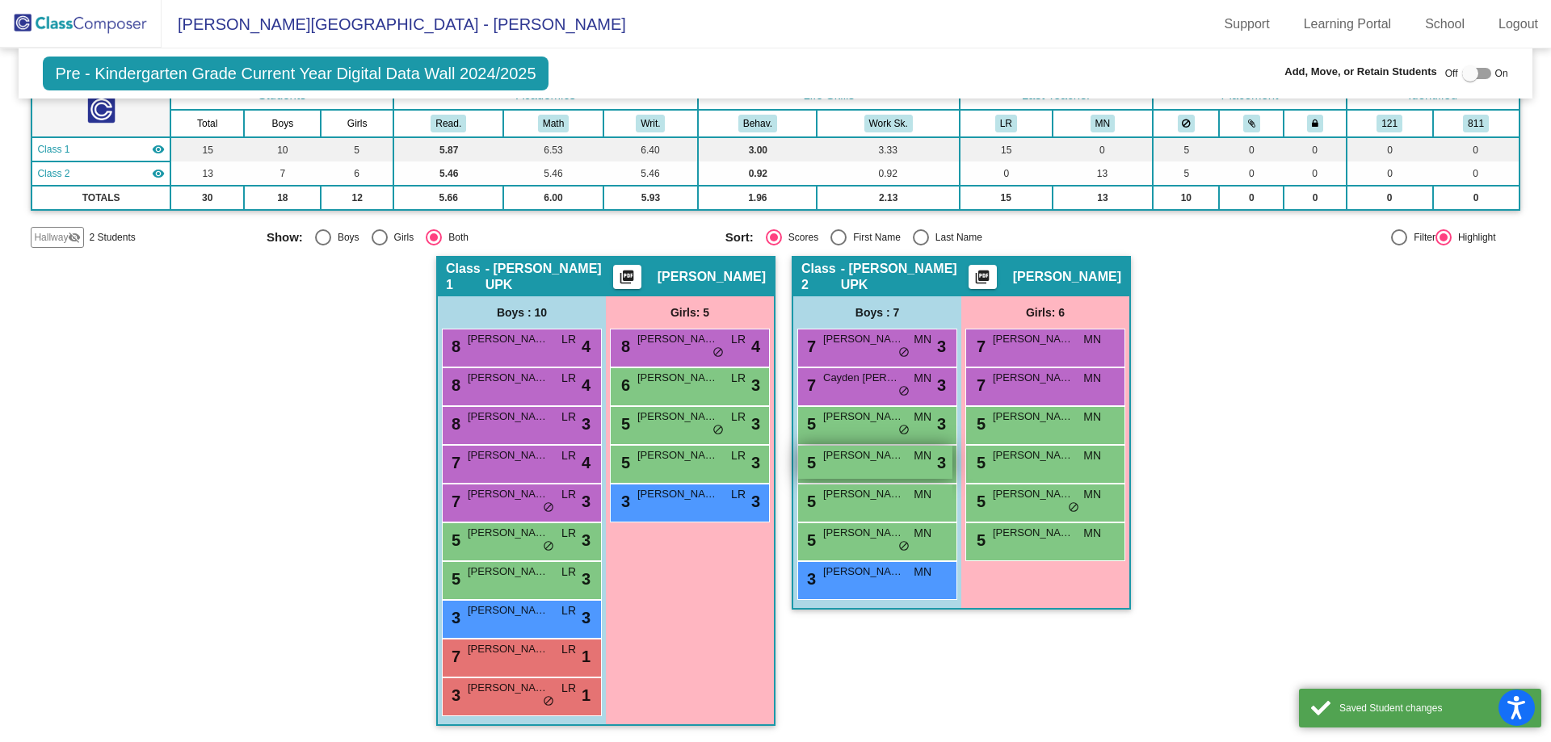
click at [867, 462] on span "Carter Dooley" at bounding box center [863, 456] width 81 height 16
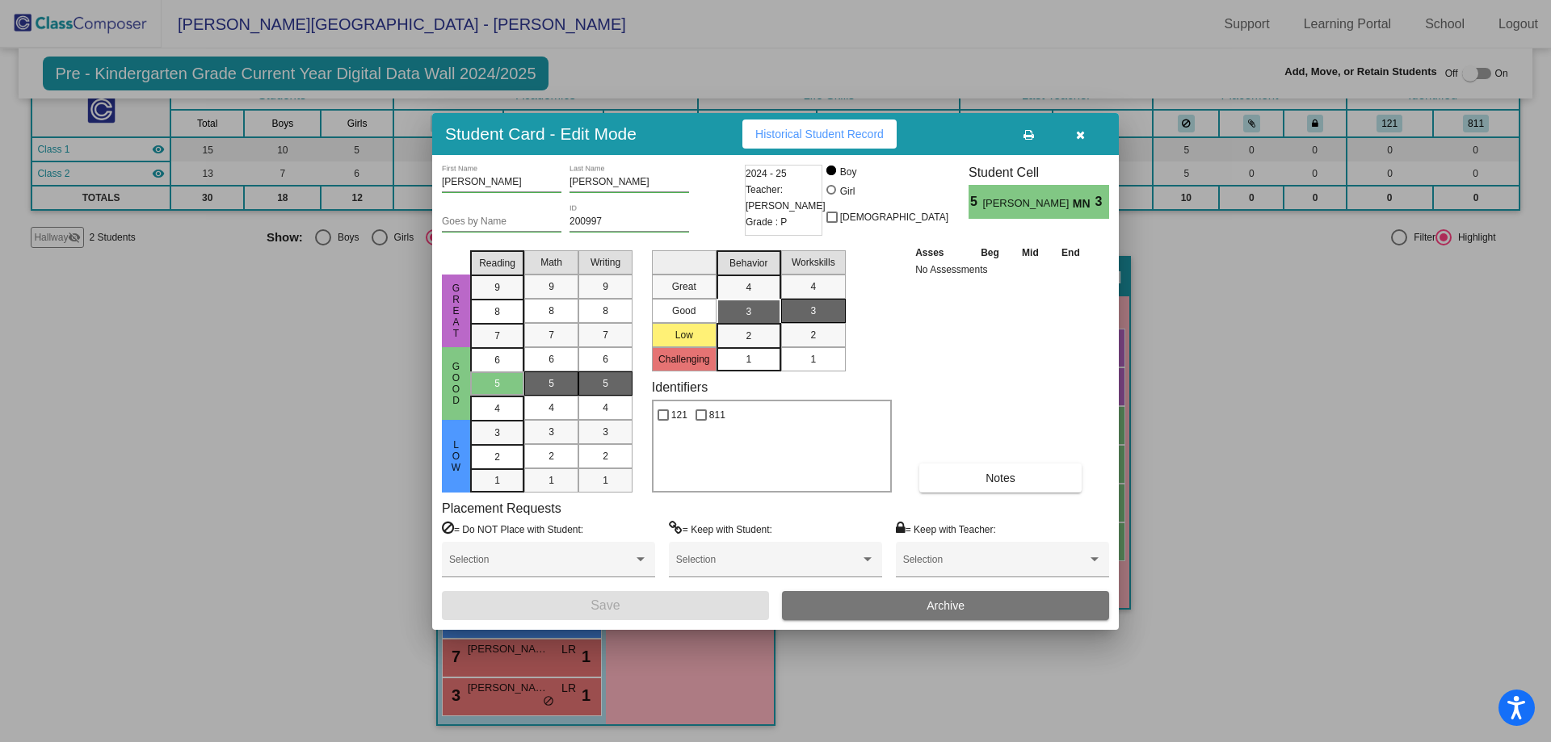
click at [760, 317] on div "3" at bounding box center [749, 312] width 32 height 24
click at [823, 320] on div "3" at bounding box center [813, 311] width 32 height 24
click at [1082, 134] on icon "button" at bounding box center [1080, 134] width 9 height 11
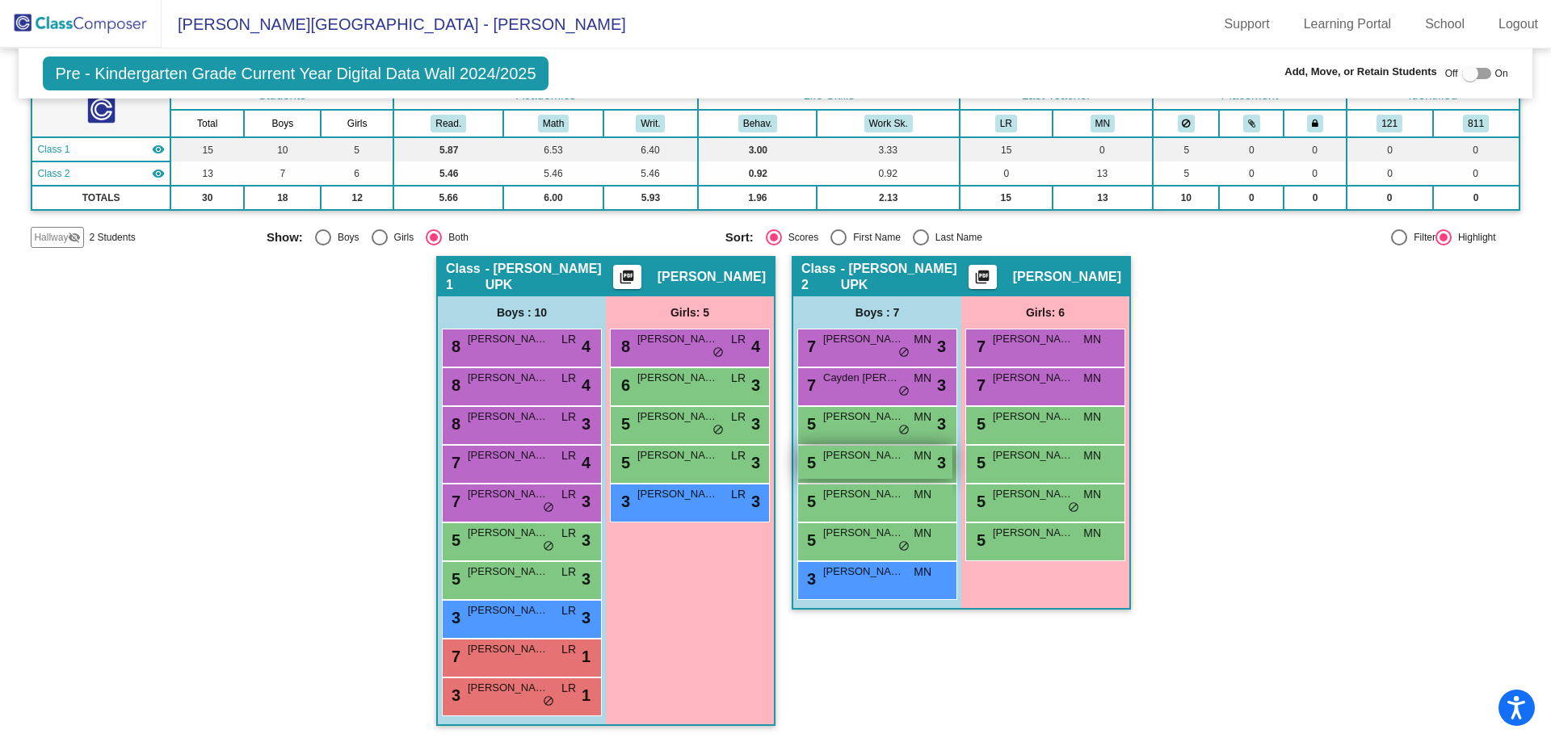
click at [910, 465] on div "5 Carter Dooley MN lock do_not_disturb_alt 3" at bounding box center [875, 462] width 154 height 33
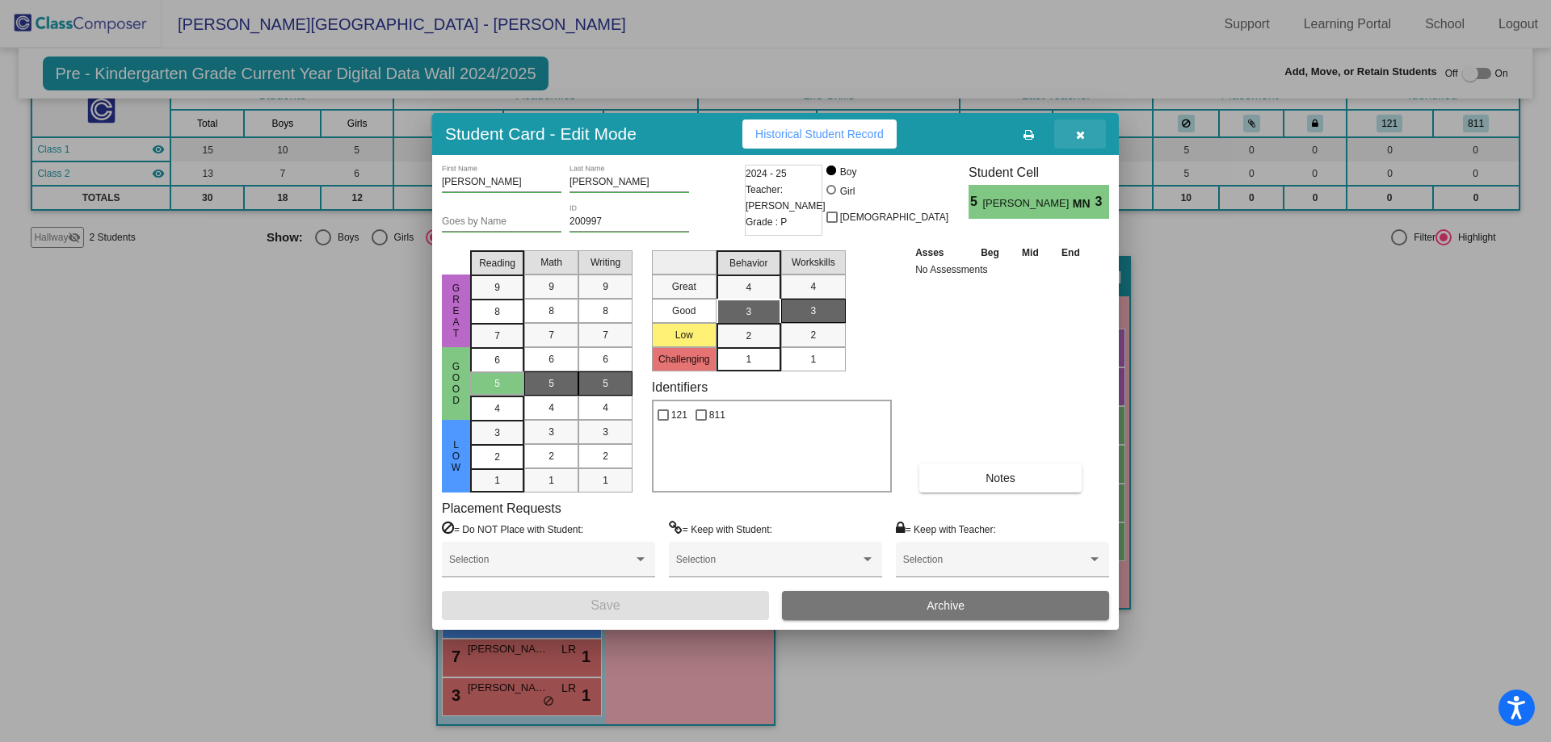
click at [1078, 141] on button "button" at bounding box center [1080, 134] width 52 height 29
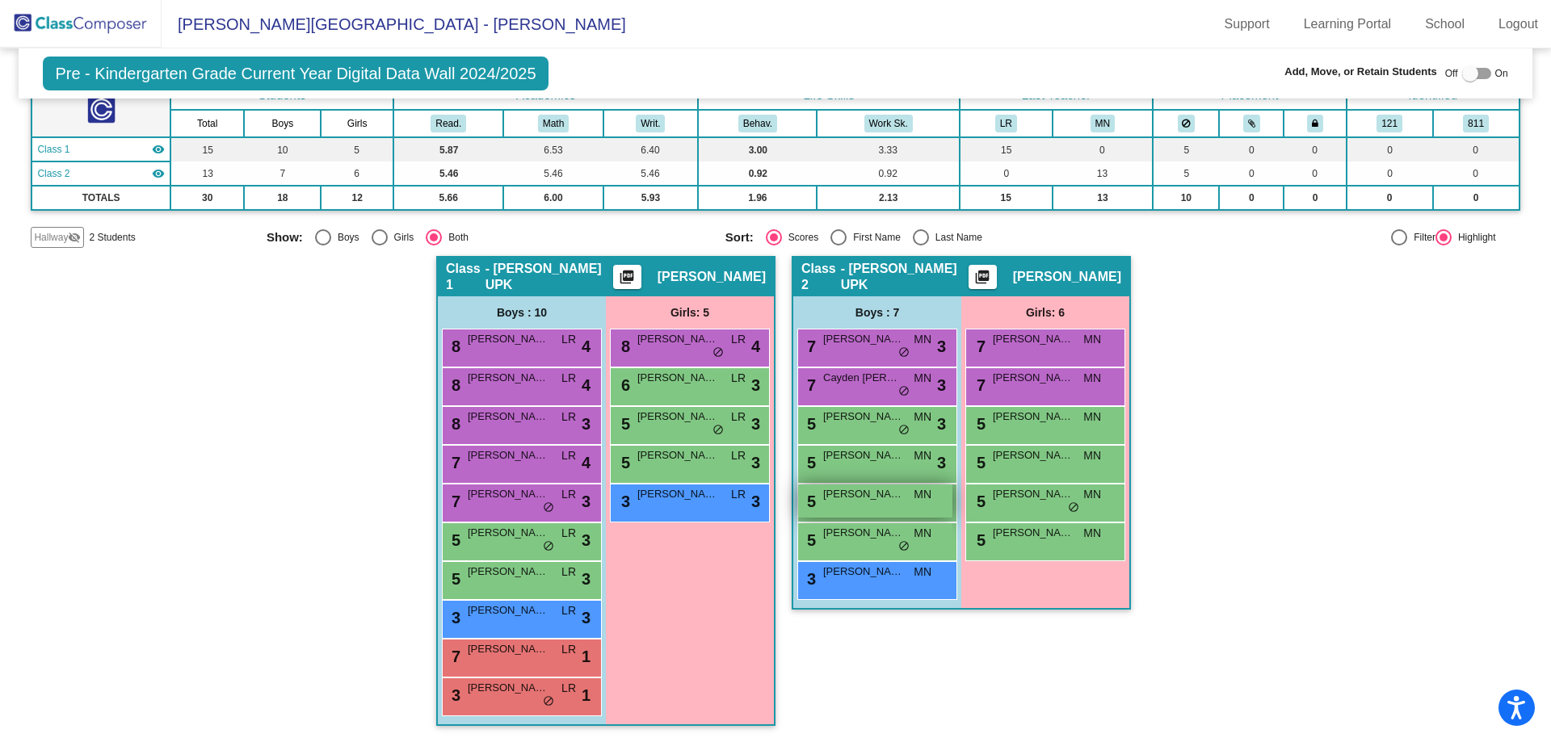
click at [890, 496] on span "Jason Lombardi" at bounding box center [863, 494] width 81 height 16
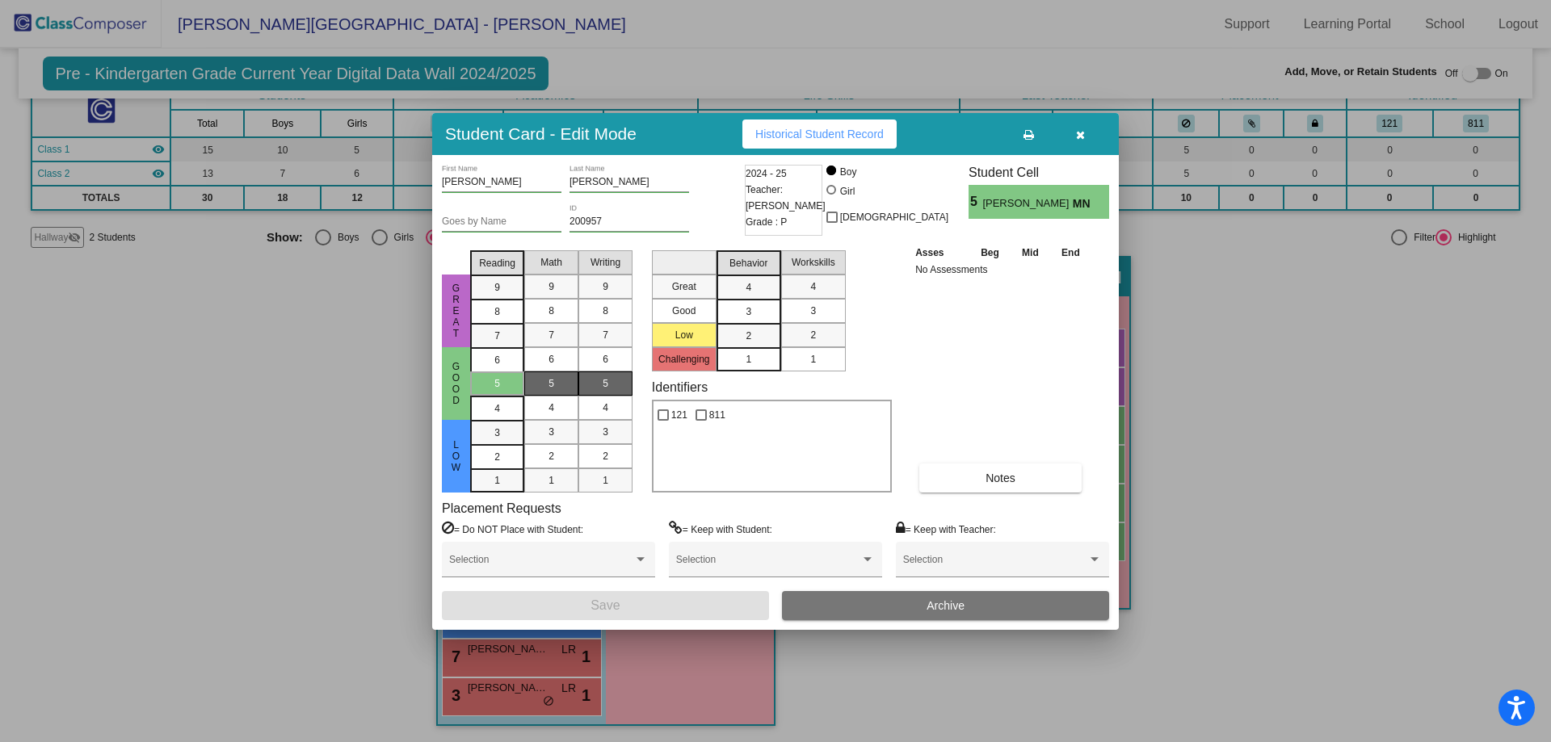
click at [755, 300] on div "3" at bounding box center [749, 287] width 32 height 24
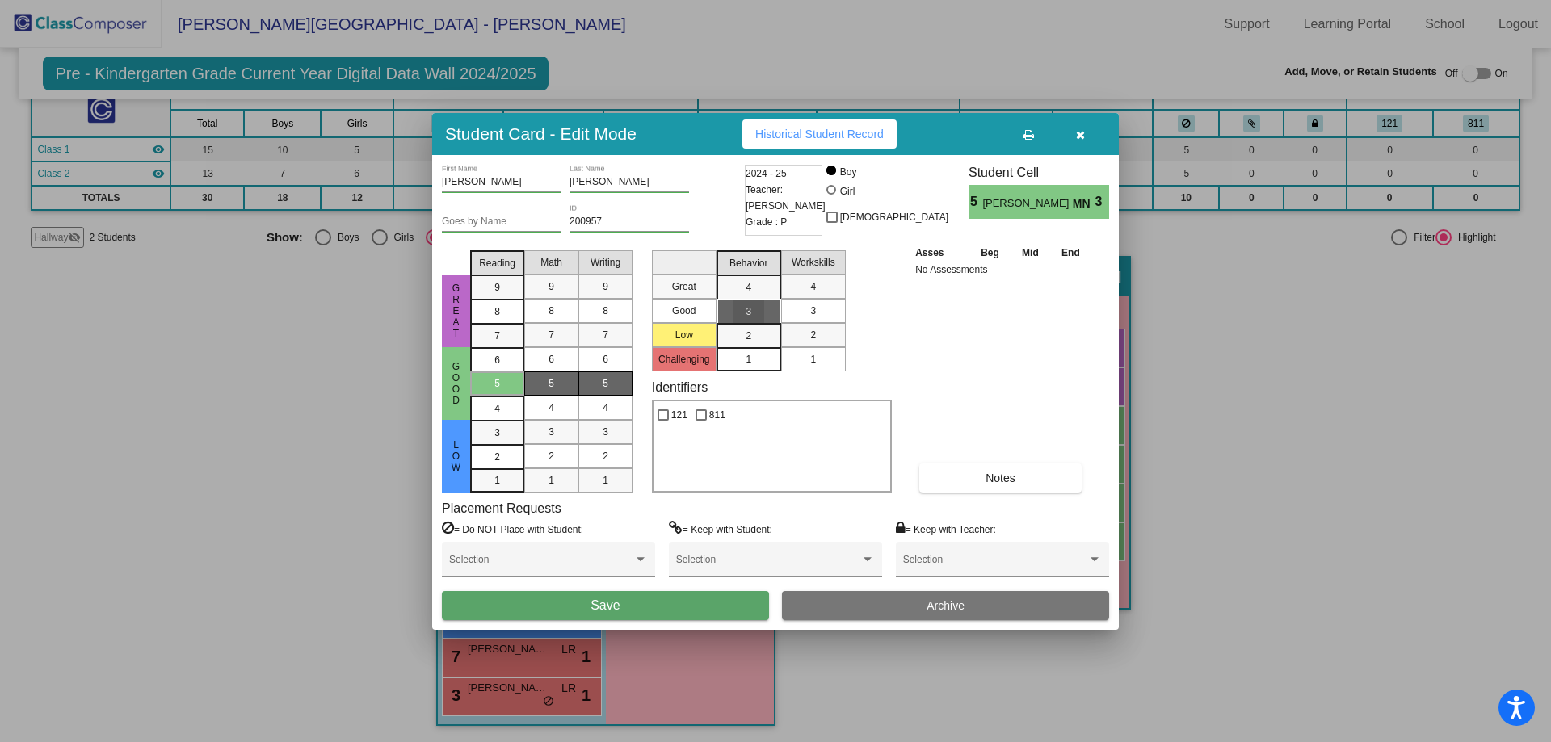
click at [798, 309] on div "3" at bounding box center [813, 311] width 32 height 24
click at [730, 608] on button "Save" at bounding box center [605, 605] width 327 height 29
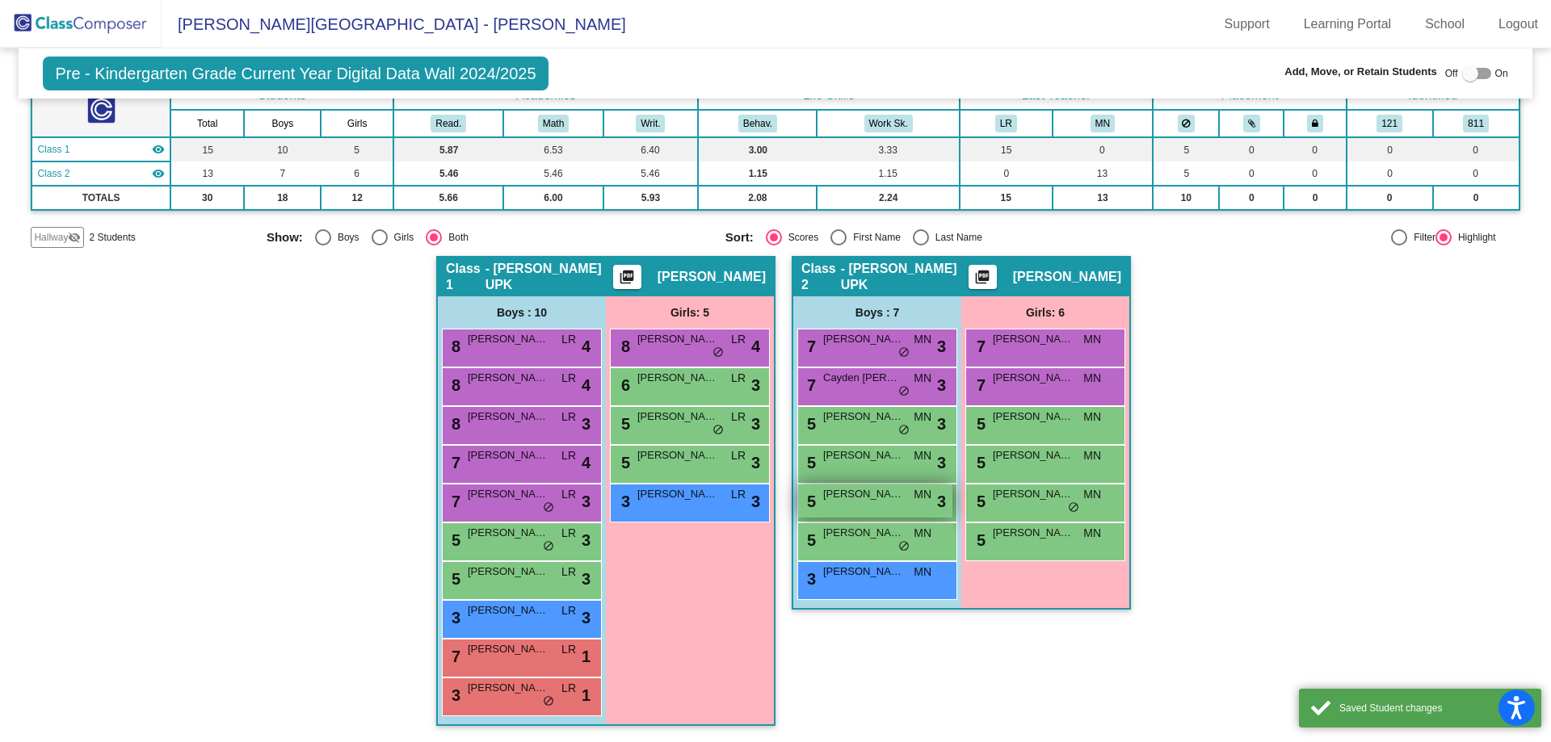
click at [906, 498] on div "5 Jason Lombardi MN lock do_not_disturb_alt 3" at bounding box center [875, 501] width 154 height 33
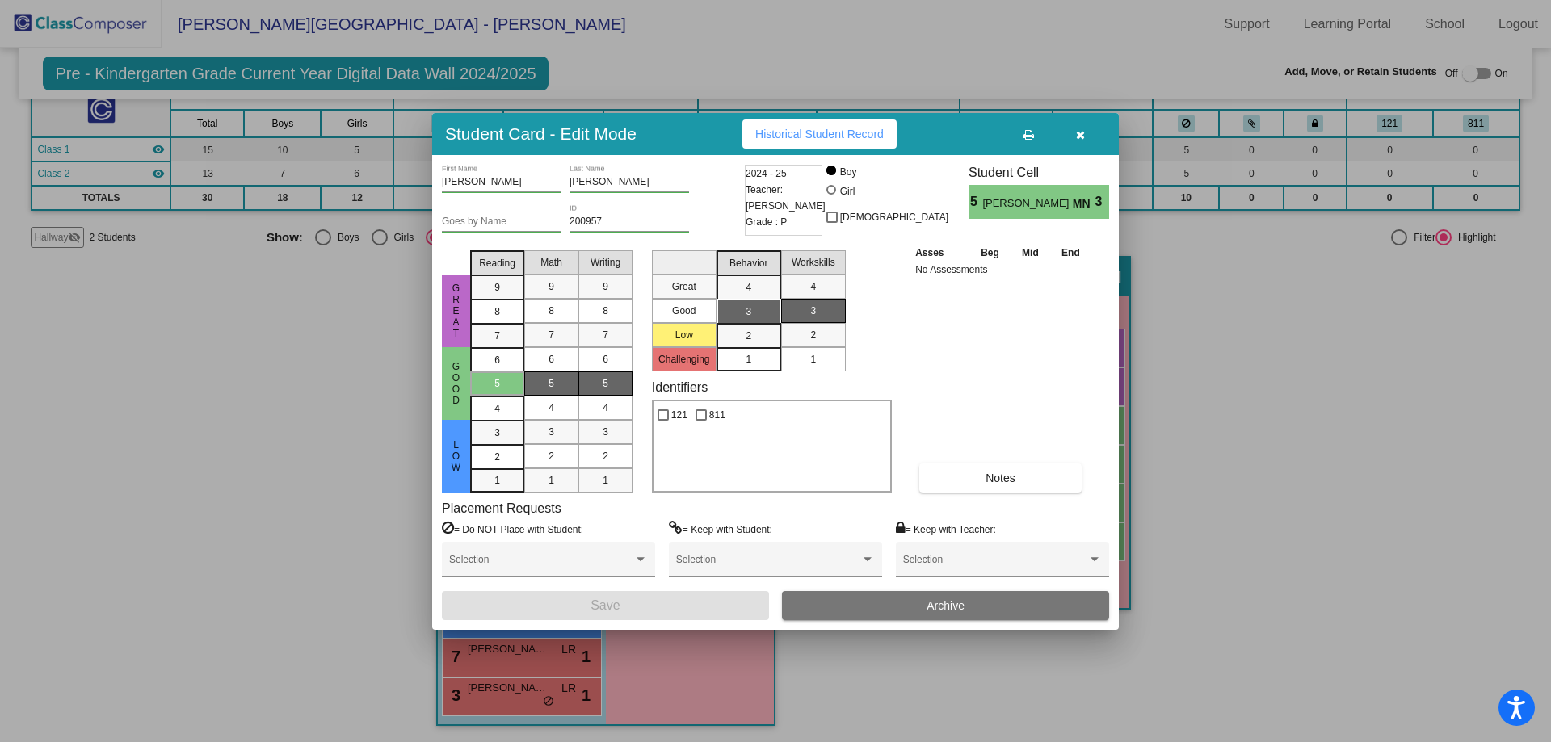
click at [1086, 128] on button "button" at bounding box center [1080, 134] width 52 height 29
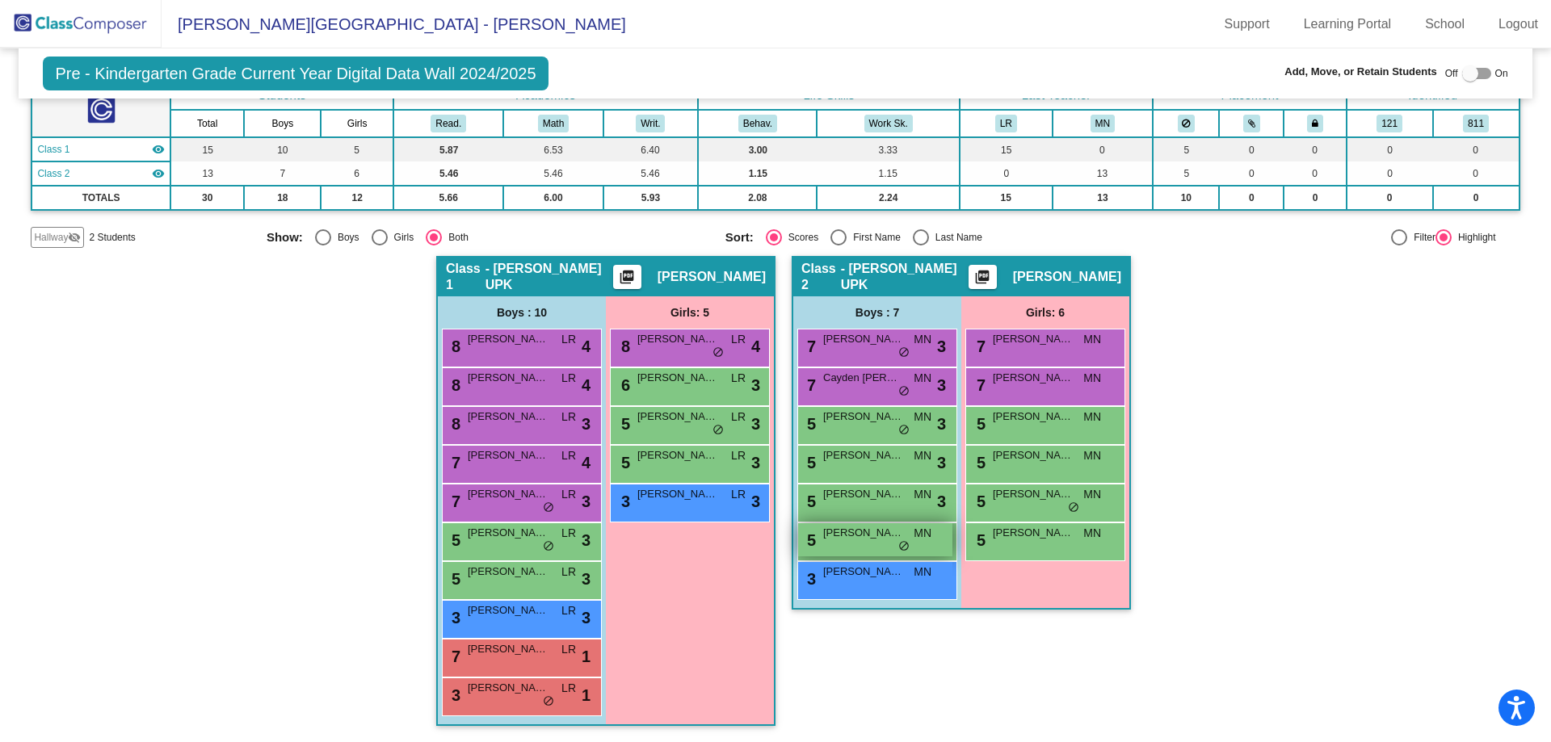
click at [904, 527] on div "5 Carter Corwin MN lock do_not_disturb_alt" at bounding box center [875, 539] width 154 height 33
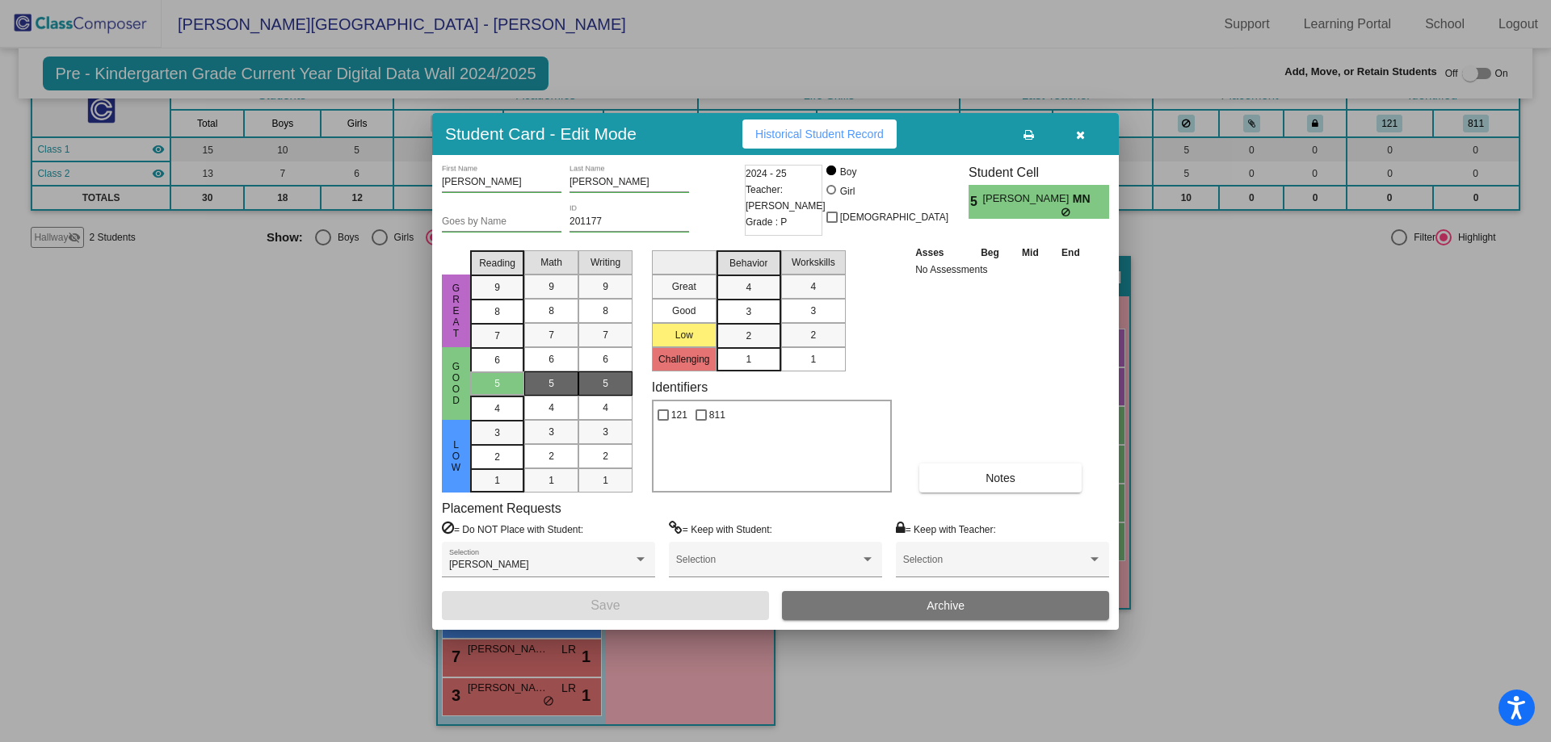
click at [754, 300] on div "3" at bounding box center [749, 287] width 32 height 24
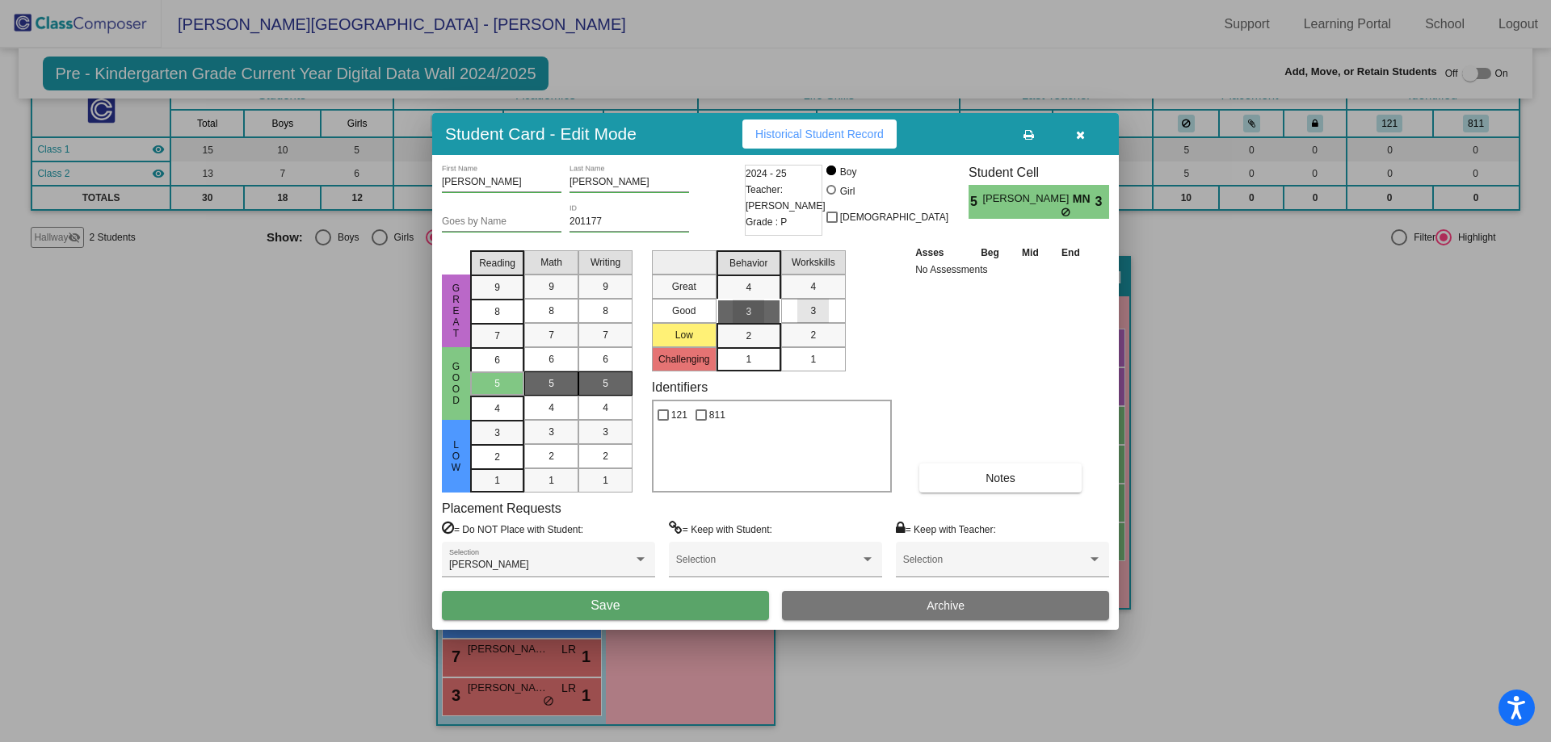
click at [820, 316] on div "3" at bounding box center [813, 311] width 32 height 24
click at [698, 604] on button "Save" at bounding box center [605, 605] width 327 height 29
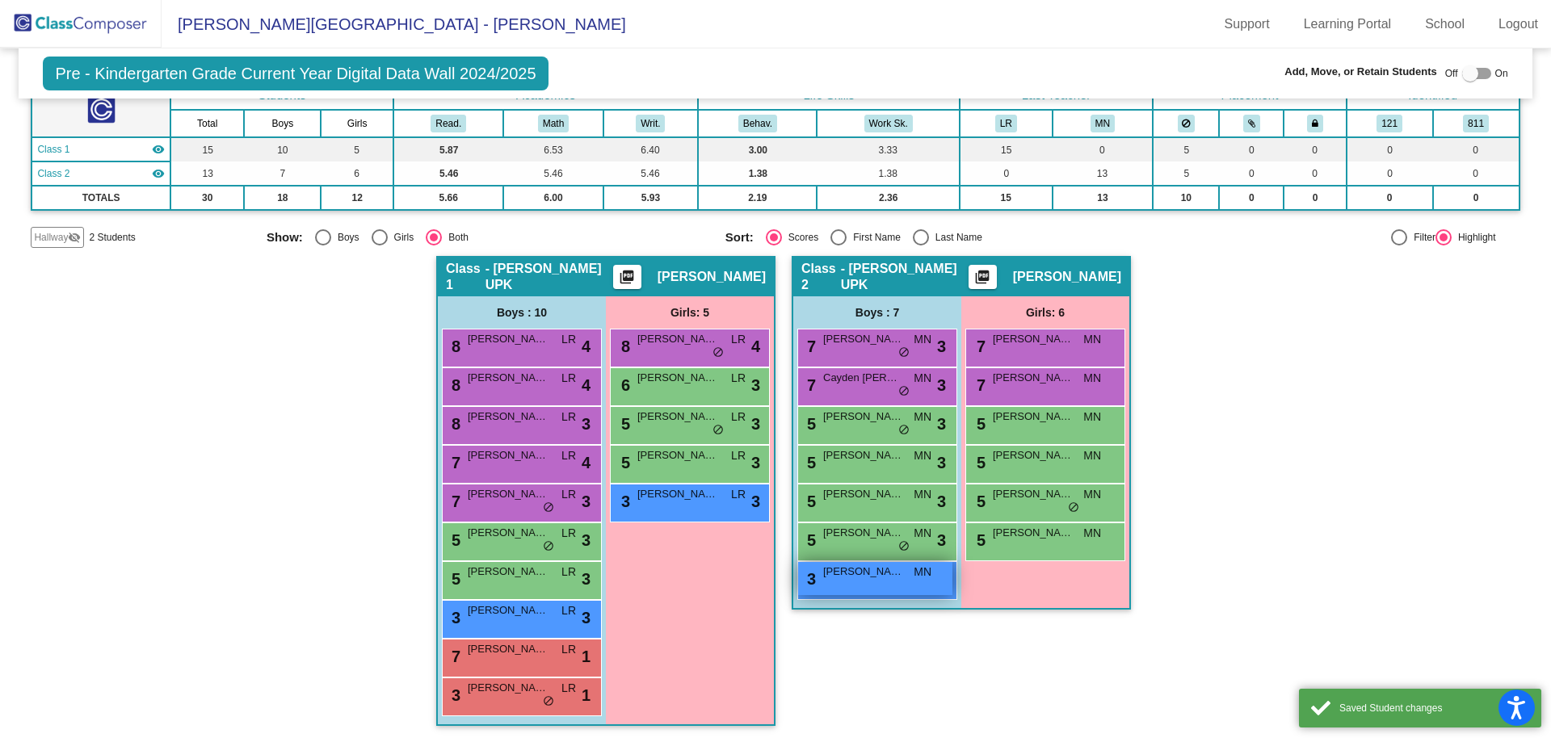
click at [868, 576] on span "Brayden McQueeney" at bounding box center [863, 572] width 81 height 16
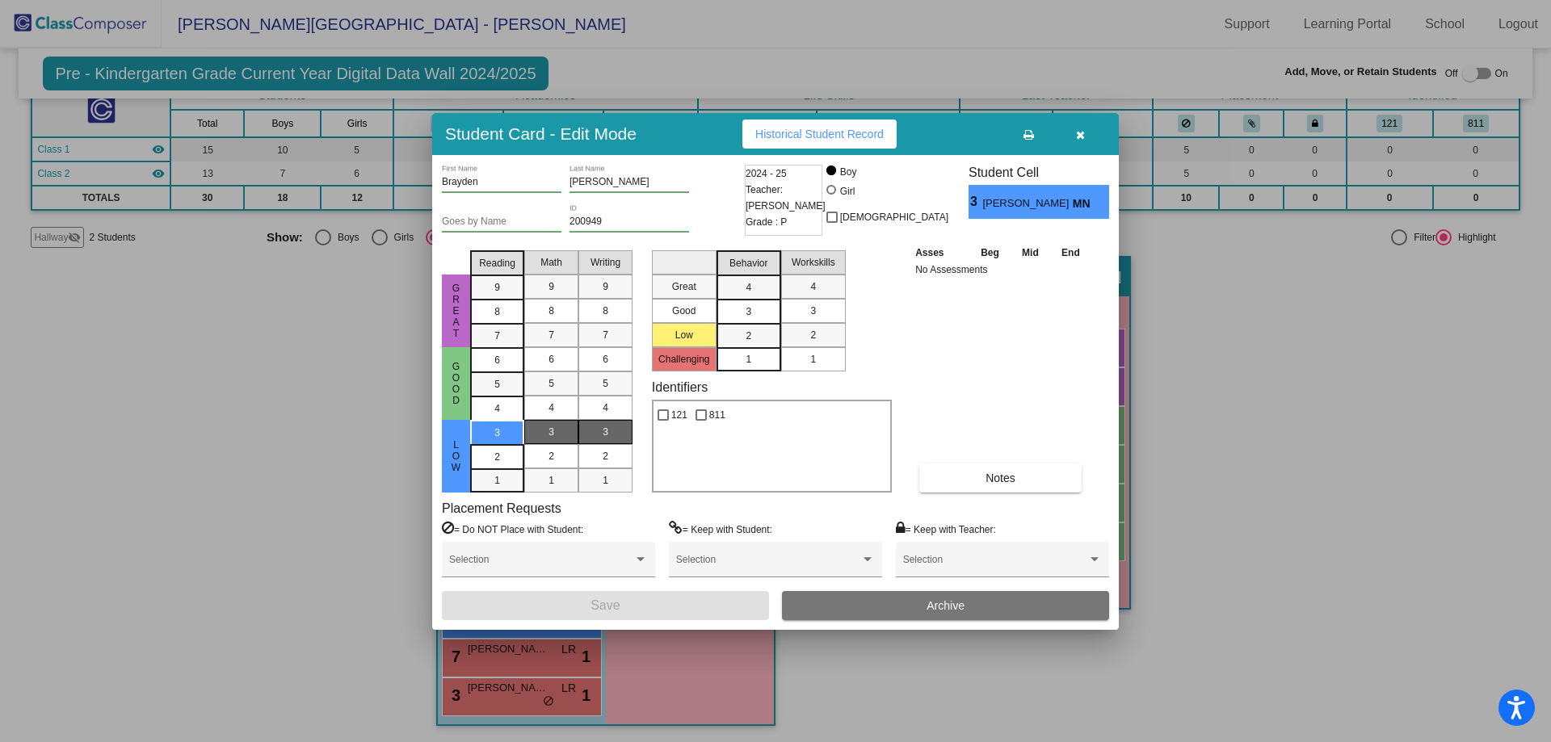
click at [750, 295] on span "3" at bounding box center [749, 287] width 6 height 15
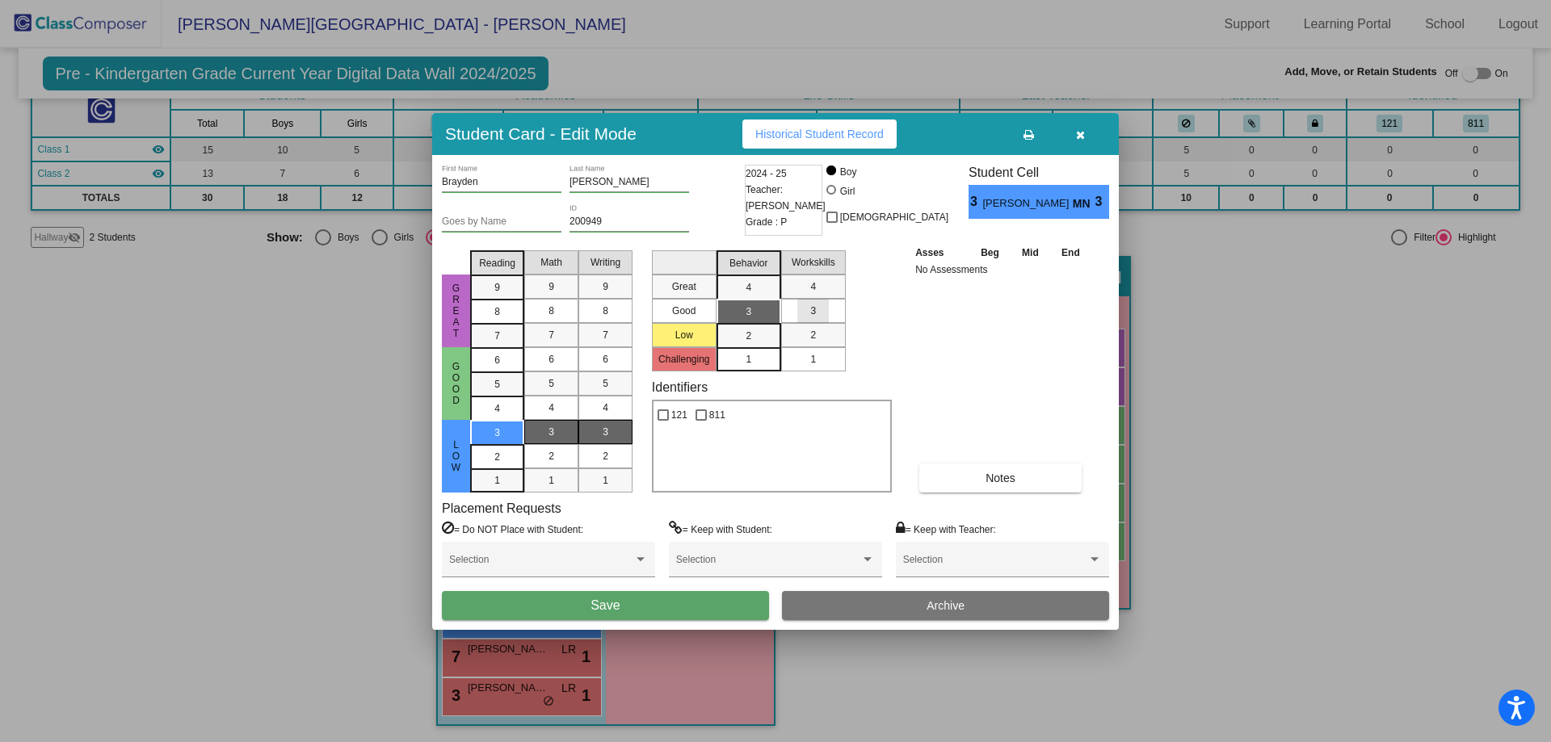
click at [834, 317] on mat-list-option "3" at bounding box center [813, 311] width 65 height 24
click at [716, 591] on button "Save" at bounding box center [605, 605] width 327 height 29
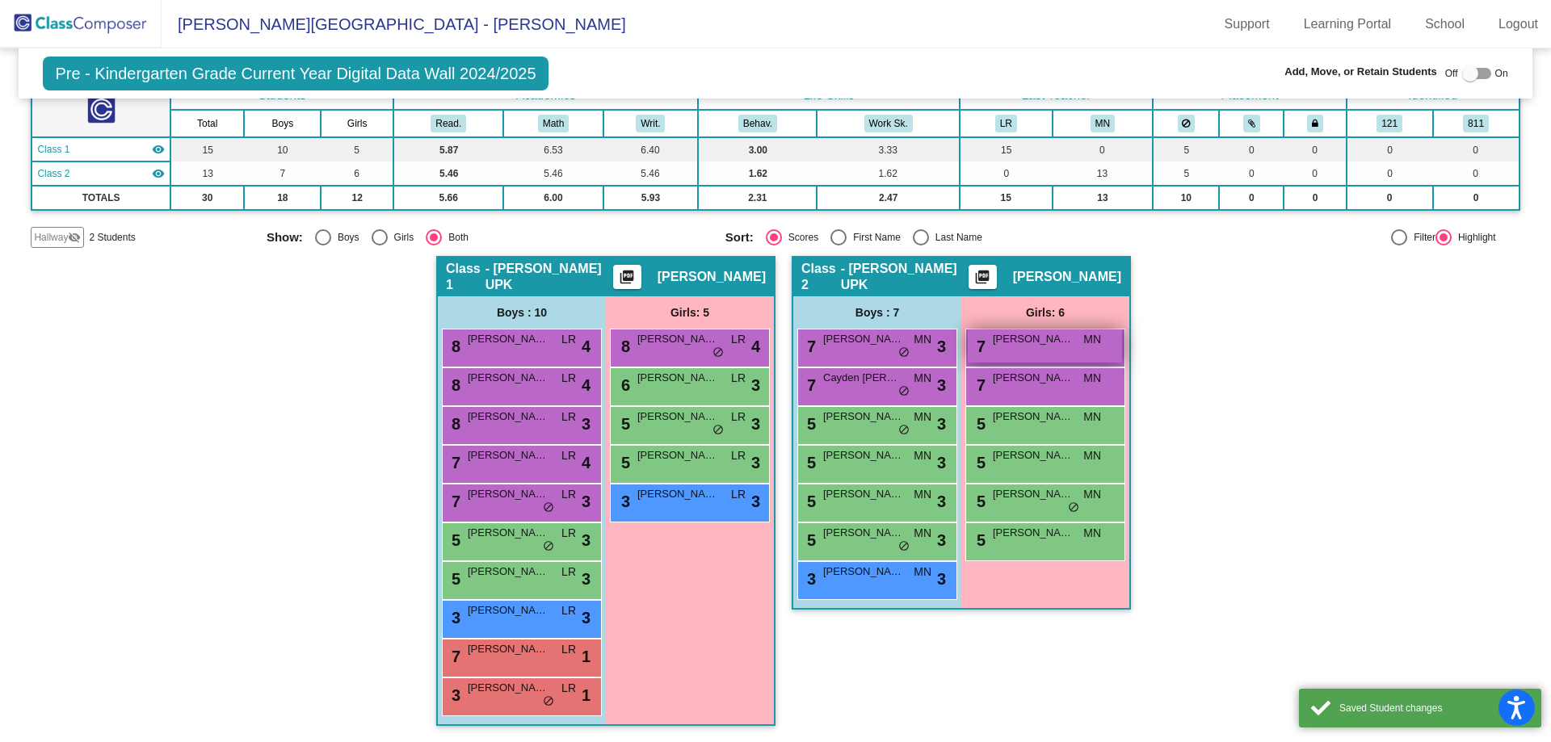
click at [1075, 358] on div "7 Juliette Klinger MN lock do_not_disturb_alt" at bounding box center [1045, 346] width 154 height 33
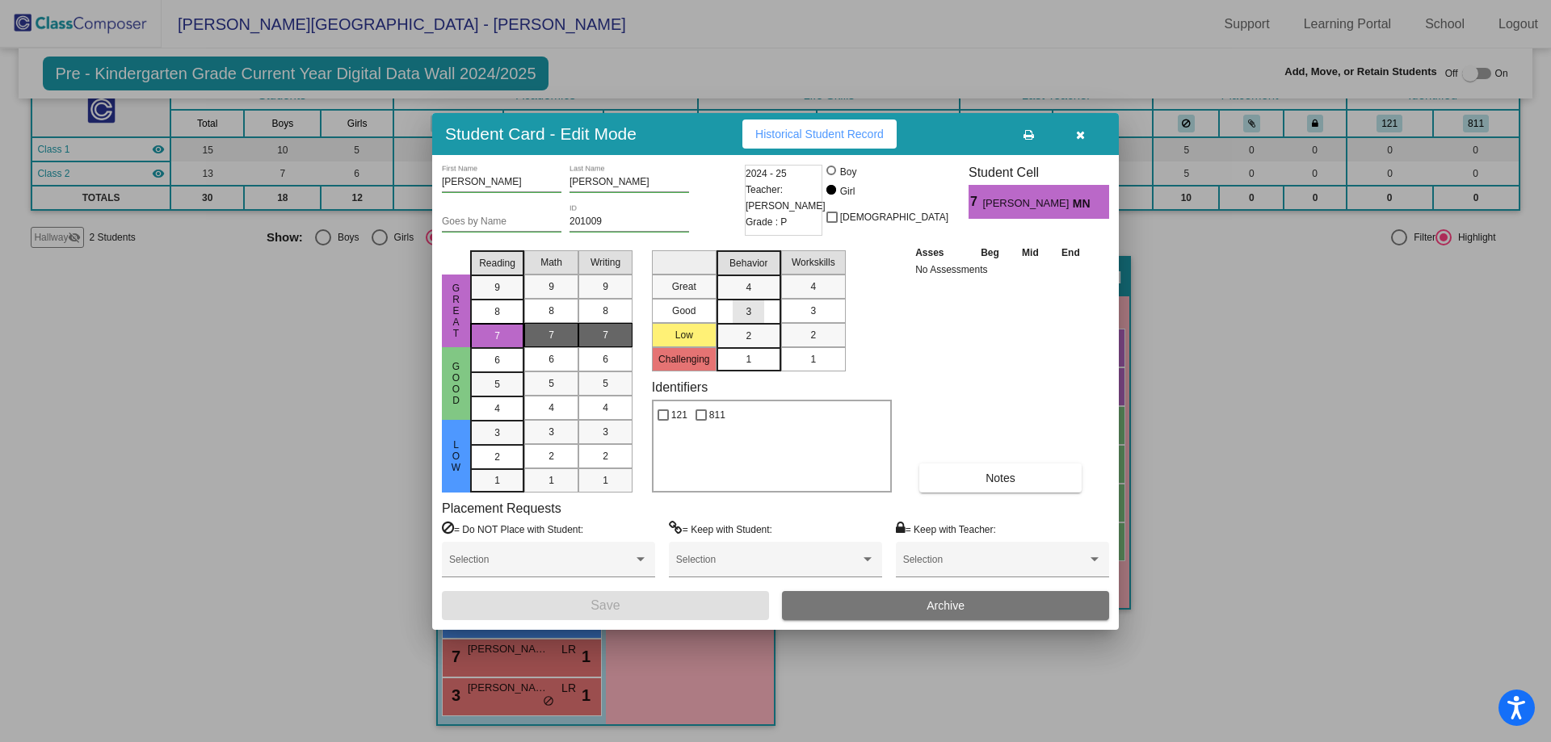
click at [748, 300] on div "3" at bounding box center [749, 287] width 32 height 24
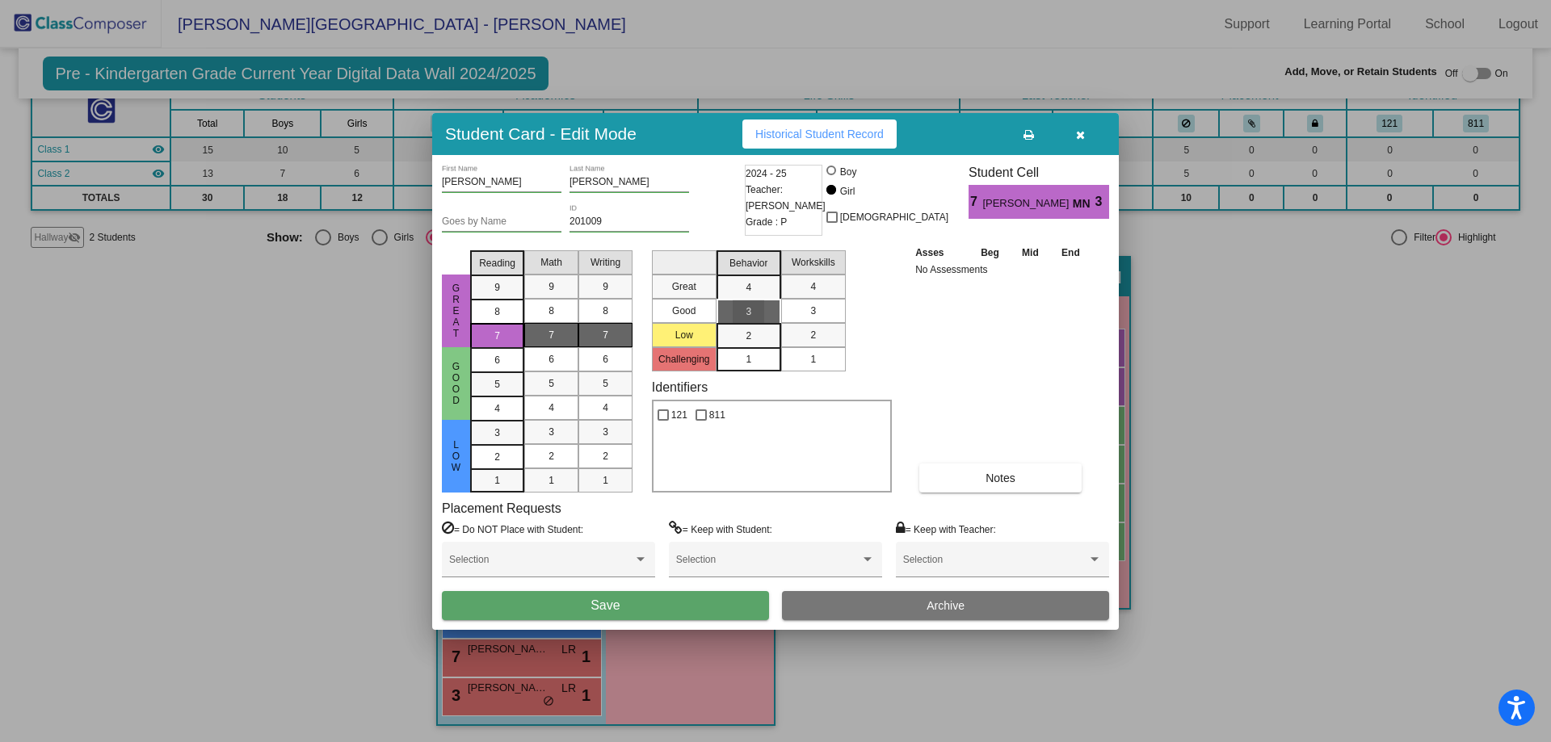
click at [809, 309] on div "3" at bounding box center [813, 311] width 32 height 24
click at [725, 593] on button "Save" at bounding box center [605, 605] width 327 height 29
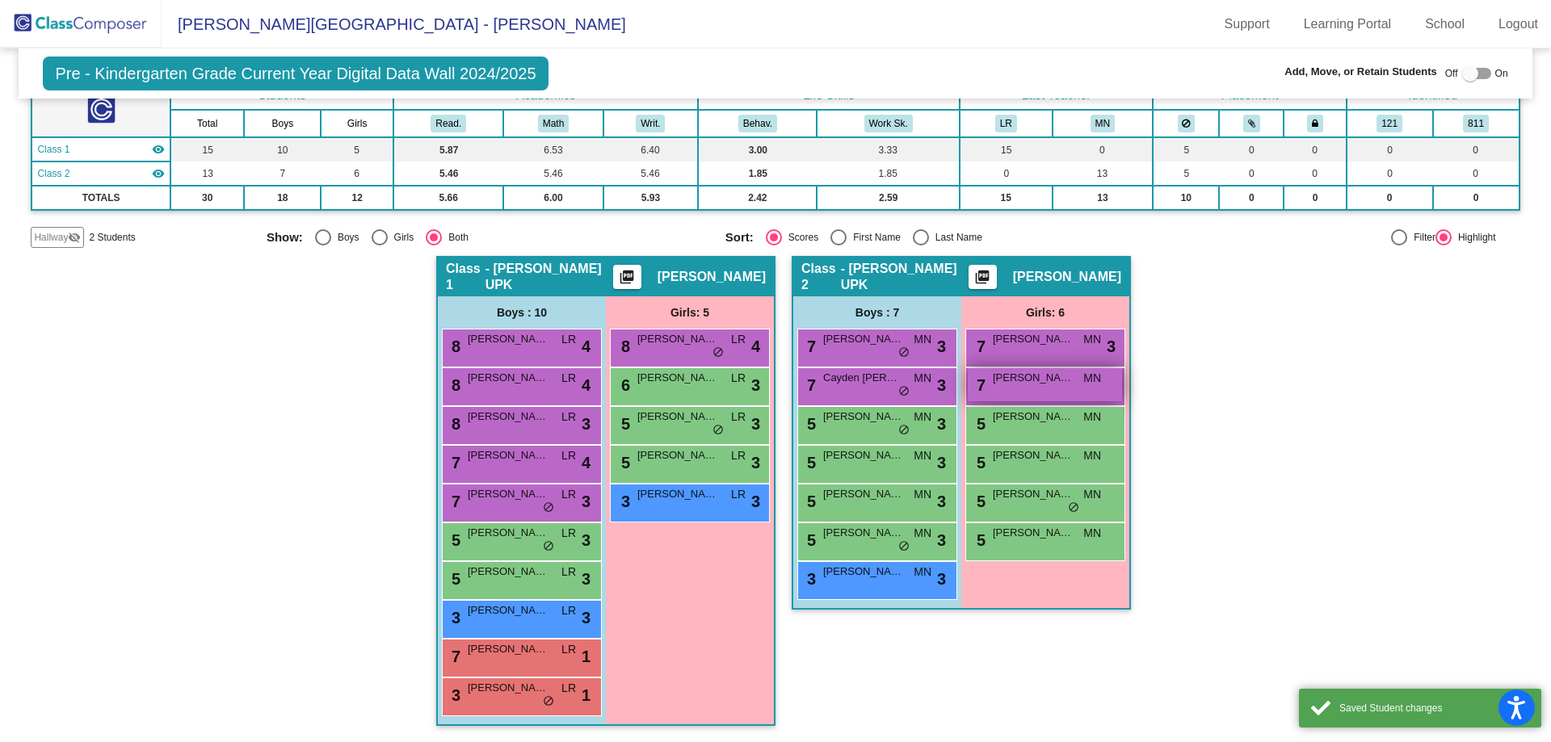
click at [1018, 388] on div "7 Reagan Seaman MN lock do_not_disturb_alt" at bounding box center [1045, 384] width 154 height 33
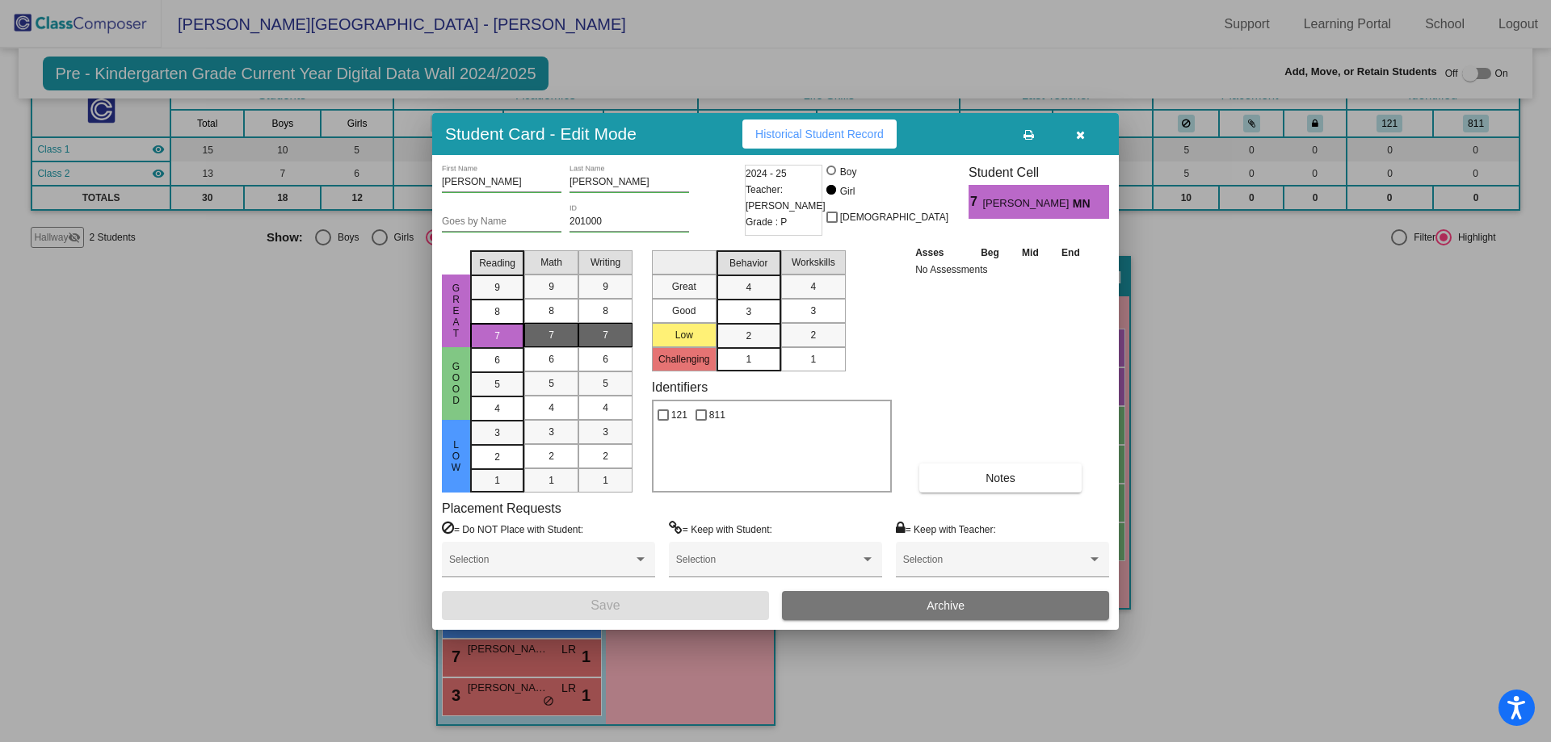
click at [753, 300] on div "3" at bounding box center [749, 287] width 32 height 24
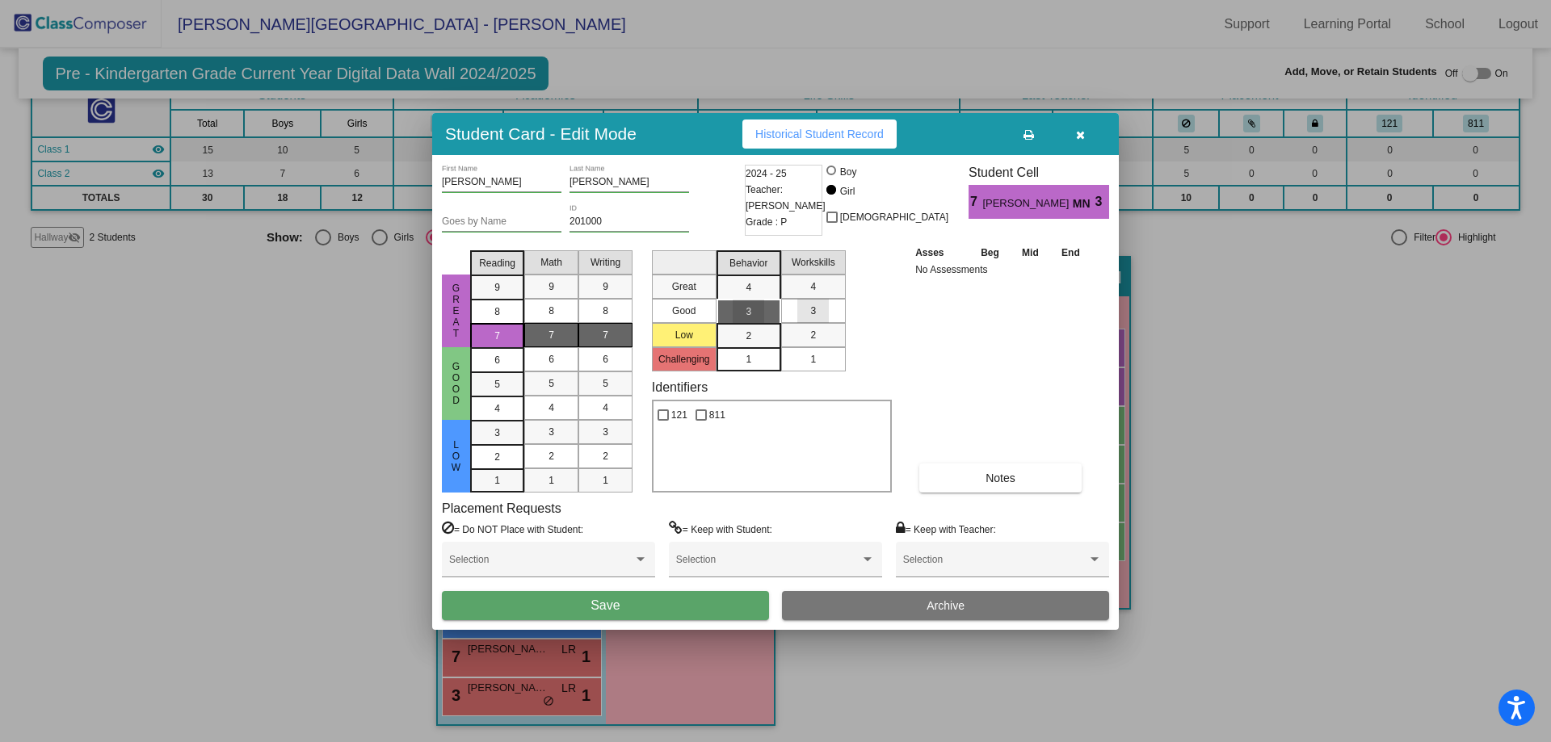
click at [806, 315] on div "3" at bounding box center [813, 311] width 32 height 24
click at [695, 604] on button "Save" at bounding box center [605, 605] width 327 height 29
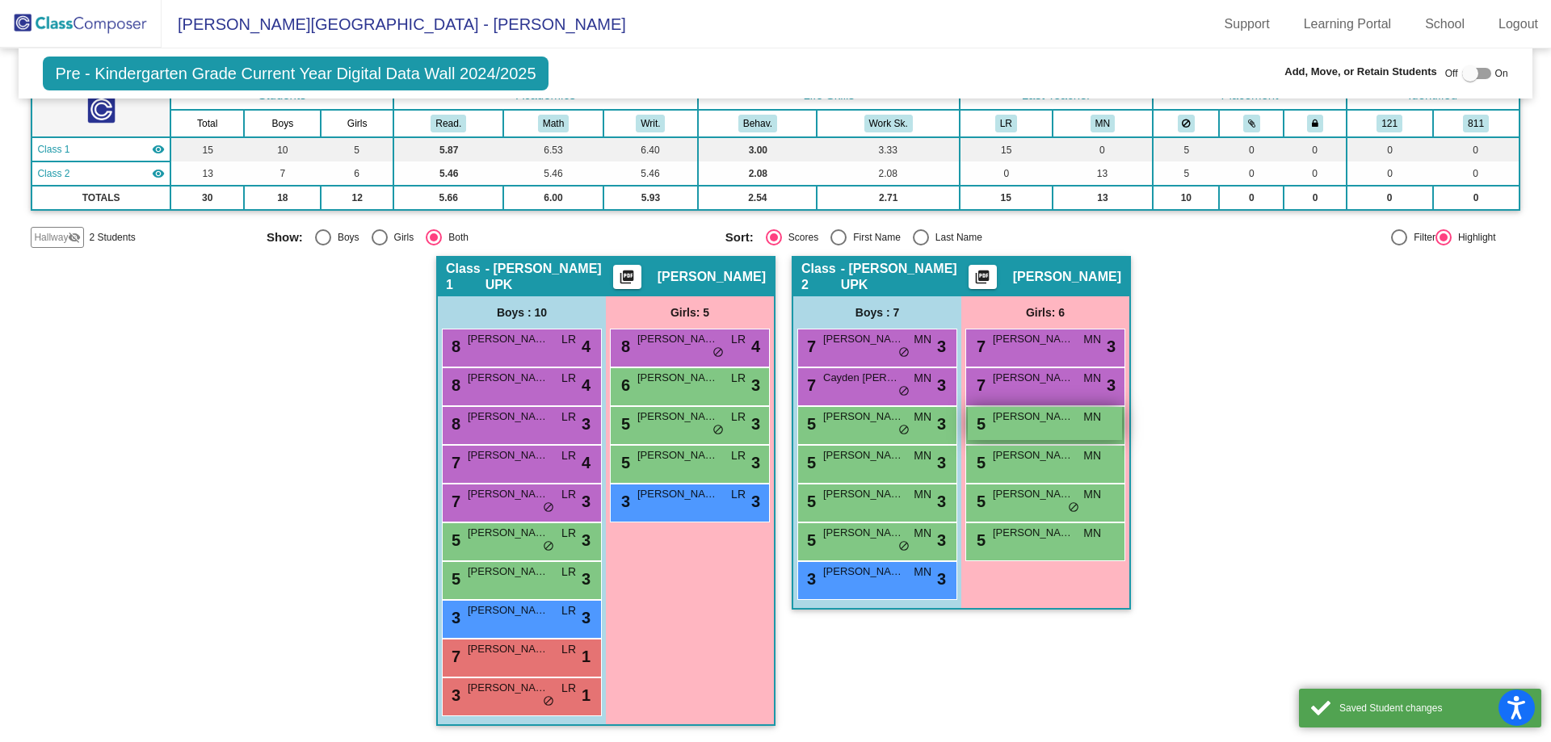
click at [1067, 433] on div "5 Aishling Flynn MN lock do_not_disturb_alt" at bounding box center [1045, 423] width 154 height 33
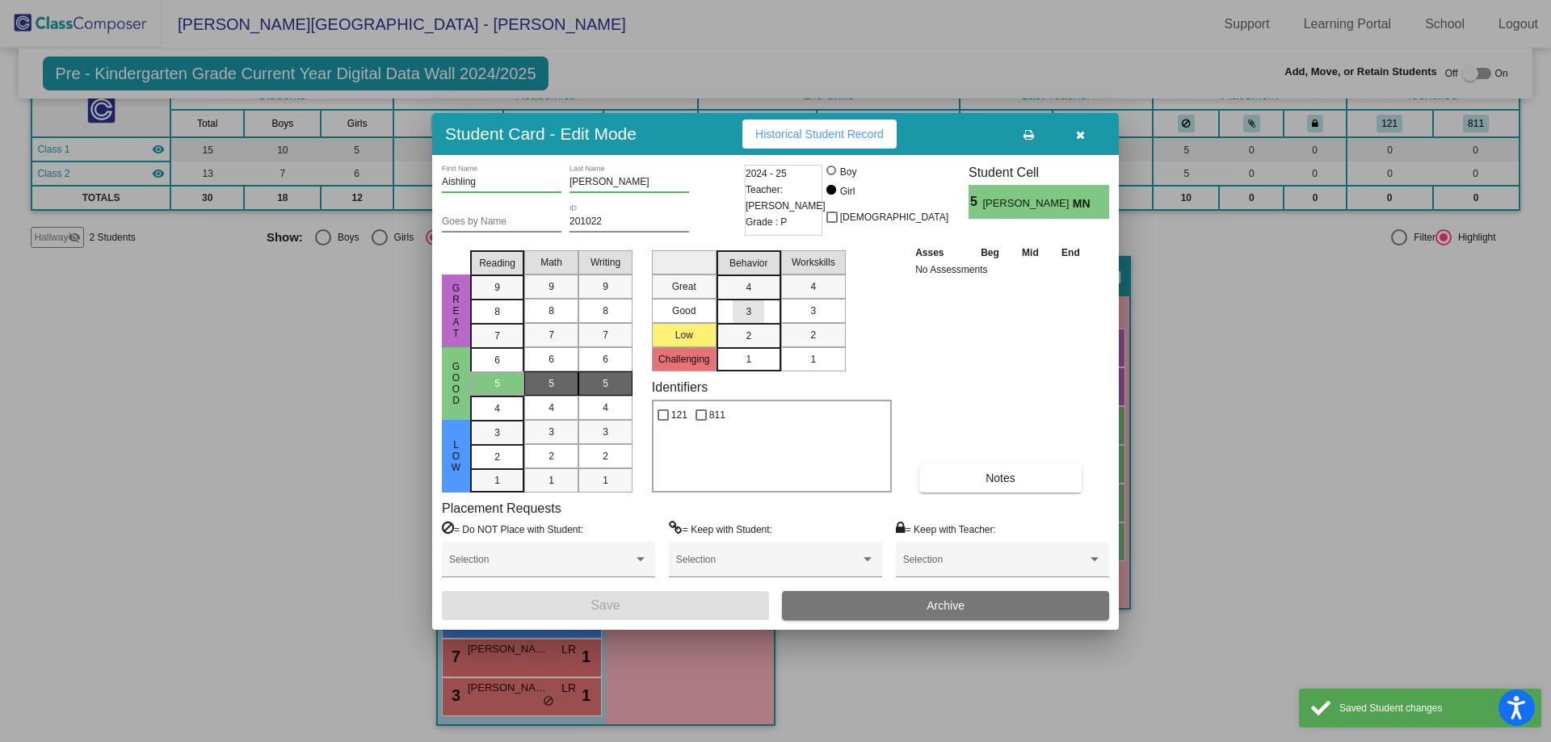
click at [740, 300] on div "3" at bounding box center [749, 287] width 32 height 24
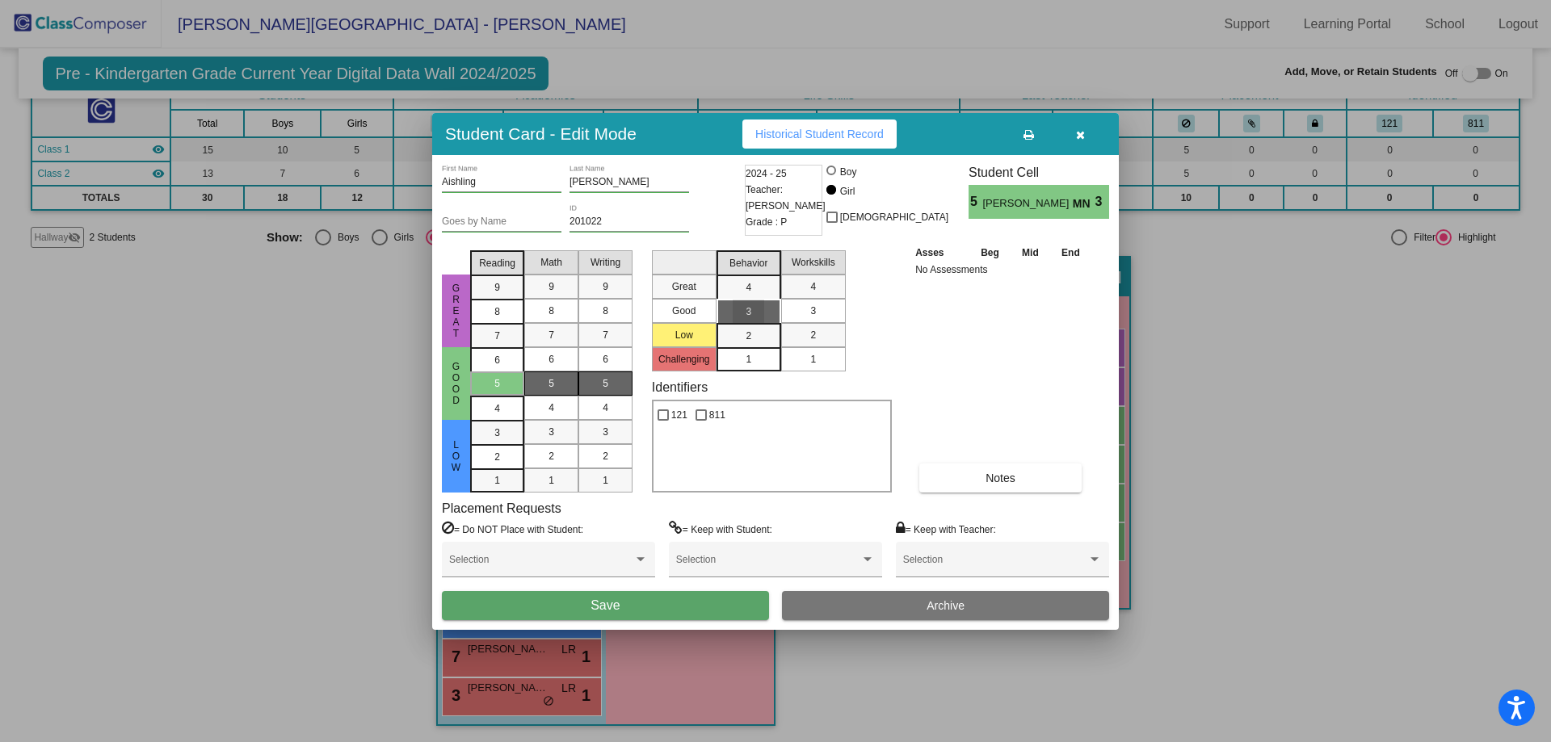
click at [816, 317] on span "3" at bounding box center [813, 311] width 6 height 15
click at [713, 609] on button "Save" at bounding box center [605, 605] width 327 height 29
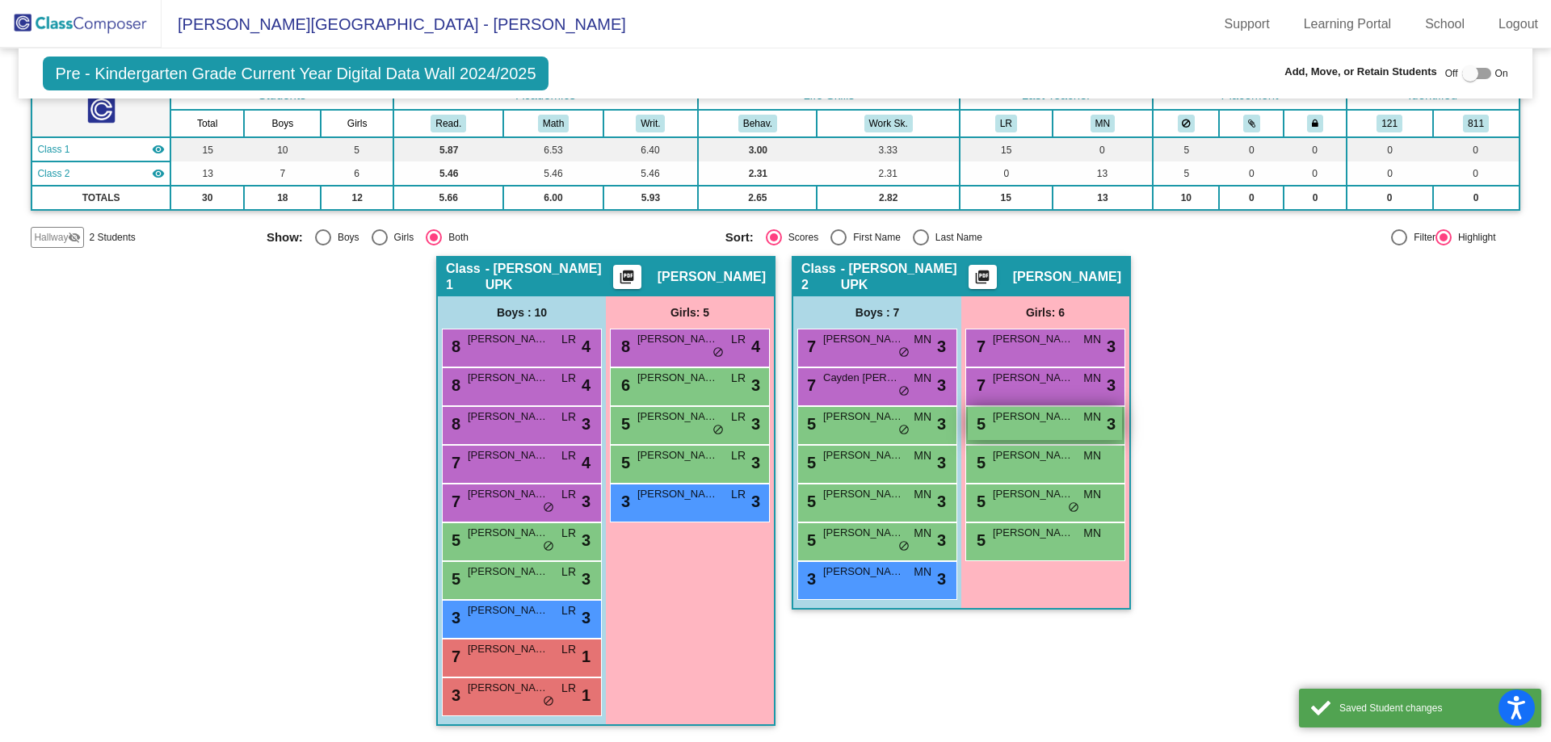
click at [1079, 430] on div "5 Aishling Flynn MN lock do_not_disturb_alt 3" at bounding box center [1045, 423] width 154 height 33
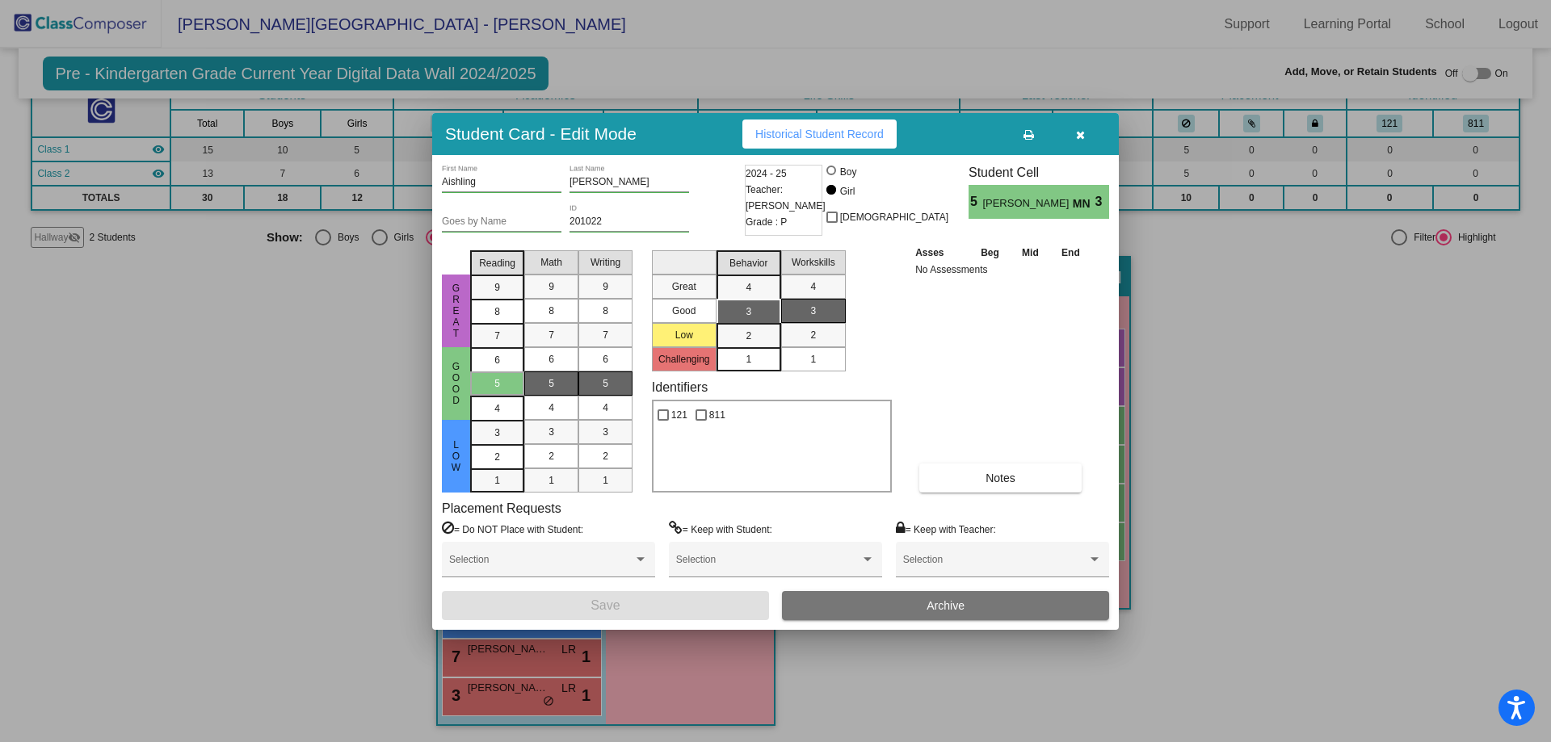
click at [1080, 120] on button "button" at bounding box center [1080, 134] width 52 height 29
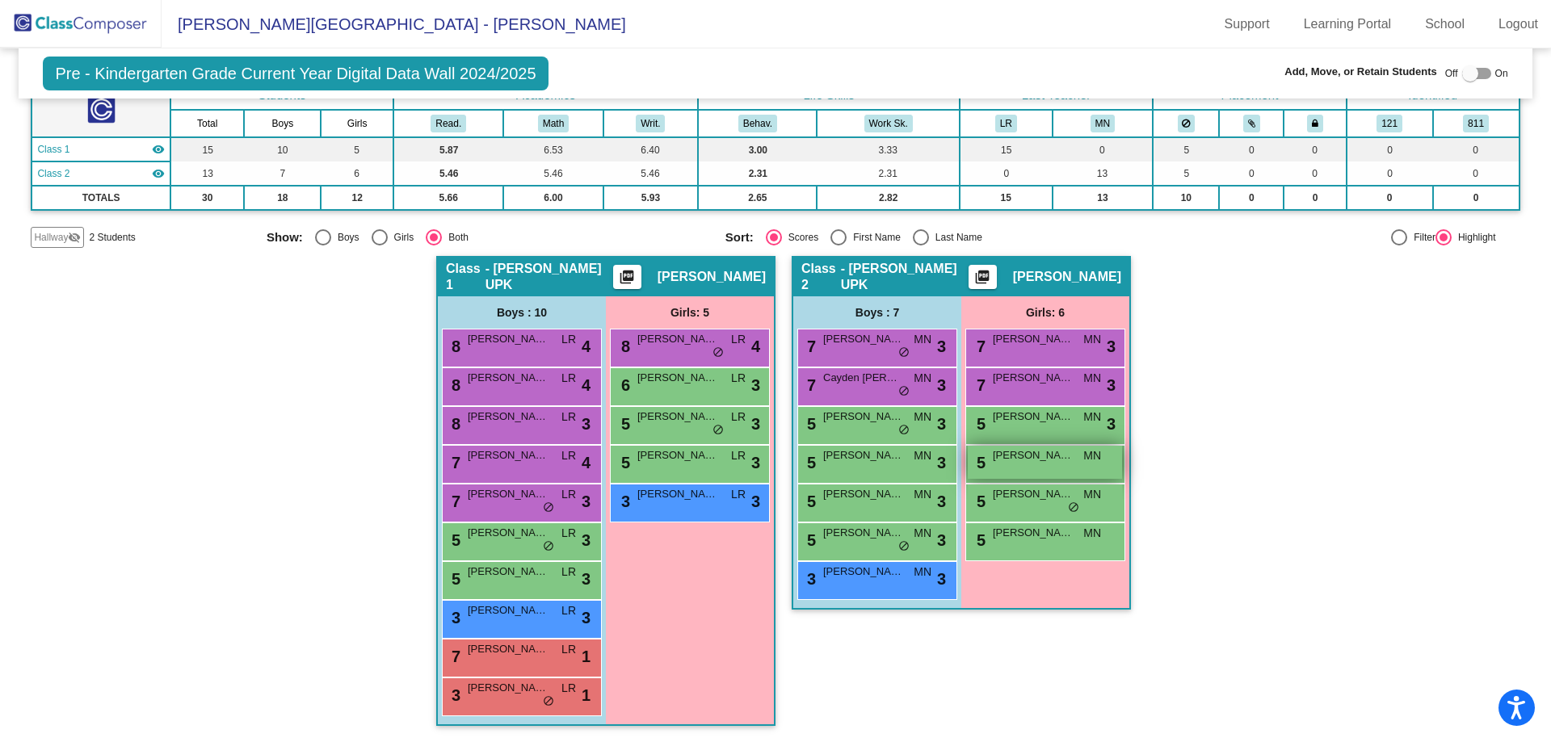
click at [1038, 458] on span "Charley Altagracia" at bounding box center [1033, 456] width 81 height 16
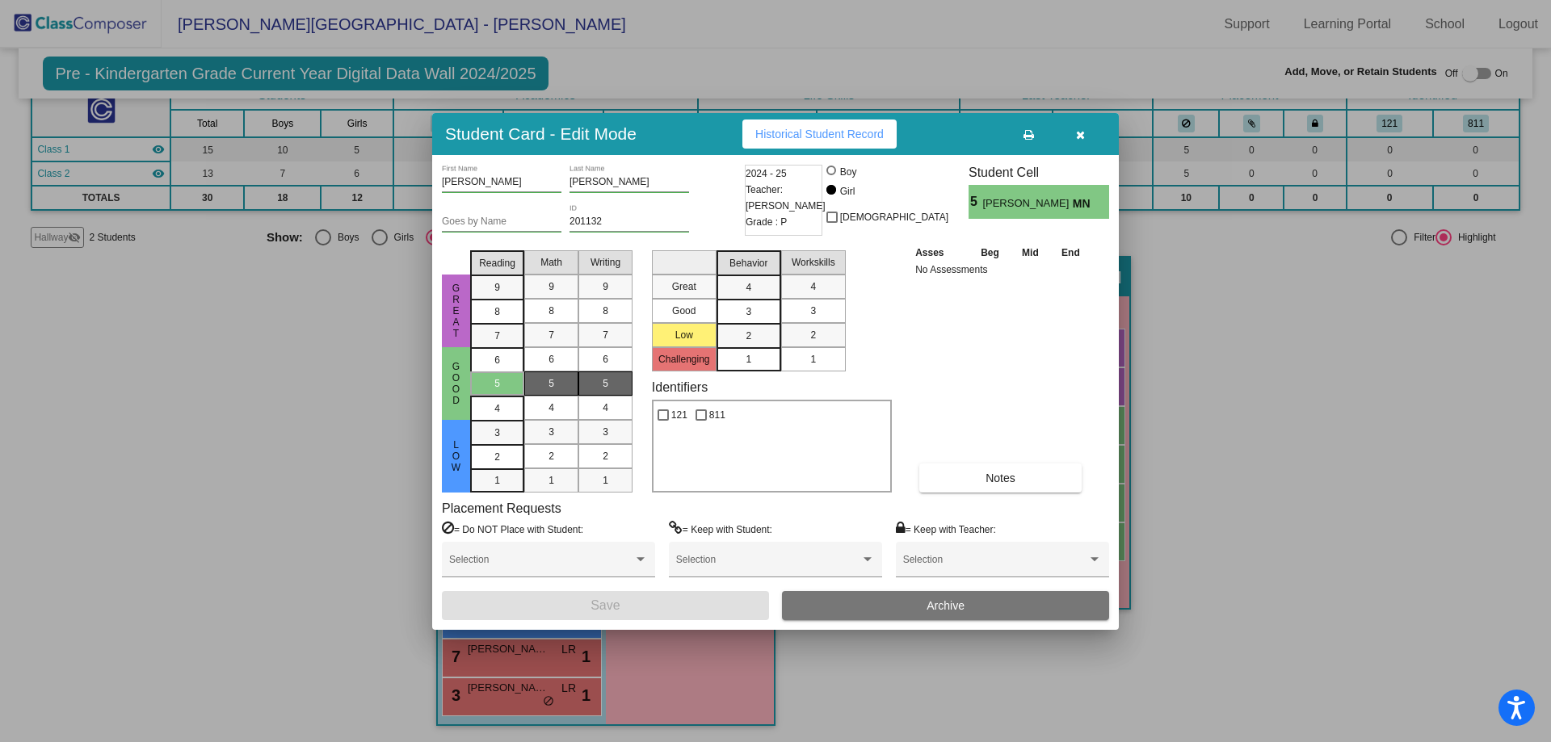
click at [746, 295] on span "3" at bounding box center [749, 287] width 6 height 15
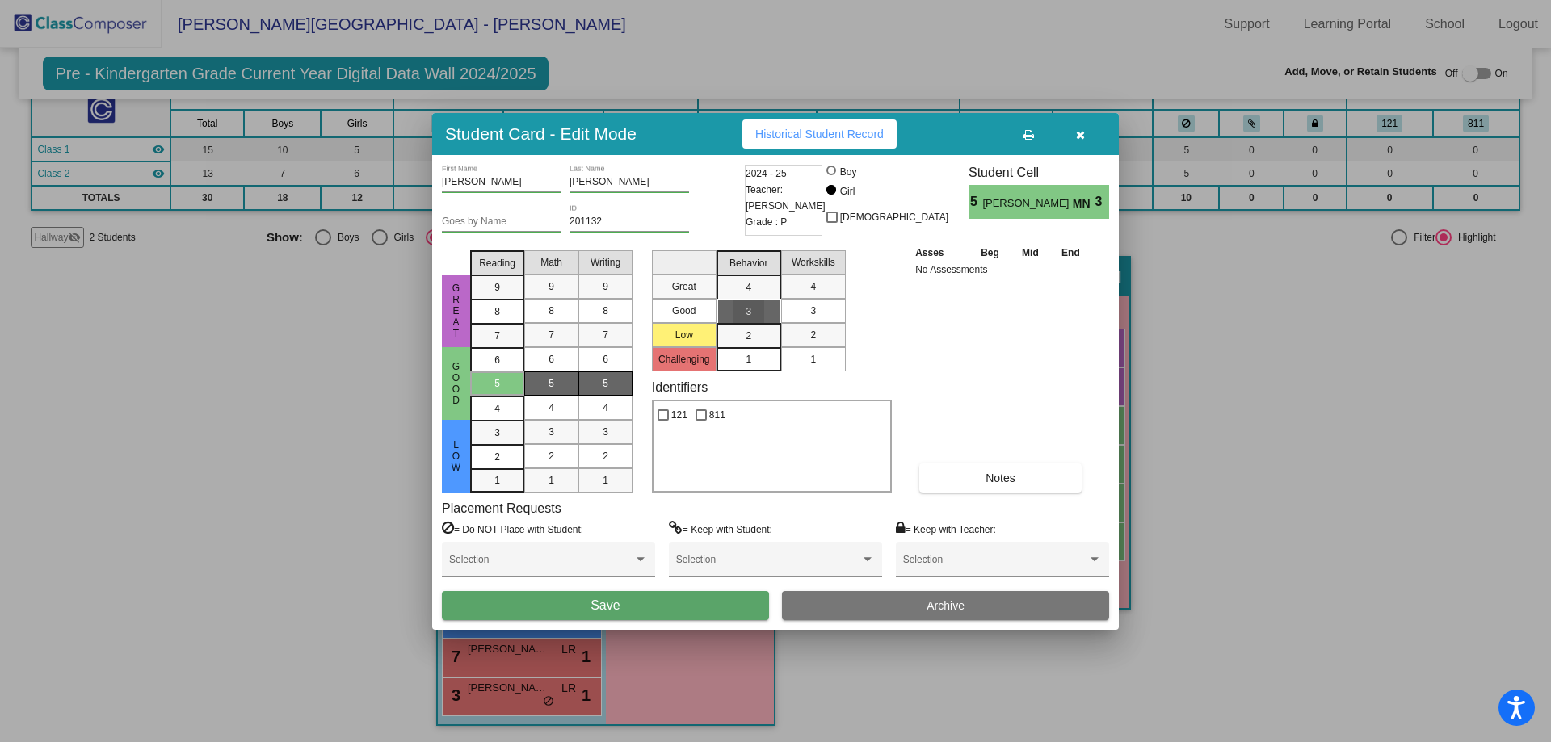
click at [817, 319] on div "3" at bounding box center [813, 311] width 32 height 24
click at [734, 621] on div "Charley First Name Altagracia Last Name Goes by Name 201132 ID 2024 - 25 Teache…" at bounding box center [775, 392] width 687 height 475
click at [734, 614] on button "Save" at bounding box center [605, 605] width 327 height 29
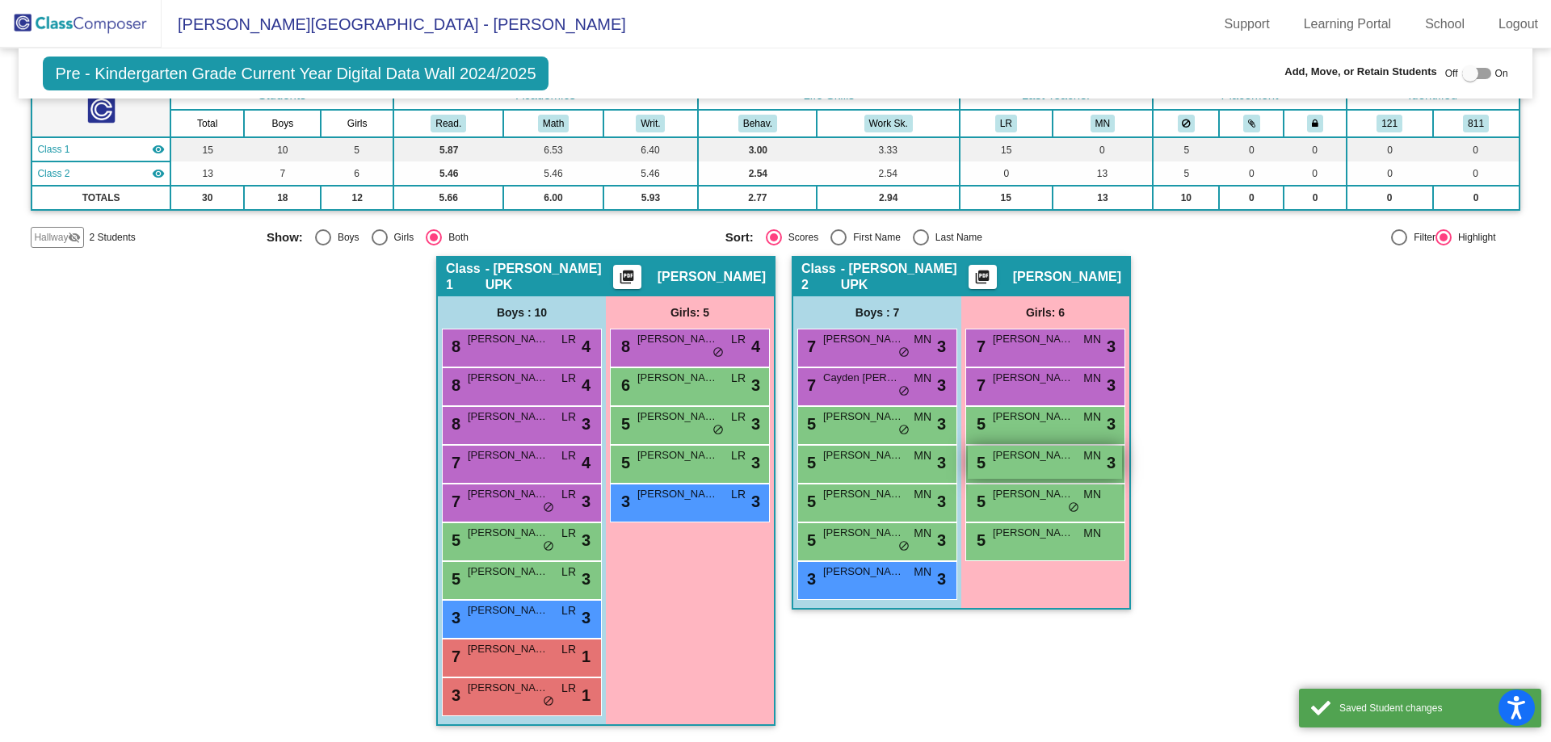
click at [1069, 448] on span "Charley Altagracia" at bounding box center [1033, 456] width 81 height 16
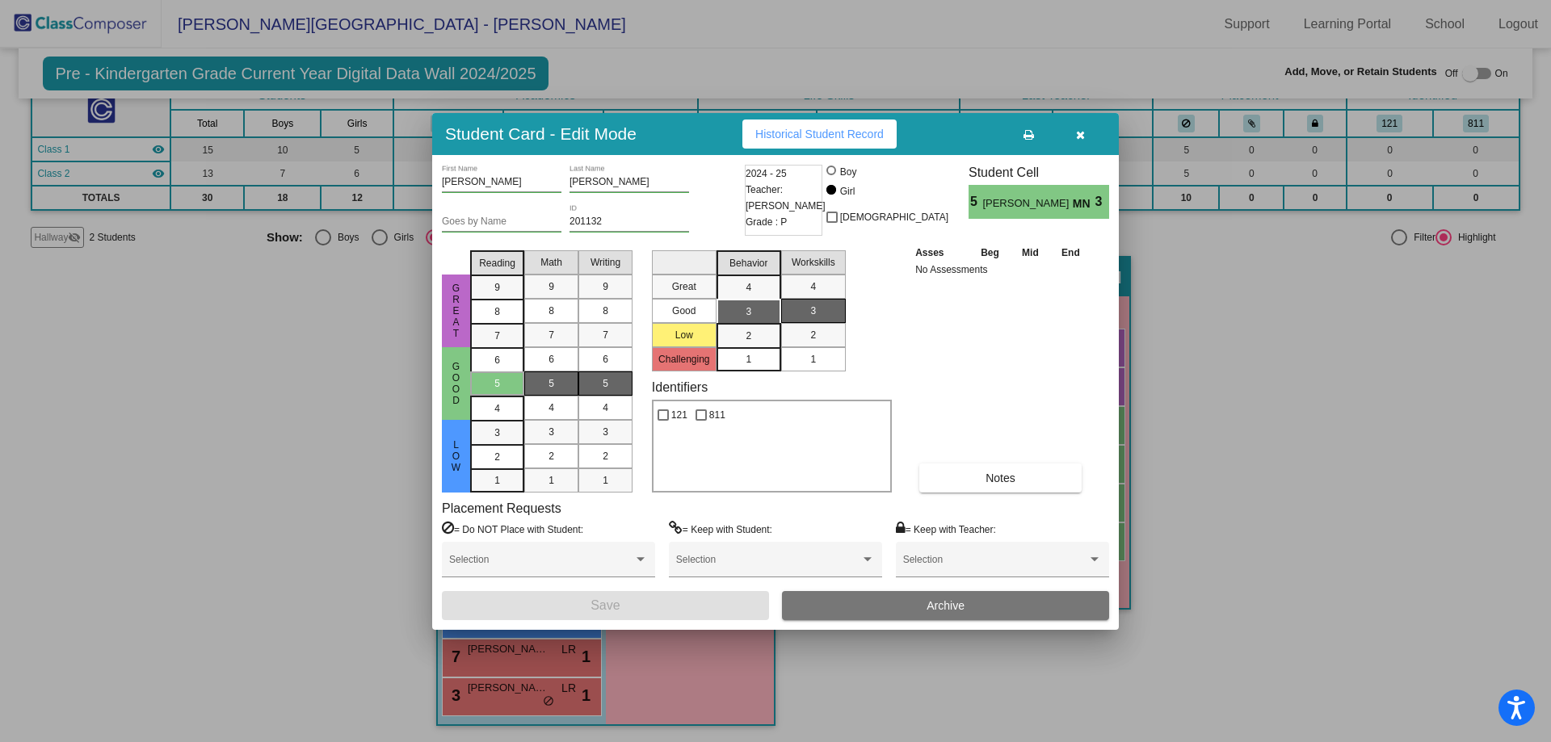
click at [1094, 131] on button "button" at bounding box center [1080, 134] width 52 height 29
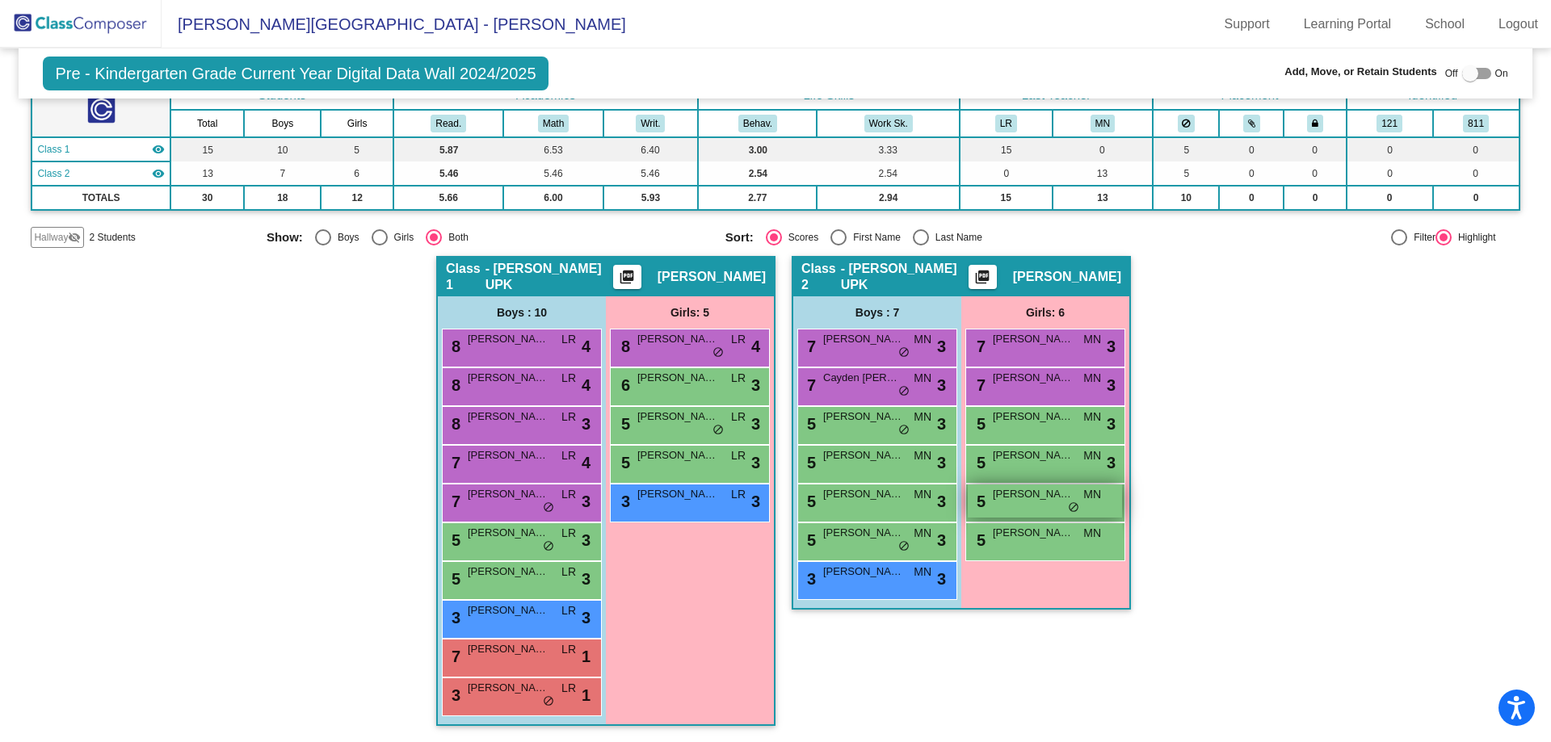
click at [1067, 499] on span "Philippa Veraldi" at bounding box center [1033, 494] width 81 height 16
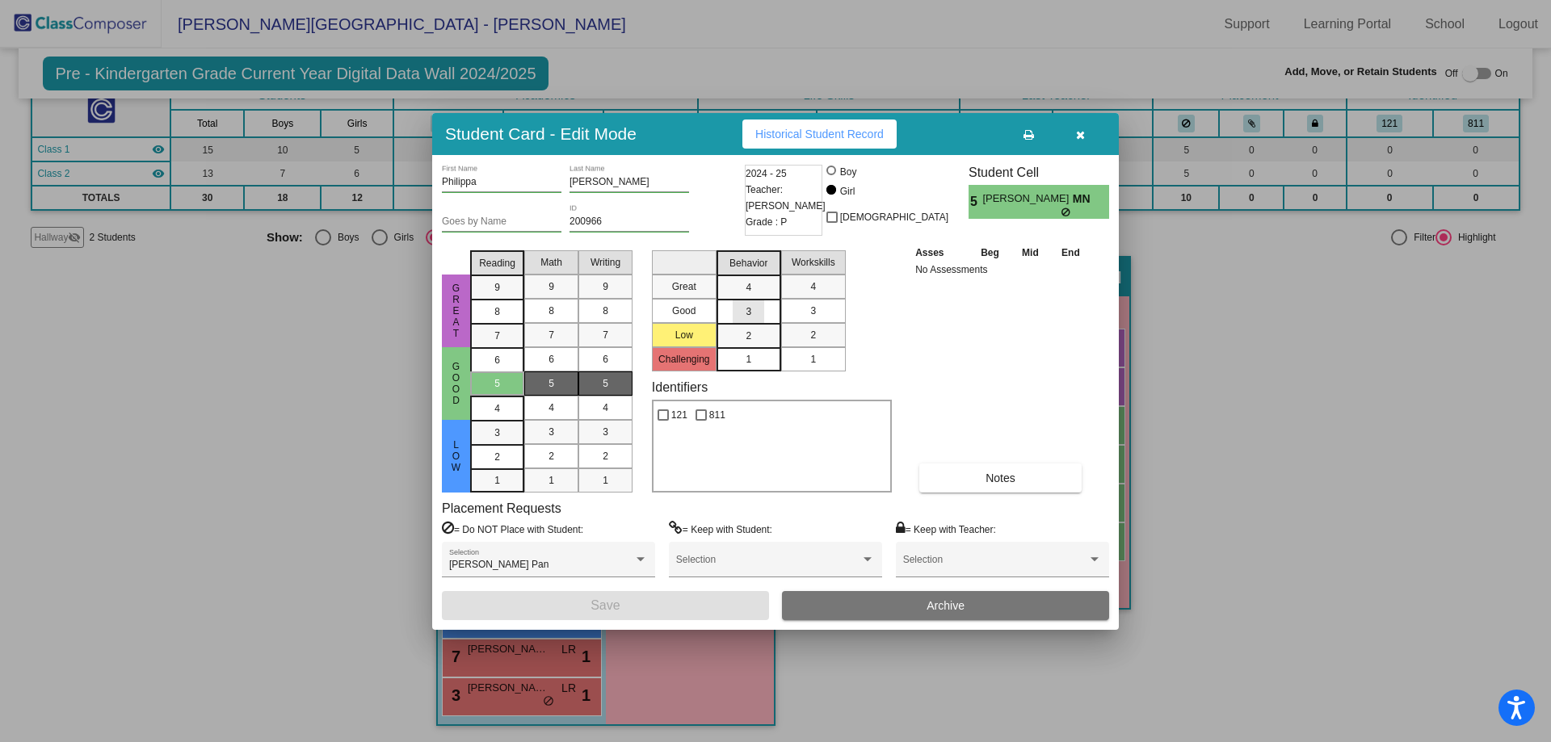
click at [764, 300] on div "3" at bounding box center [749, 287] width 32 height 24
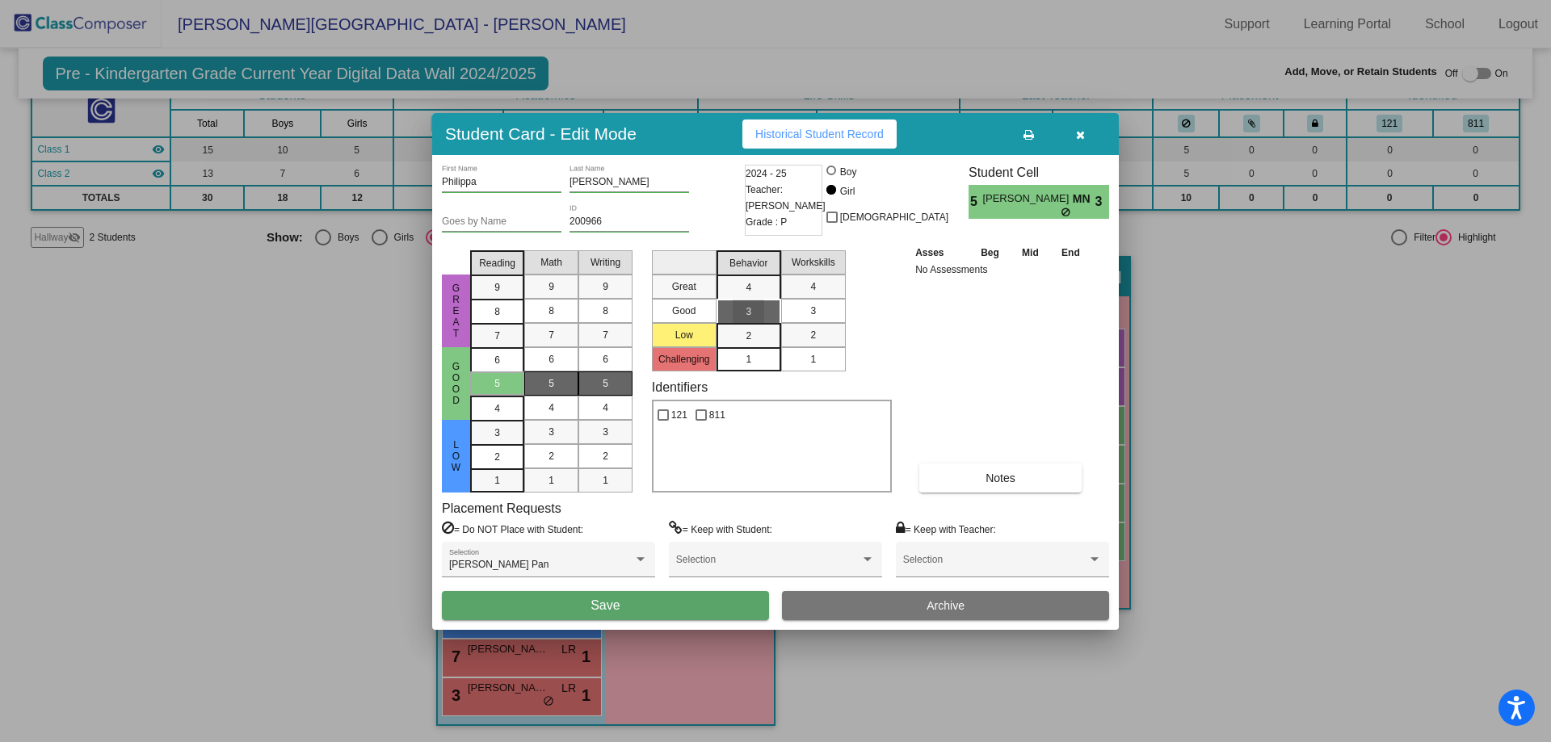
click at [814, 316] on span "3" at bounding box center [813, 311] width 6 height 15
click at [727, 602] on button "Save" at bounding box center [605, 605] width 327 height 29
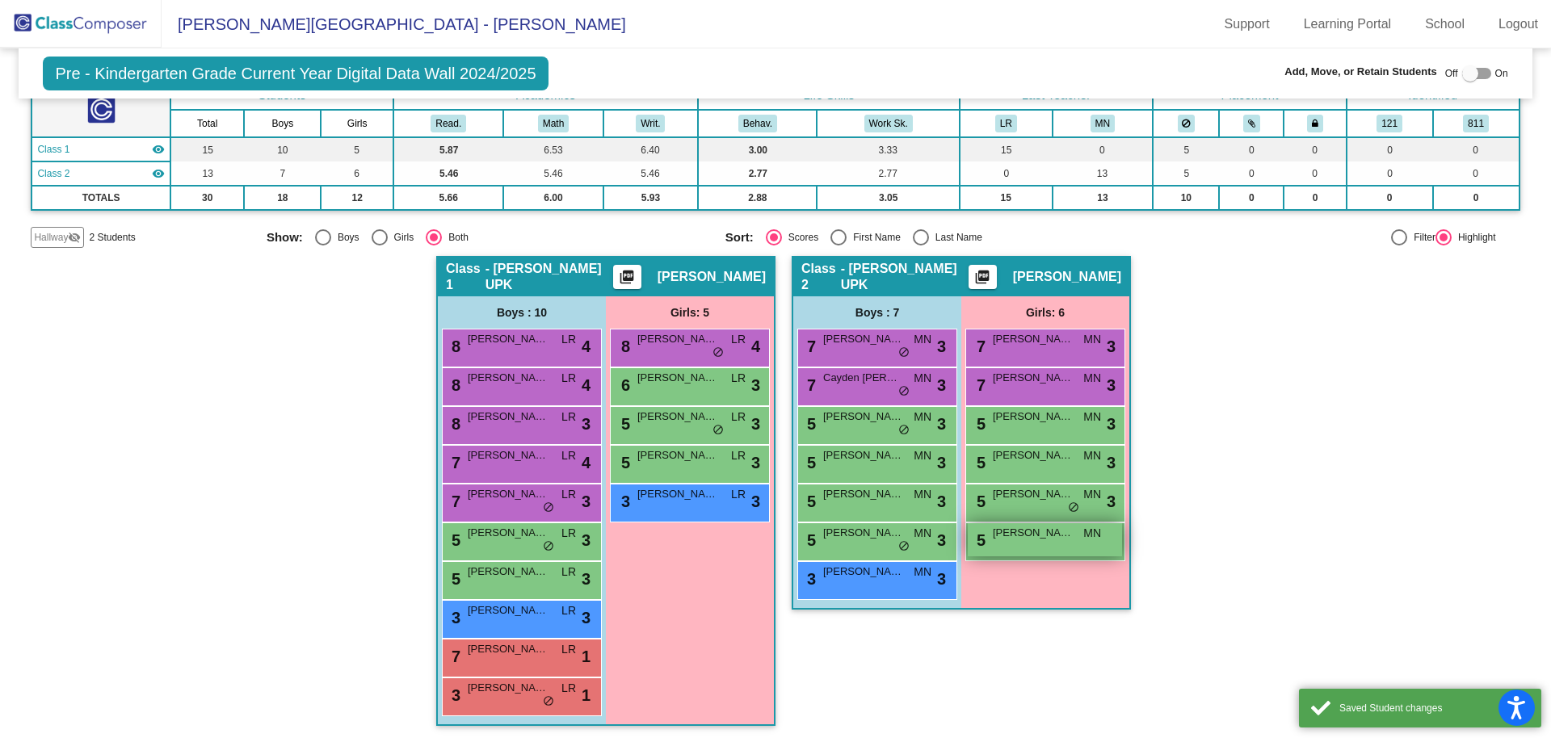
click at [1025, 540] on span "Stella Bancroft" at bounding box center [1033, 533] width 81 height 16
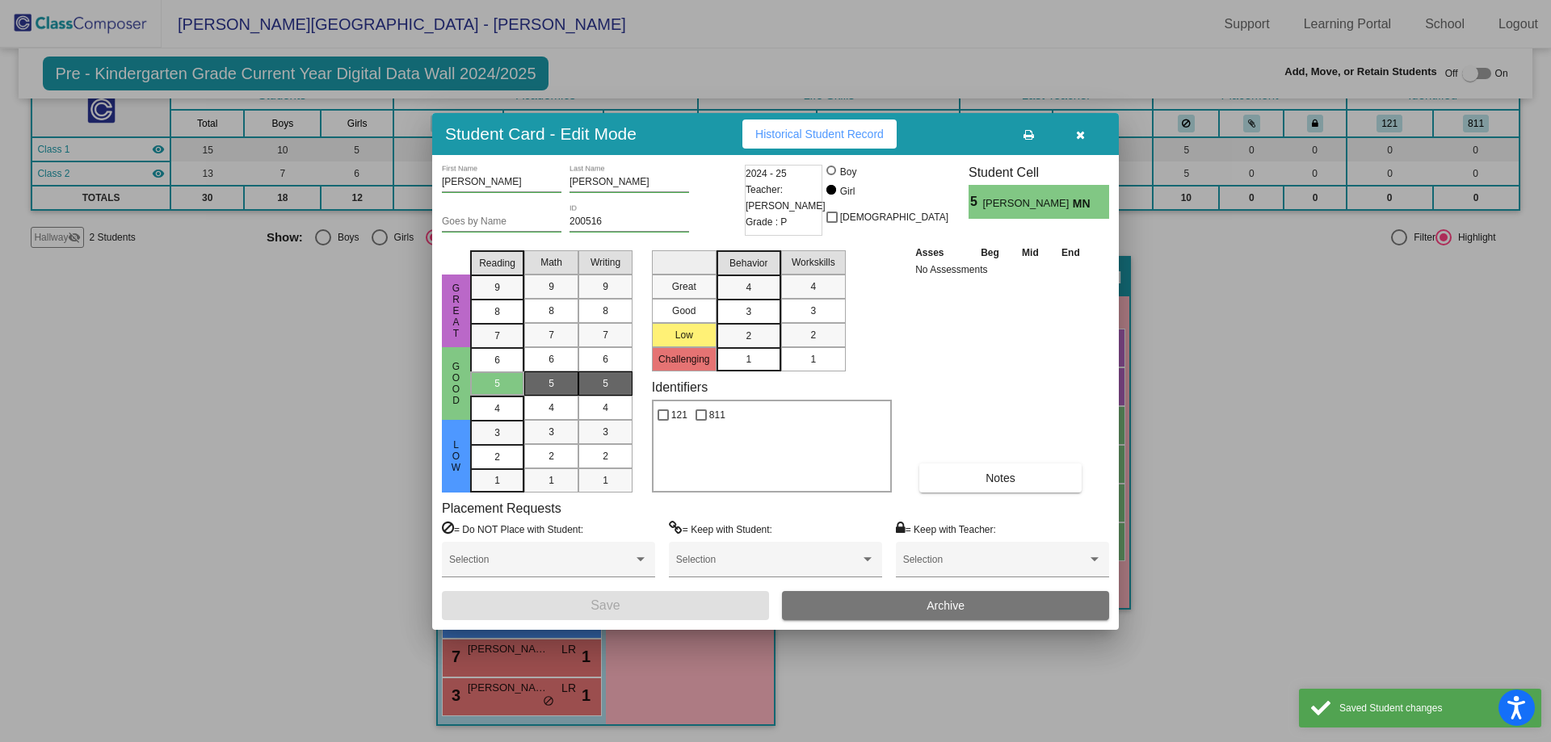
click at [758, 300] on div "3" at bounding box center [749, 287] width 32 height 24
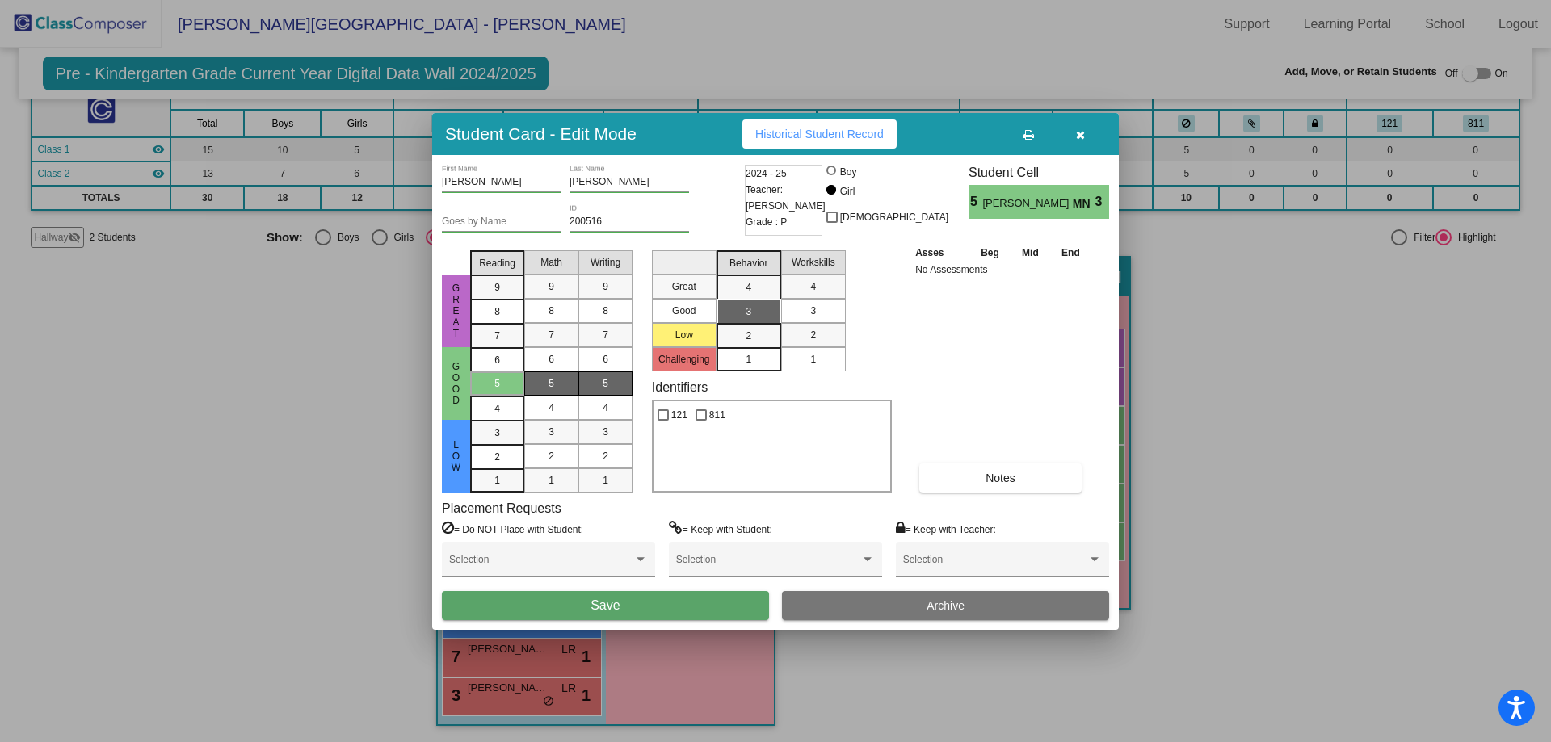
click at [816, 319] on div "3" at bounding box center [813, 311] width 32 height 24
click at [706, 616] on div "Stella First Name Bancroft Last Name Goes by Name 200516 ID 2024 - 25 Teacher: …" at bounding box center [775, 392] width 687 height 475
click at [706, 608] on button "Save" at bounding box center [605, 605] width 327 height 29
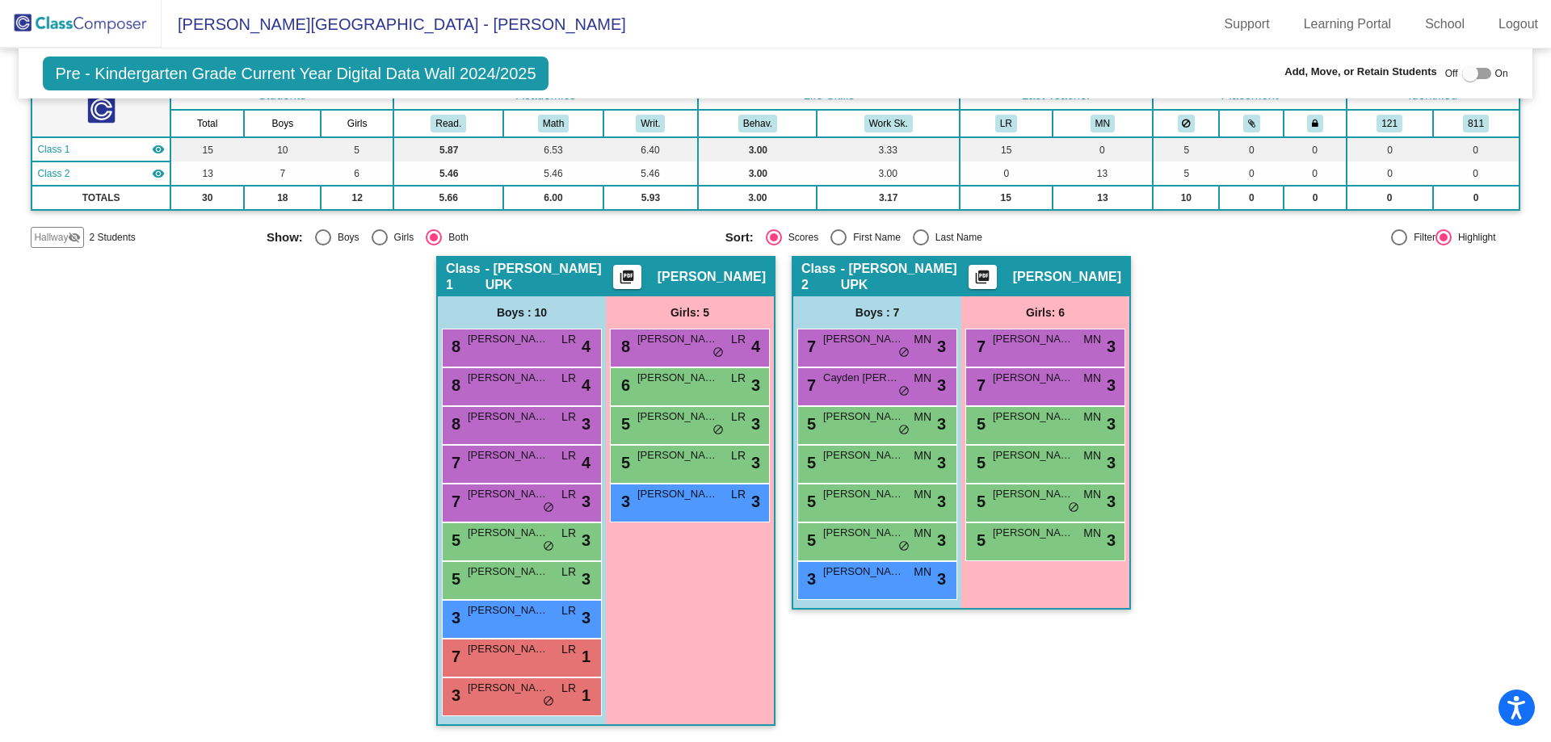
scroll to position [0, 0]
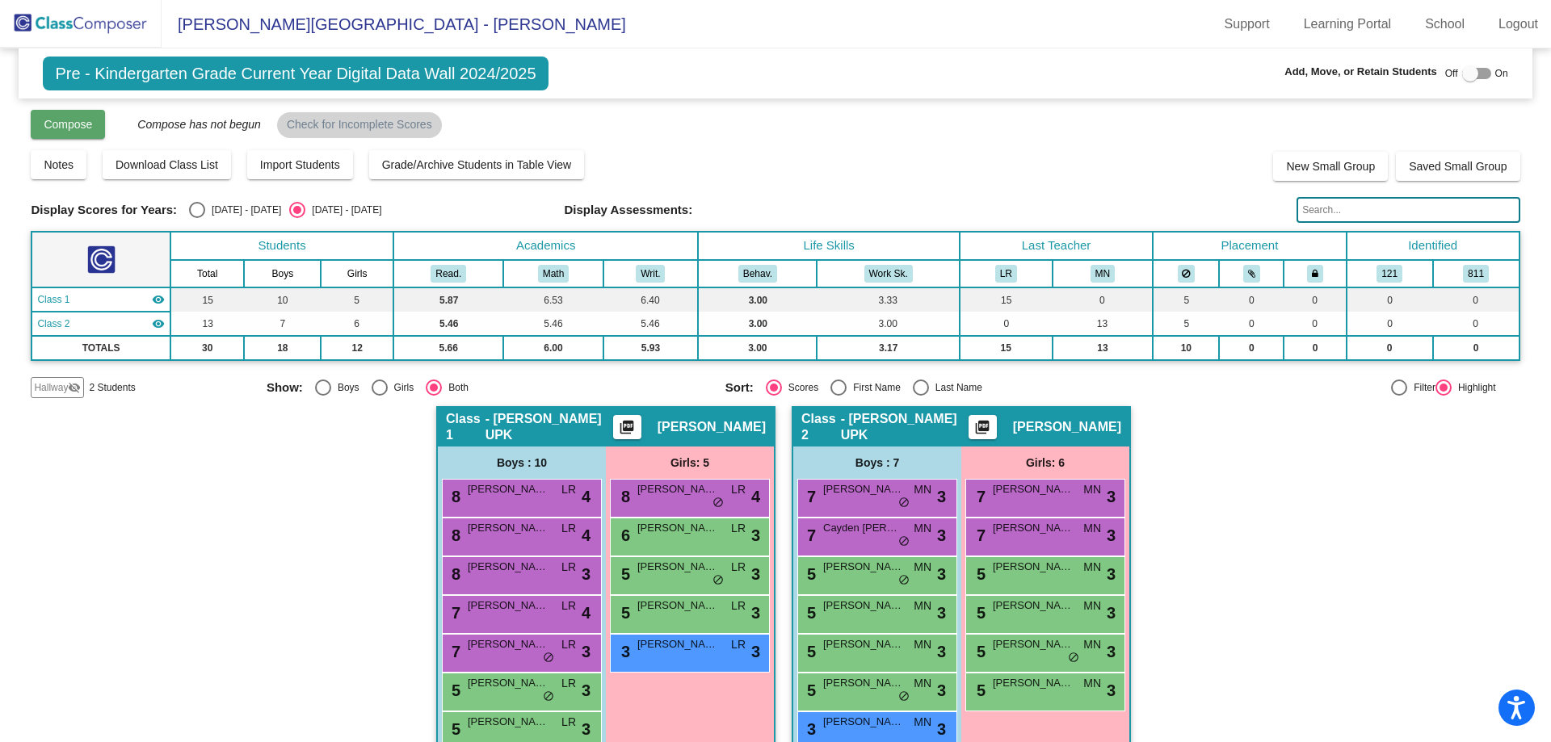
click at [90, 128] on span "Compose" at bounding box center [68, 124] width 48 height 13
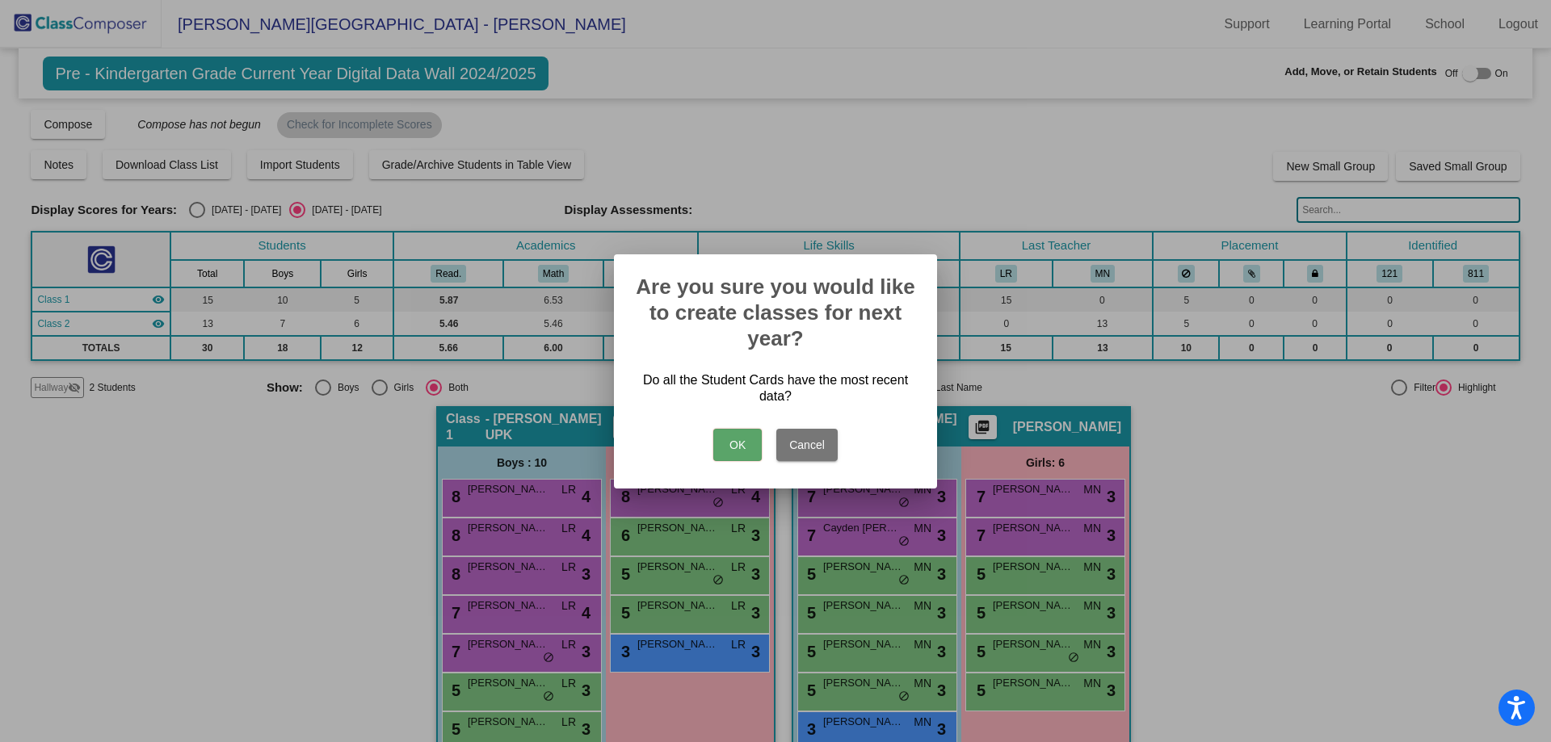
click at [739, 429] on button "OK" at bounding box center [737, 445] width 48 height 32
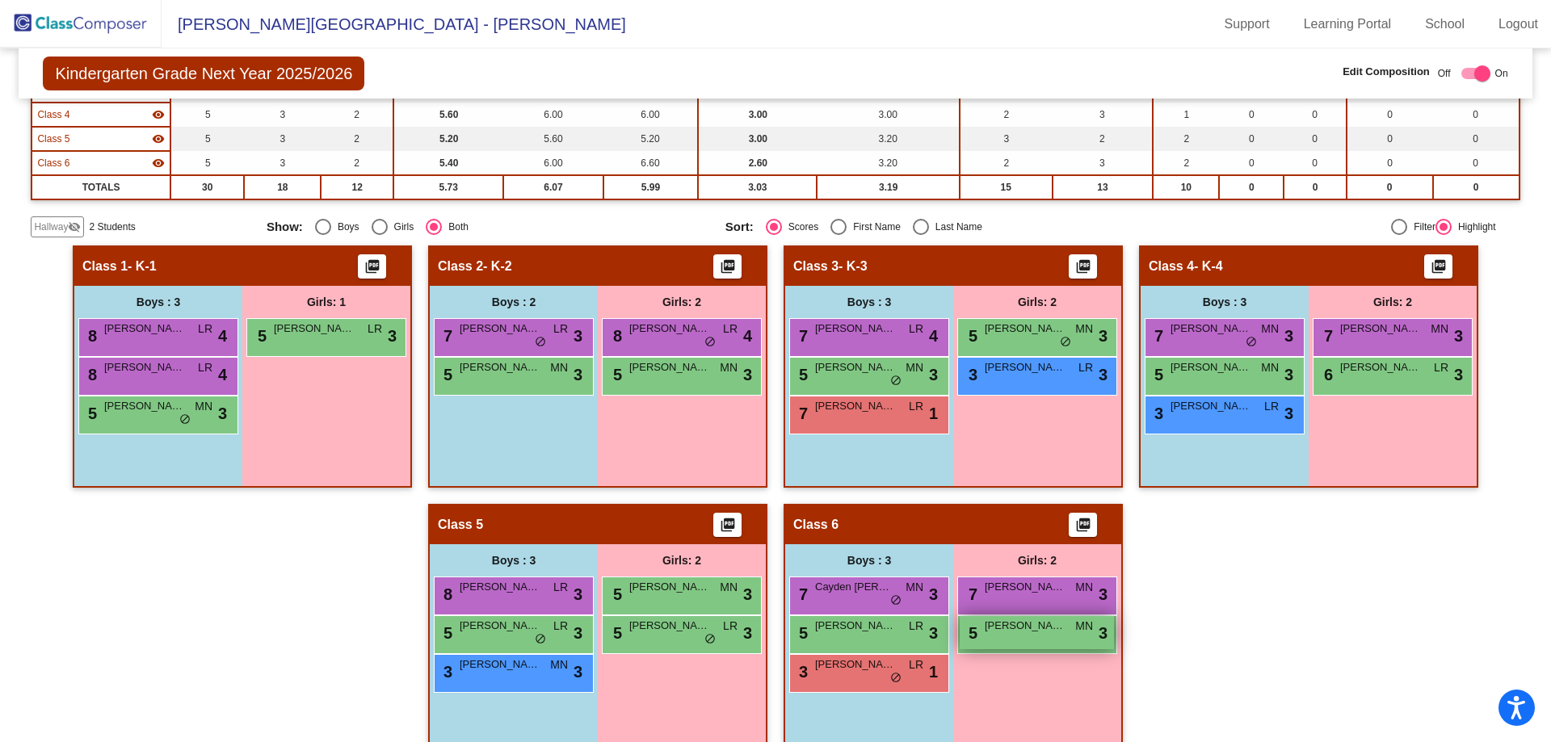
scroll to position [275, 0]
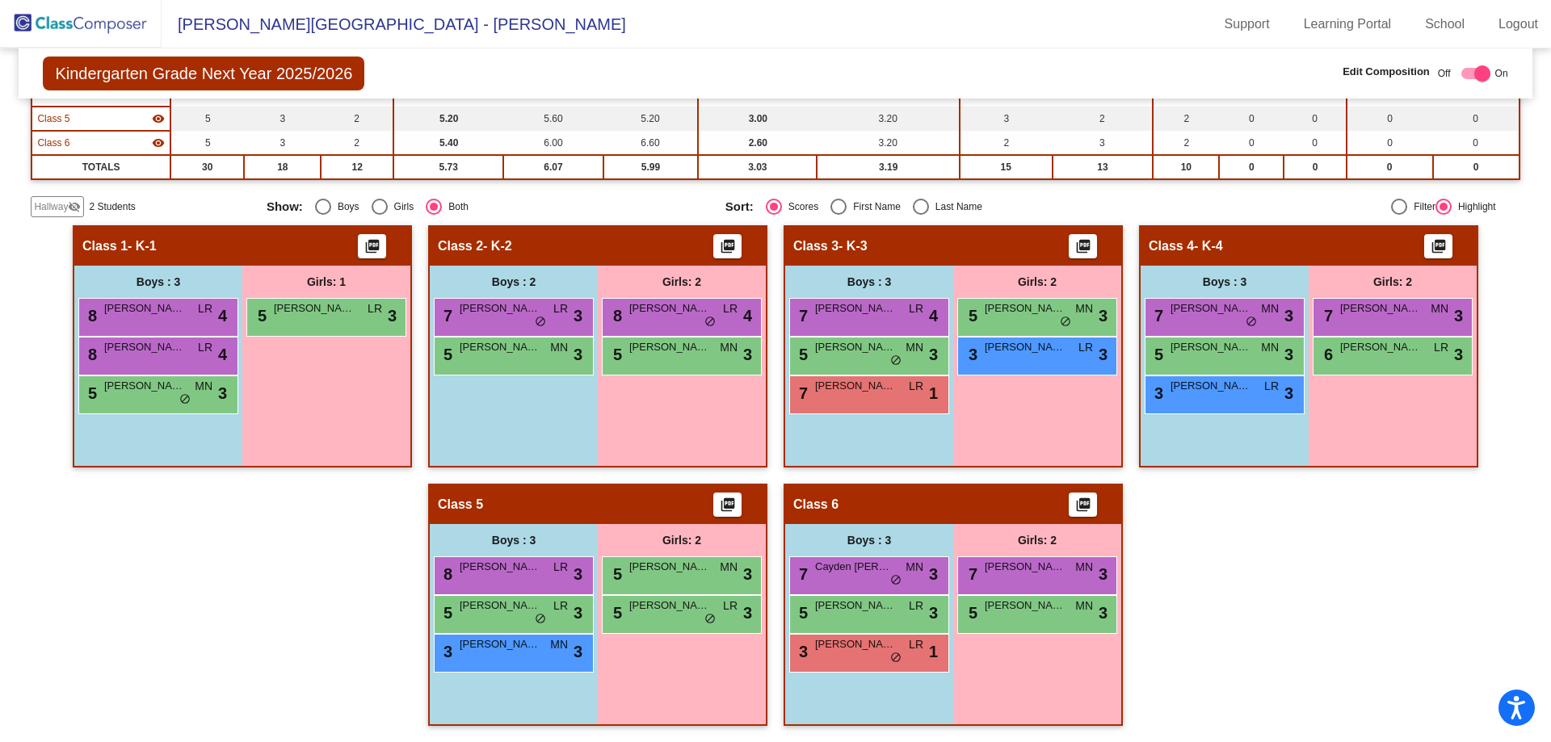
click at [466, 238] on span "Class 2" at bounding box center [460, 246] width 45 height 16
click at [492, 234] on div "Class 2 - K-2 picture_as_pdf" at bounding box center [598, 246] width 336 height 39
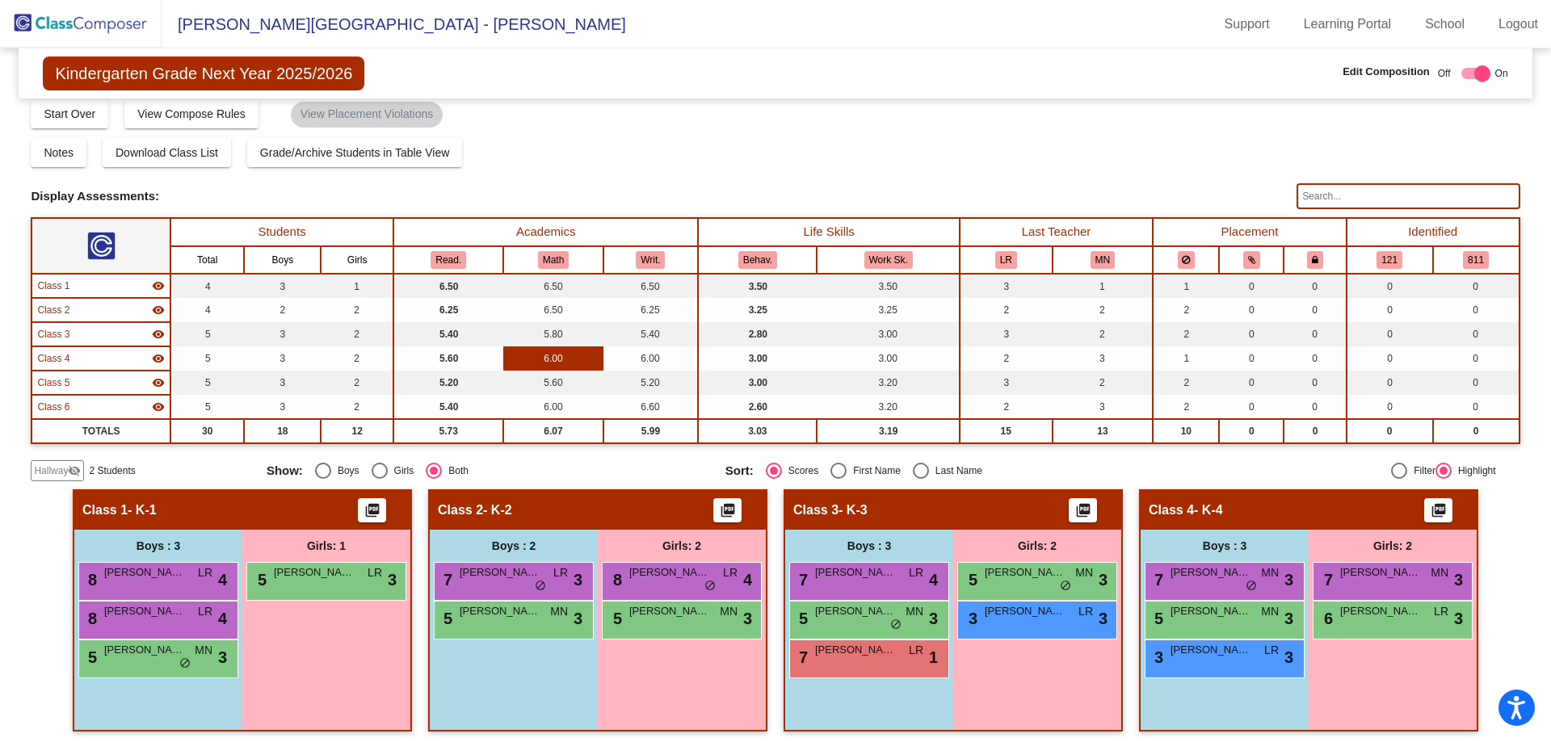
scroll to position [0, 0]
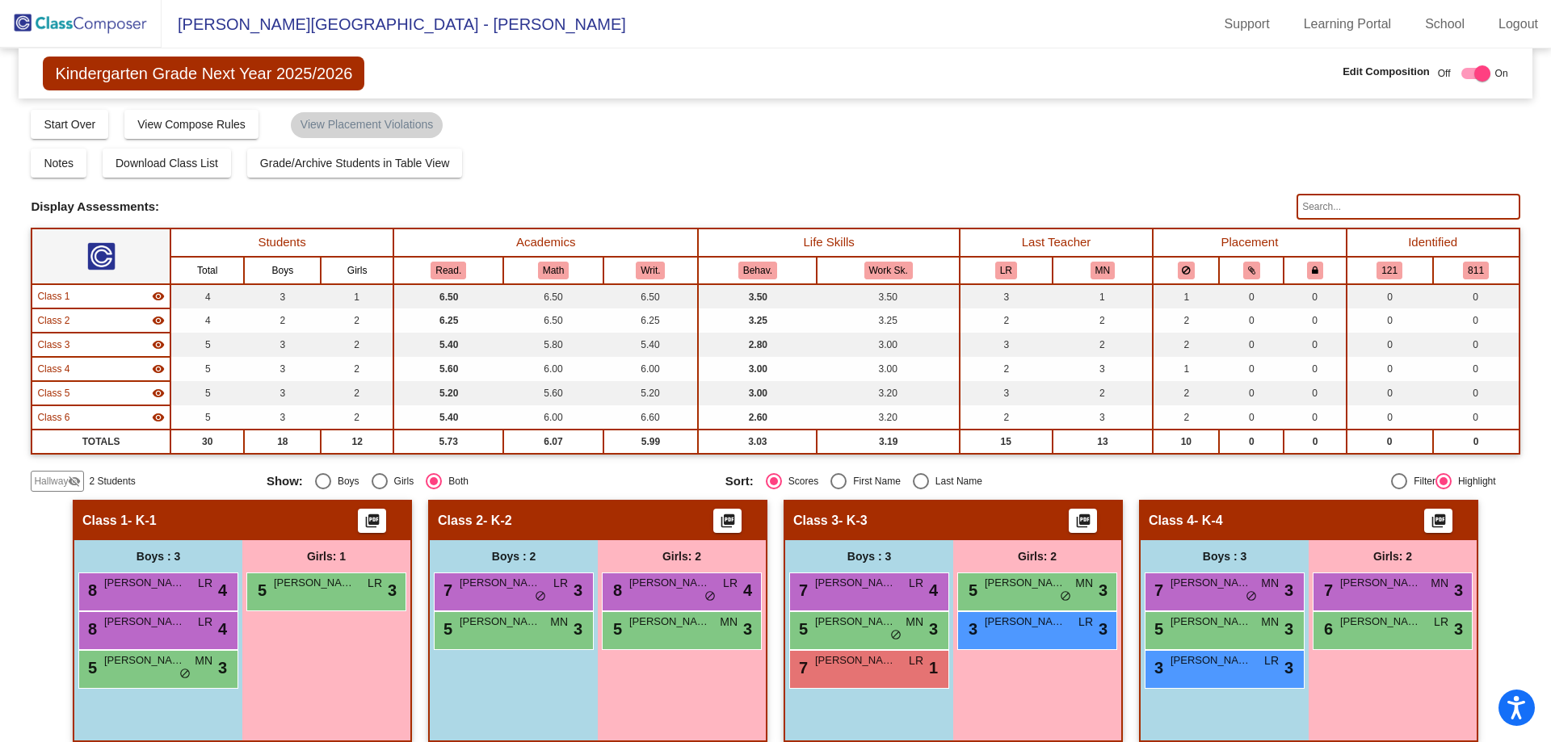
click at [141, 296] on div "Class 1 visibility" at bounding box center [101, 296] width 128 height 15
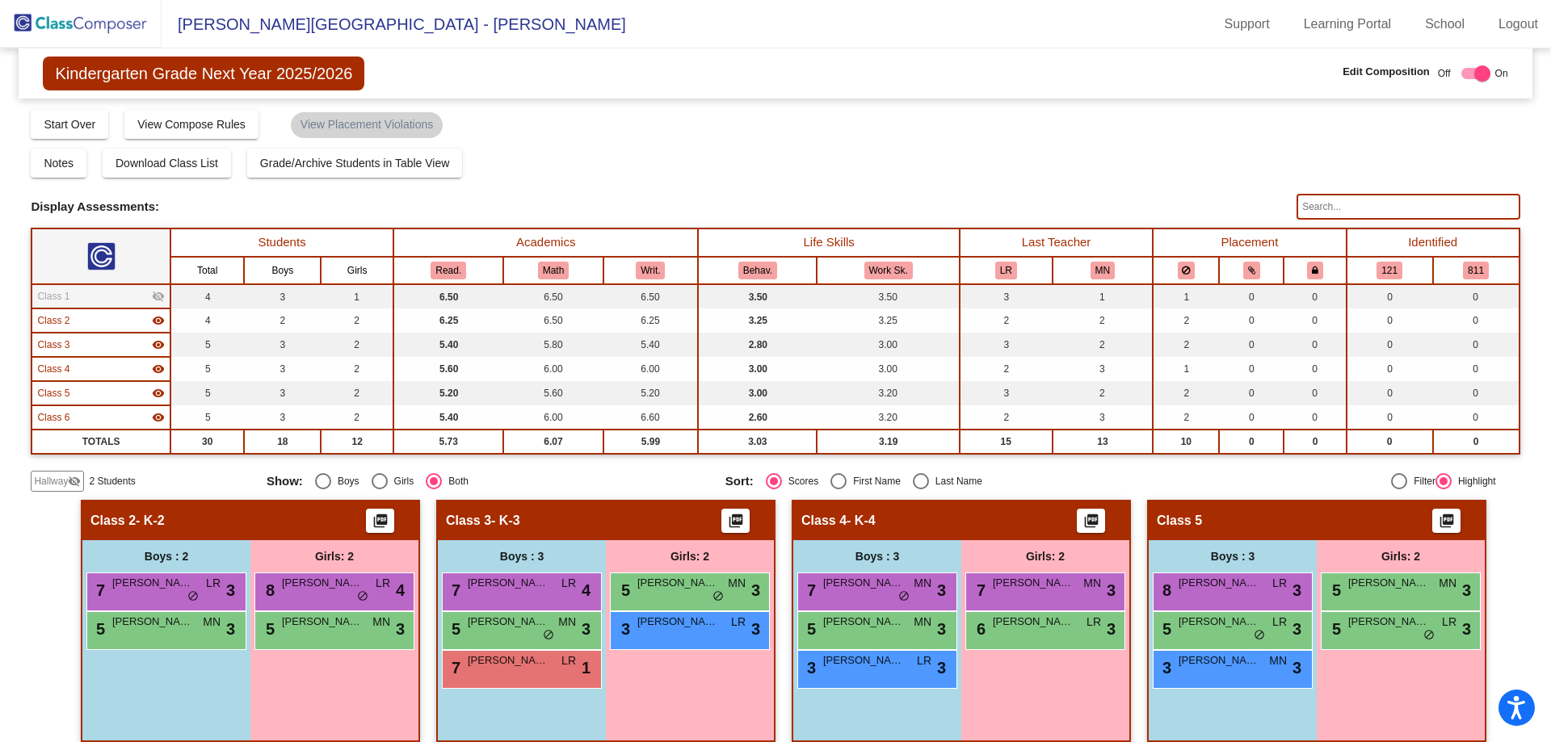
click at [141, 296] on div "Class 1 visibility_off" at bounding box center [101, 296] width 128 height 15
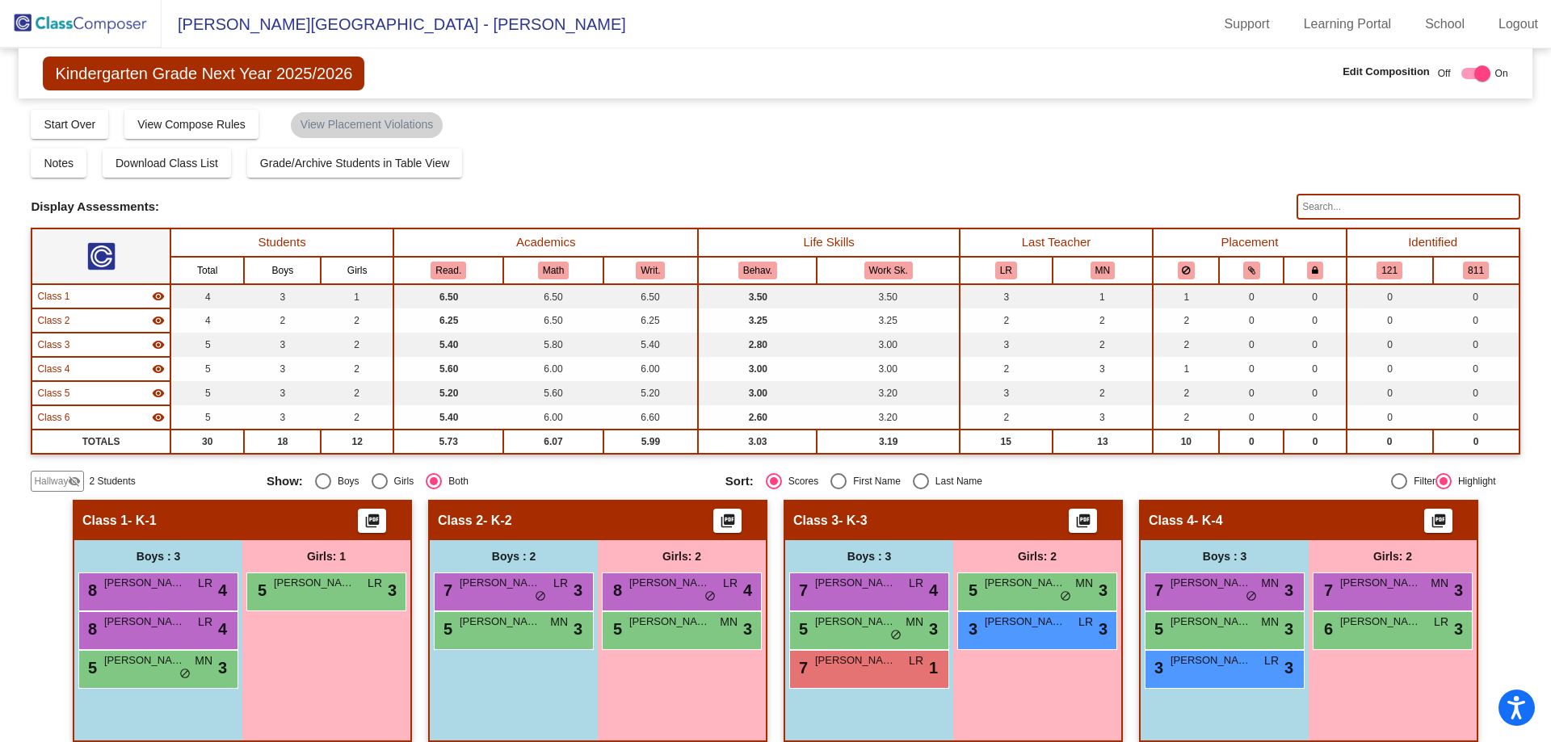
click at [54, 483] on span "Hallway" at bounding box center [51, 481] width 34 height 15
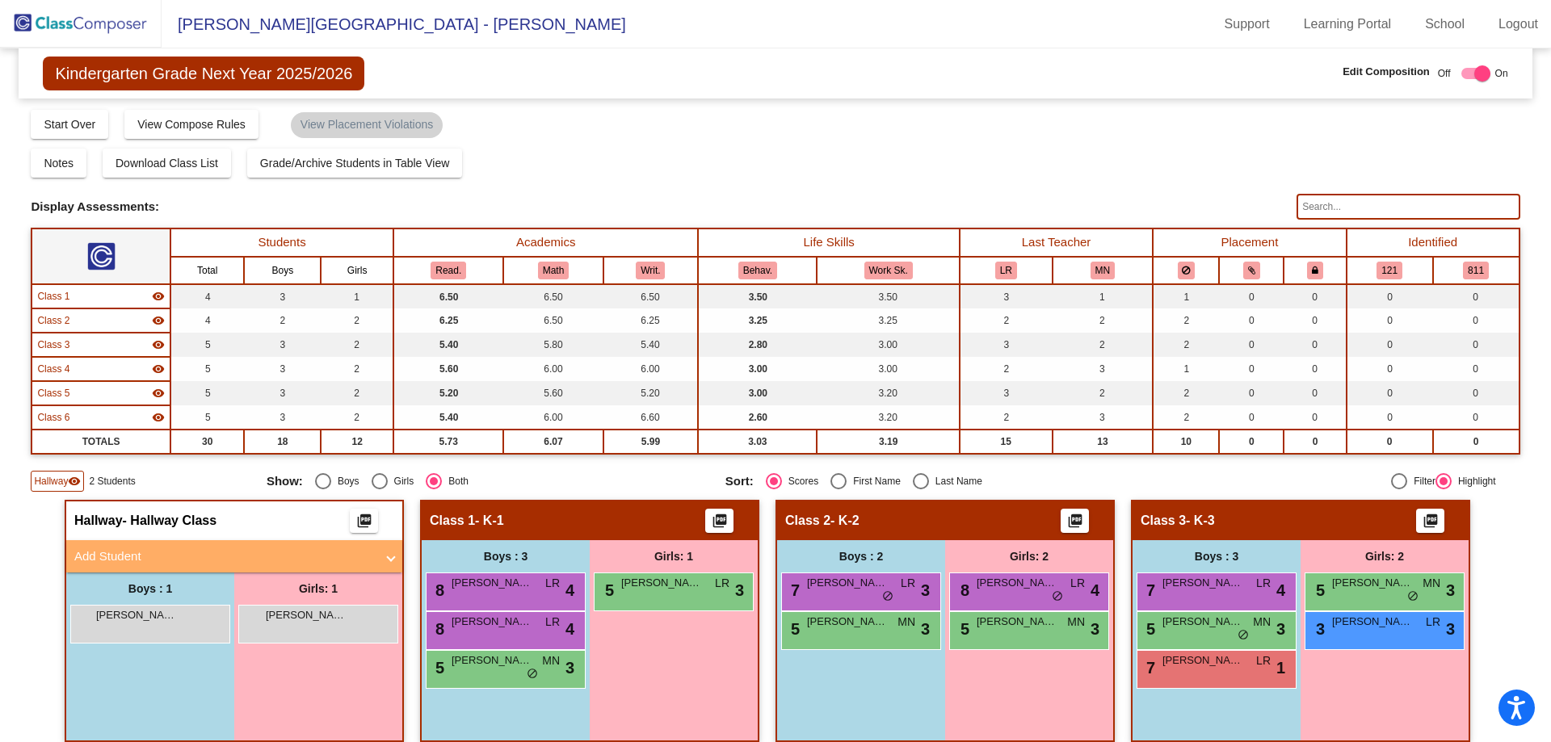
click at [76, 27] on img at bounding box center [81, 24] width 162 height 48
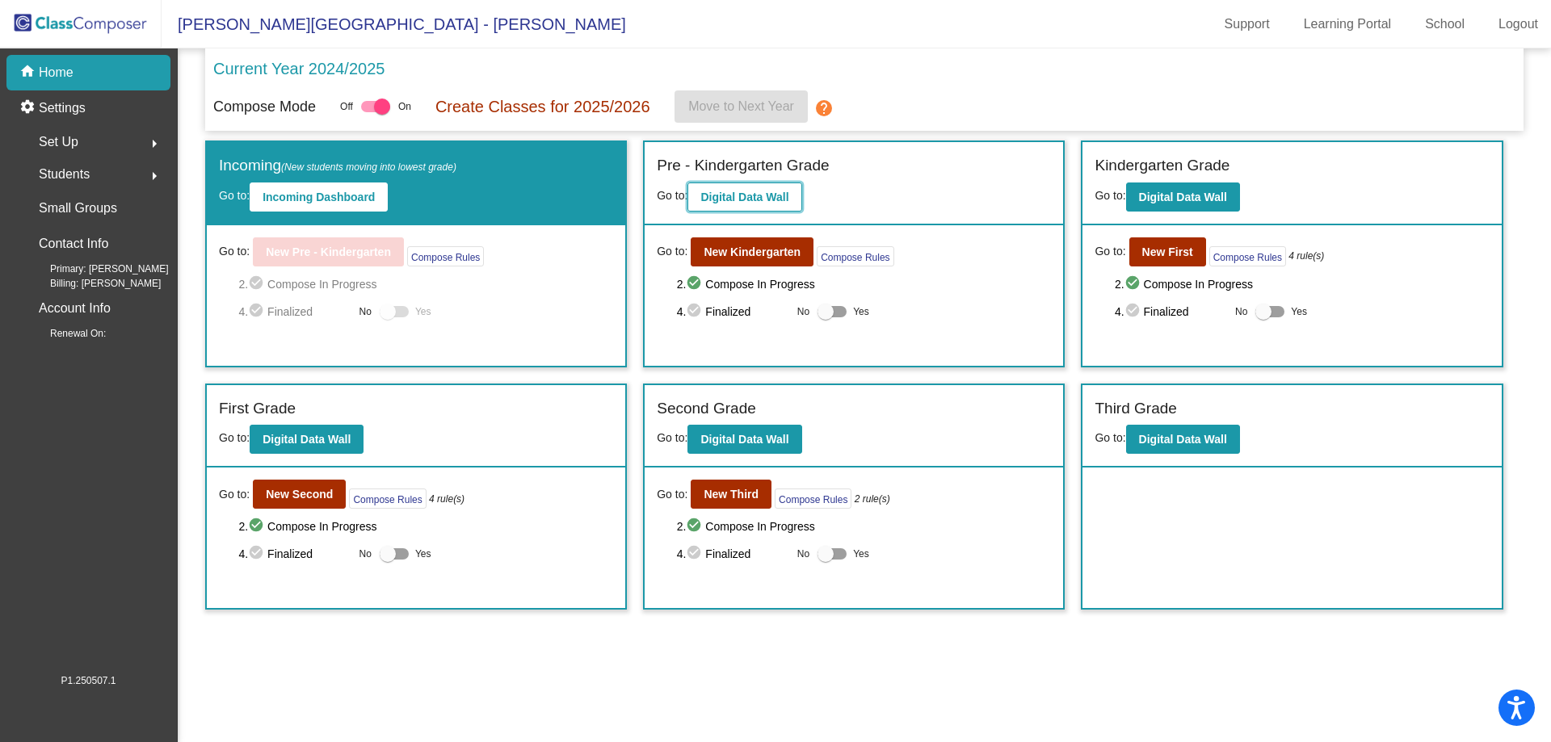
click at [775, 197] on b "Digital Data Wall" at bounding box center [744, 197] width 88 height 13
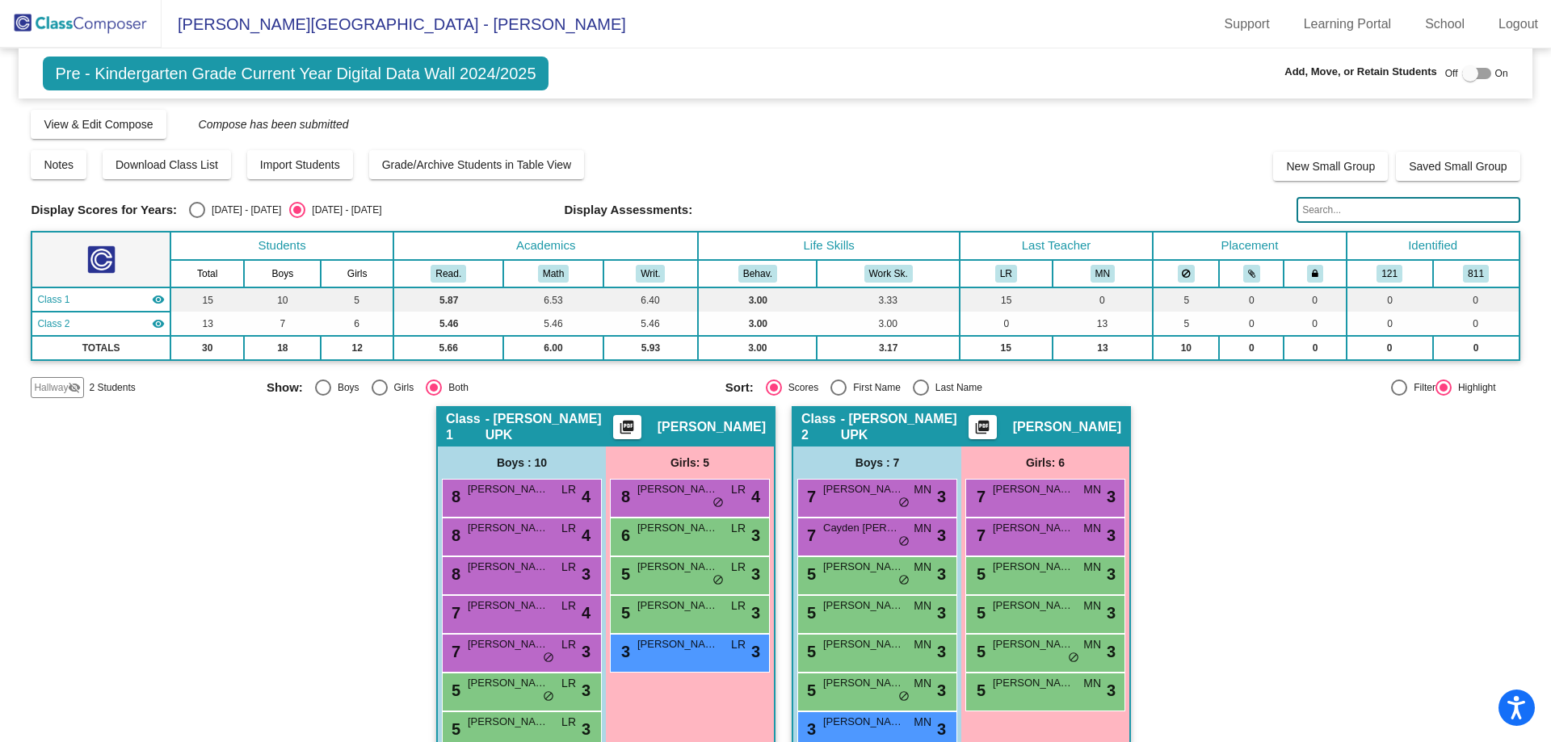
click at [123, 29] on img at bounding box center [81, 24] width 162 height 48
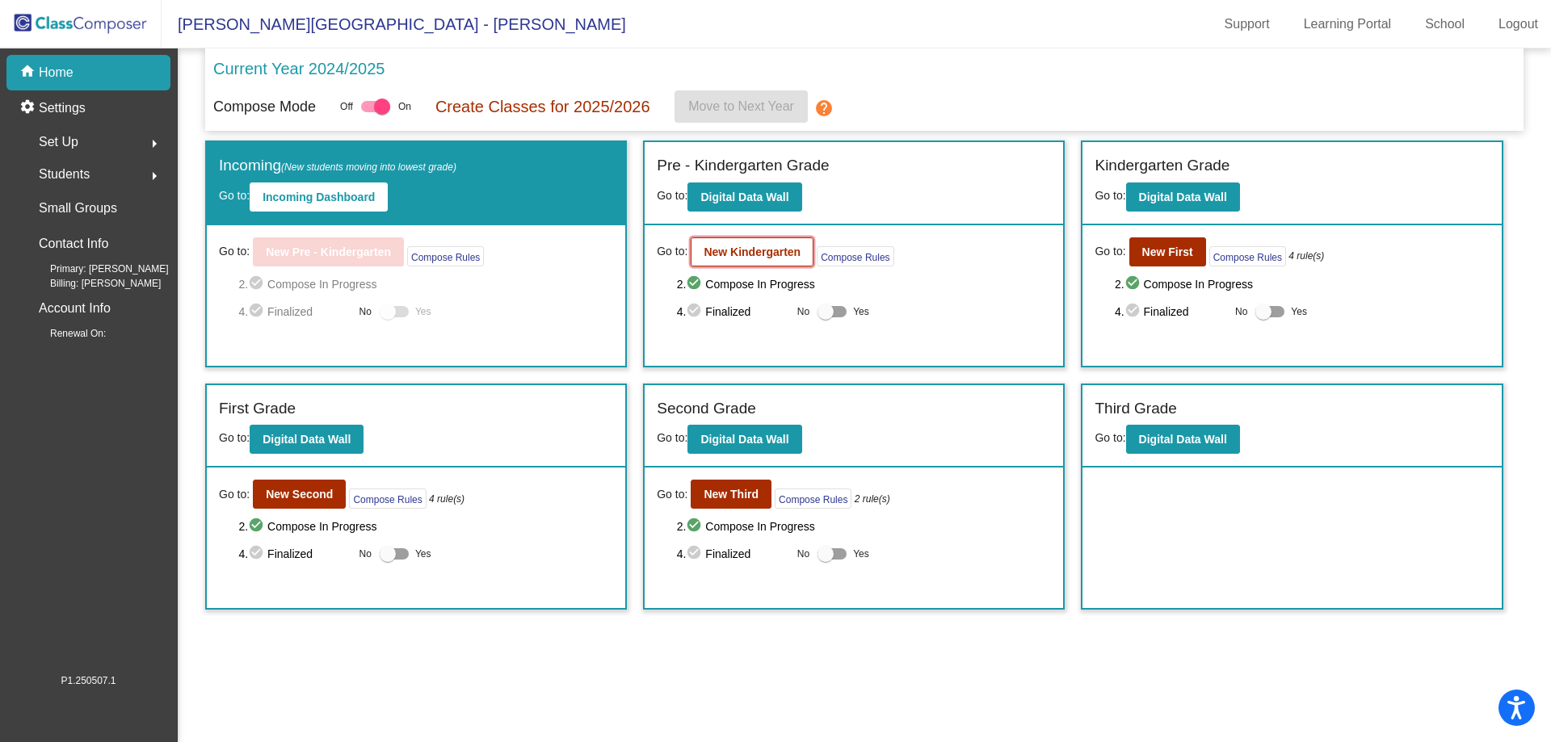
click at [780, 258] on b "New Kindergarten" at bounding box center [752, 252] width 97 height 13
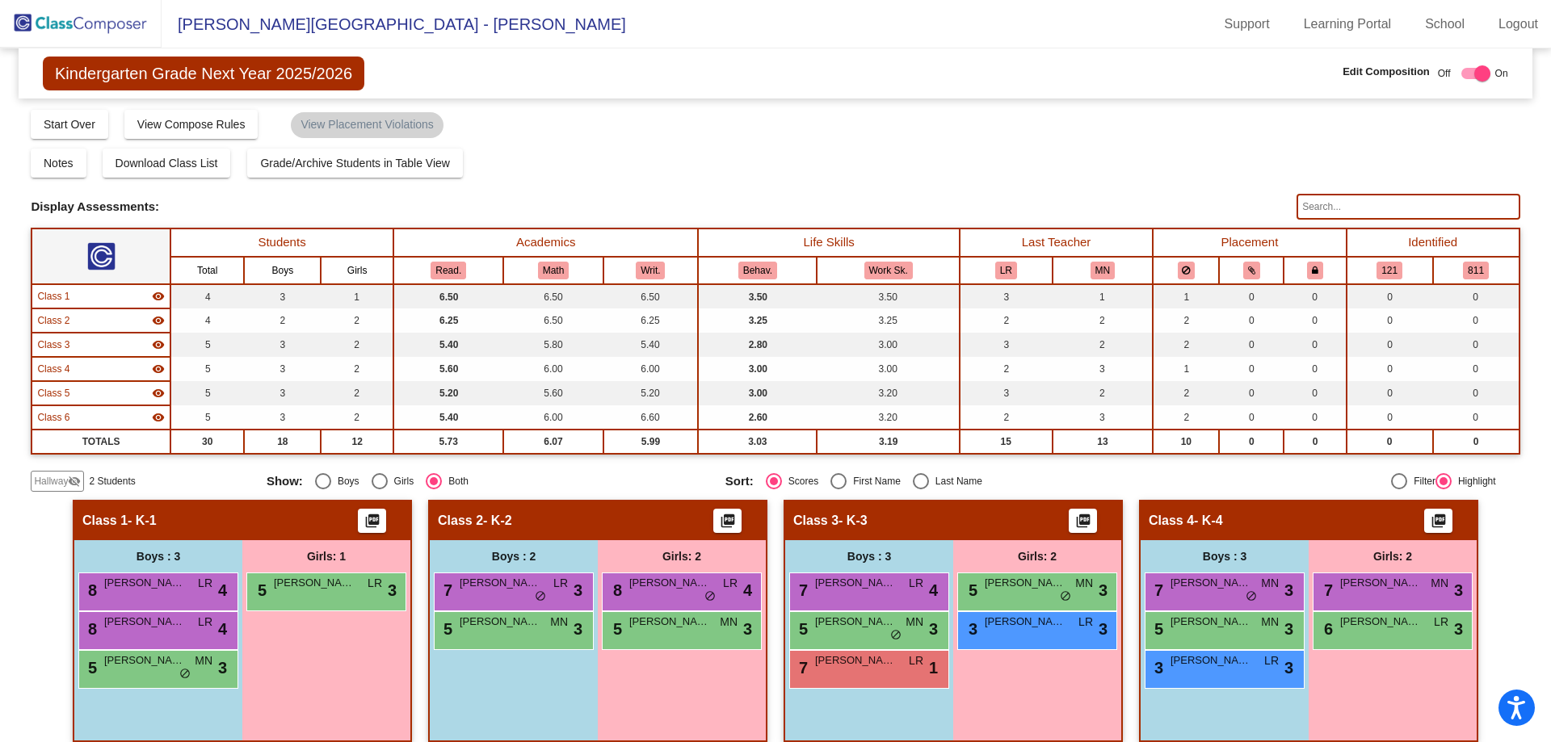
click at [859, 515] on span "- K-3" at bounding box center [852, 521] width 29 height 16
click at [187, 175] on button "Download Class List" at bounding box center [167, 163] width 128 height 29
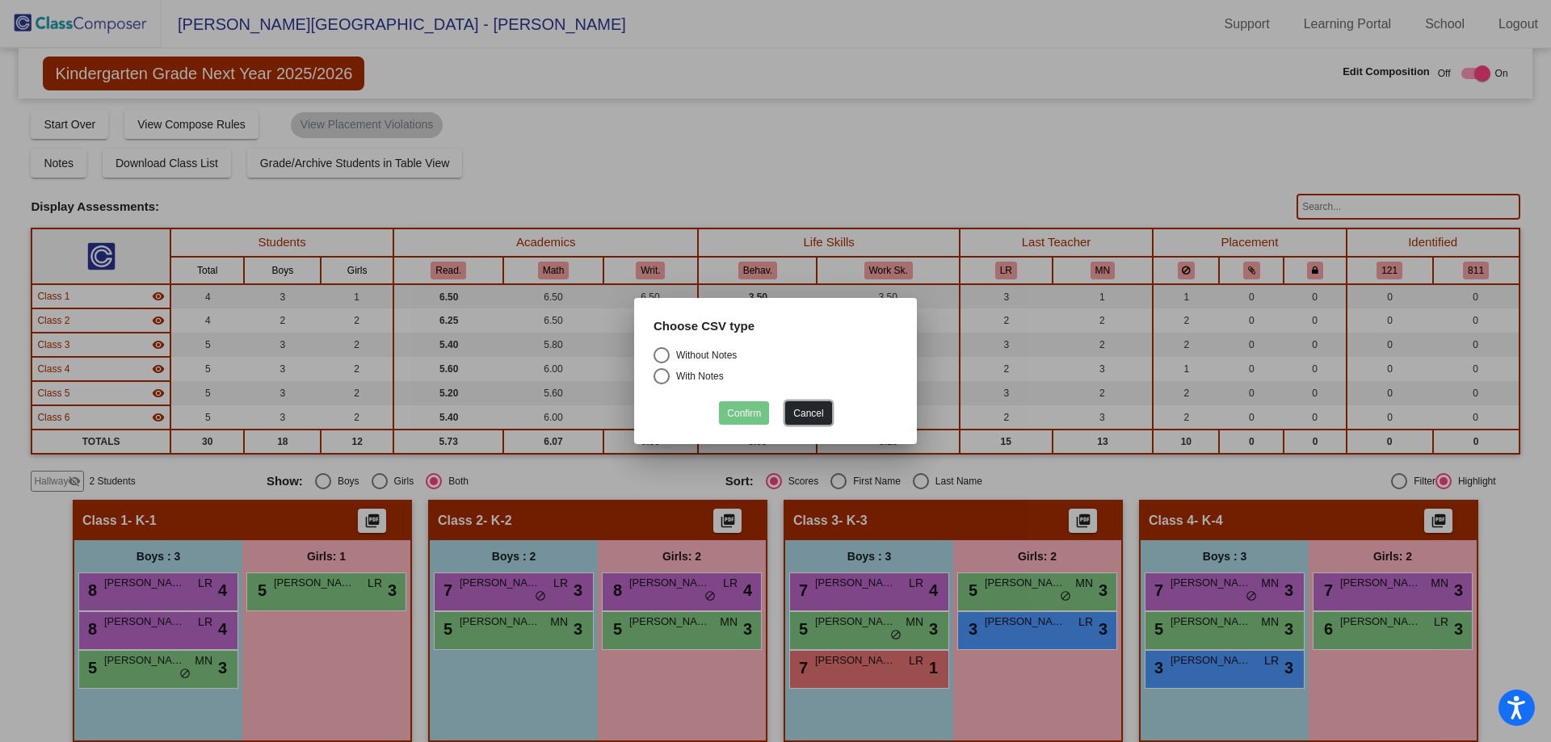
click at [813, 410] on button "Cancel" at bounding box center [808, 412] width 46 height 23
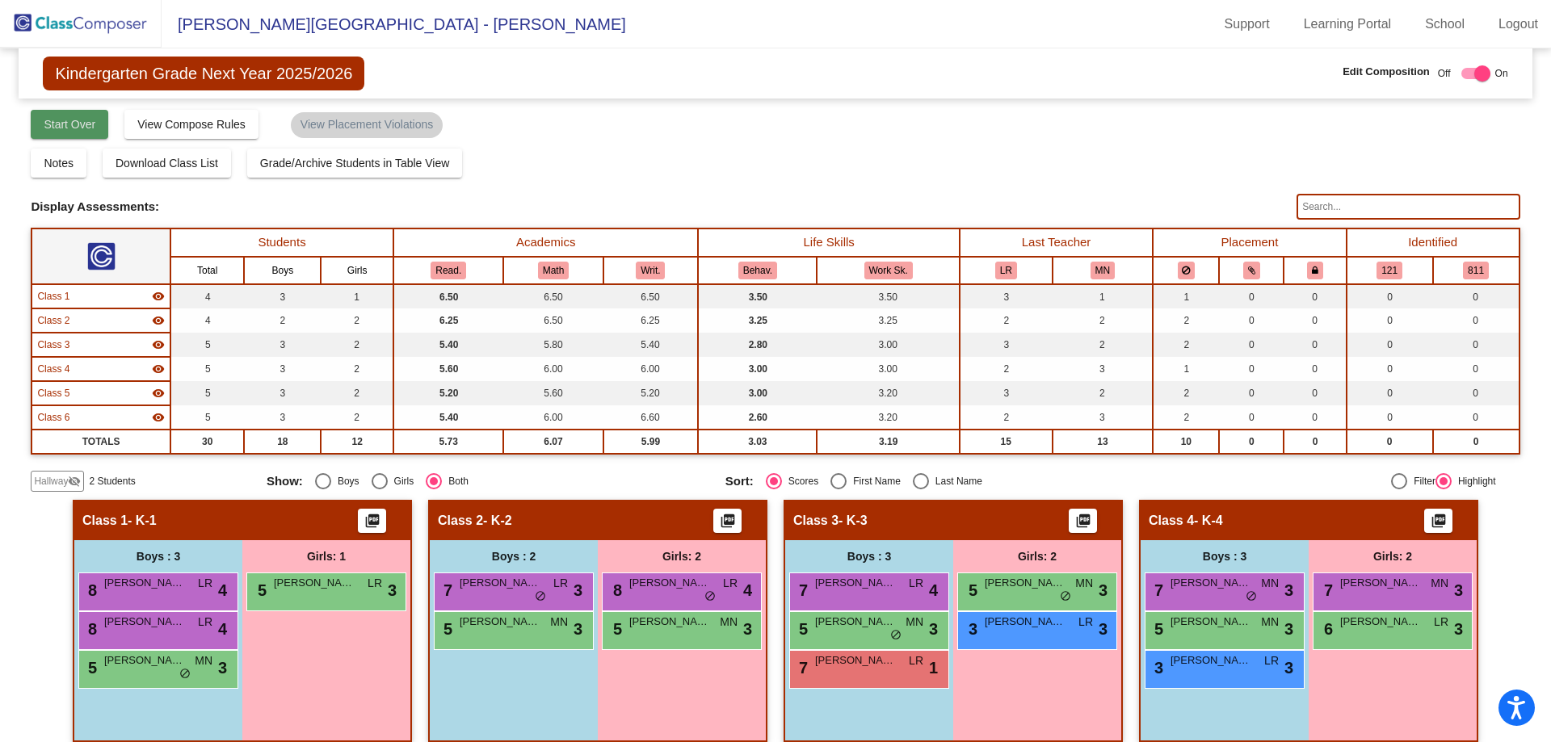
click at [84, 124] on span "Start Over" at bounding box center [70, 124] width 52 height 13
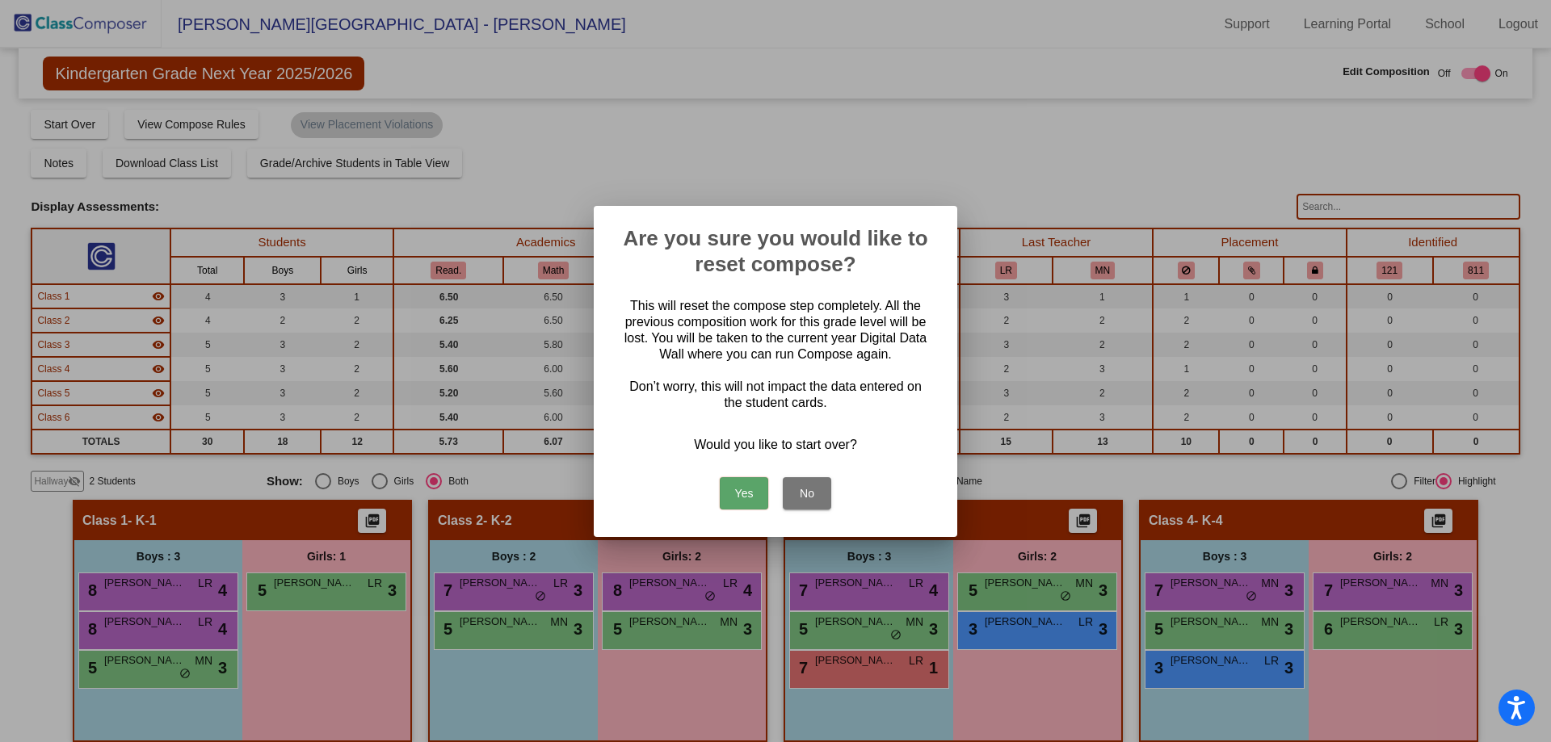
click at [750, 489] on button "Yes" at bounding box center [744, 493] width 48 height 32
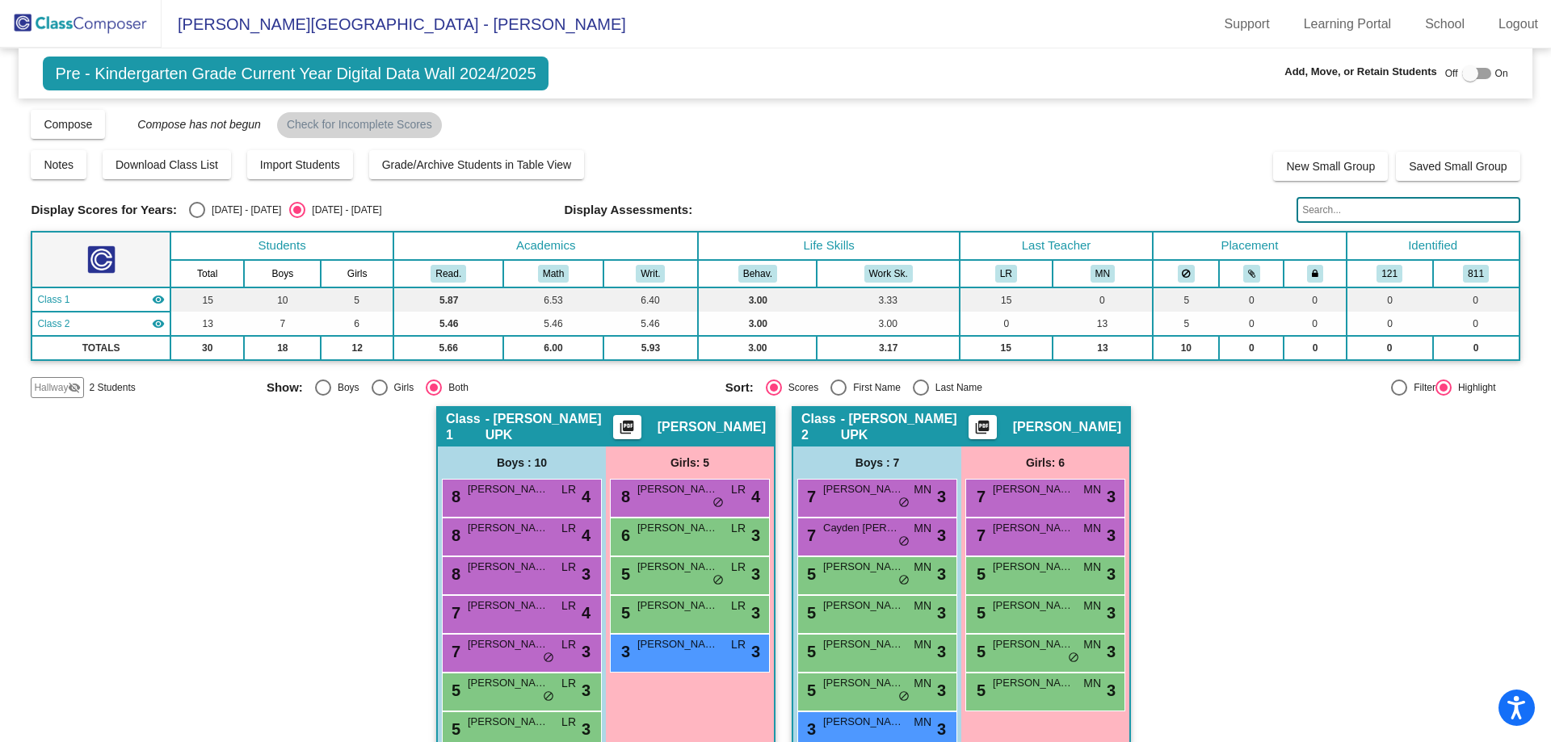
click at [126, 28] on img at bounding box center [81, 24] width 162 height 48
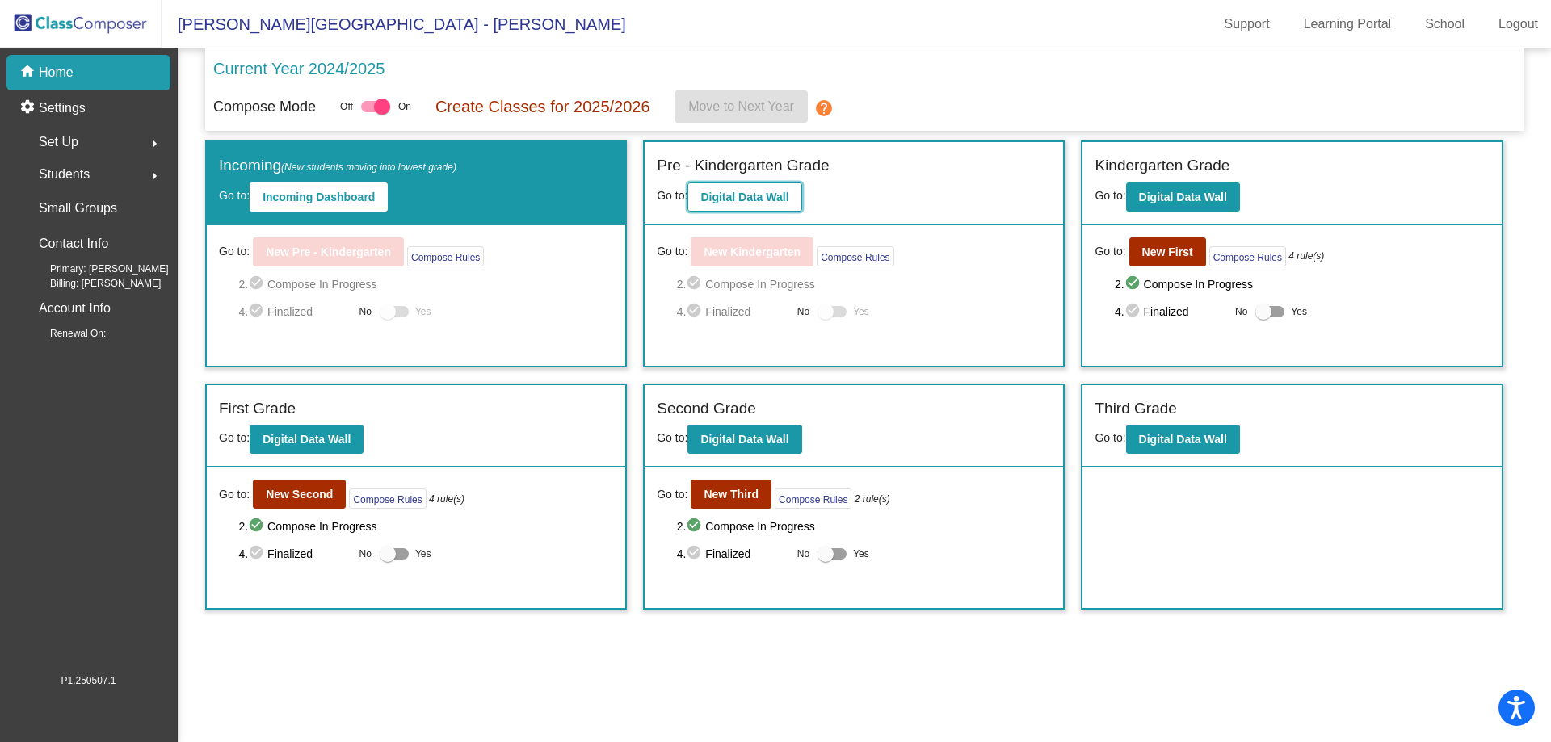
click at [777, 196] on b "Digital Data Wall" at bounding box center [744, 197] width 88 height 13
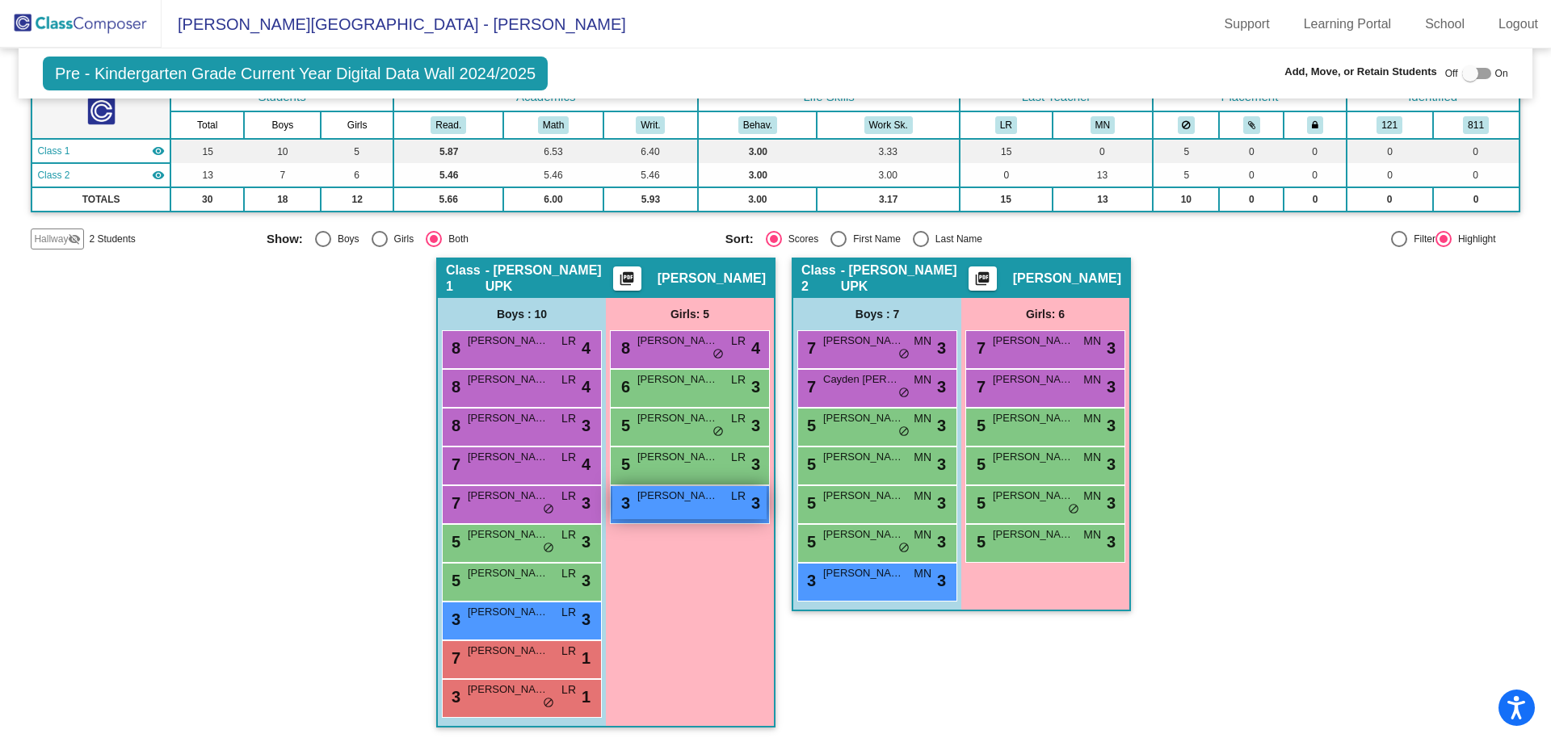
scroll to position [150, 0]
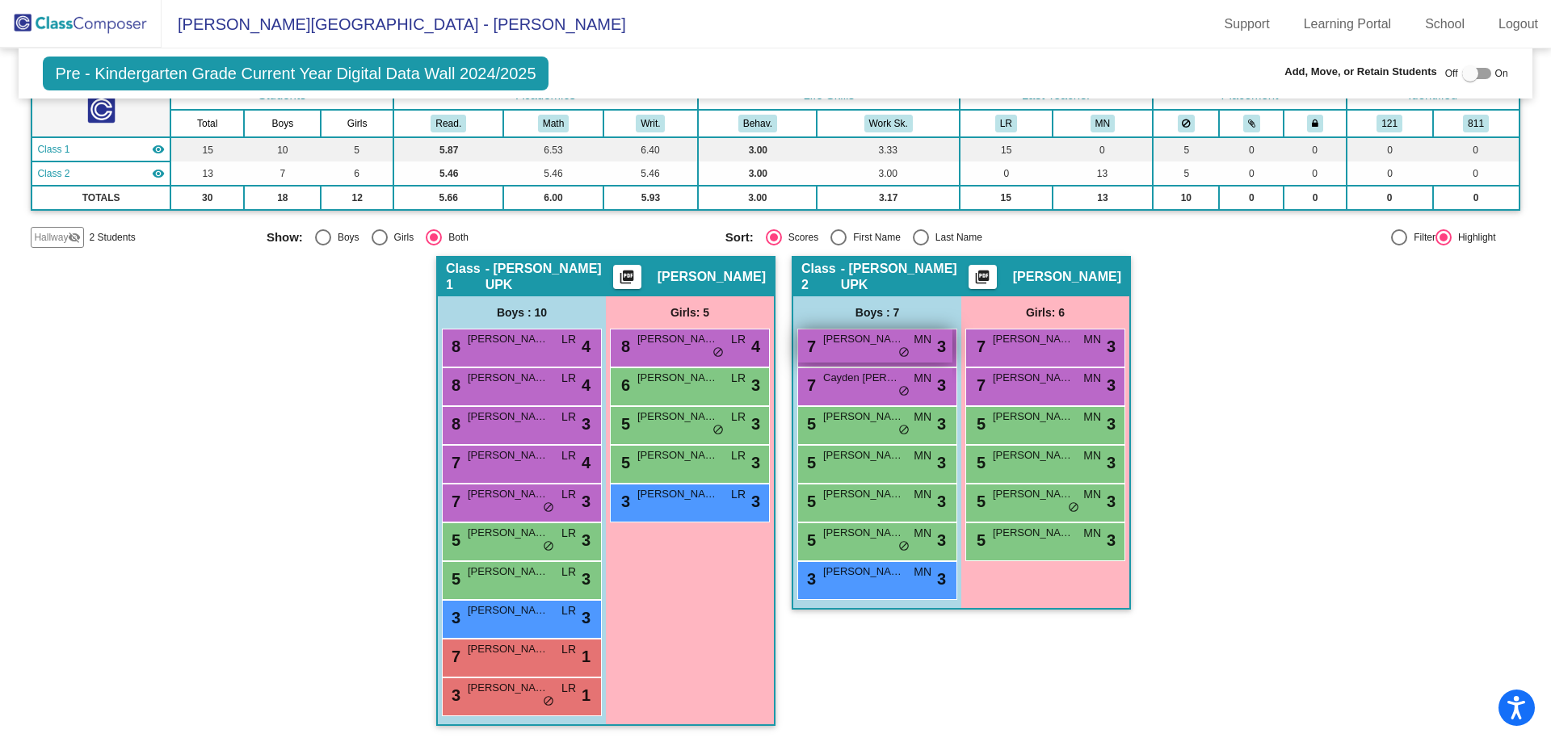
click at [914, 348] on span "MN" at bounding box center [923, 339] width 18 height 17
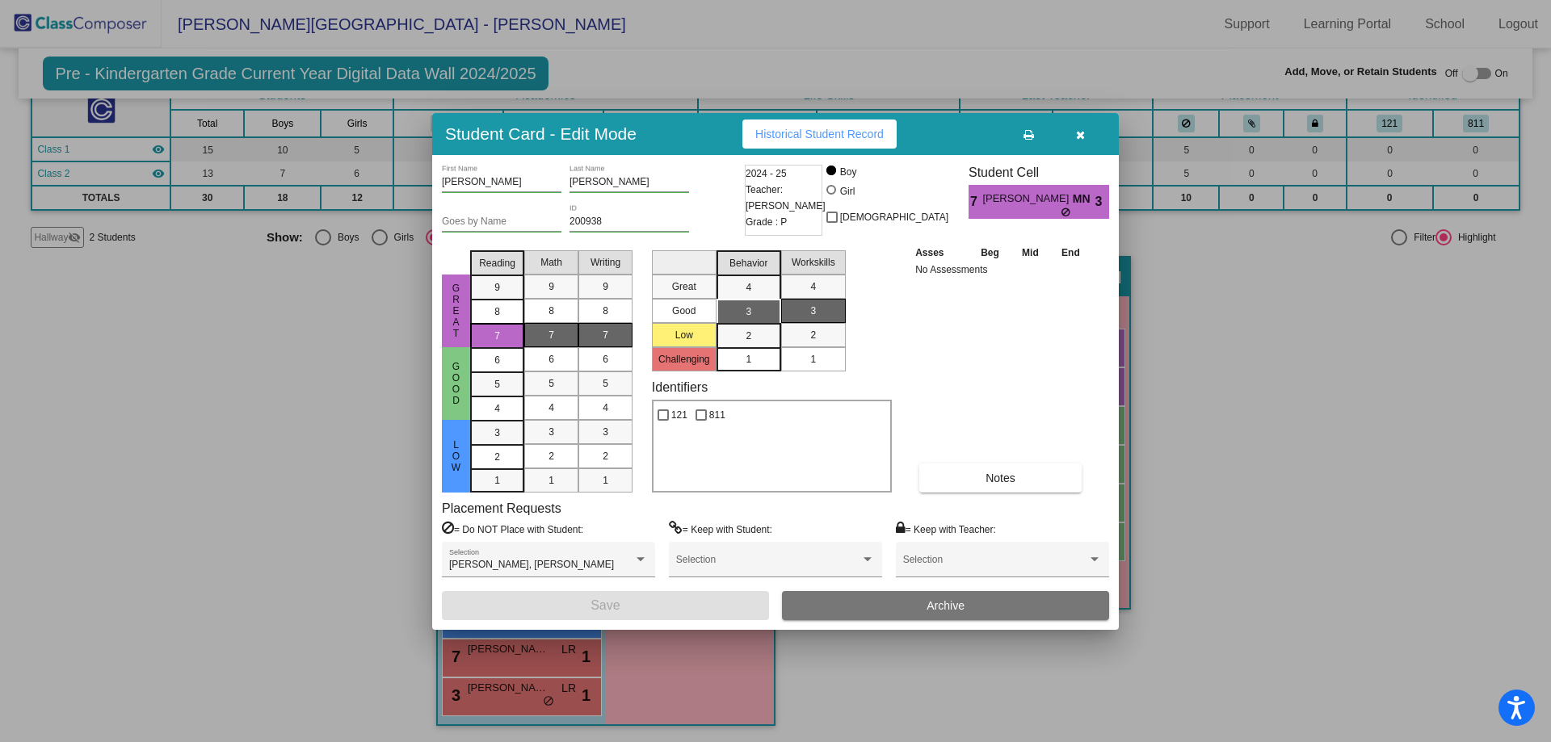
click at [773, 361] on mat-list-option "1" at bounding box center [748, 359] width 65 height 24
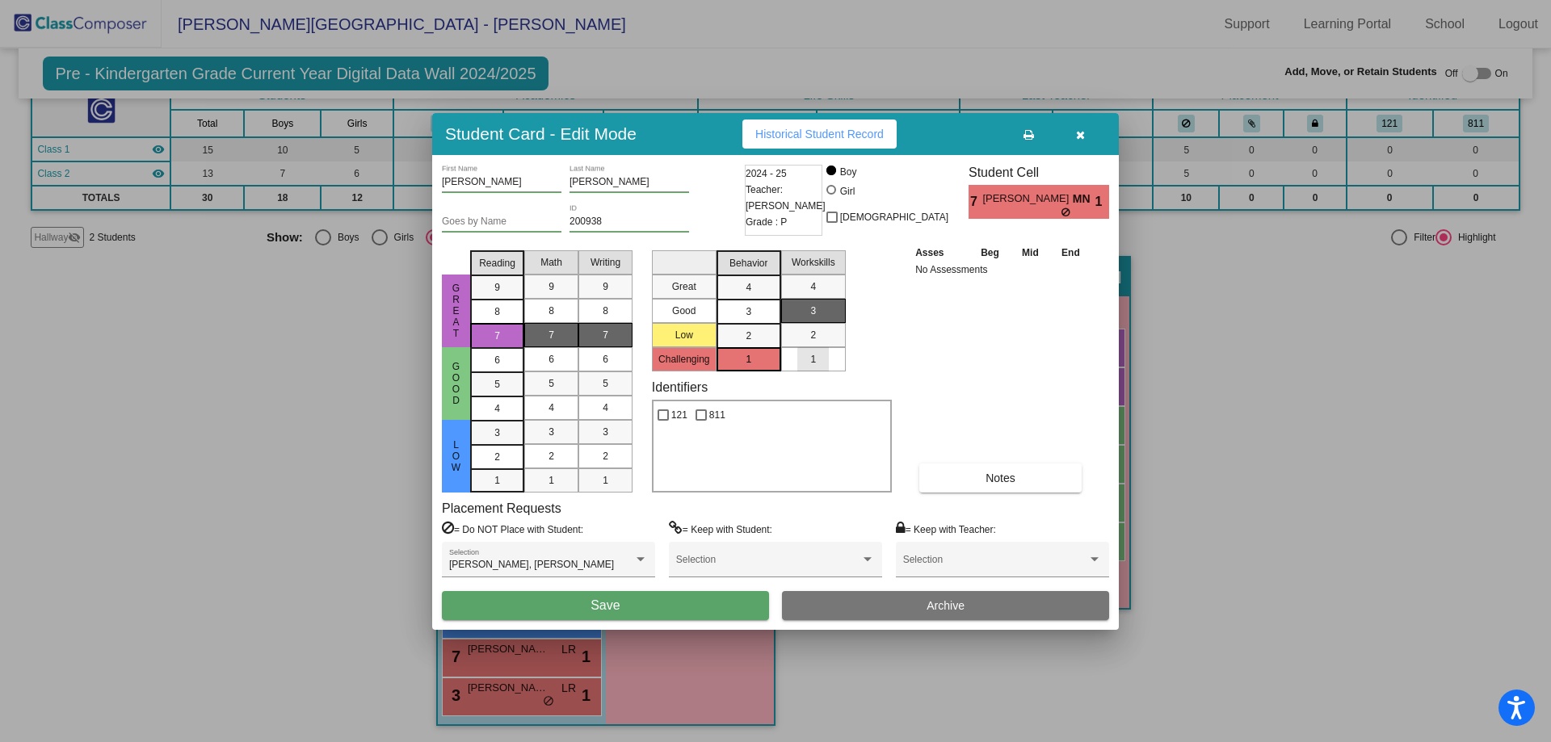
click at [829, 361] on div "1" at bounding box center [813, 359] width 32 height 24
click at [1077, 133] on icon "button" at bounding box center [1080, 134] width 9 height 11
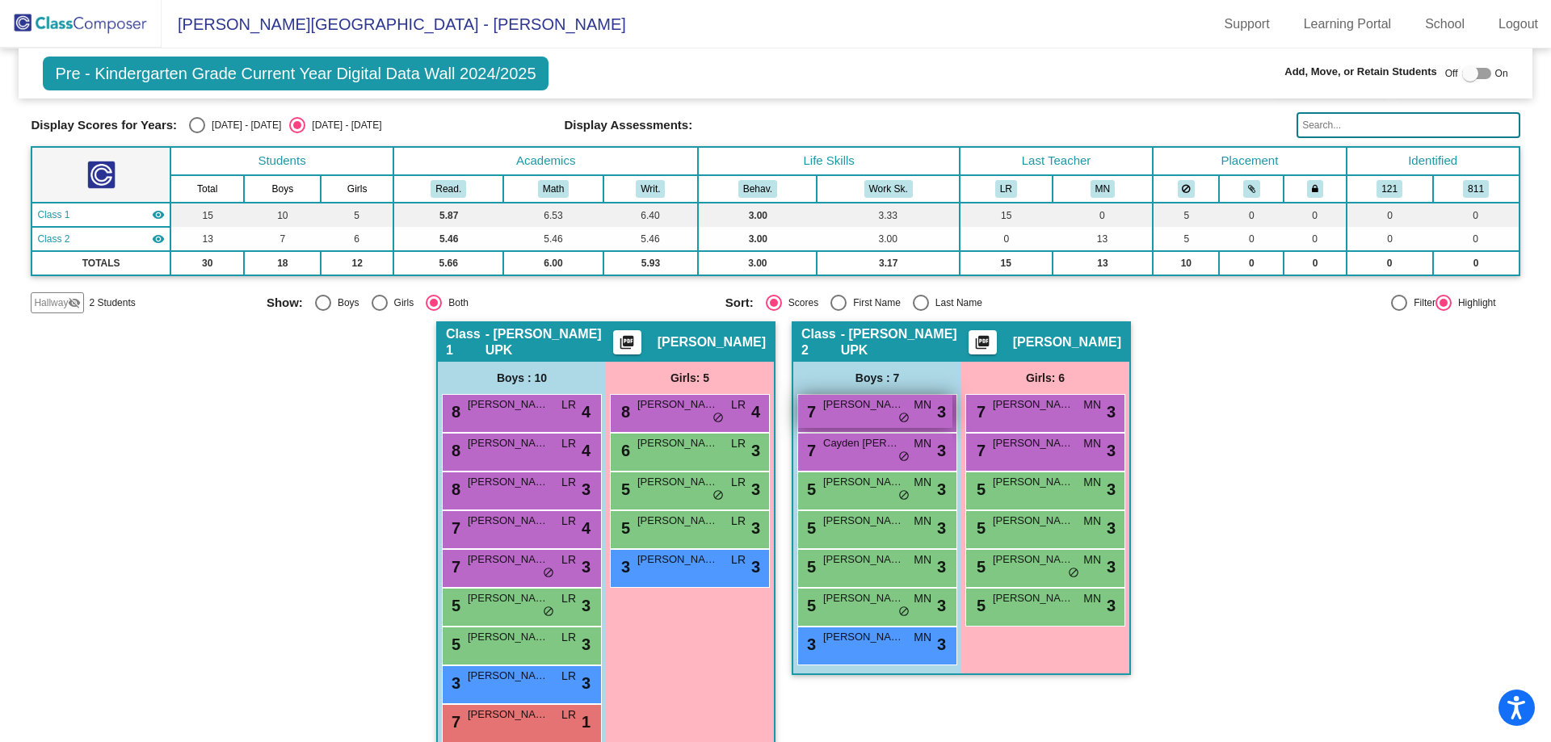
scroll to position [0, 0]
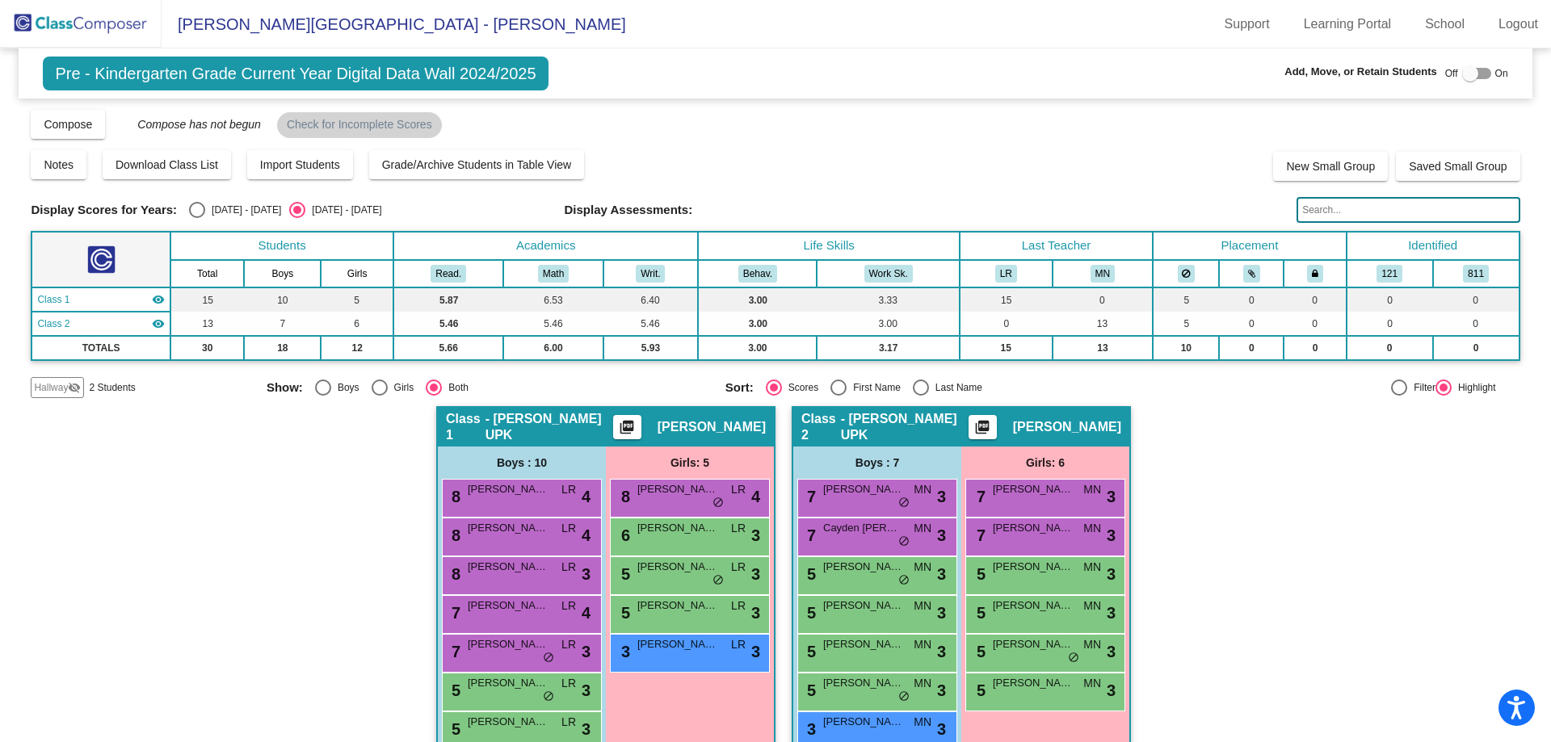
click at [124, 24] on img at bounding box center [81, 24] width 162 height 48
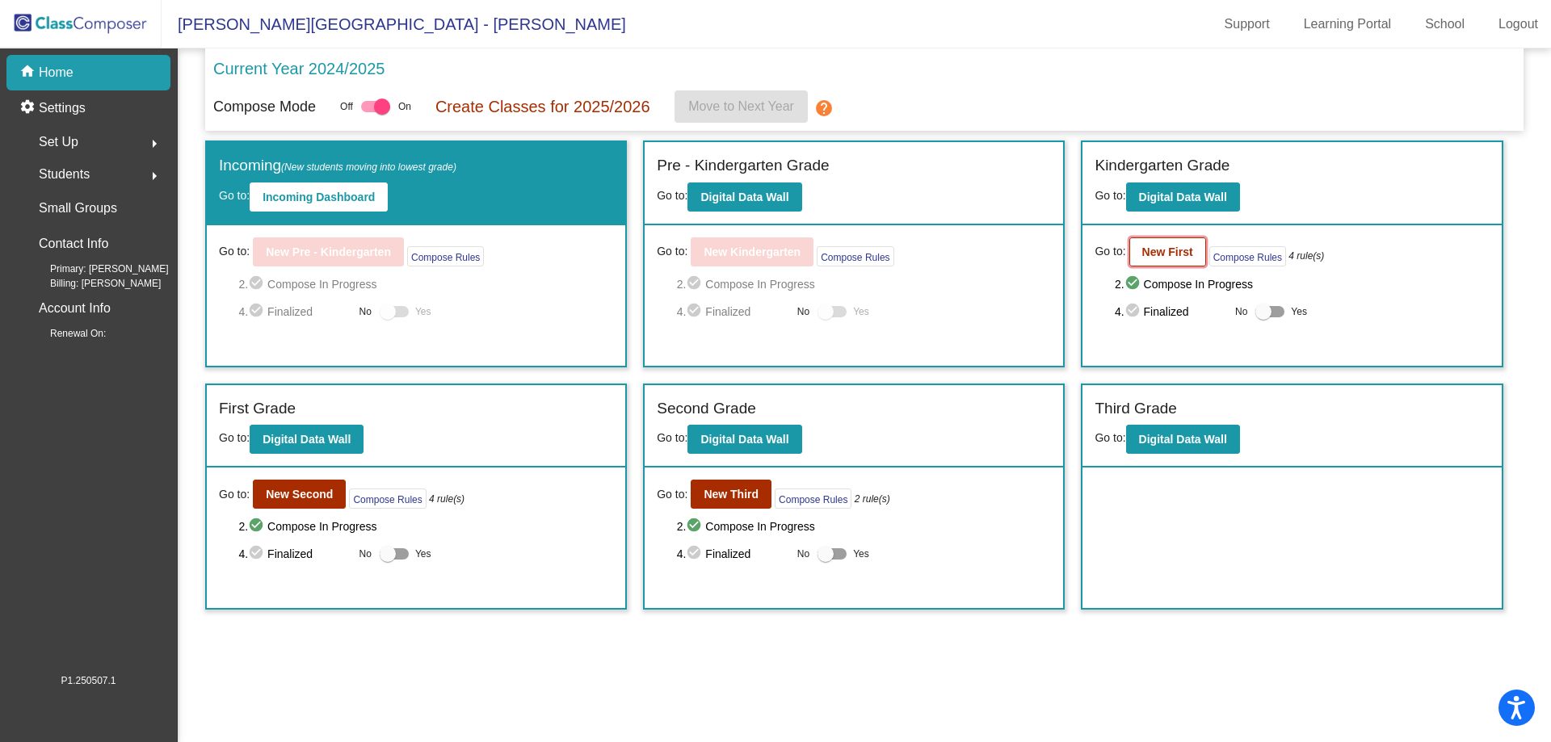
click at [1182, 250] on b "New First" at bounding box center [1167, 252] width 51 height 13
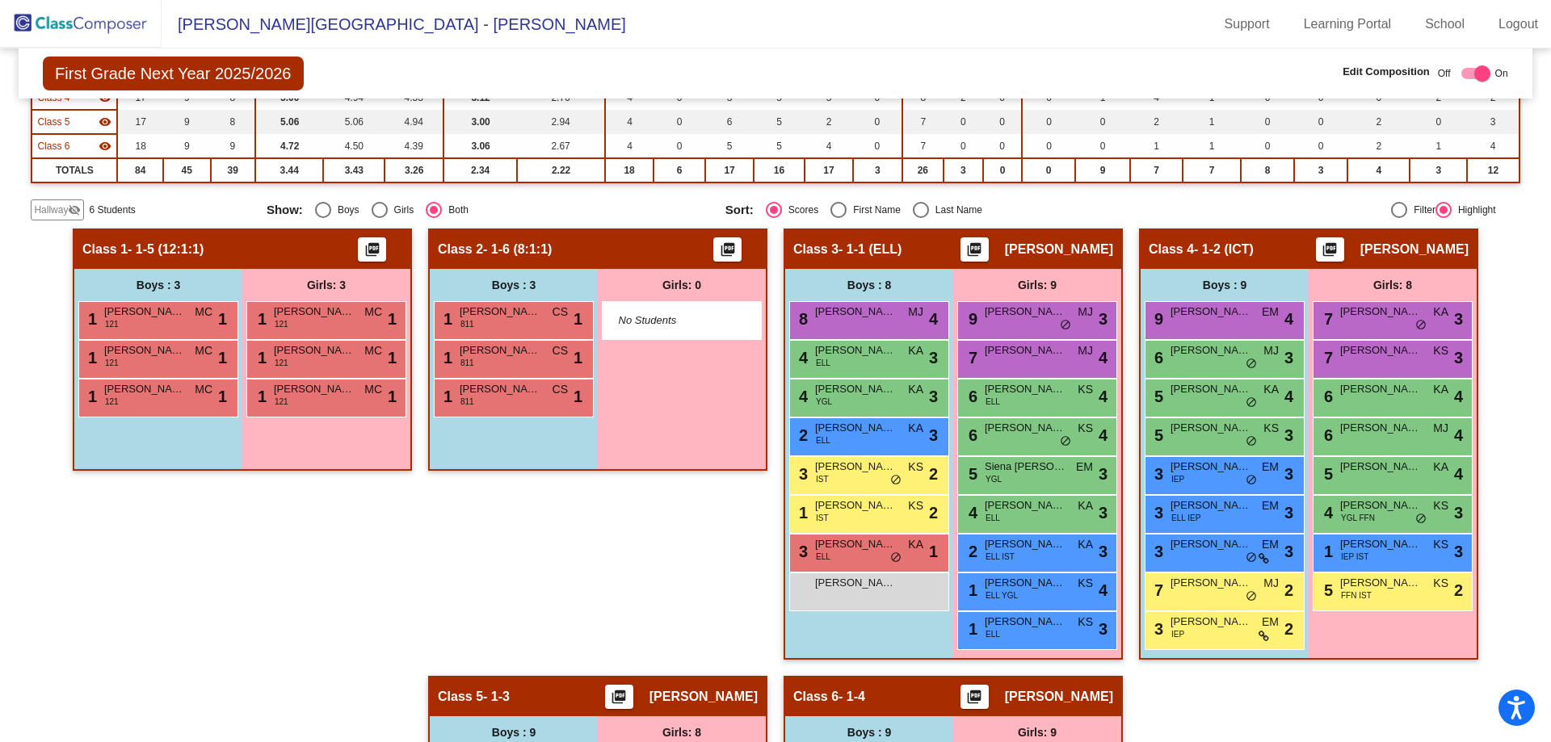
scroll to position [249, 0]
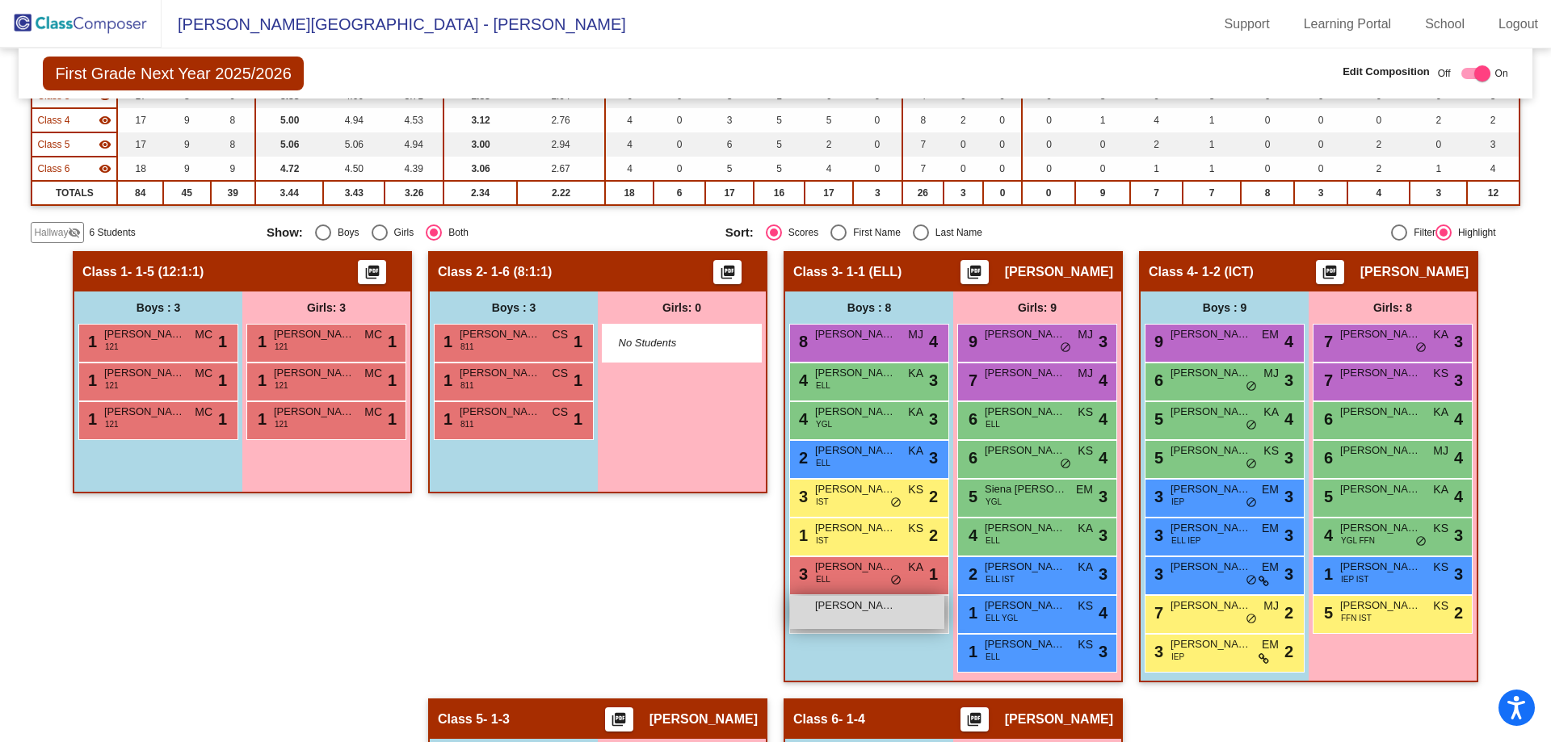
click at [852, 624] on div "Jayko Cordova Lopez lock do_not_disturb_alt" at bounding box center [867, 612] width 154 height 33
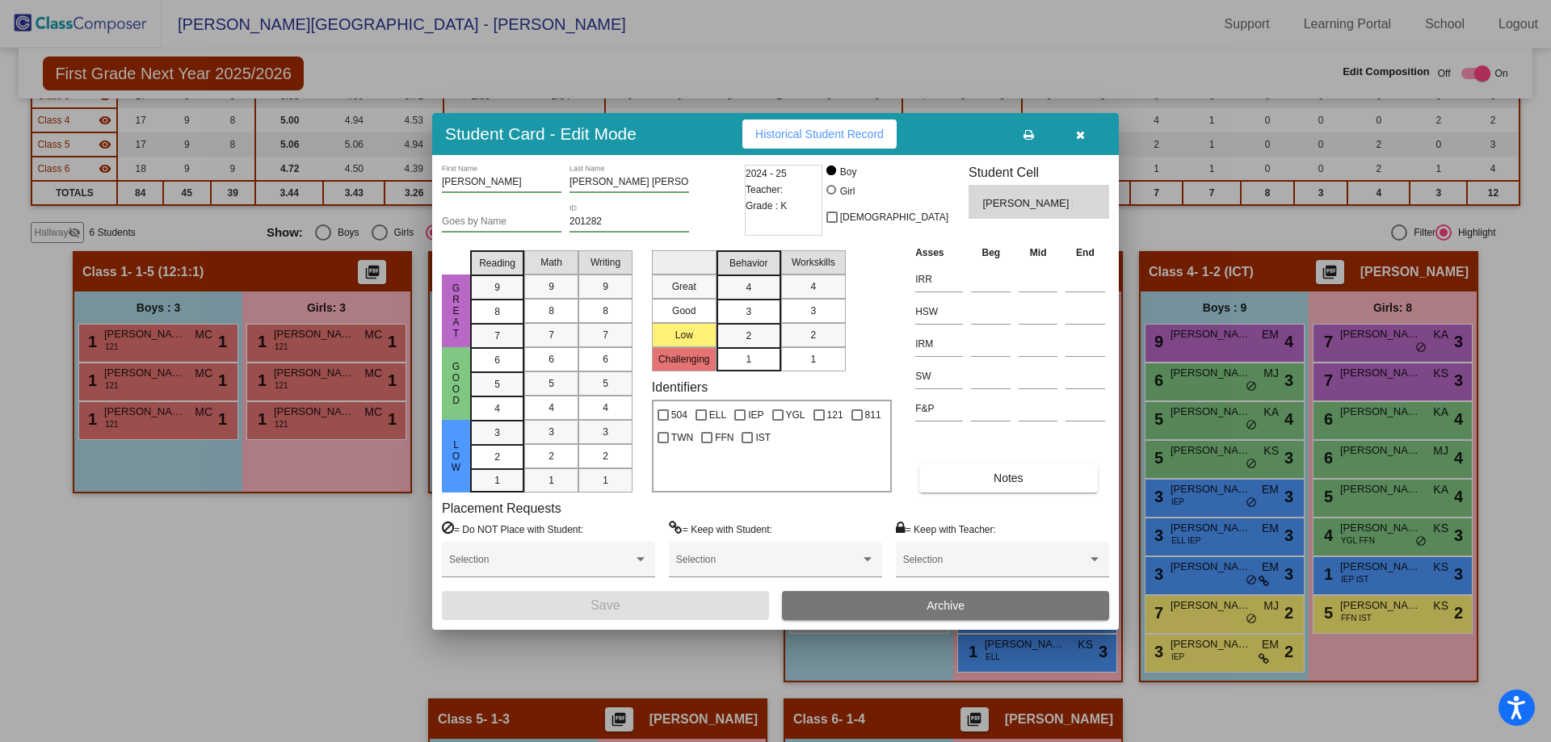
click at [1082, 140] on span "button" at bounding box center [1080, 134] width 9 height 13
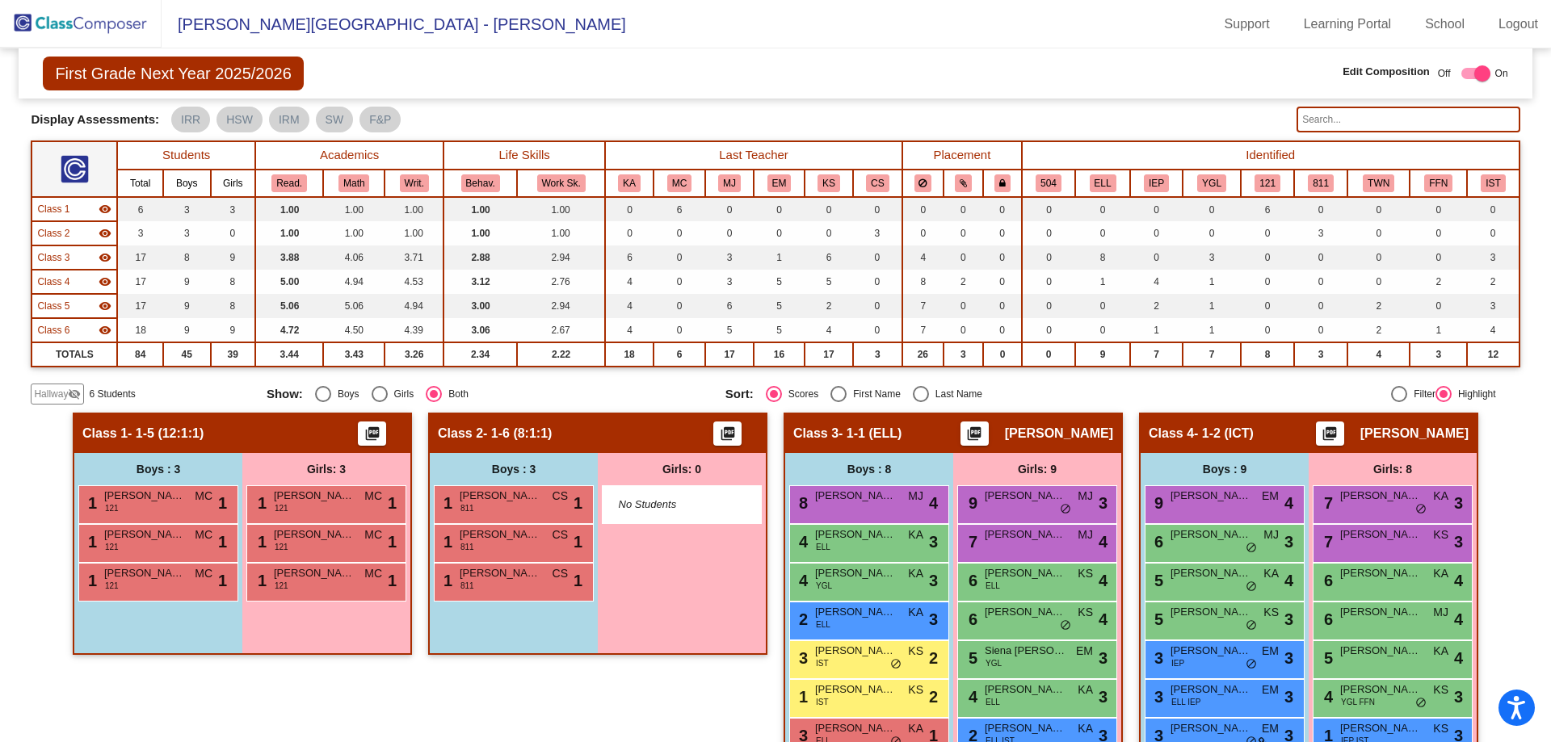
scroll to position [0, 0]
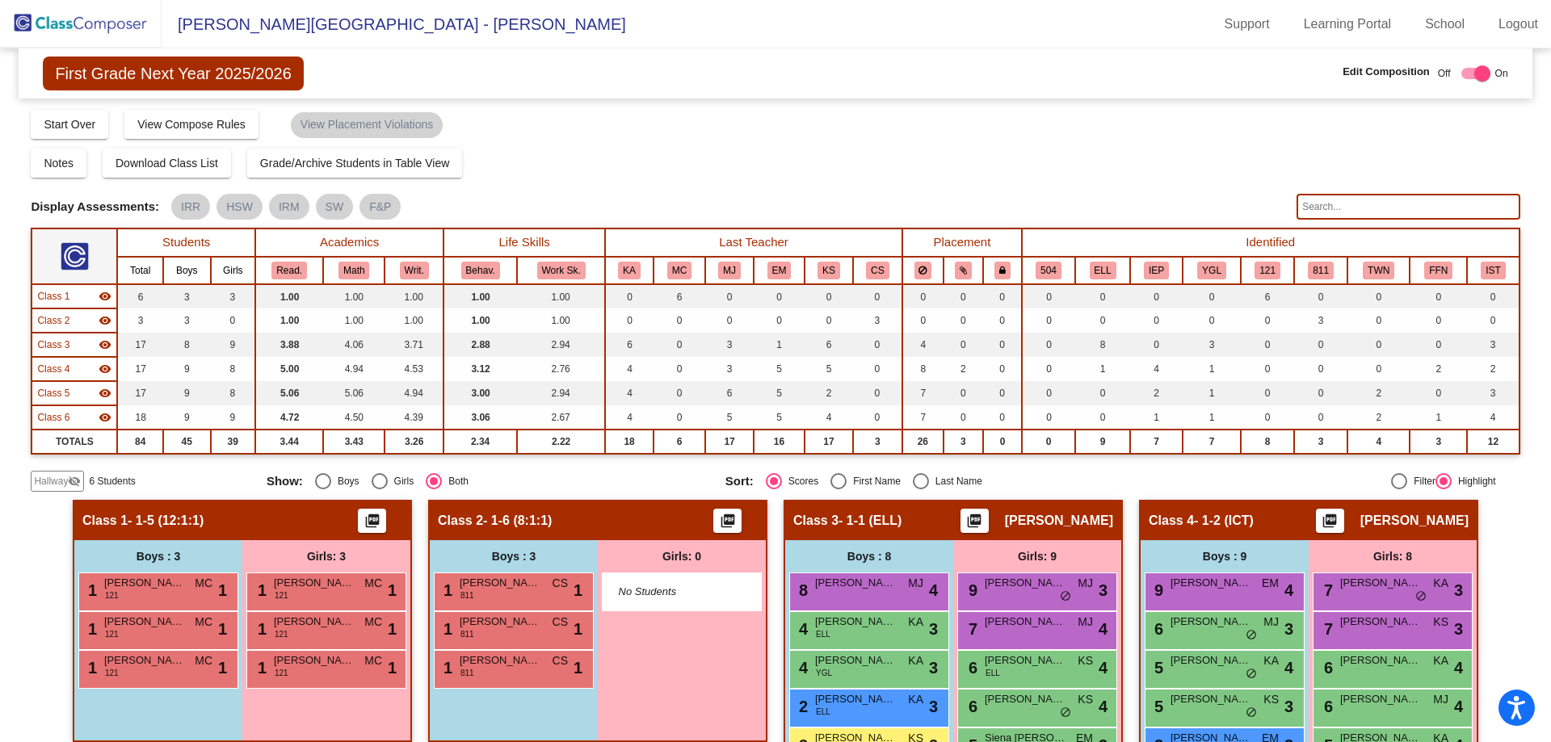
click at [103, 18] on img at bounding box center [81, 24] width 162 height 48
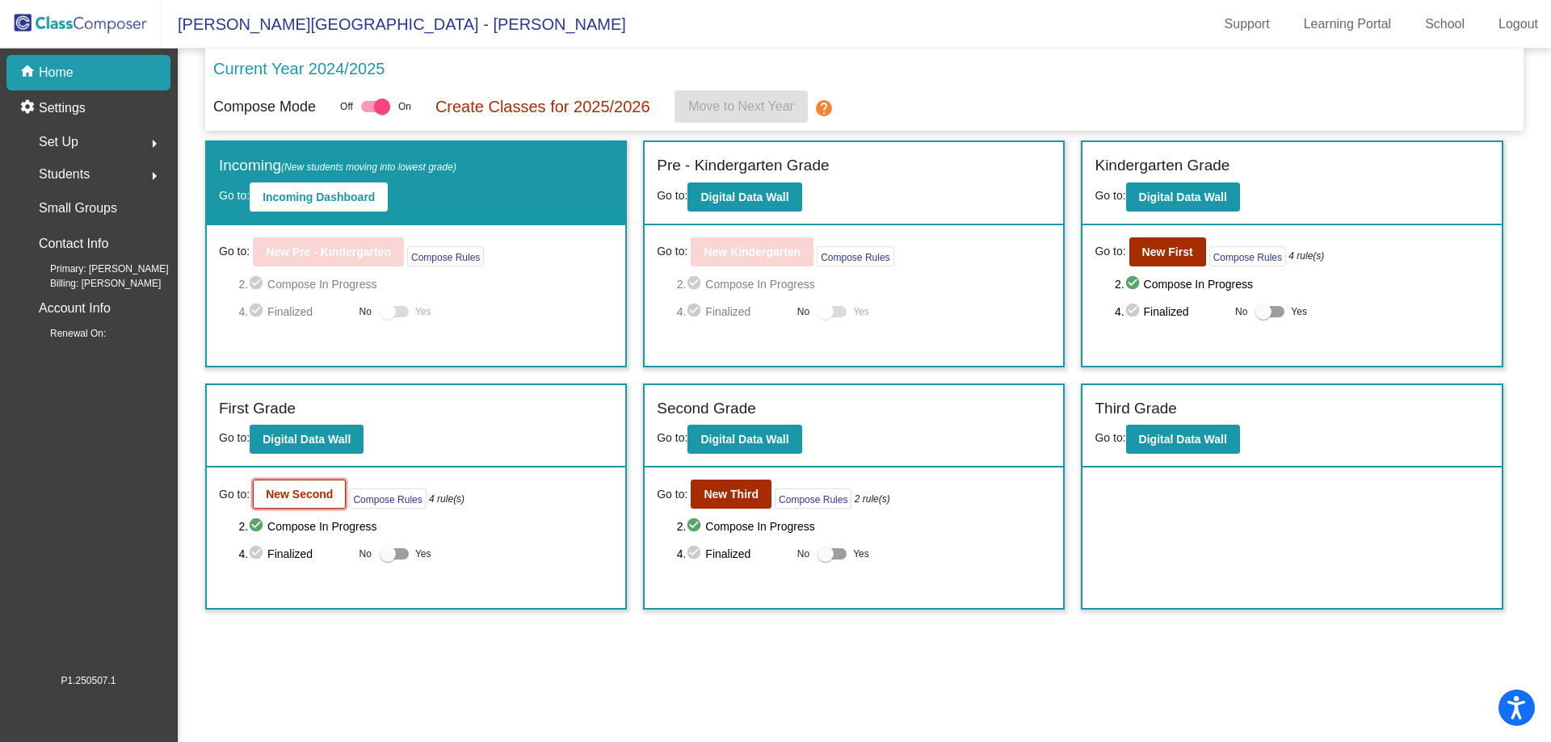
click at [317, 498] on b "New Second" at bounding box center [299, 494] width 67 height 13
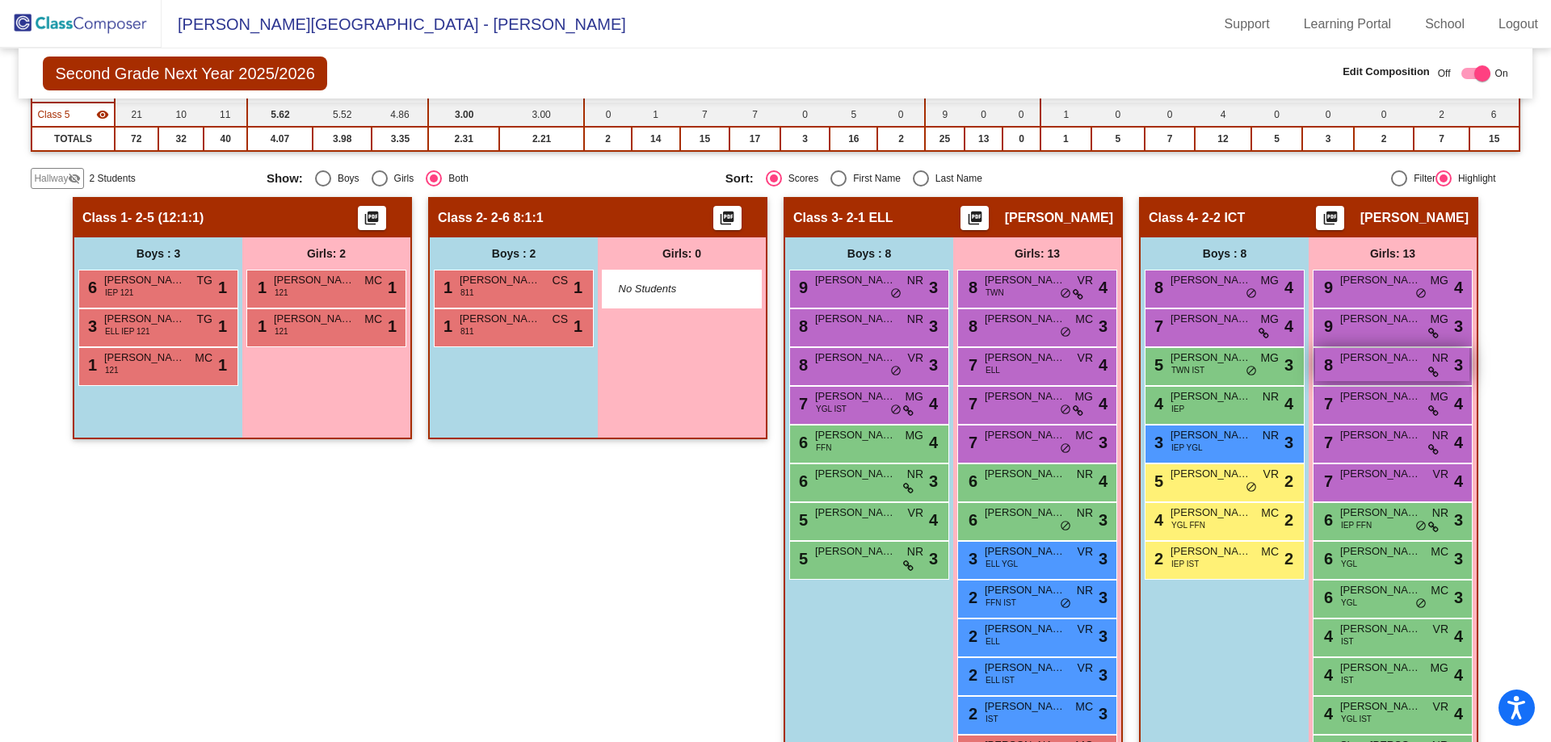
scroll to position [323, 0]
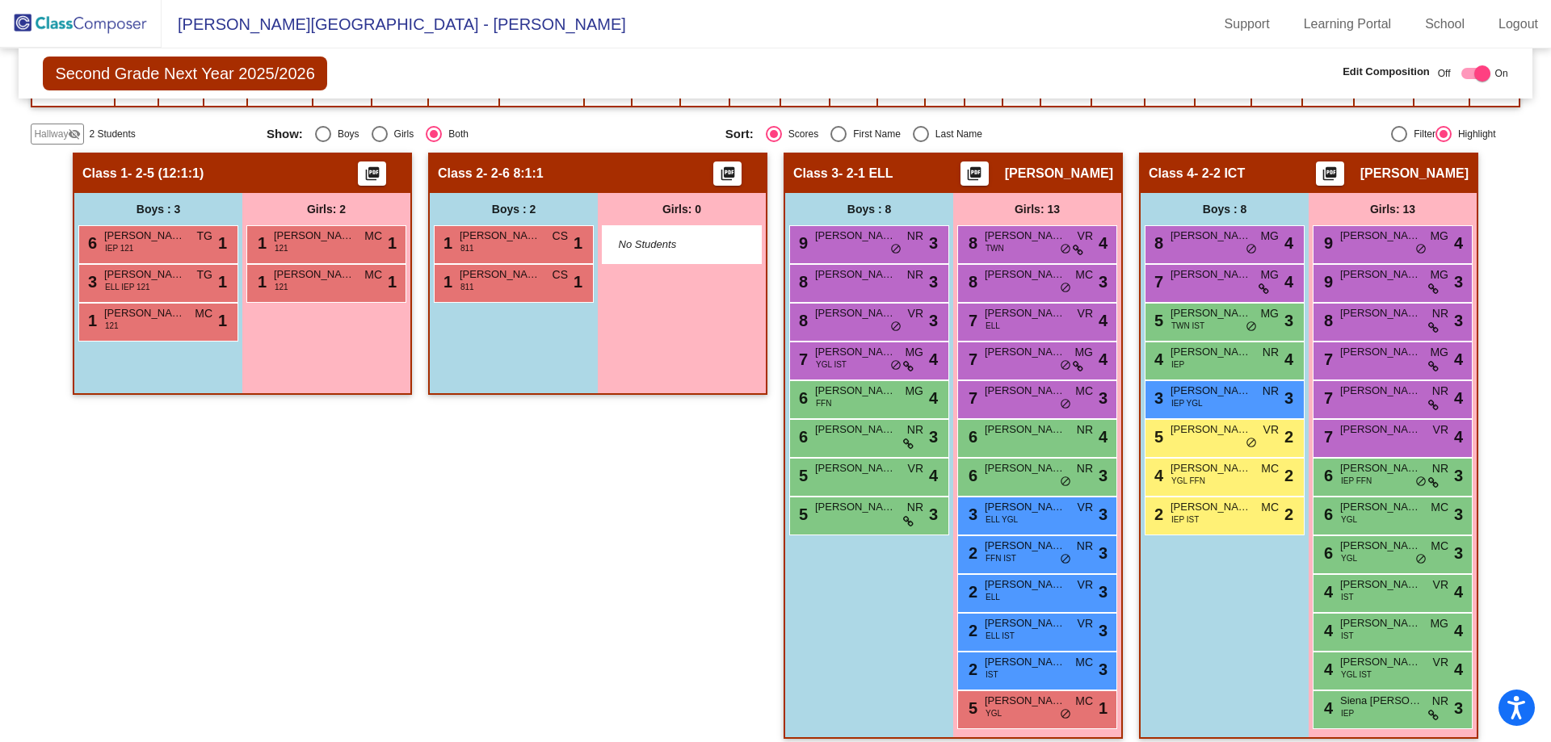
drag, startPoint x: 1269, startPoint y: 167, endPoint x: 1216, endPoint y: 166, distance: 52.5
click at [1216, 166] on div "Class 4 - 2-2 ICT picture_as_pdf Elise Allen" at bounding box center [1309, 173] width 336 height 39
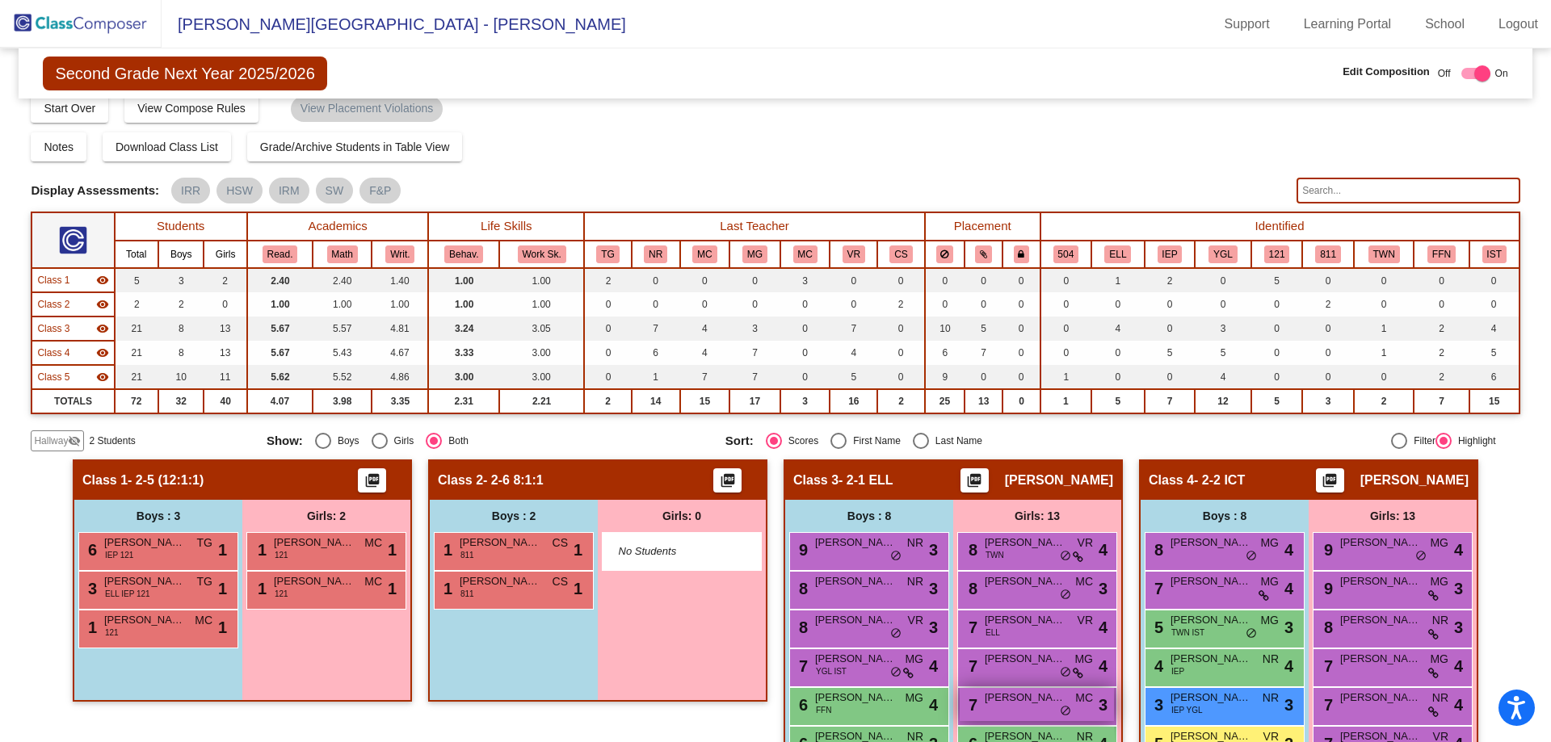
scroll to position [0, 0]
